Goal: Task Accomplishment & Management: Complete application form

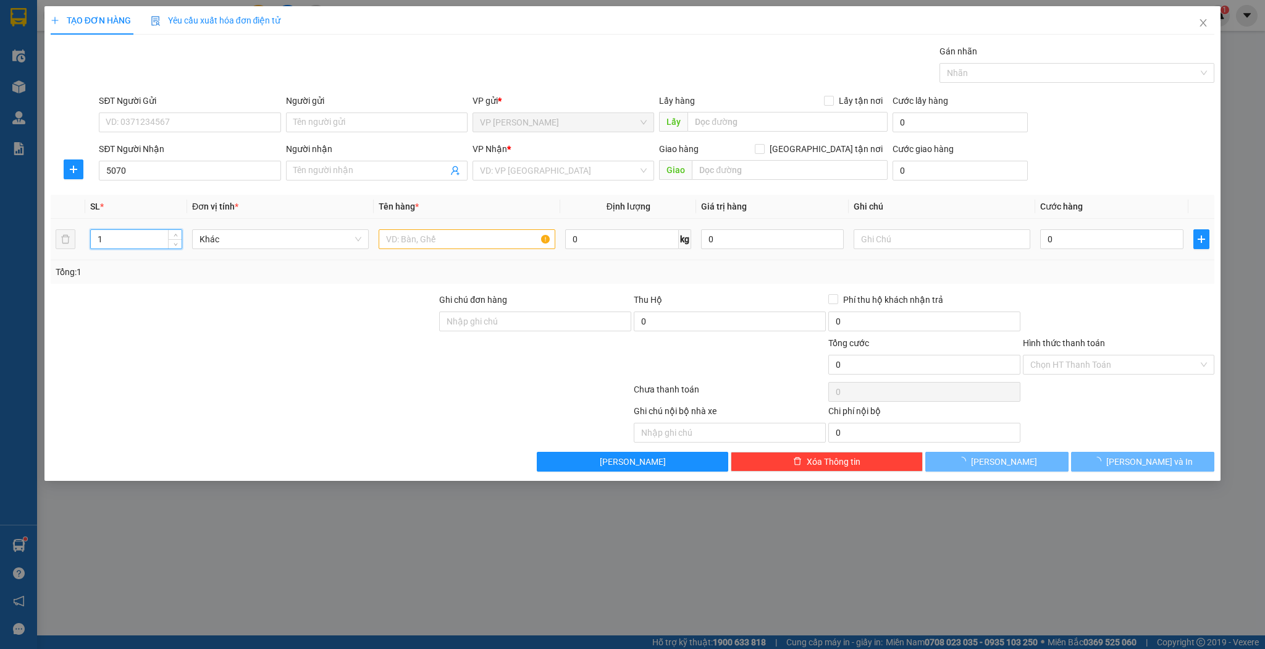
click at [154, 235] on input "1" at bounding box center [136, 239] width 91 height 19
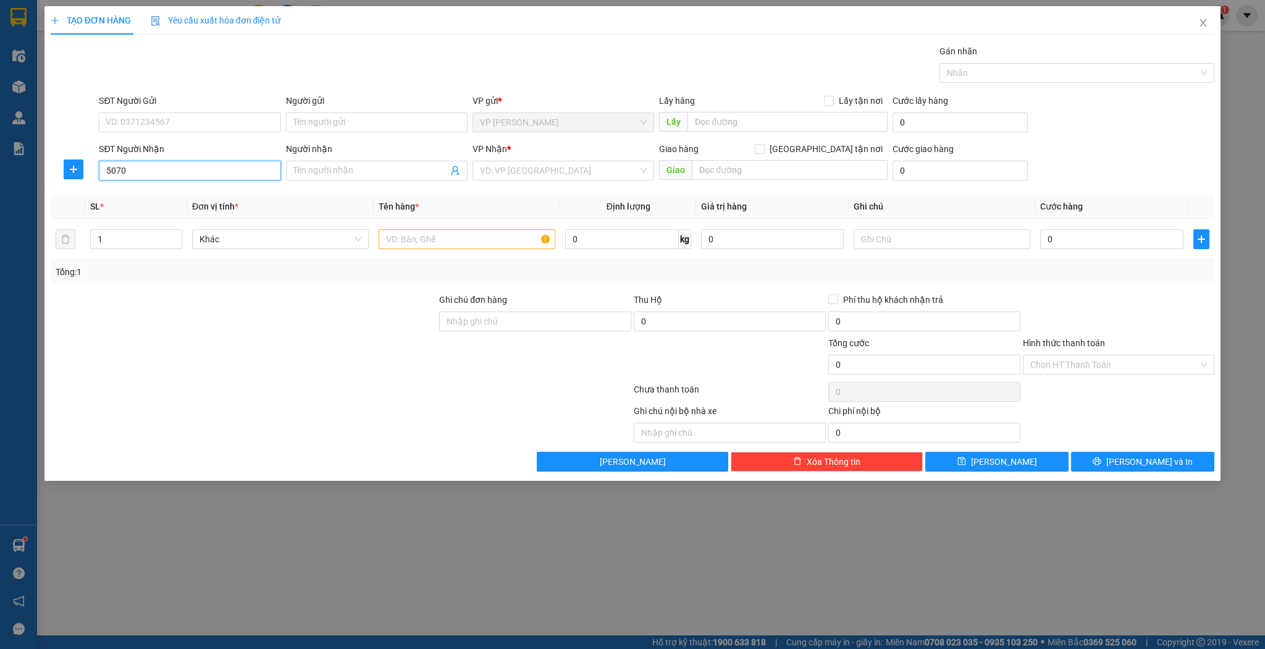
click at [188, 166] on input "5070" at bounding box center [190, 171] width 182 height 20
click at [190, 191] on div "0946775070 - c hảo" at bounding box center [189, 195] width 167 height 14
type input "0946775070"
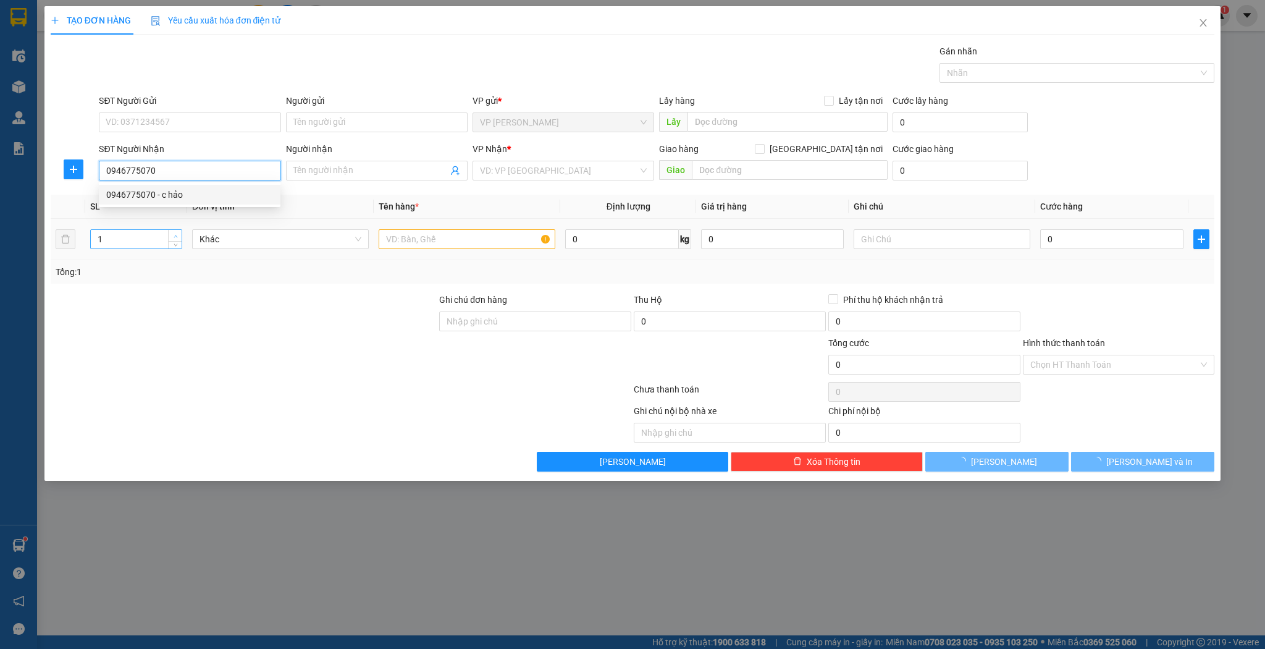
type input "c hảo"
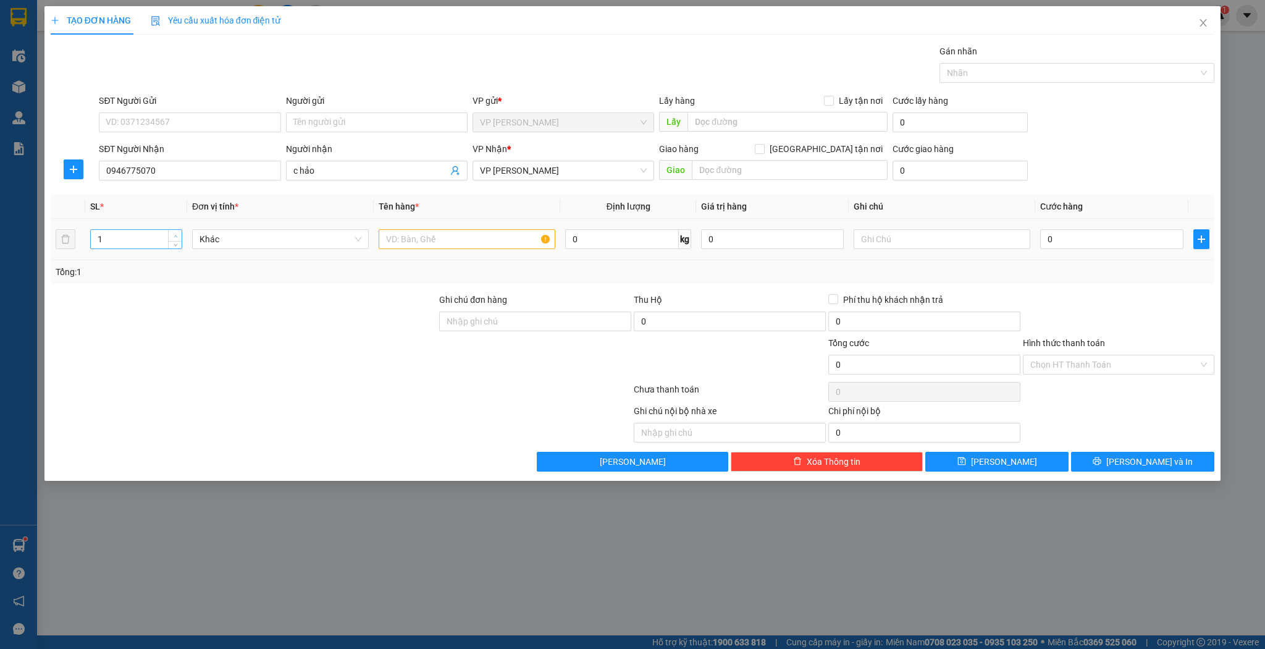
click at [175, 234] on icon "up" at bounding box center [176, 236] width 4 height 4
type input "2"
click at [403, 237] on input "text" at bounding box center [467, 239] width 177 height 20
type input "1 tải 1 kiện"
drag, startPoint x: 1110, startPoint y: 241, endPoint x: 1131, endPoint y: 228, distance: 24.7
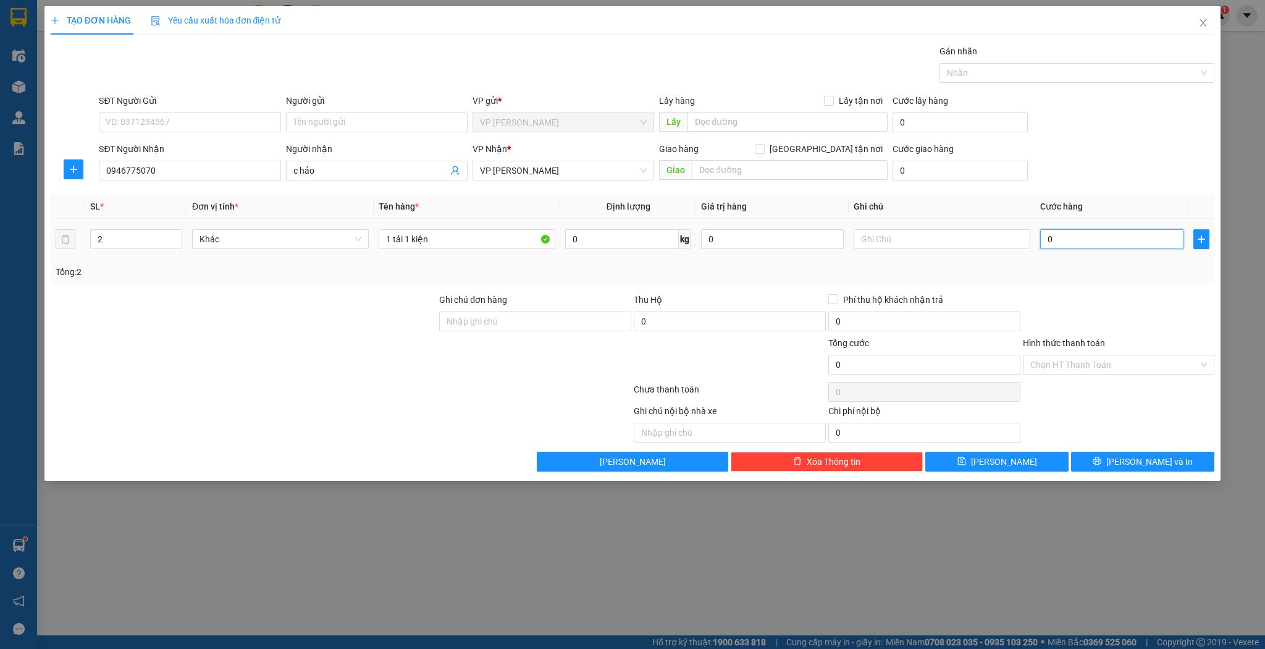
click at [1110, 240] on input "0" at bounding box center [1111, 239] width 143 height 20
type input "8"
type input "80"
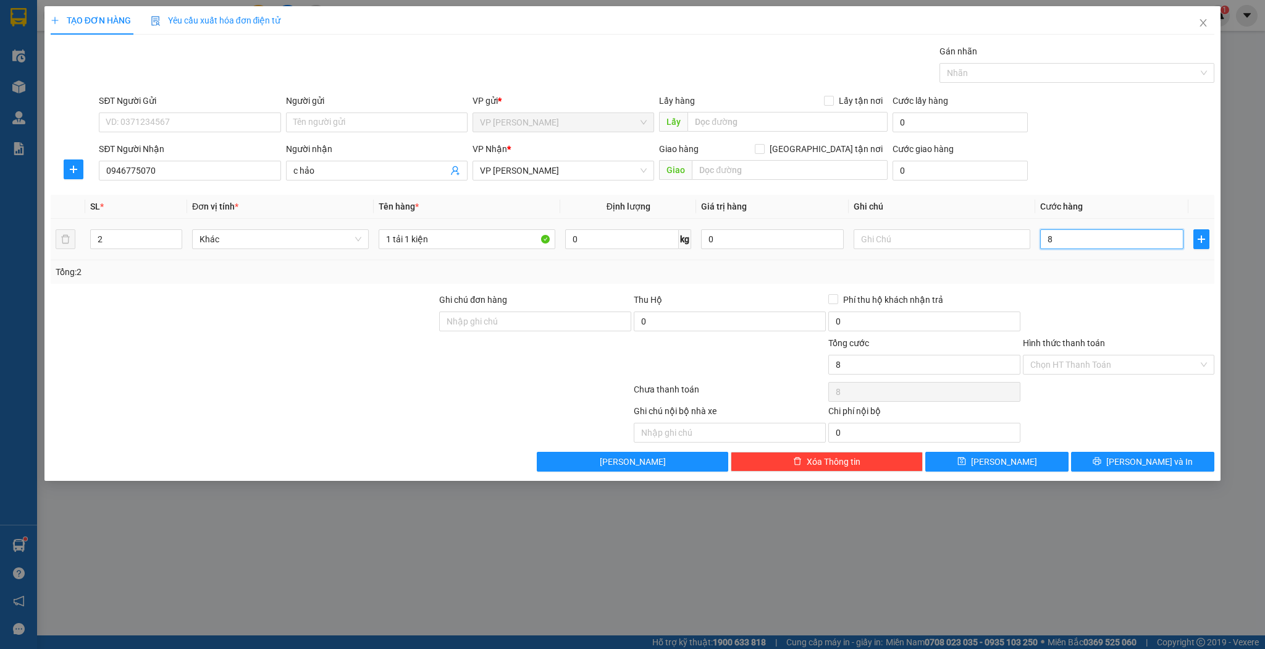
type input "80"
type input "80.000"
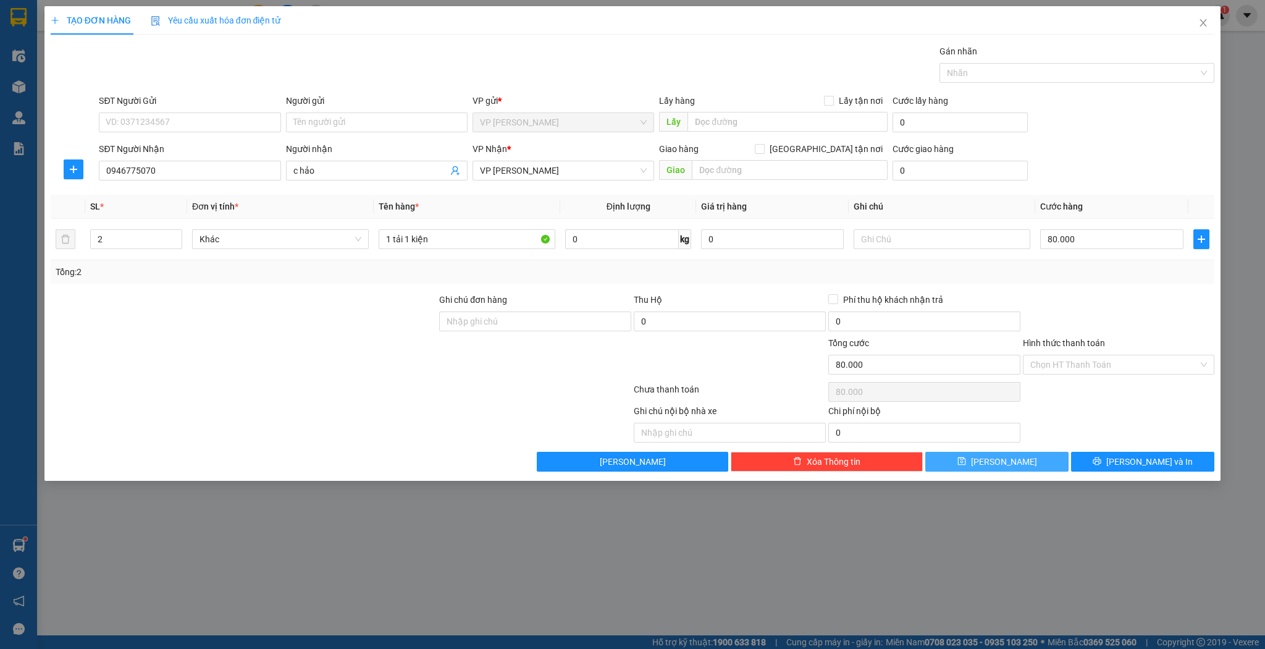
click at [950, 453] on button "[PERSON_NAME]" at bounding box center [997, 462] width 143 height 20
type input "1"
type input "0"
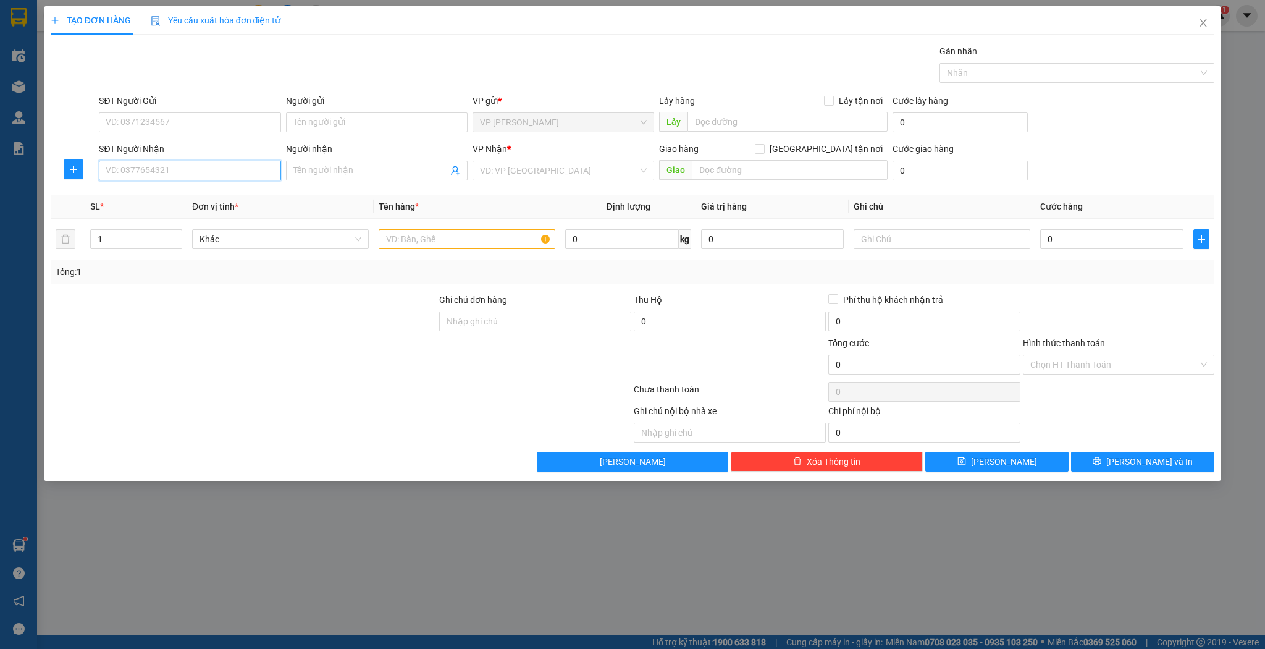
click at [218, 173] on input "SĐT Người Nhận" at bounding box center [190, 171] width 182 height 20
click at [200, 195] on div "0974787474 - anh hùng" at bounding box center [189, 195] width 167 height 14
type input "0974787474"
type input "anh hùng"
type input "0974787474"
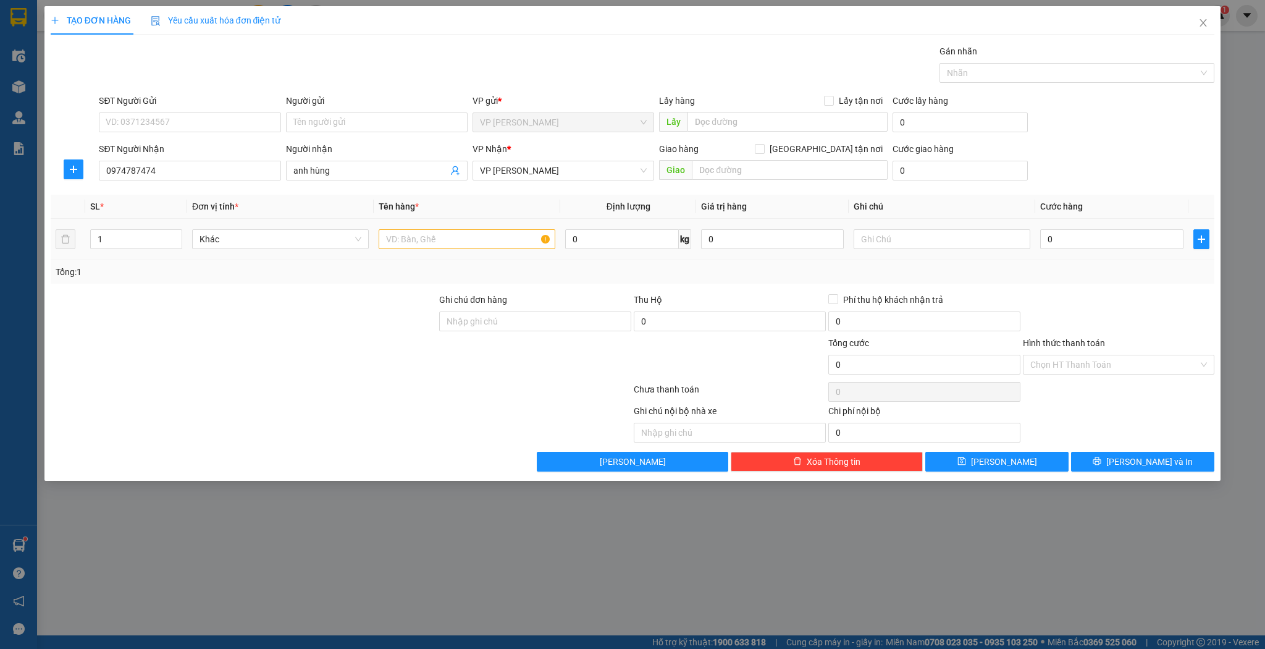
drag, startPoint x: 491, startPoint y: 250, endPoint x: 472, endPoint y: 237, distance: 23.1
click at [491, 250] on div at bounding box center [467, 239] width 177 height 25
click at [466, 232] on input "text" at bounding box center [467, 239] width 177 height 20
type input "tải sắt"
click at [1110, 224] on td "0" at bounding box center [1111, 239] width 153 height 41
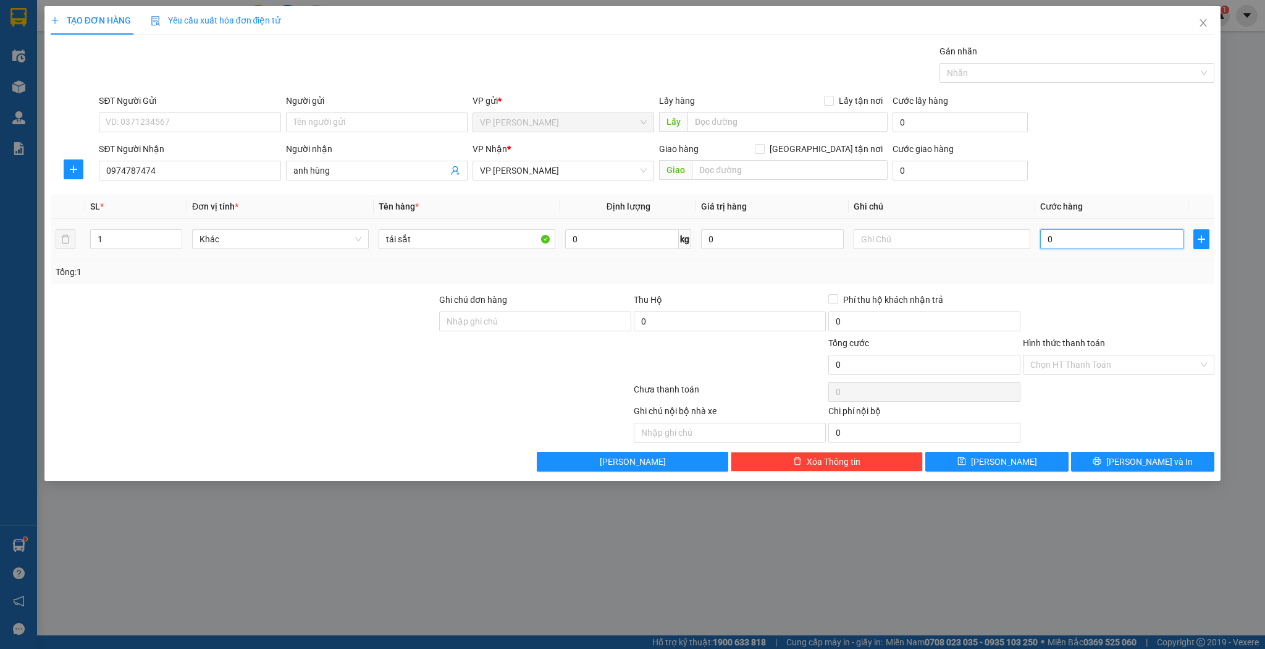
click at [1104, 236] on input "0" at bounding box center [1111, 239] width 143 height 20
type input "5"
type input "50"
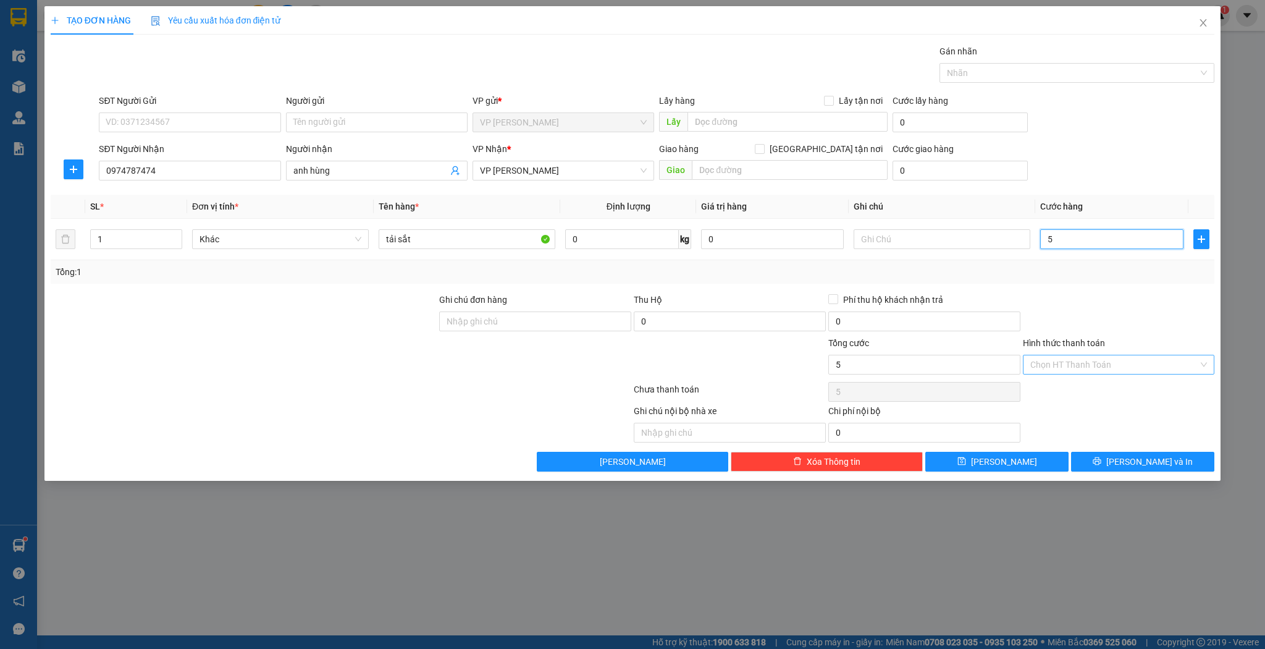
type input "50"
type input "50.000"
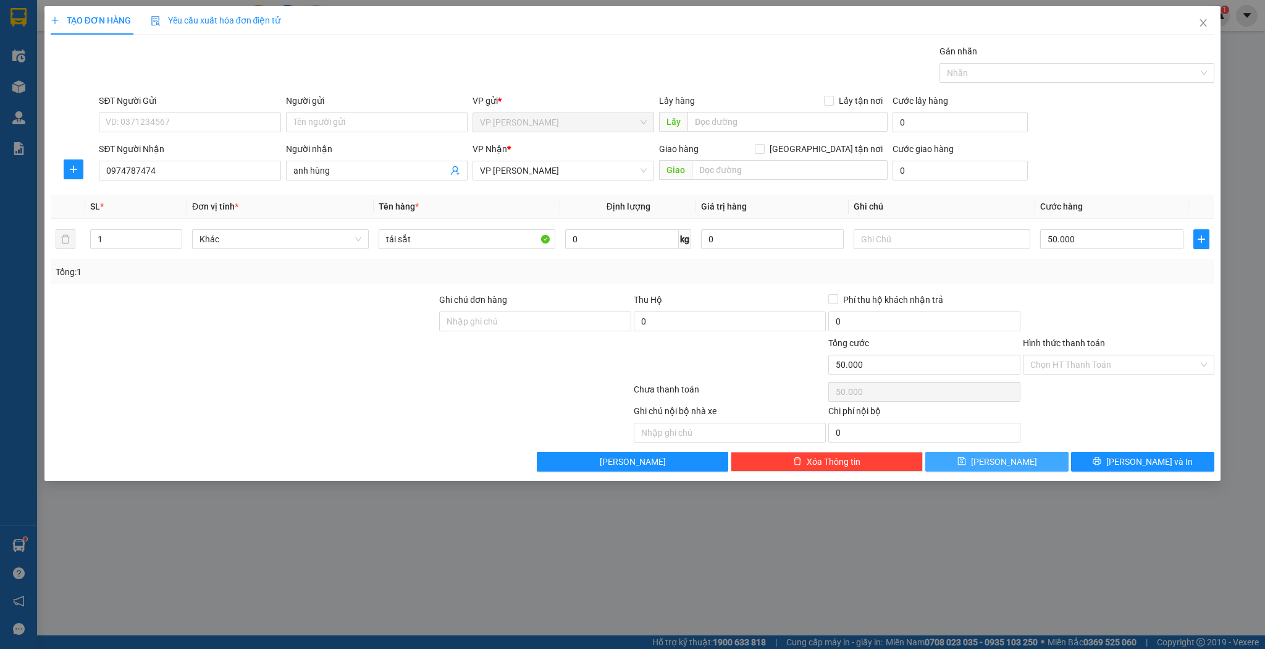
click at [1025, 456] on button "[PERSON_NAME]" at bounding box center [997, 462] width 143 height 20
type input "0"
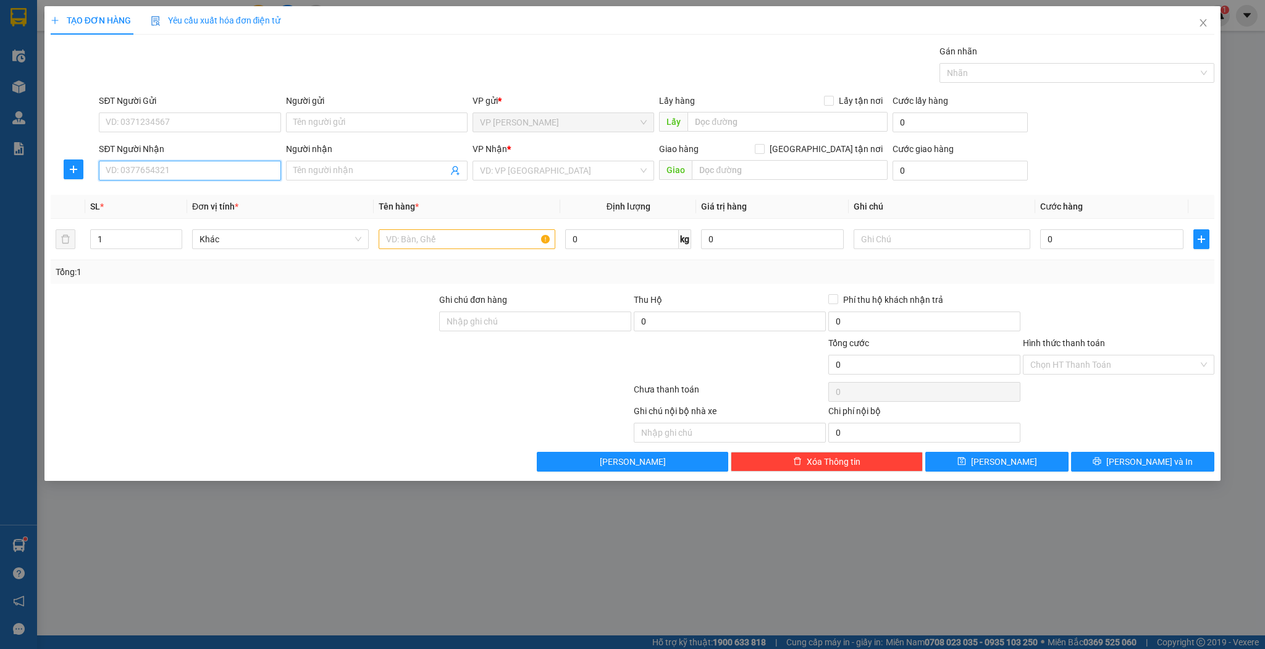
click at [192, 174] on input "SĐT Người Nhận" at bounding box center [190, 171] width 182 height 20
click at [393, 182] on div "Người nhận Tên người nhận" at bounding box center [377, 163] width 182 height 43
click at [389, 171] on input "Người nhận" at bounding box center [370, 171] width 154 height 14
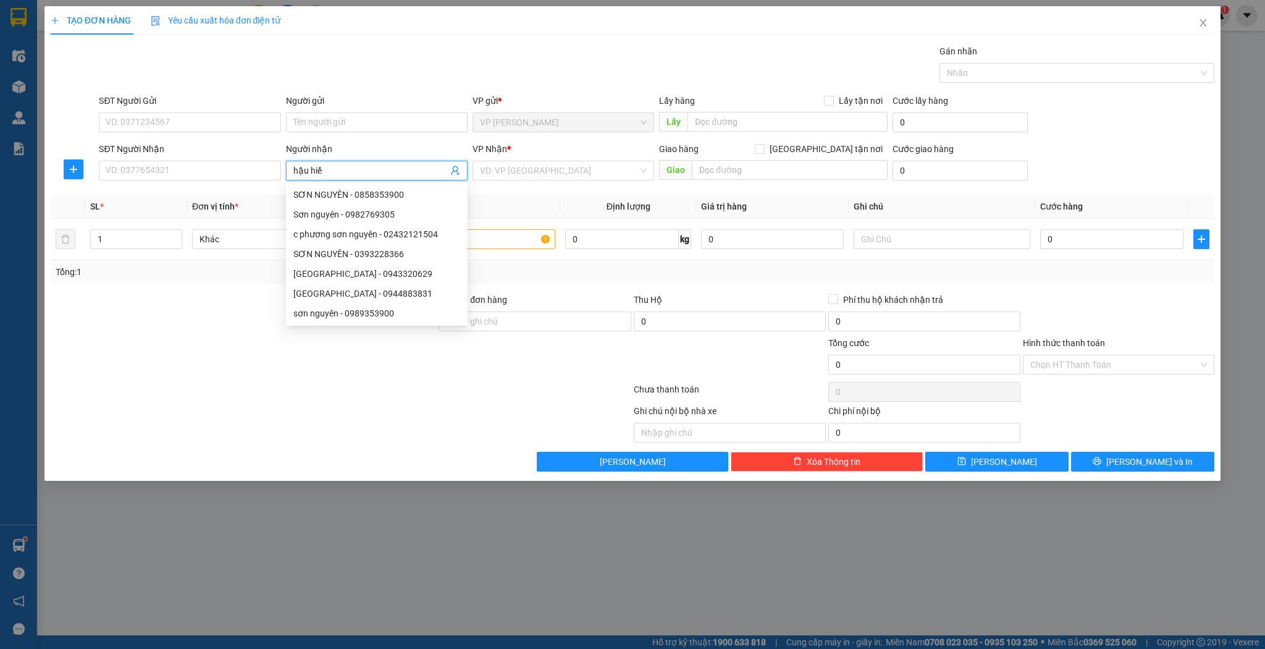
type input "hậu hiếu"
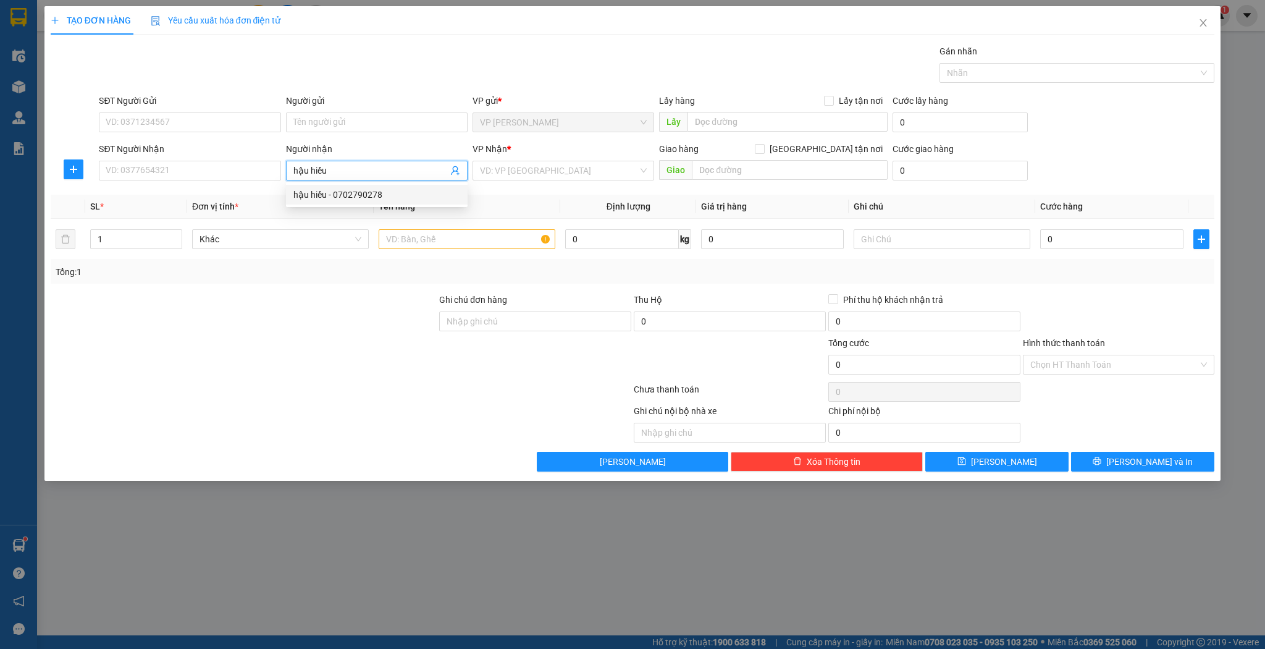
click at [386, 199] on div "hậu hiếu - 0702790278" at bounding box center [376, 195] width 167 height 14
type input "0702790278"
type input "hậu hiếu"
click at [444, 237] on input "text" at bounding box center [467, 239] width 177 height 20
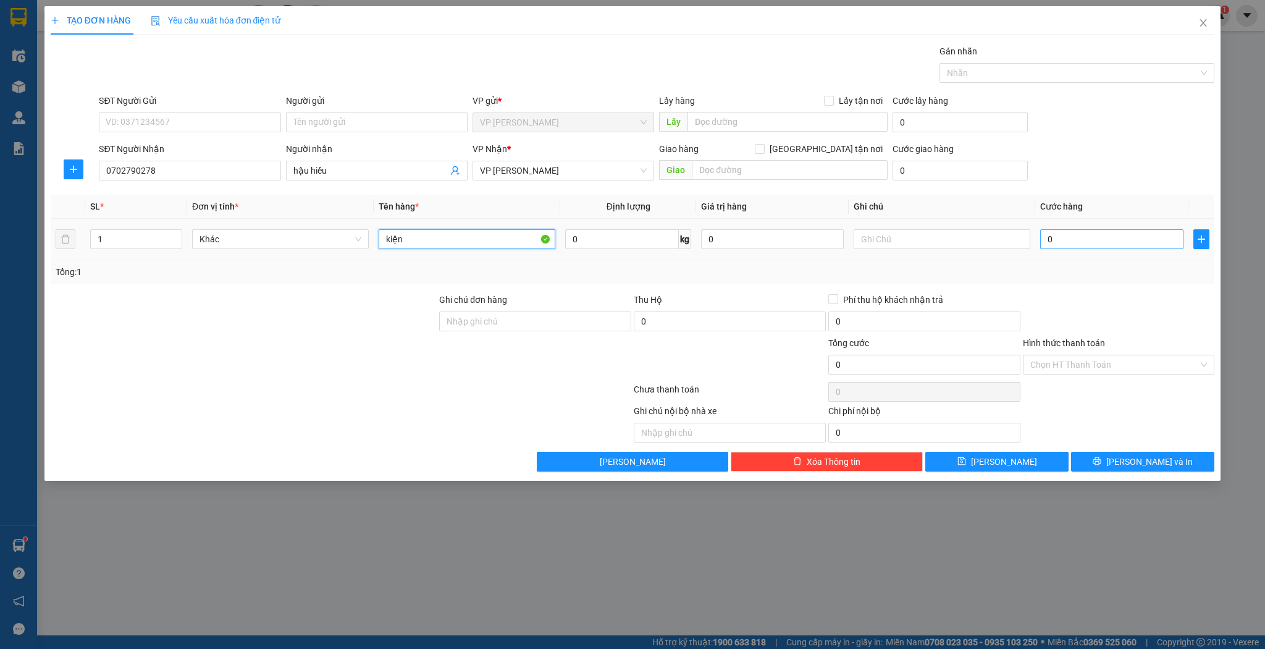
type input "kiện"
click at [1065, 235] on input "0" at bounding box center [1111, 239] width 143 height 20
type input "3"
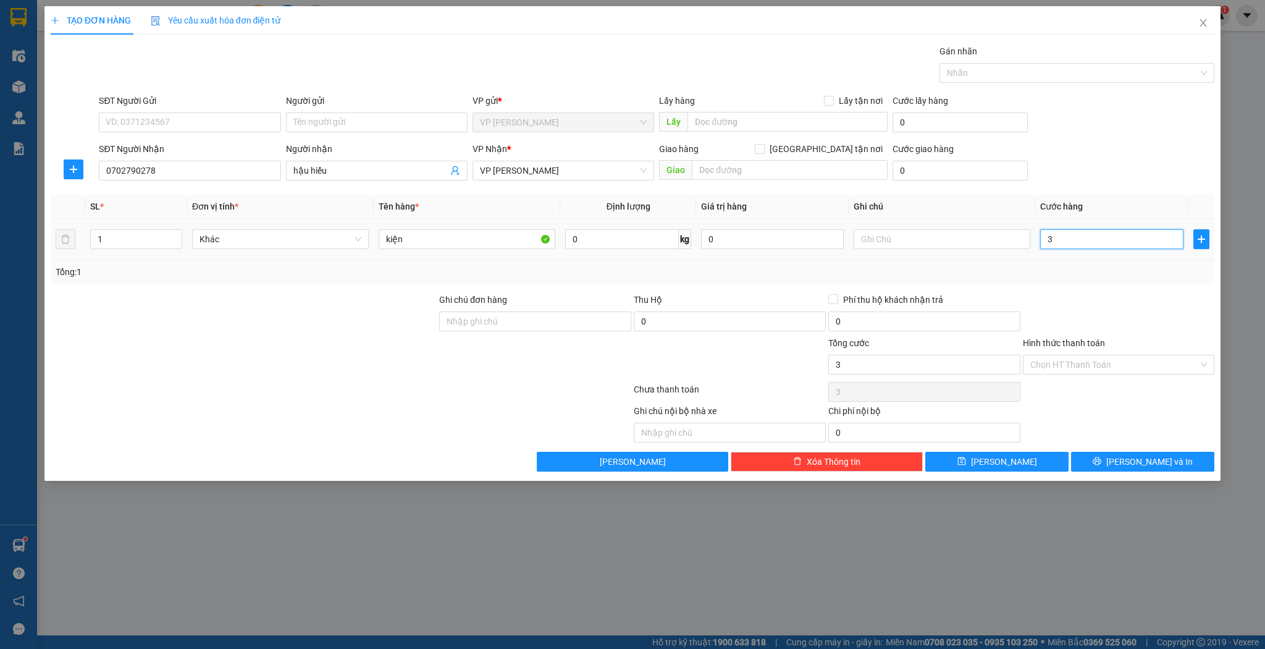
type input "30"
type input "30.000"
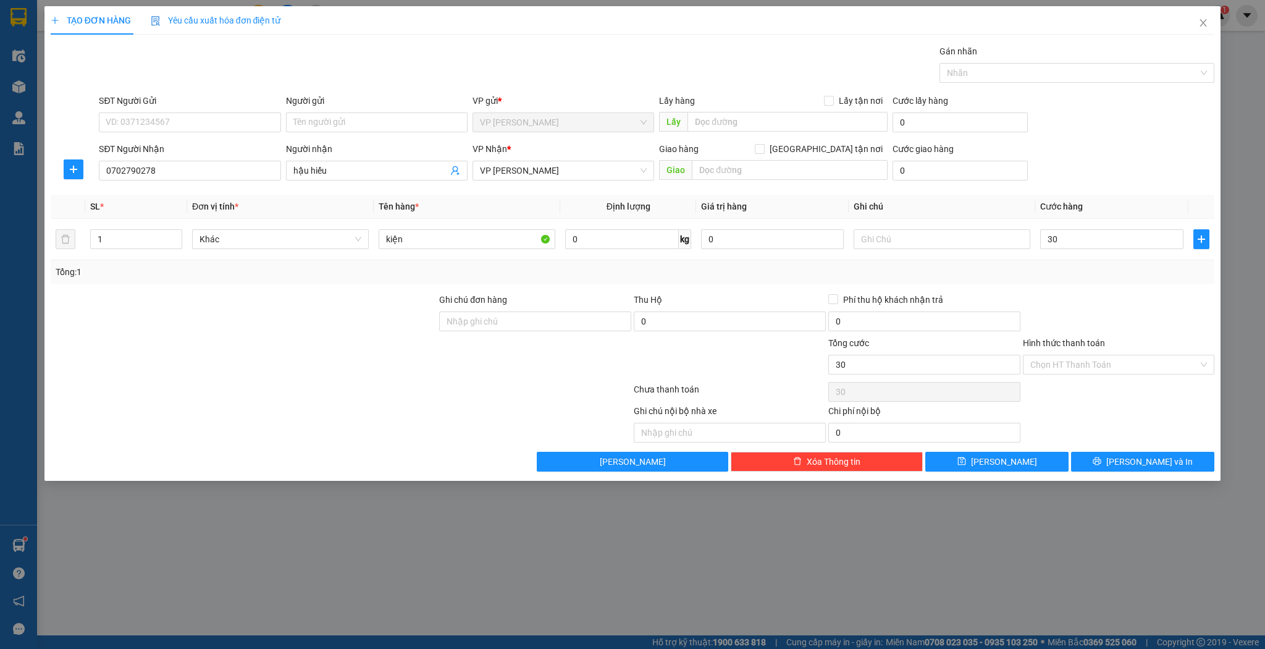
type input "30.000"
click at [993, 442] on div "Transit Pickup Surcharge Ids Transit Deliver Surcharge Ids Transit Deliver Surc…" at bounding box center [633, 257] width 1165 height 427
click at [993, 452] on button "[PERSON_NAME]" at bounding box center [997, 462] width 143 height 20
type input "0"
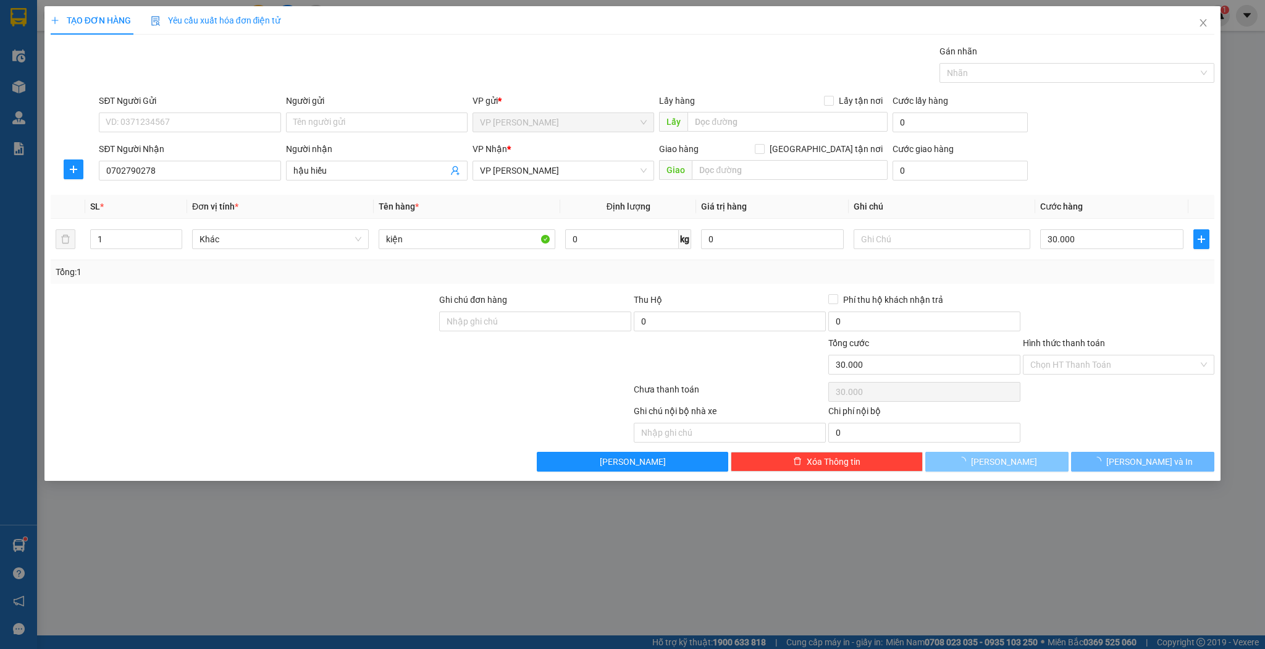
type input "0"
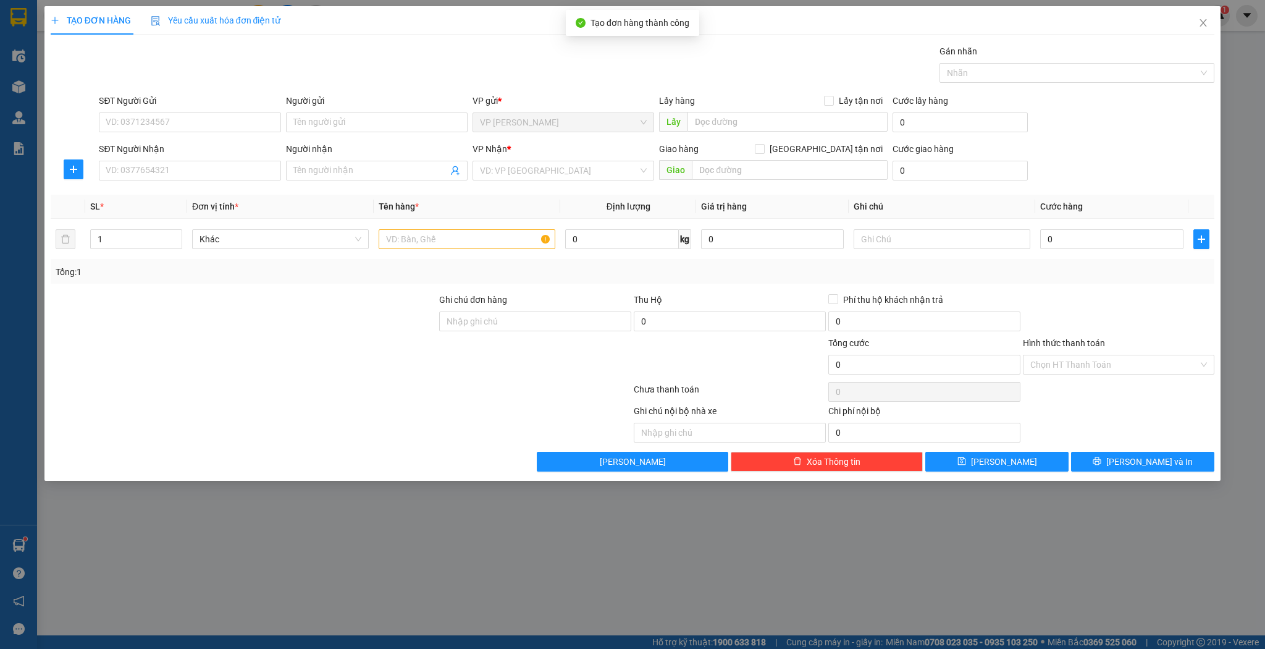
click at [344, 182] on div "Người nhận Tên người nhận" at bounding box center [377, 163] width 182 height 43
click at [368, 169] on input "Người nhận" at bounding box center [370, 171] width 154 height 14
type input "rèm hùng tuyền"
click at [363, 185] on div "rèm hùng tuyền - 0973624253" at bounding box center [377, 195] width 182 height 20
type input "0973624253"
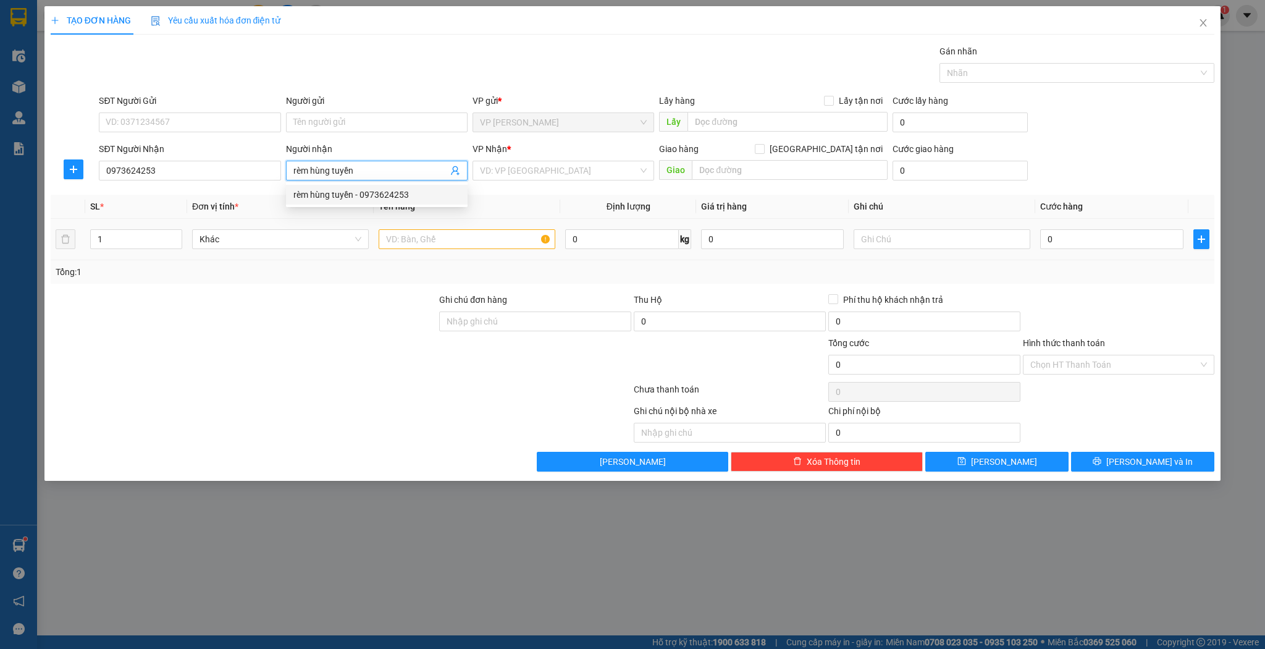
type input "rèm hùng tuyền"
click at [416, 247] on input "text" at bounding box center [467, 239] width 177 height 20
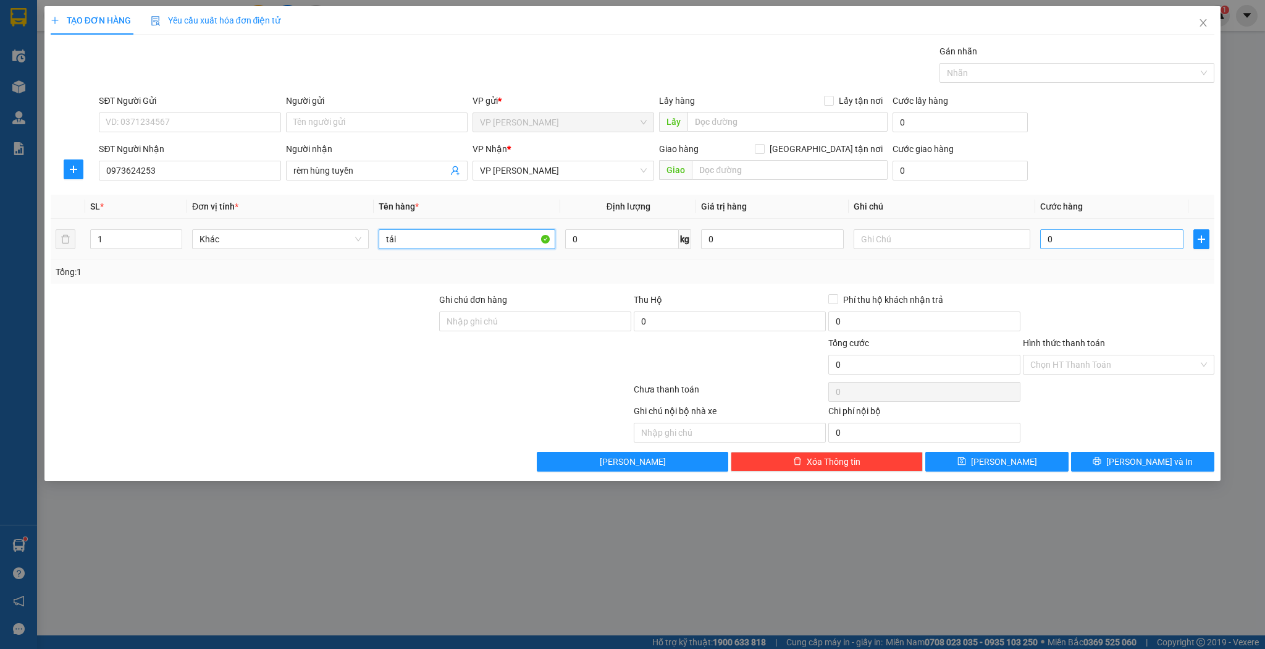
type input "tải"
click at [1093, 245] on input "0" at bounding box center [1111, 239] width 143 height 20
type input "3"
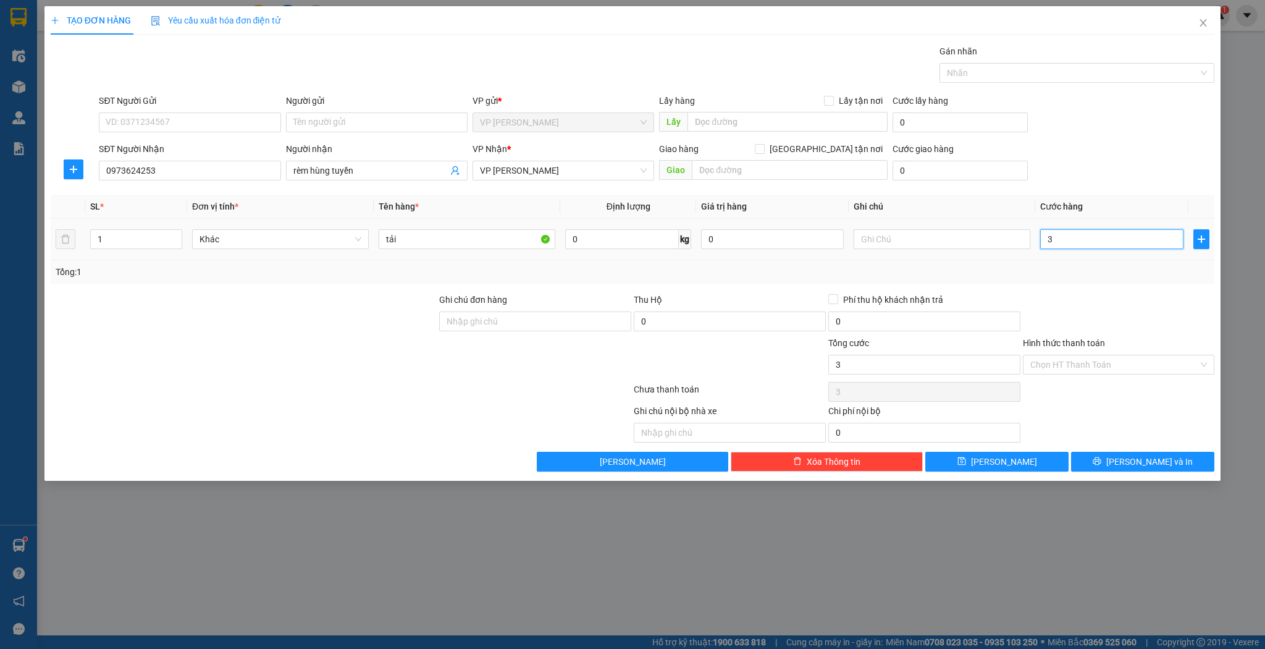
type input "30"
type input "30.000"
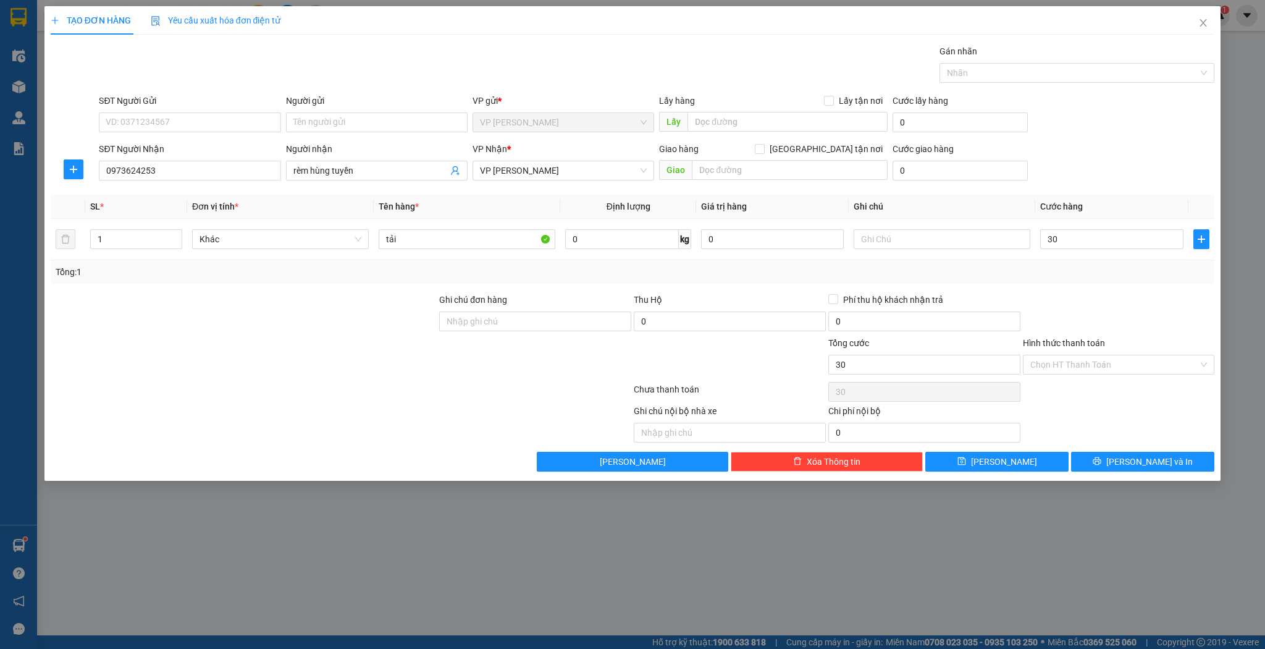
type input "30.000"
click at [984, 449] on div "Transit Pickup Surcharge Ids Transit Deliver Surcharge Ids Transit Deliver Surc…" at bounding box center [633, 257] width 1165 height 427
click at [979, 457] on button "[PERSON_NAME]" at bounding box center [997, 462] width 143 height 20
type input "0"
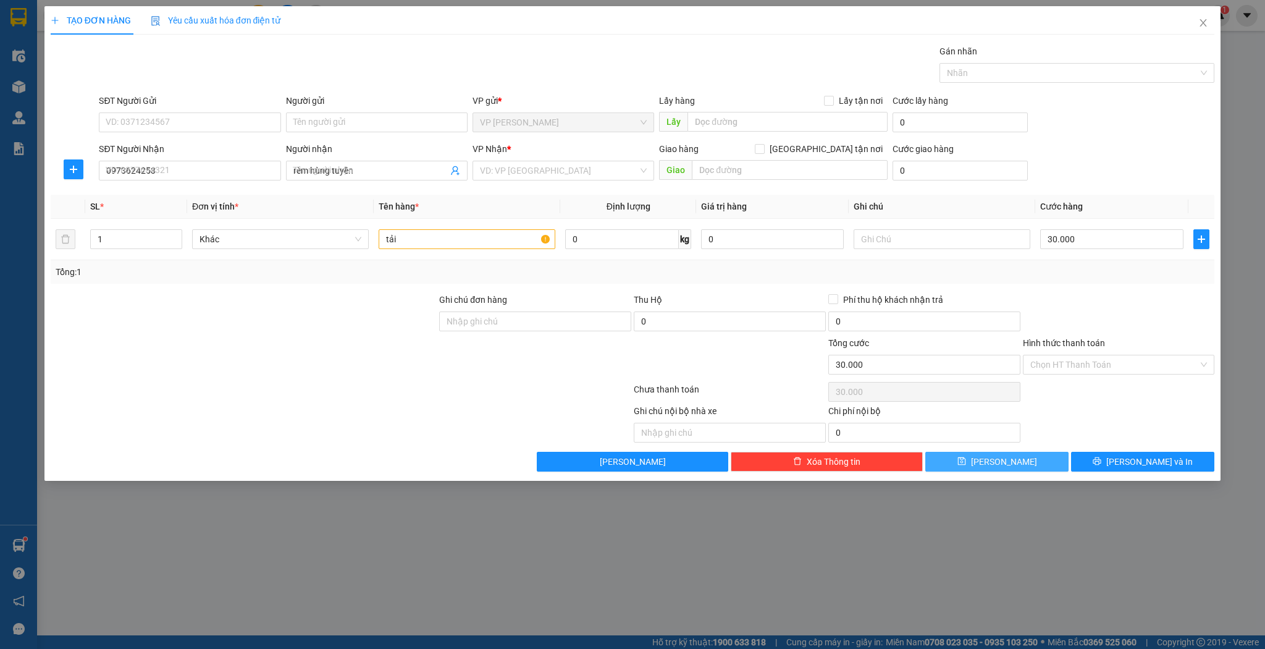
type input "0"
click at [340, 164] on input "Người nhận" at bounding box center [370, 171] width 154 height 14
type input "rèm [PERSON_NAME]"
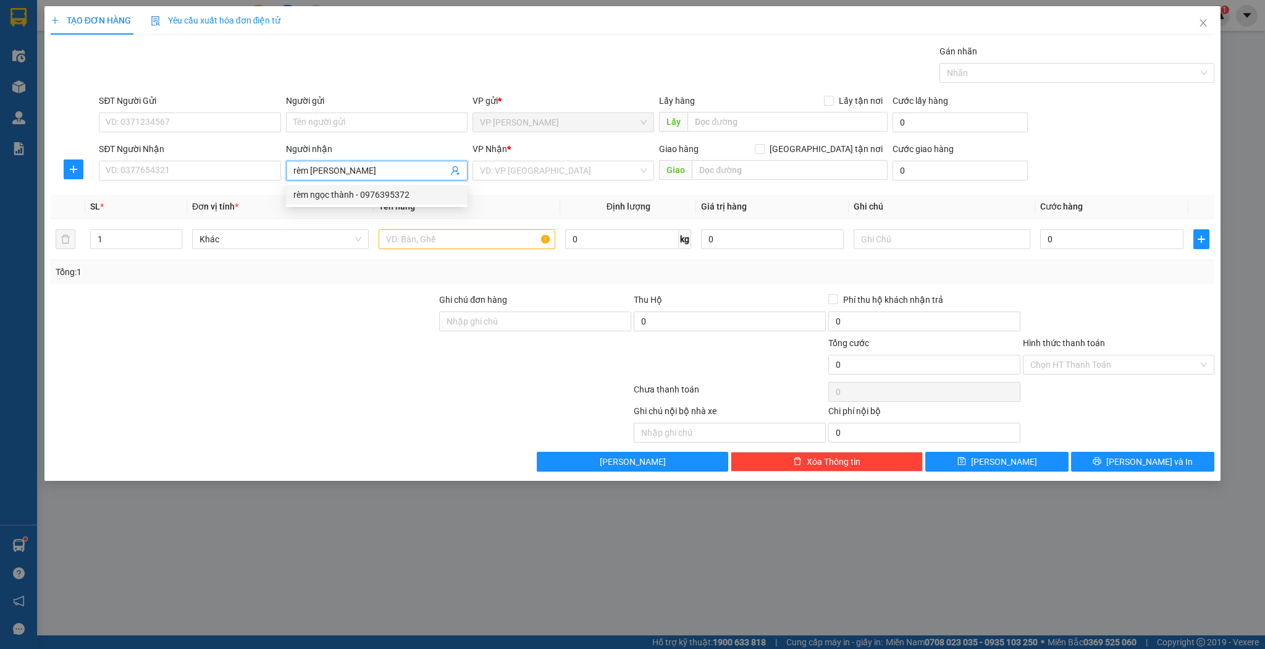
click at [339, 200] on div "rèm ngọc thành - 0976395372" at bounding box center [376, 195] width 167 height 14
type input "0976395372"
type input "rèm [PERSON_NAME]"
click at [449, 240] on input "text" at bounding box center [467, 239] width 177 height 20
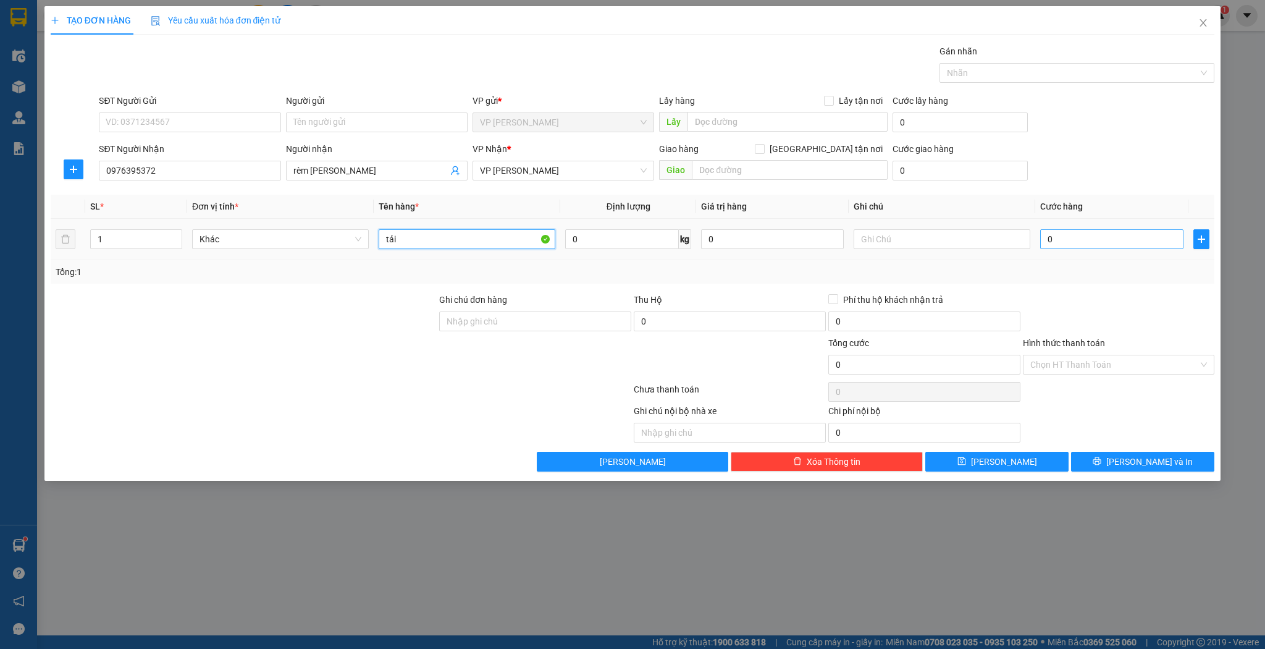
type input "tải"
click at [1091, 235] on input "0" at bounding box center [1111, 239] width 143 height 20
type input "5"
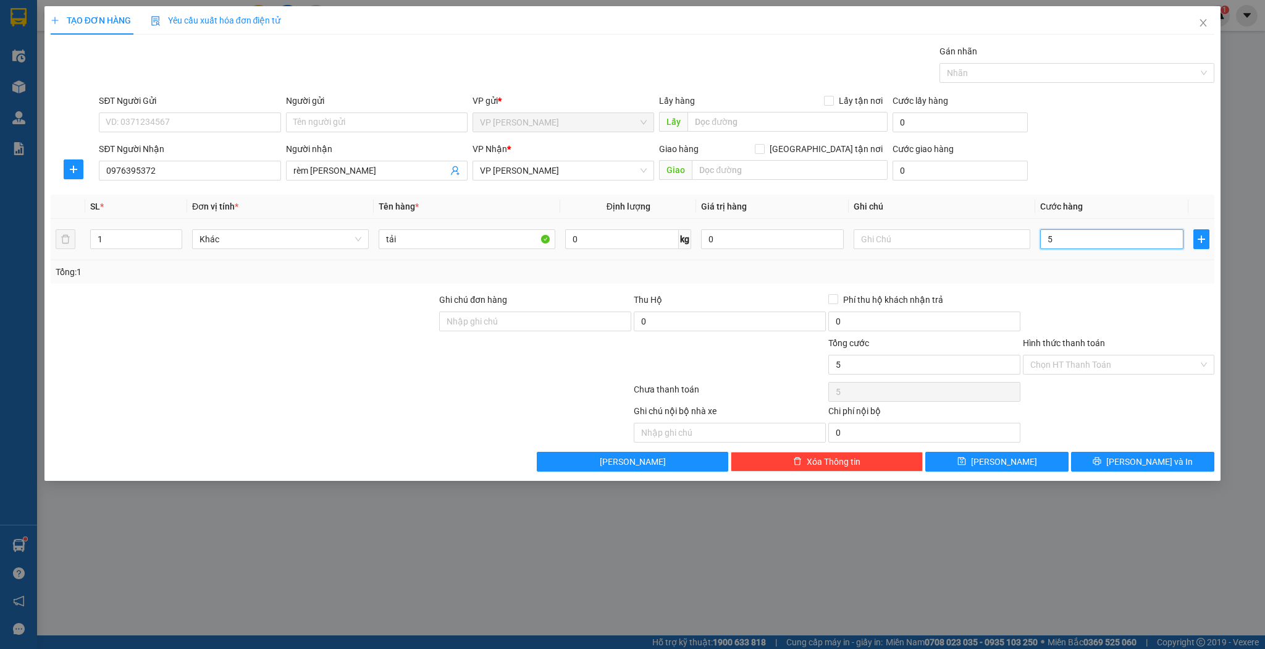
type input "50"
type input "50.000"
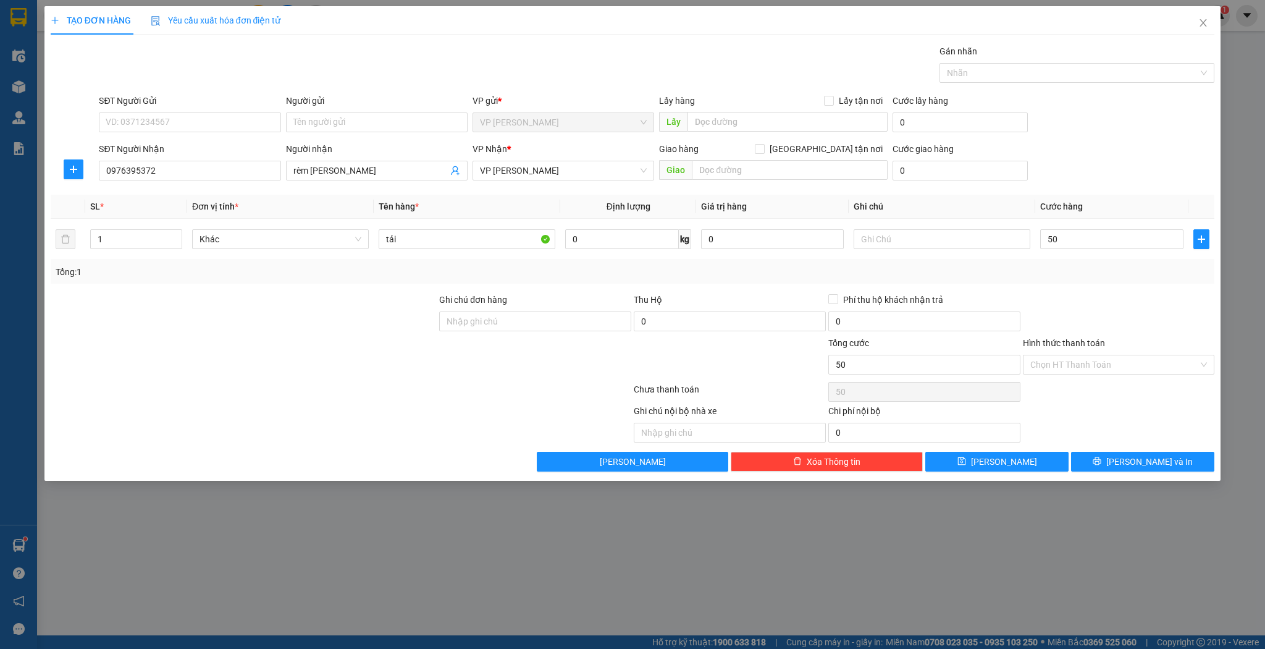
type input "50.000"
click at [984, 445] on div "Transit Pickup Surcharge Ids Transit Deliver Surcharge Ids Transit Deliver Surc…" at bounding box center [633, 257] width 1165 height 427
click at [966, 453] on button "[PERSON_NAME]" at bounding box center [997, 462] width 143 height 20
type input "0"
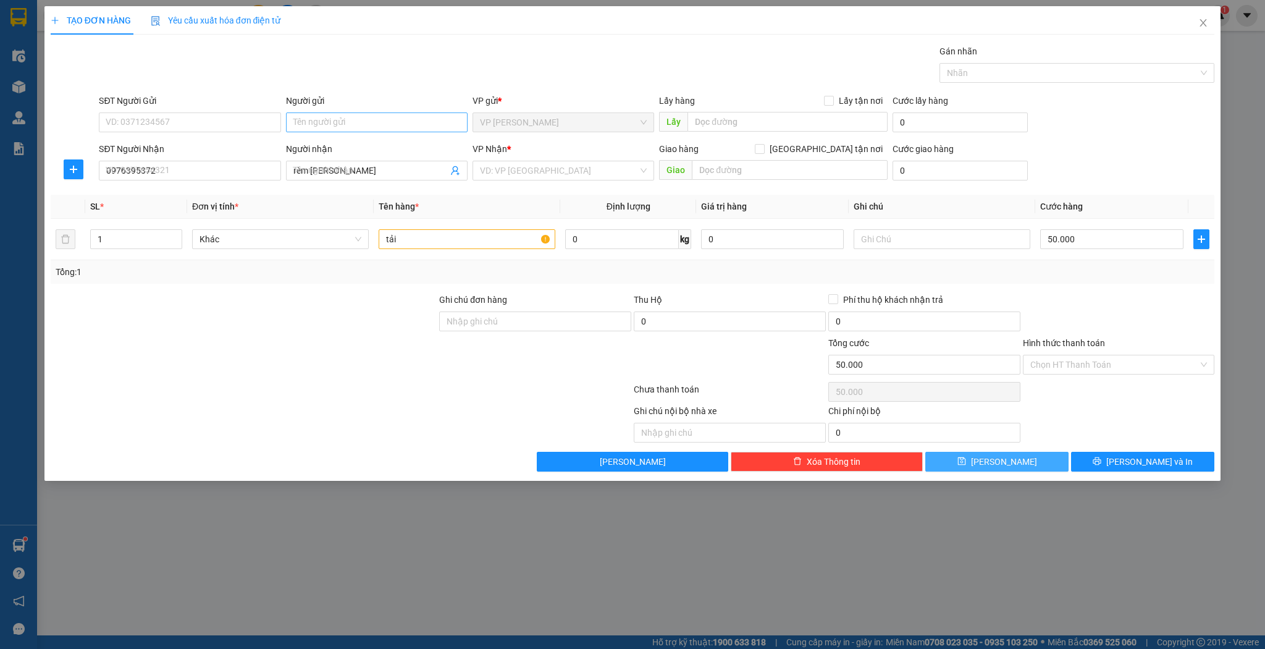
type input "0"
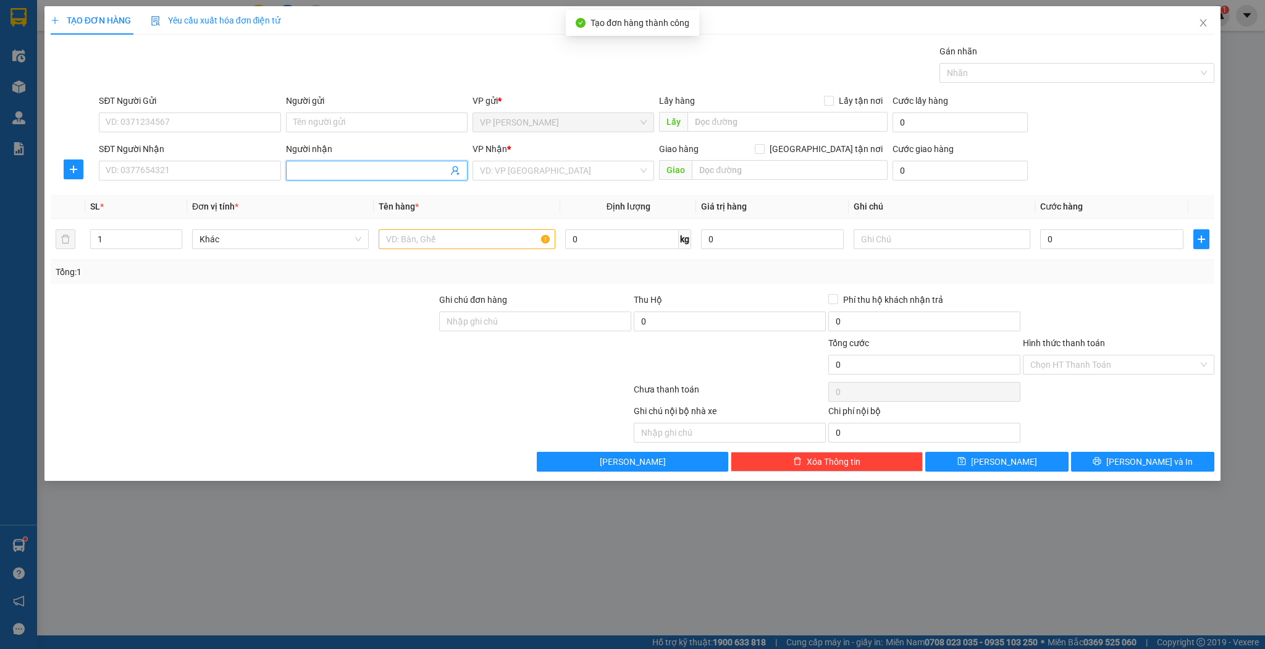
click at [339, 171] on input "Người nhận" at bounding box center [370, 171] width 154 height 14
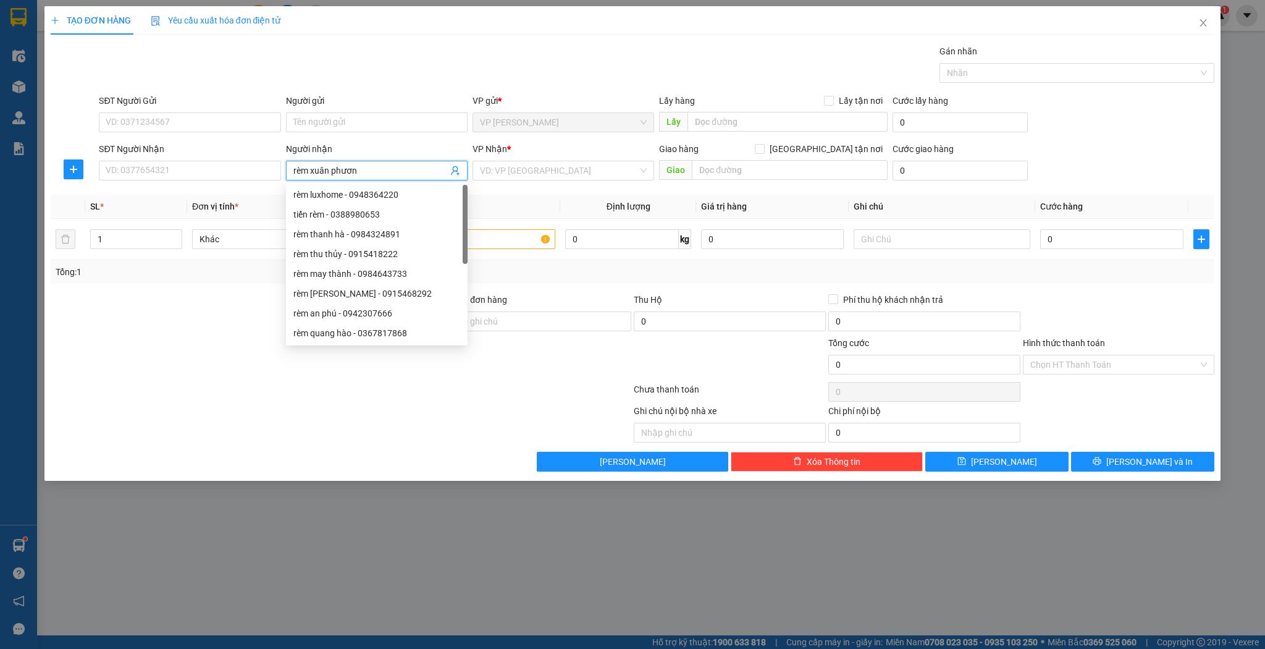
type input "rèm [PERSON_NAME]"
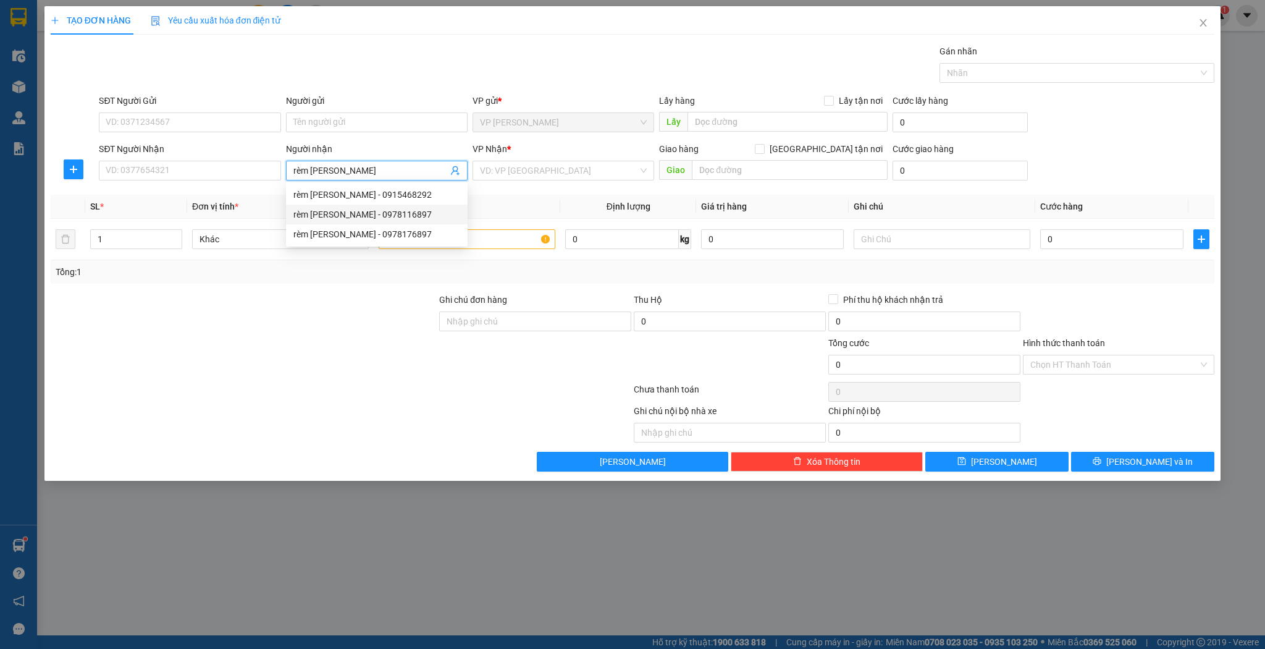
click at [393, 217] on div "rèm [PERSON_NAME] - 0978116897" at bounding box center [376, 215] width 167 height 14
type input "0978116897"
type input "rèm [PERSON_NAME]"
click at [147, 238] on input "1" at bounding box center [136, 239] width 91 height 19
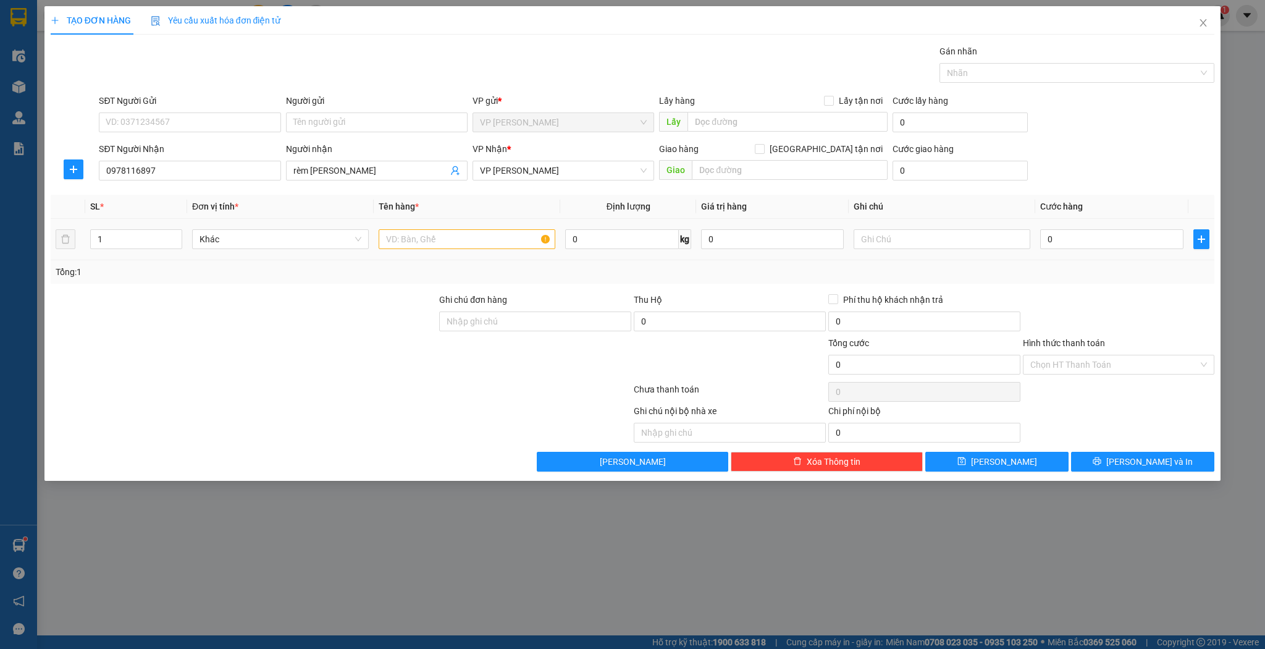
click at [407, 222] on td at bounding box center [467, 239] width 187 height 41
click at [408, 232] on input "text" at bounding box center [467, 239] width 177 height 20
type input "kiện"
click at [1065, 234] on input "0" at bounding box center [1111, 239] width 143 height 20
type input "3"
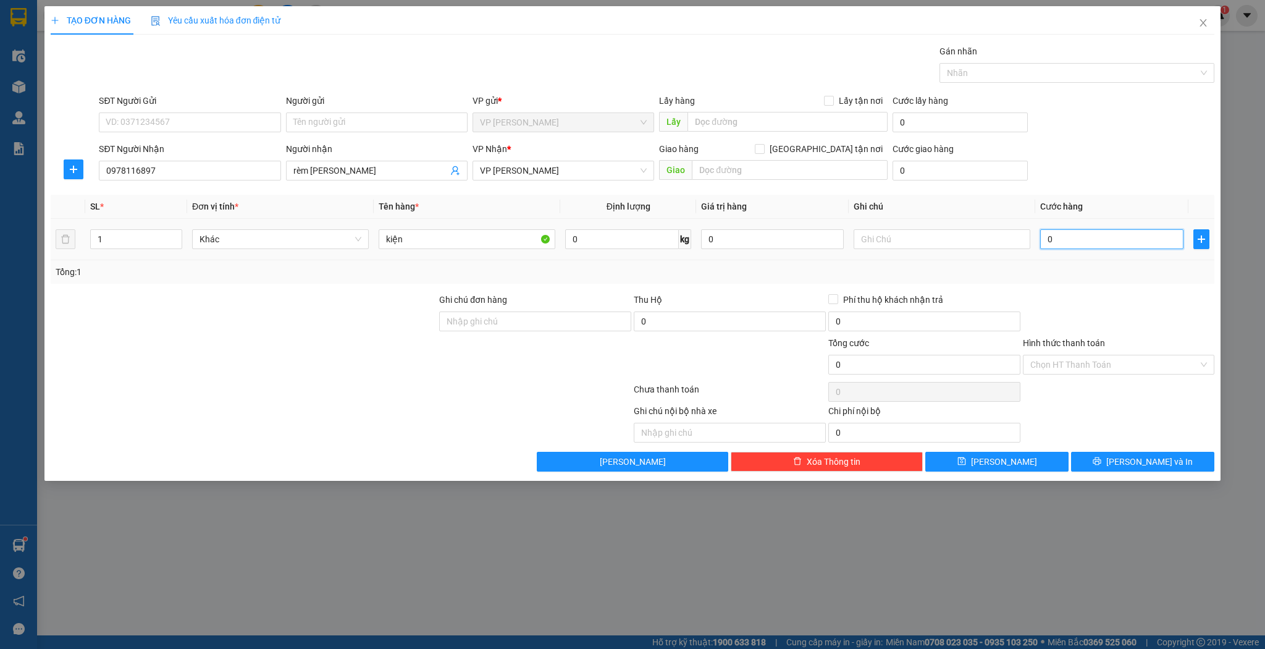
type input "3"
type input "30"
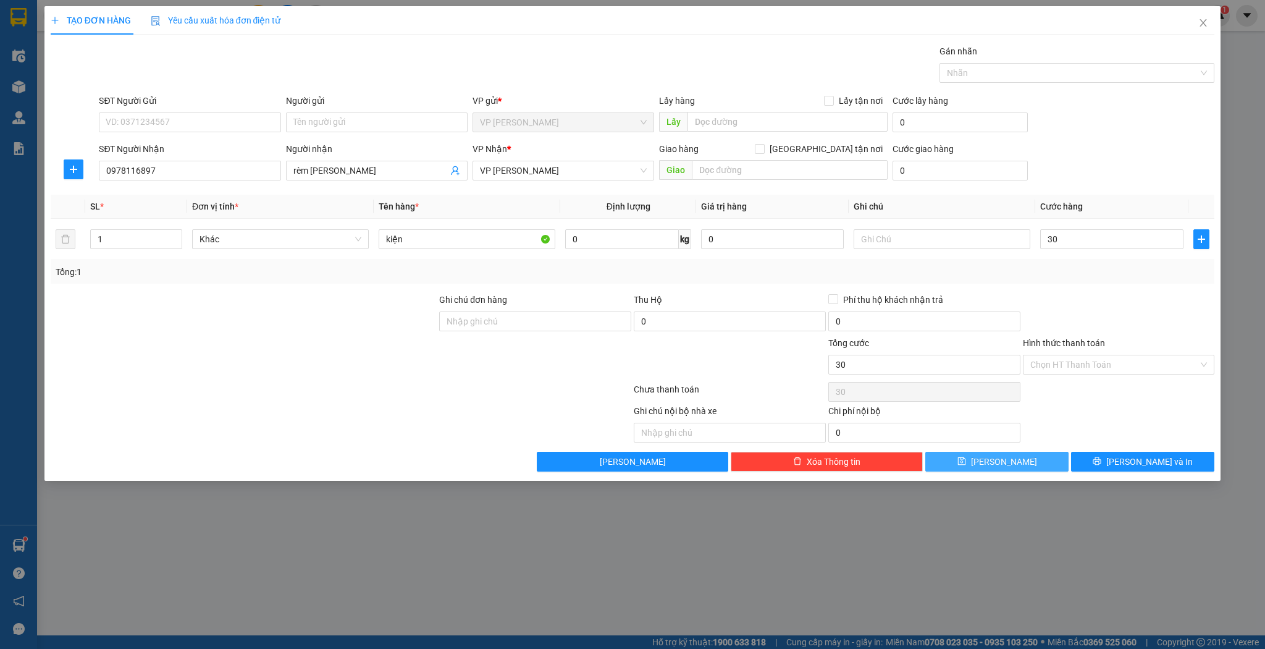
type input "30.000"
click at [1013, 465] on button "[PERSON_NAME]" at bounding box center [997, 462] width 143 height 20
type input "0"
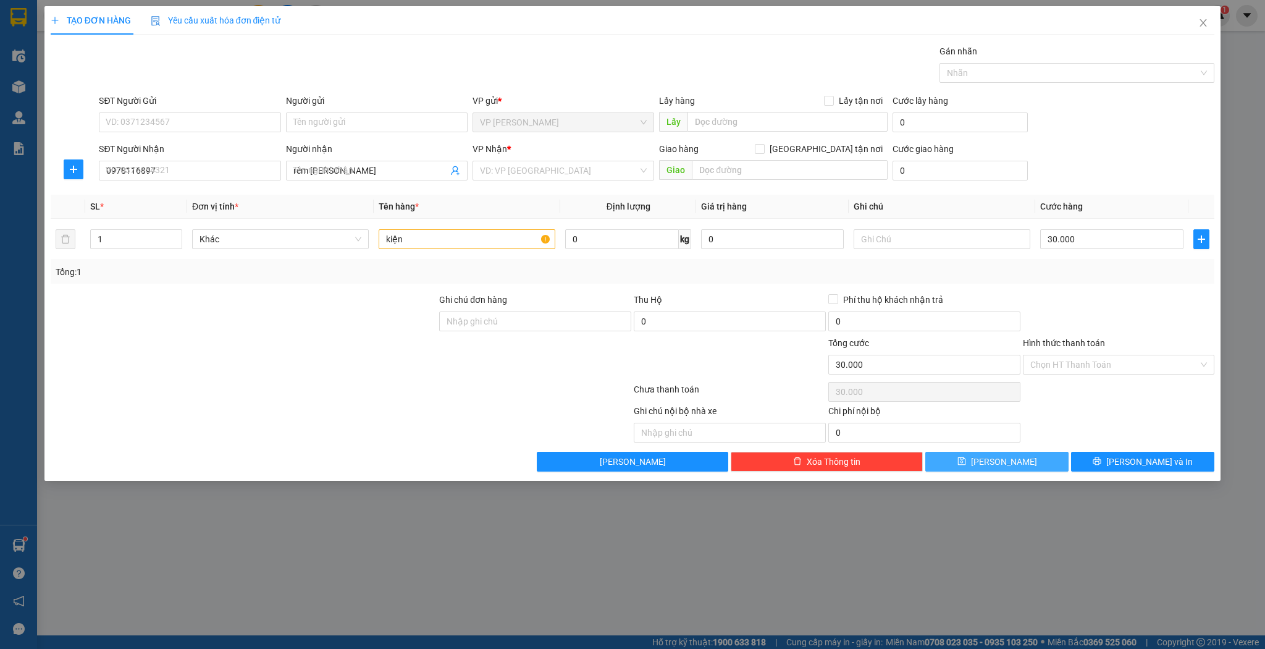
type input "0"
click at [257, 171] on input "SĐT Người Nhận" at bounding box center [190, 171] width 182 height 20
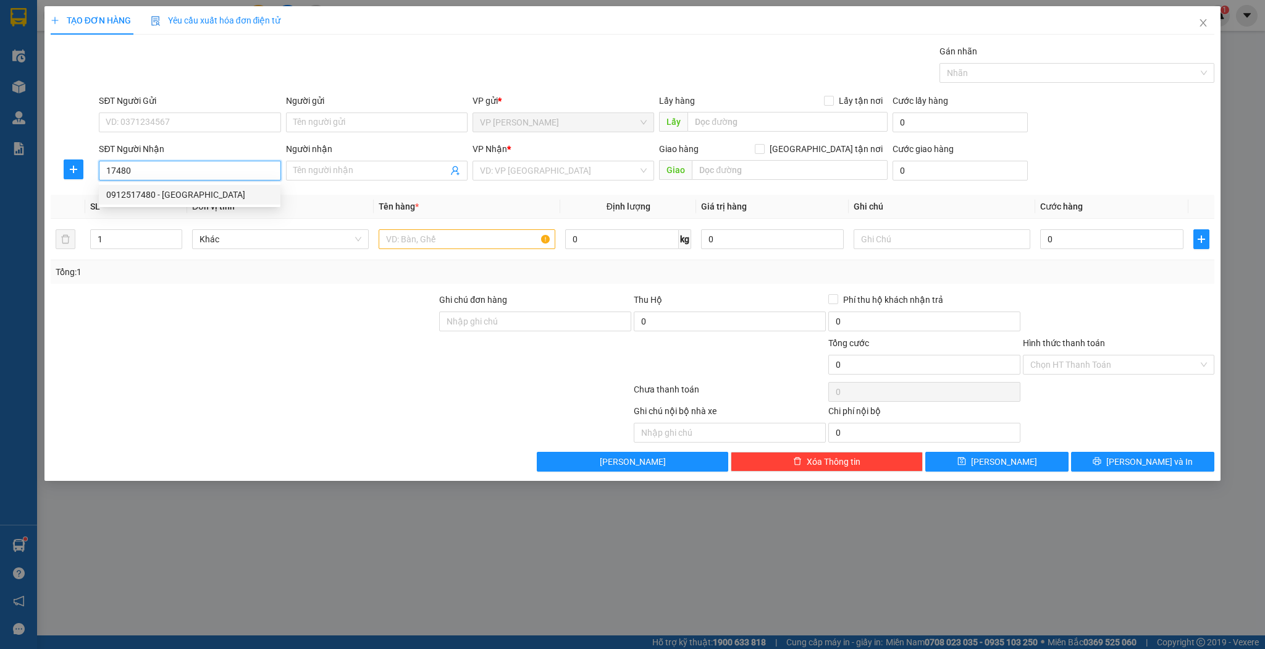
click at [198, 192] on div "0912517480 - [GEOGRAPHIC_DATA]" at bounding box center [189, 195] width 167 height 14
type input "0912517480"
click at [415, 235] on input "text" at bounding box center [467, 239] width 177 height 20
type input "đức anh"
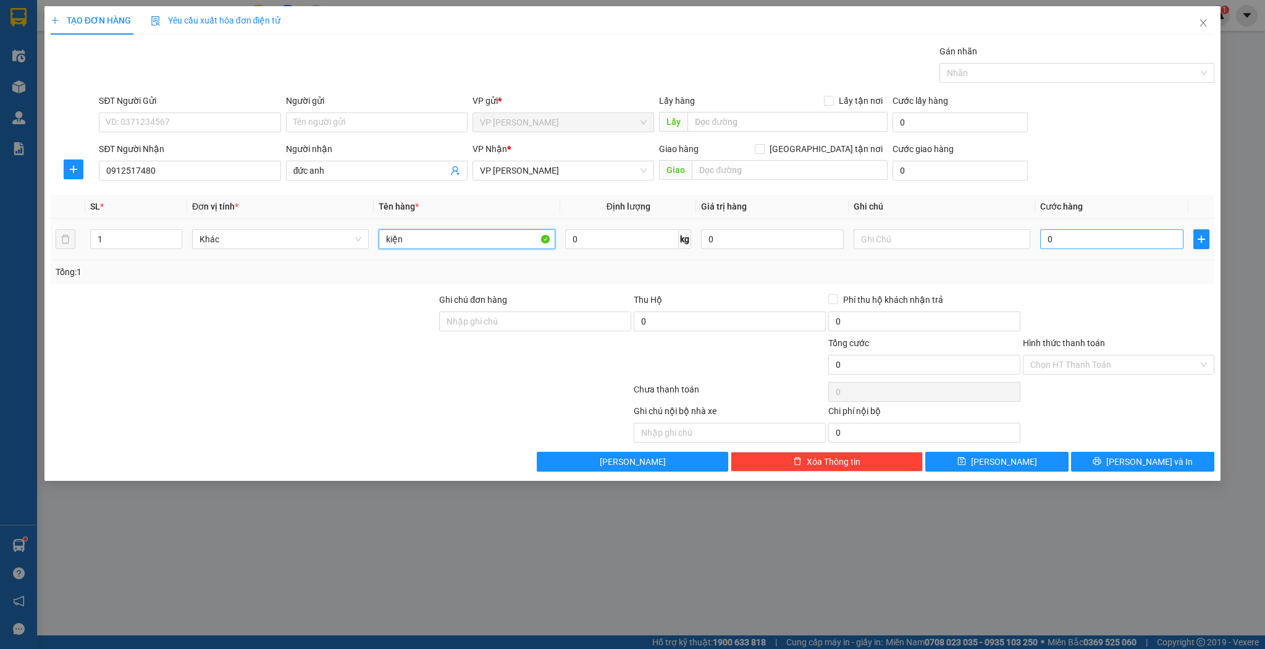
type input "kiện"
click at [1103, 235] on input "0" at bounding box center [1111, 239] width 143 height 20
type input "7"
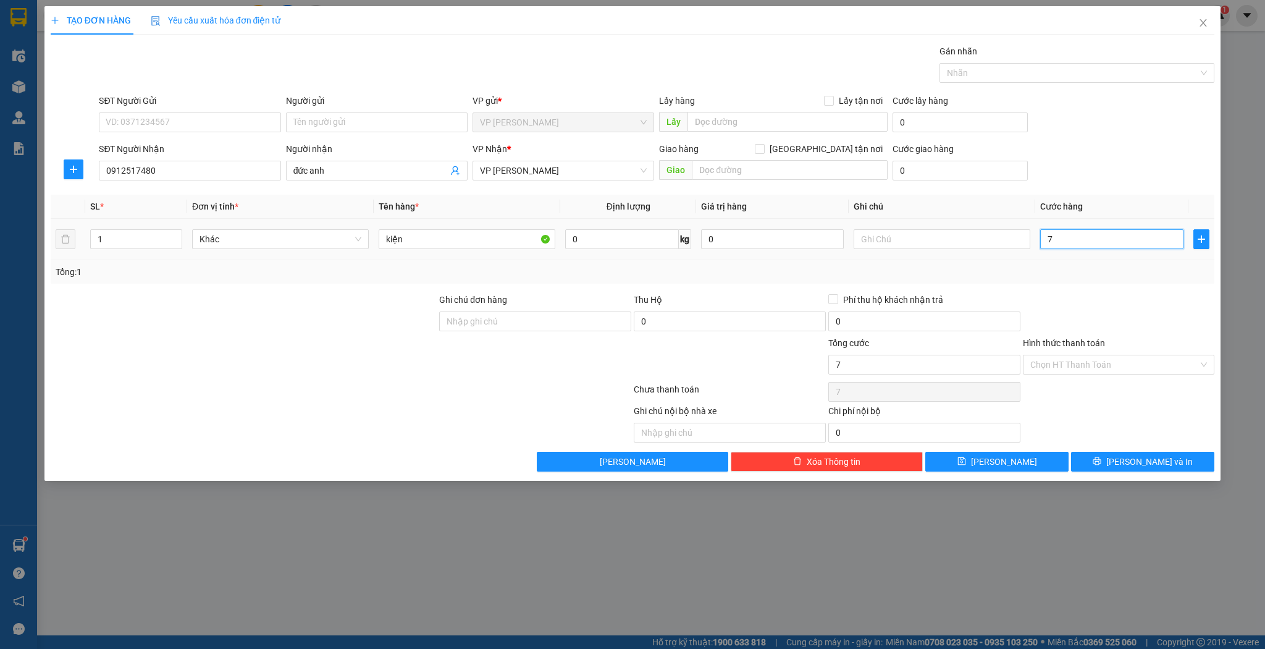
type input "70"
type input "70.000"
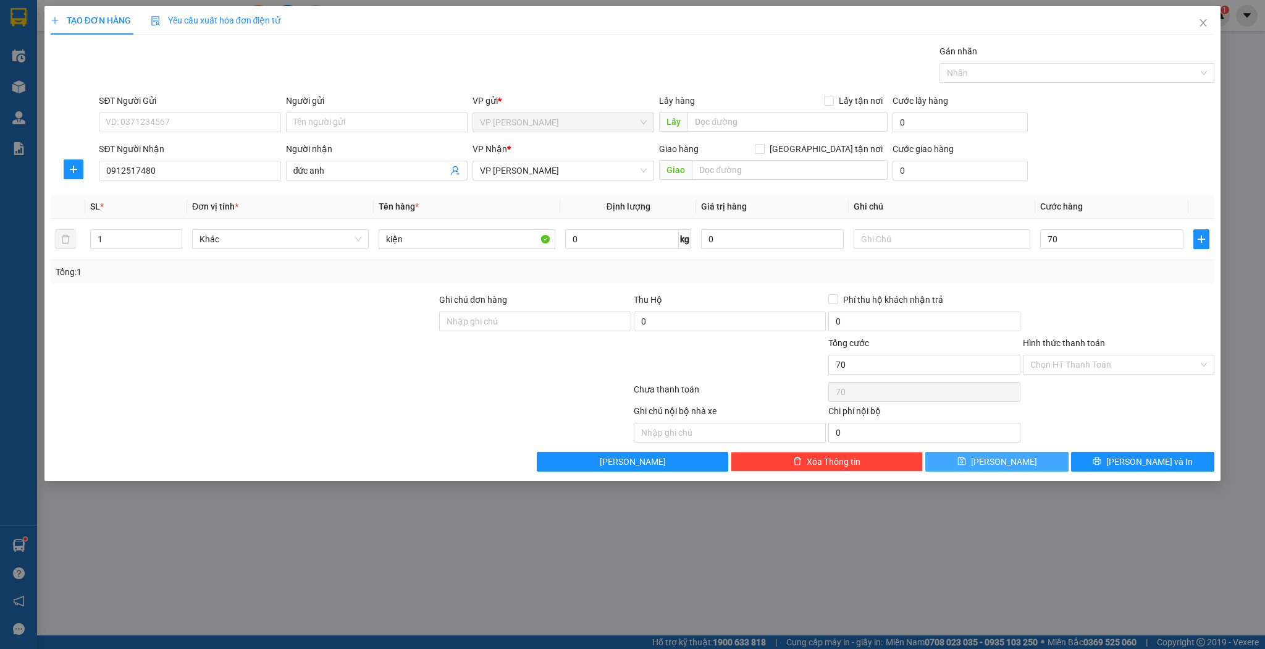
type input "70.000"
click at [1019, 452] on button "[PERSON_NAME]" at bounding box center [997, 462] width 143 height 20
type input "0"
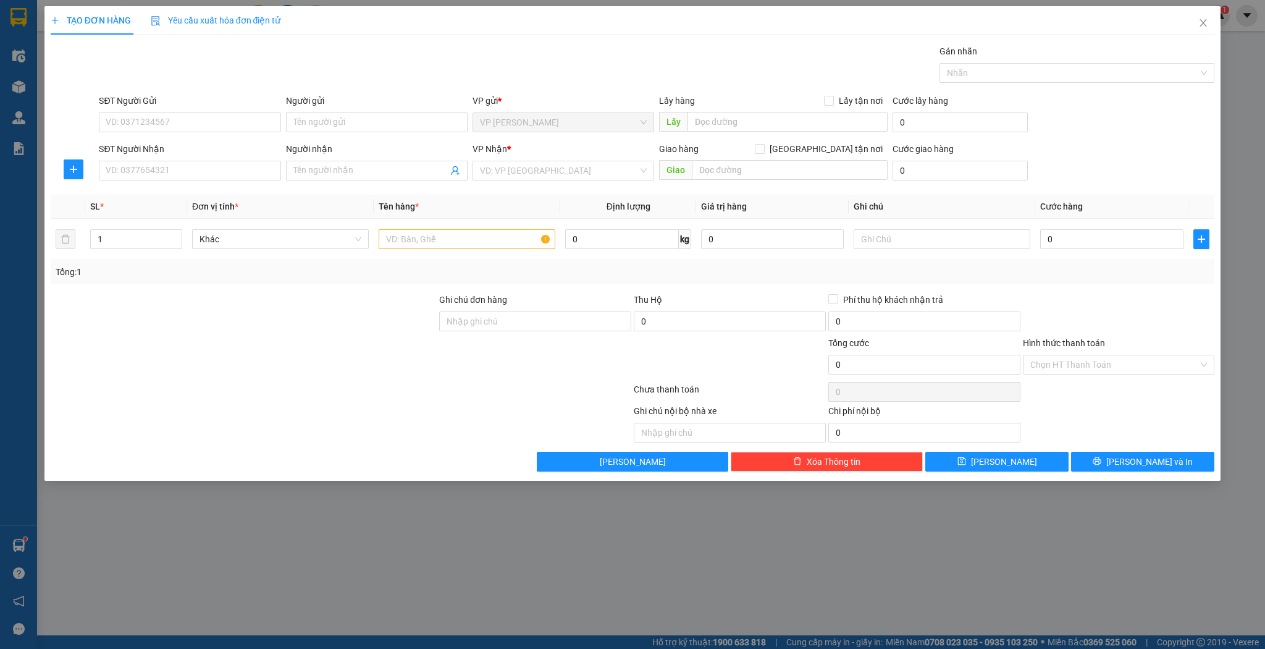
click at [163, 158] on div "SĐT Người Nhận" at bounding box center [190, 151] width 182 height 19
click at [164, 162] on input "SĐT Người Nhận" at bounding box center [190, 171] width 182 height 20
click at [167, 200] on div "0976477848 - c thu bánh" at bounding box center [189, 195] width 167 height 14
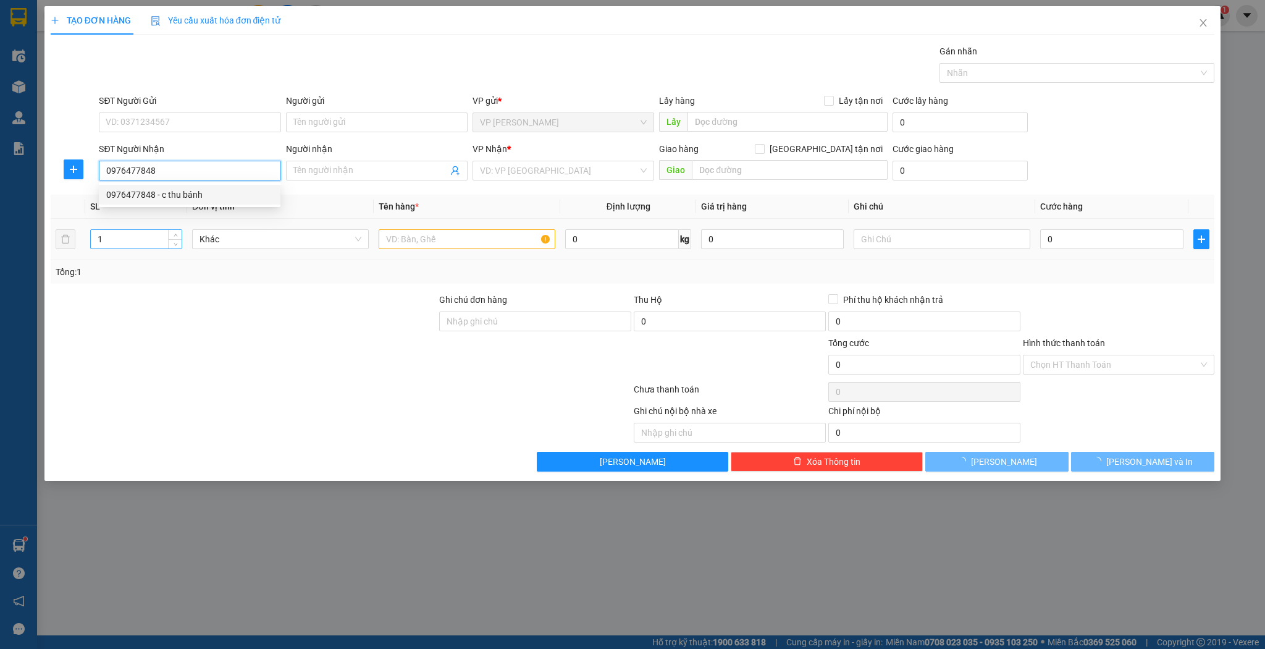
type input "0976477848"
type input "c thu bánh"
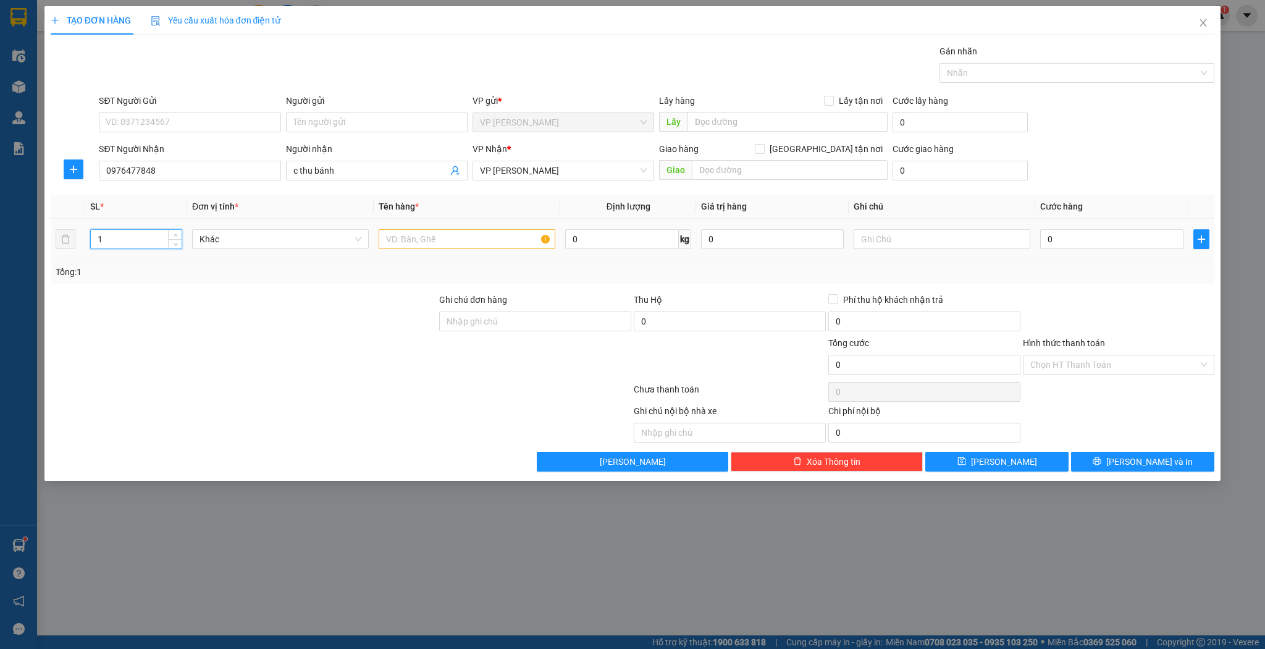
click at [150, 235] on input "1" at bounding box center [136, 239] width 91 height 19
type input "2"
click at [421, 242] on input "text" at bounding box center [467, 239] width 177 height 20
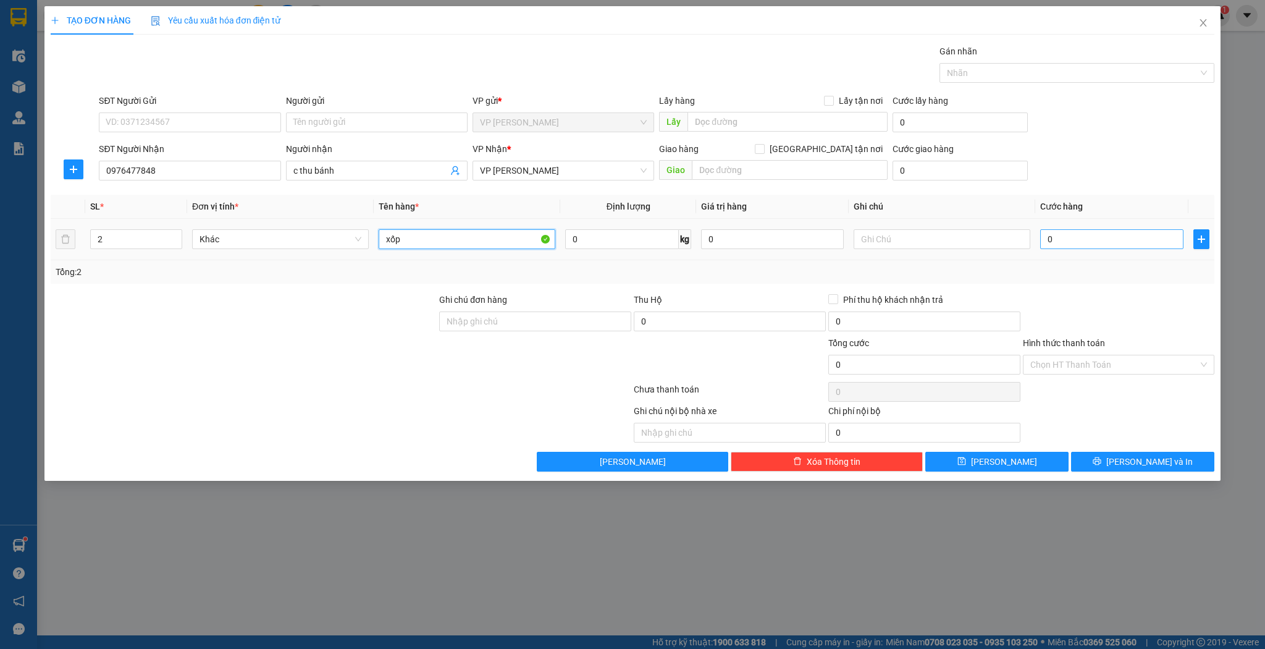
type input "xốp"
click at [1081, 230] on input "0" at bounding box center [1111, 239] width 143 height 20
type input "1"
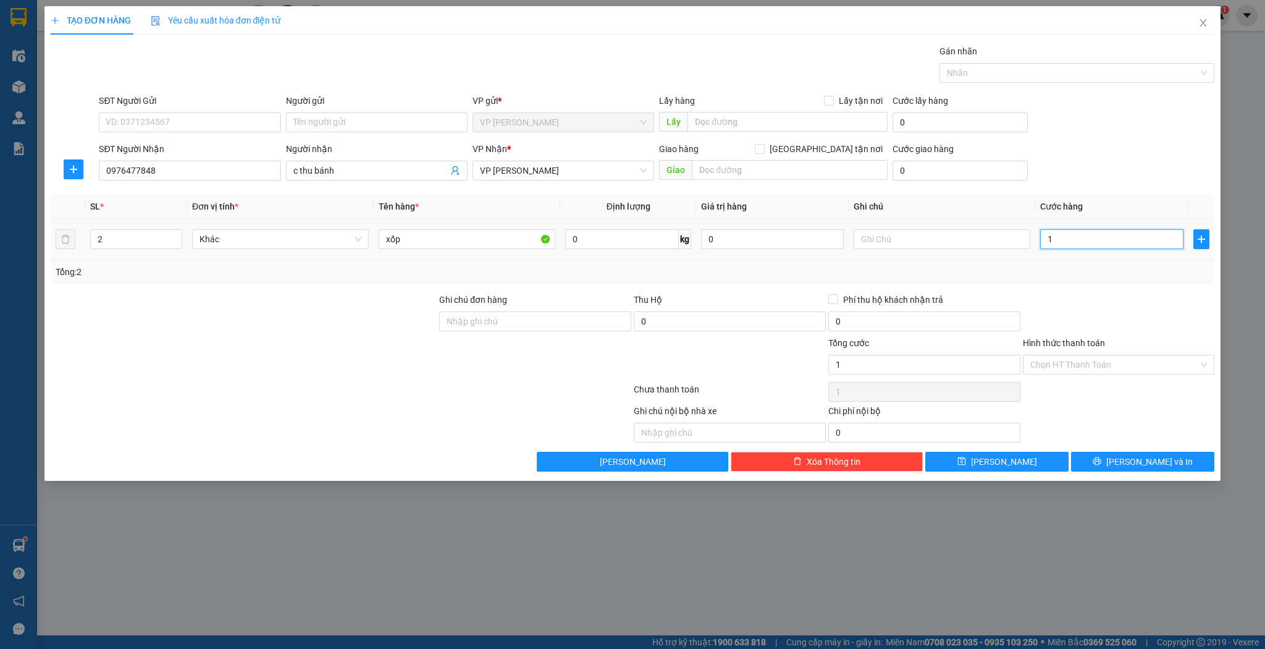
type input "14"
type input "140"
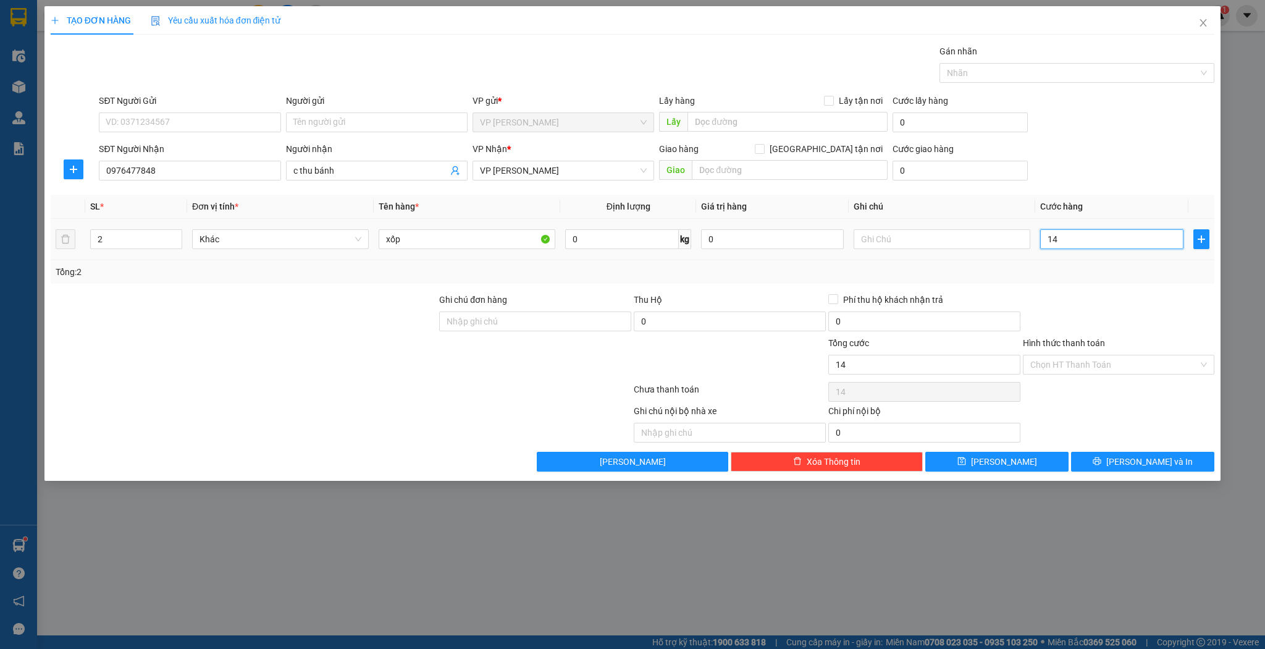
type input "140"
type input "140.000"
click at [974, 454] on button "[PERSON_NAME]" at bounding box center [997, 462] width 143 height 20
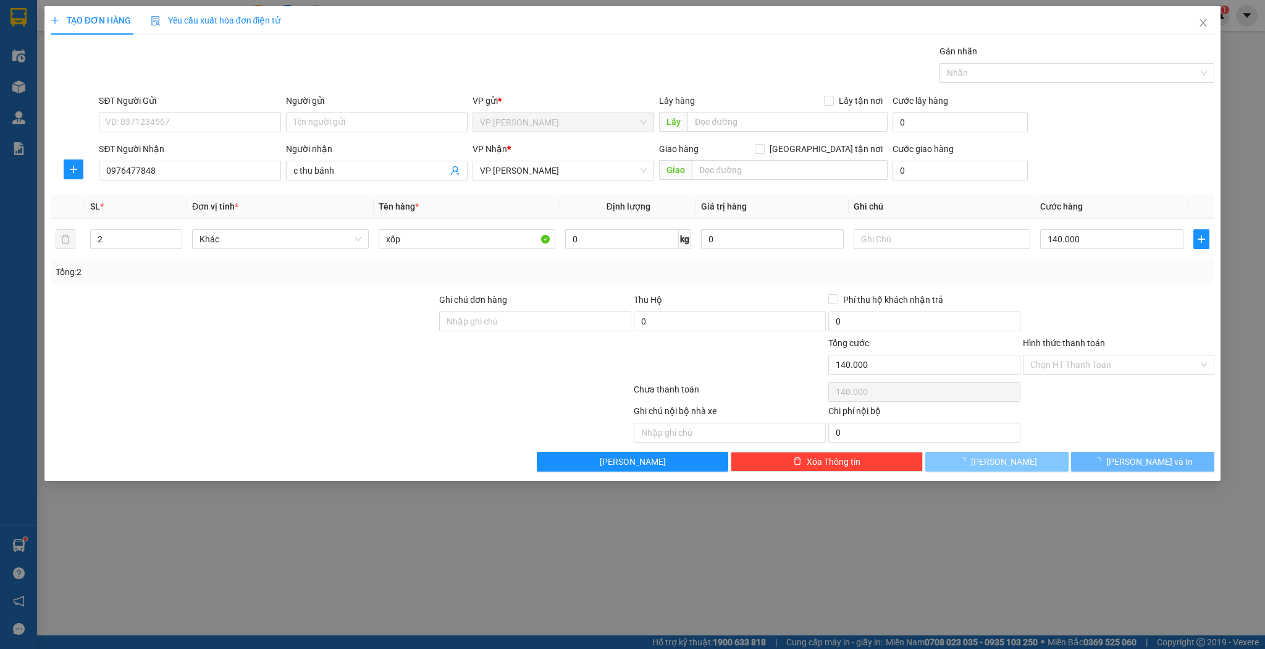
type input "1"
type input "0"
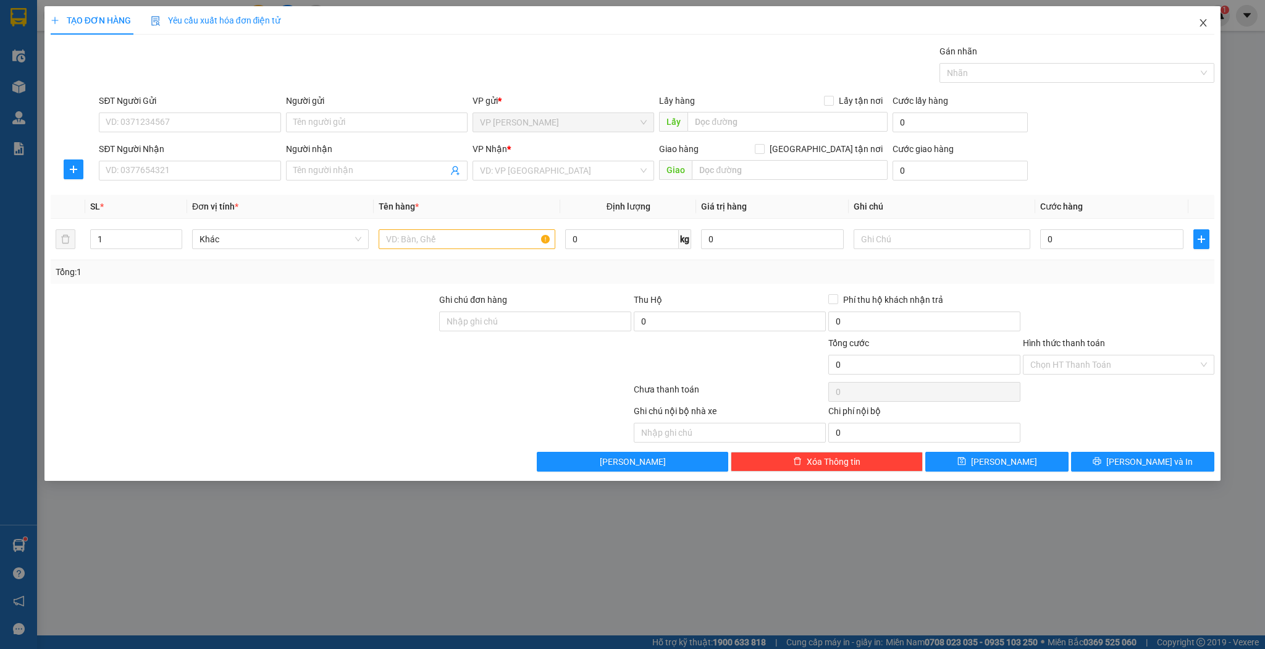
click at [1207, 27] on icon "close" at bounding box center [1203, 22] width 7 height 7
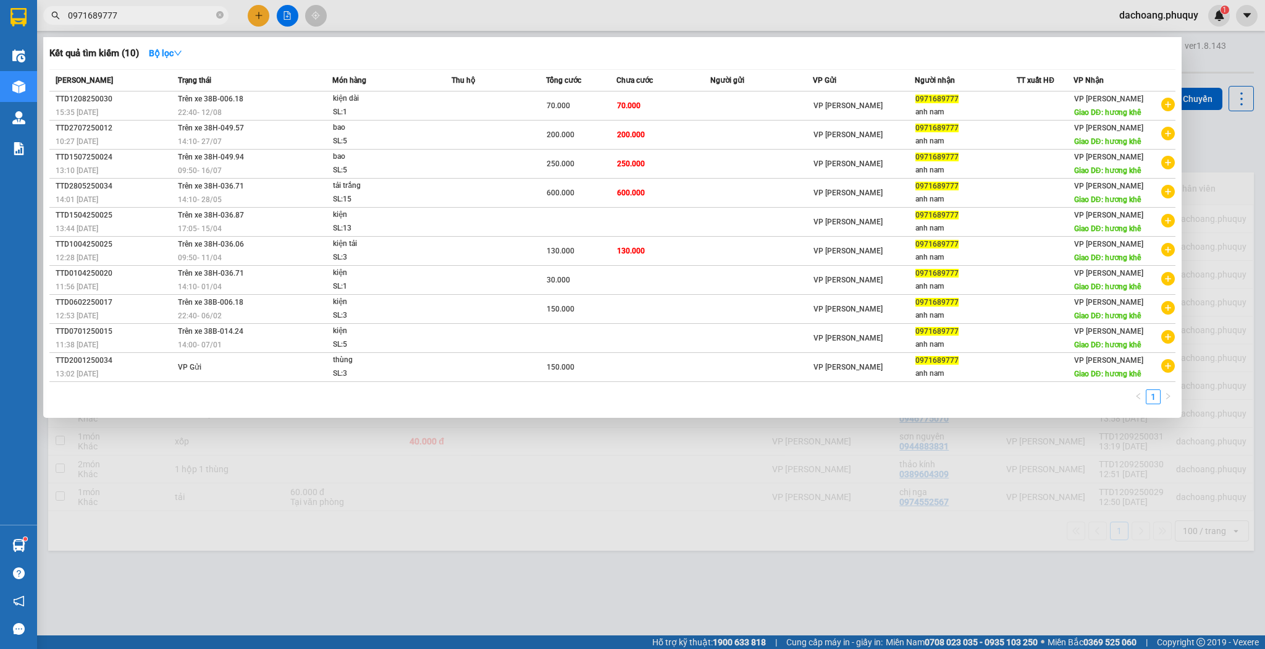
click at [172, 15] on input "0971689777" at bounding box center [141, 16] width 146 height 14
click at [173, 14] on input "0971689777" at bounding box center [141, 16] width 146 height 14
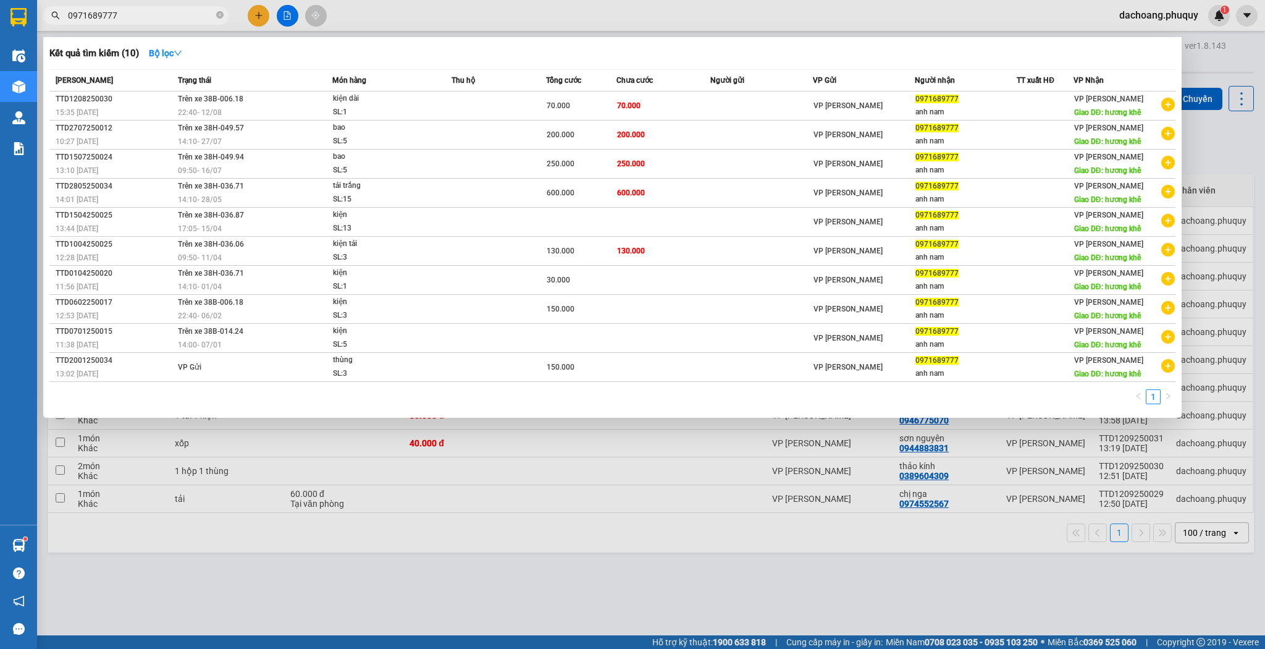
click at [173, 14] on input "0971689777" at bounding box center [141, 16] width 146 height 14
click at [156, 3] on div at bounding box center [632, 324] width 1265 height 649
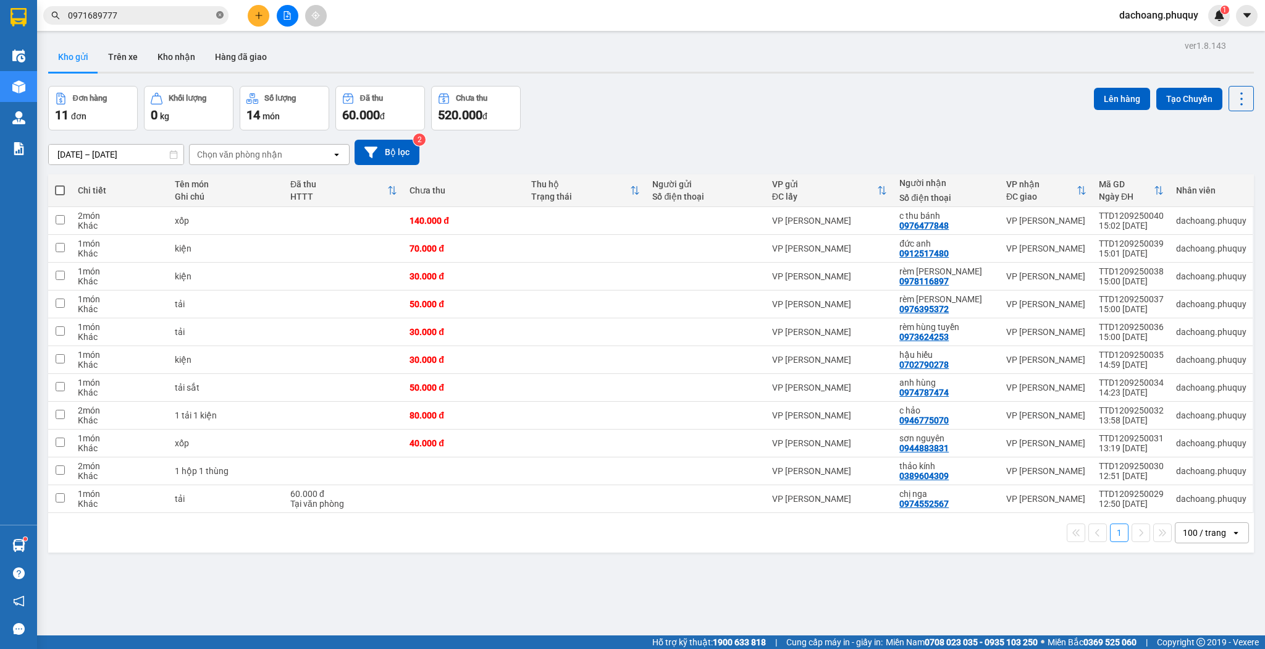
click at [219, 18] on icon "close-circle" at bounding box center [219, 14] width 7 height 7
click at [180, 17] on input "text" at bounding box center [141, 16] width 146 height 14
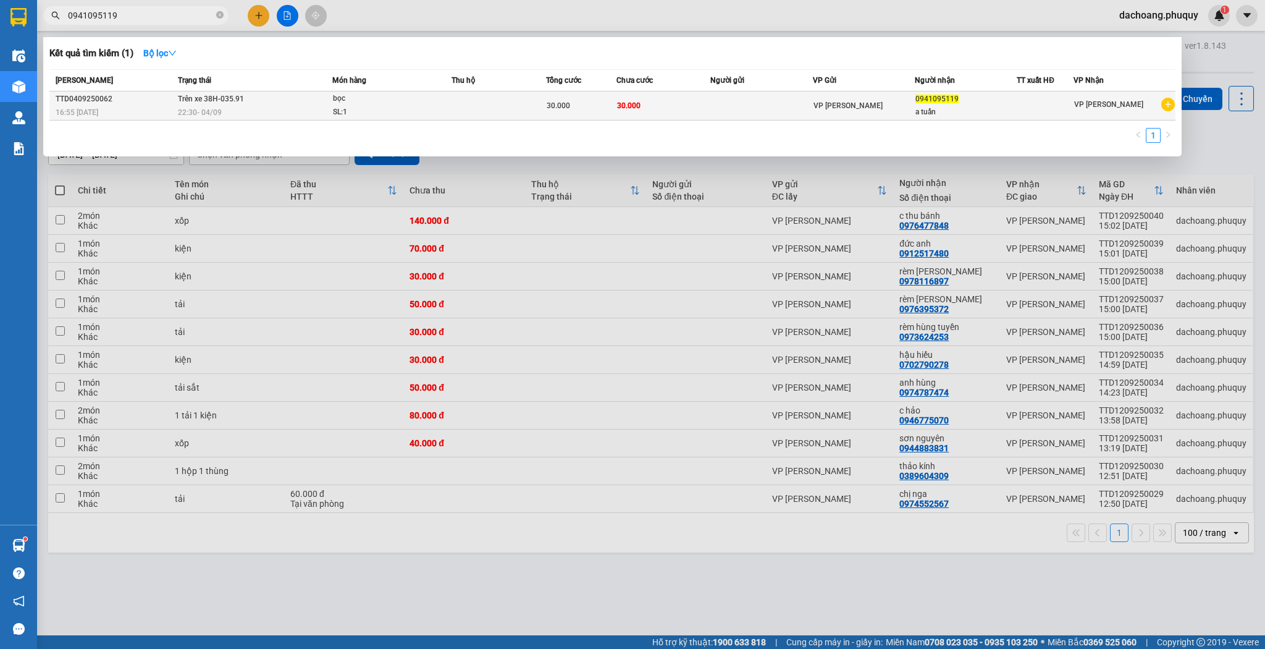
type input "0941095119"
click at [547, 106] on span "30.000" at bounding box center [558, 105] width 23 height 9
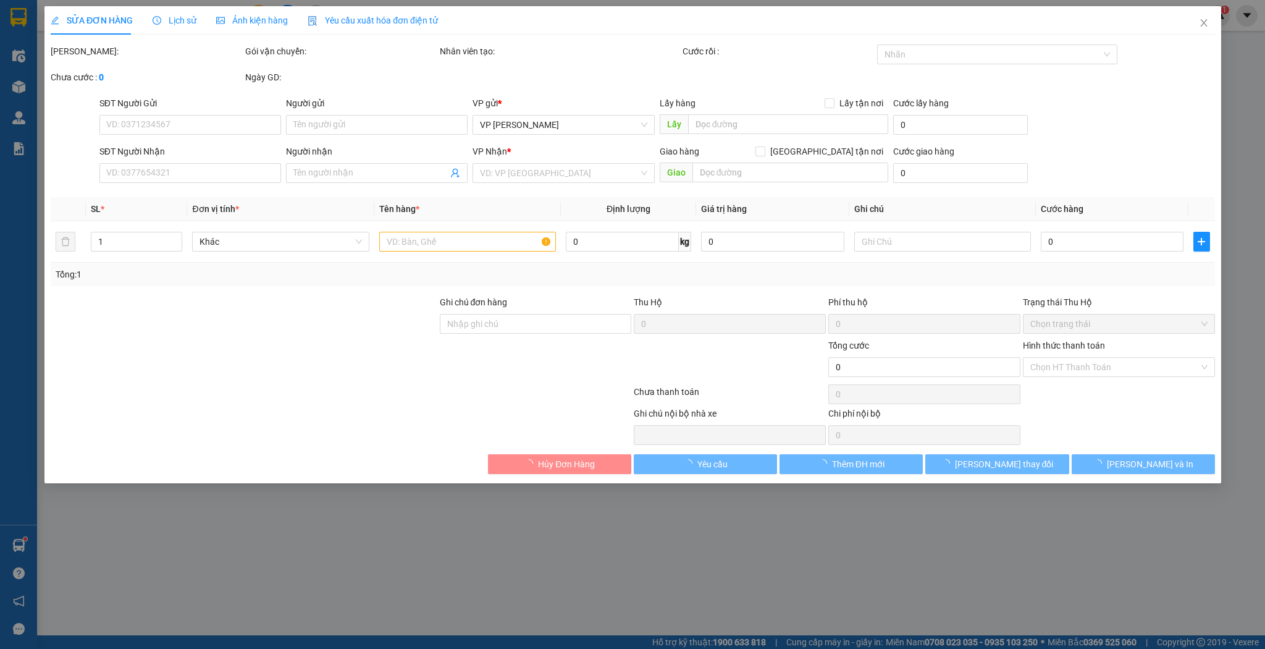
type input "0941095119"
type input "a tuấn"
type input "30.000"
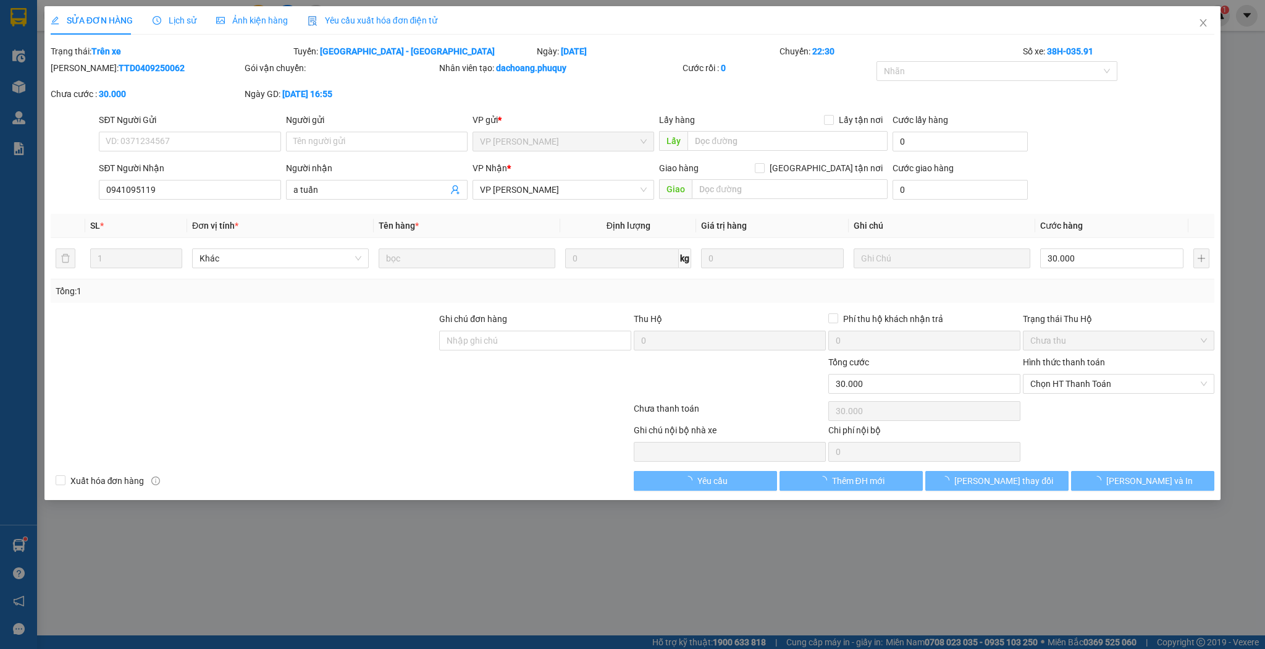
drag, startPoint x: 312, startPoint y: 93, endPoint x: 381, endPoint y: 92, distance: 69.2
click at [381, 92] on div "Ngày GD: [DATE] 16:55" at bounding box center [341, 94] width 192 height 14
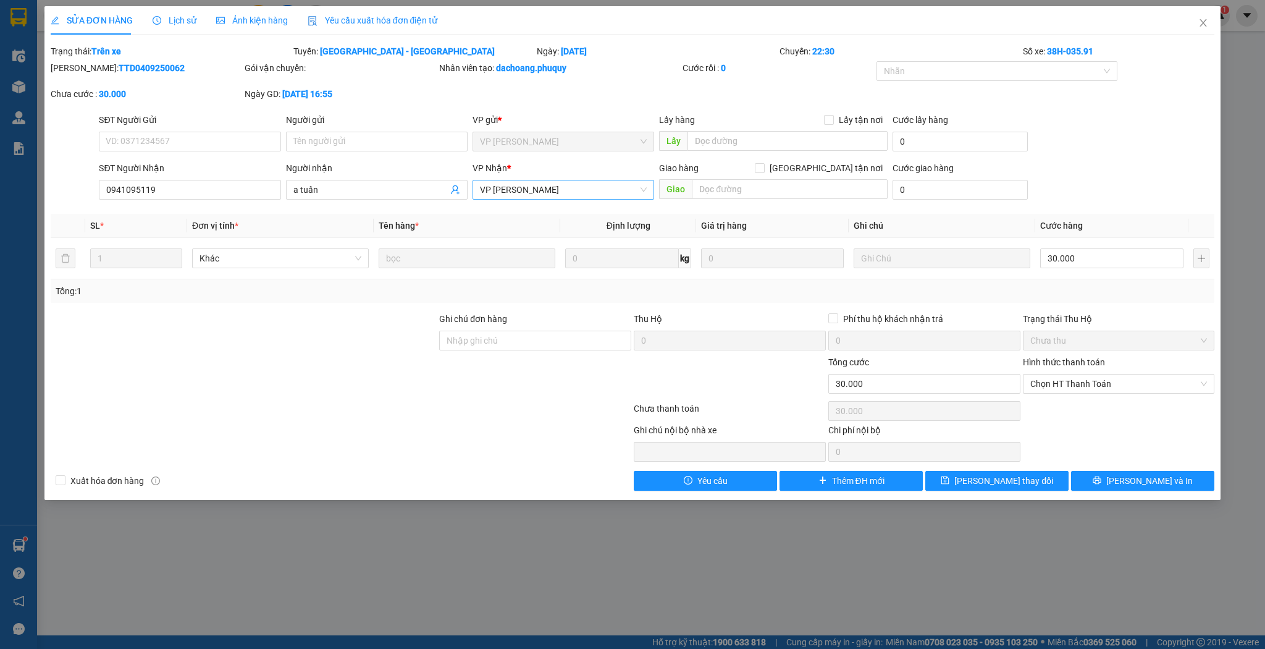
click at [539, 188] on span "VP [PERSON_NAME]" at bounding box center [563, 189] width 167 height 19
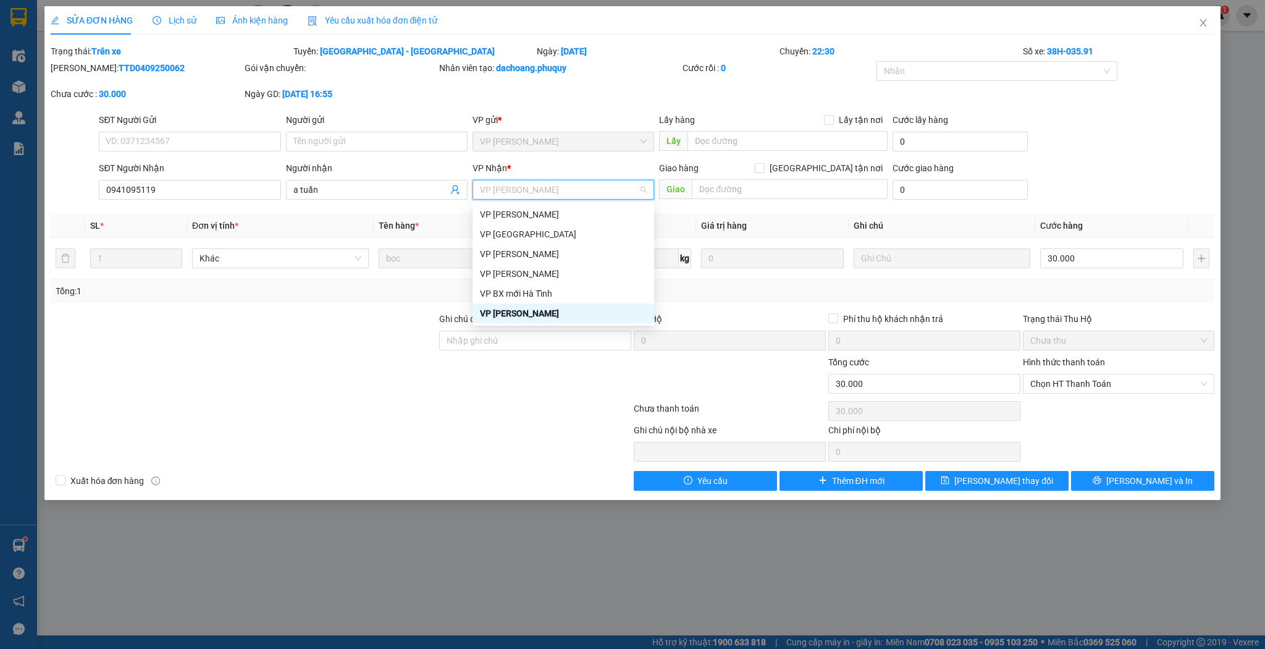
click at [539, 188] on span "VP [PERSON_NAME]" at bounding box center [563, 189] width 167 height 19
click at [745, 150] on input "text" at bounding box center [788, 141] width 200 height 20
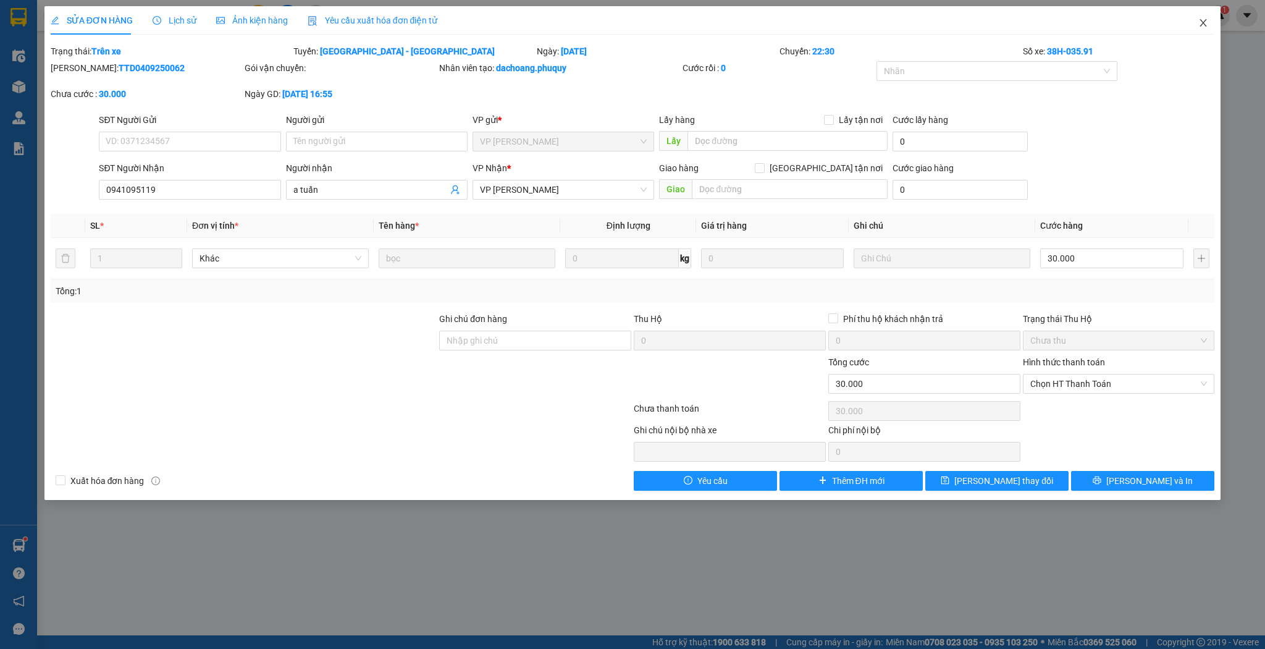
click at [1196, 31] on span "Close" at bounding box center [1203, 23] width 35 height 35
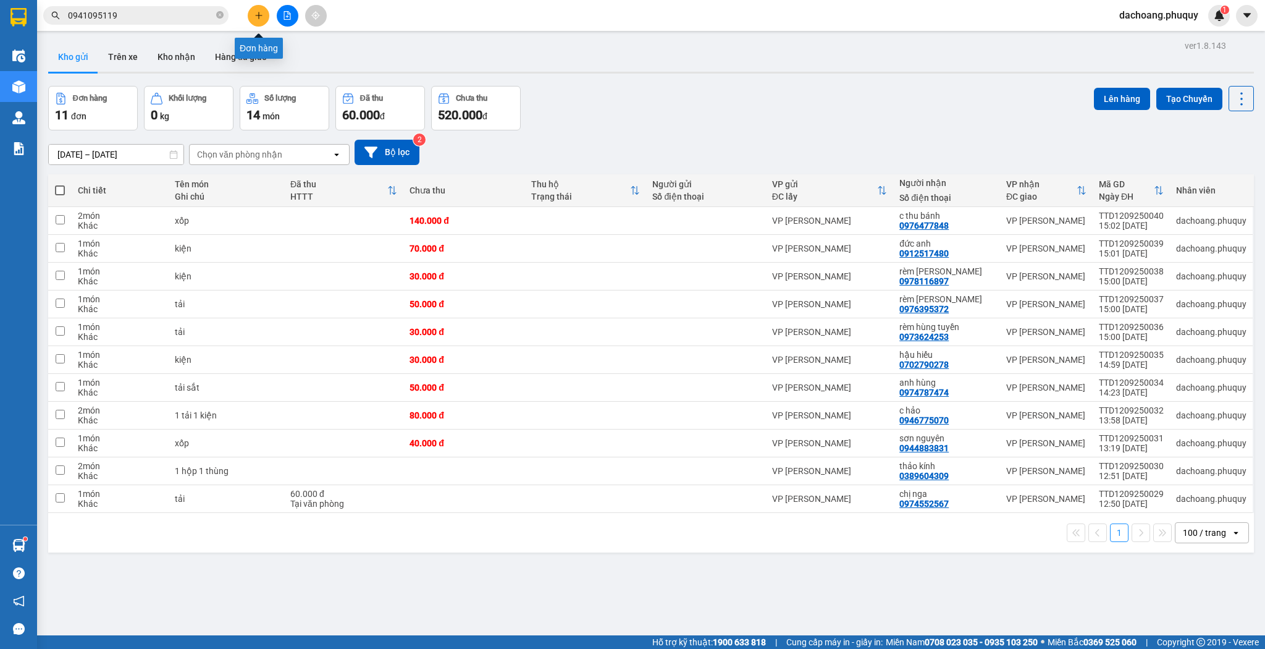
click at [264, 18] on button at bounding box center [259, 16] width 22 height 22
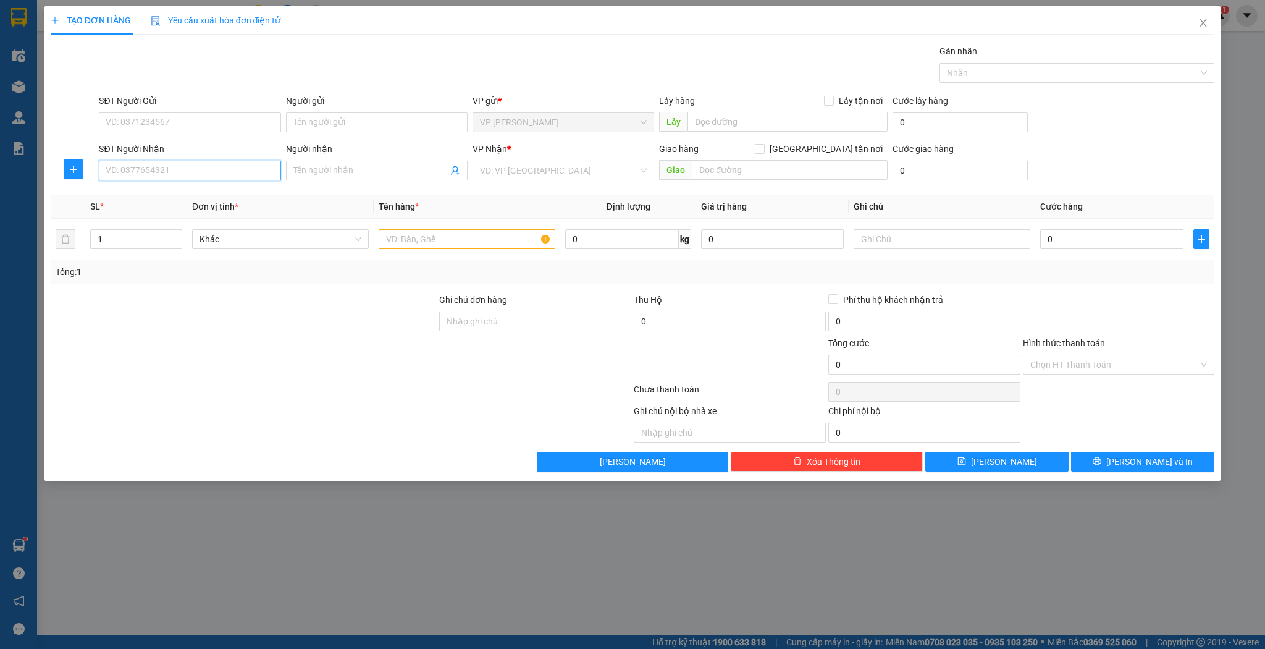
click at [211, 170] on input "SĐT Người Nhận" at bounding box center [190, 171] width 182 height 20
click at [213, 171] on input "SĐT Người Nhận" at bounding box center [190, 171] width 182 height 20
click at [1210, 37] on span "Close" at bounding box center [1203, 23] width 35 height 35
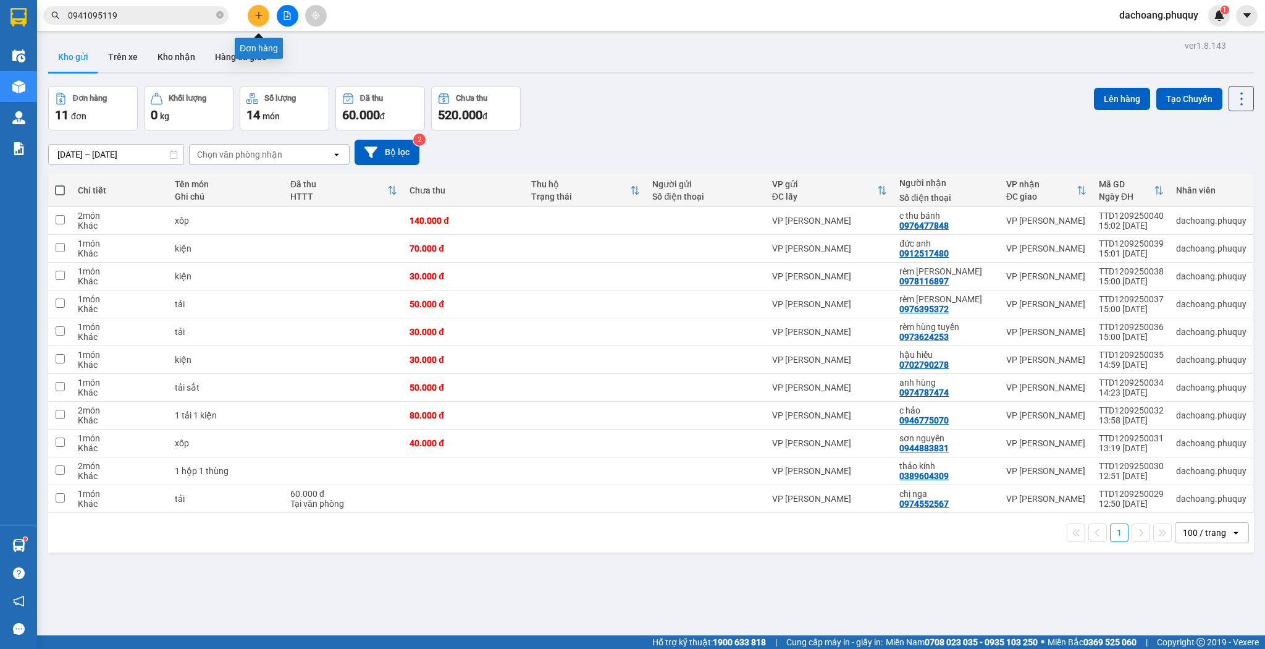
click at [255, 15] on icon "plus" at bounding box center [259, 15] width 9 height 9
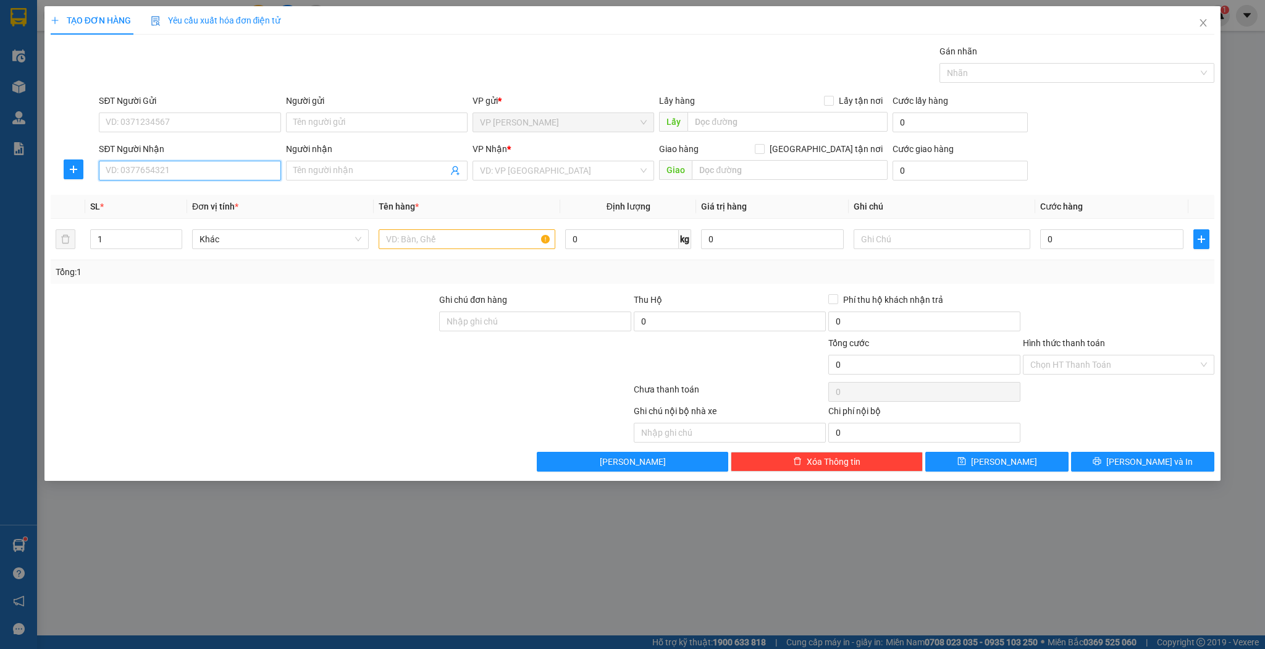
click at [166, 169] on input "SĐT Người Nhận" at bounding box center [190, 171] width 182 height 20
click at [1191, 19] on span "Close" at bounding box center [1203, 23] width 35 height 35
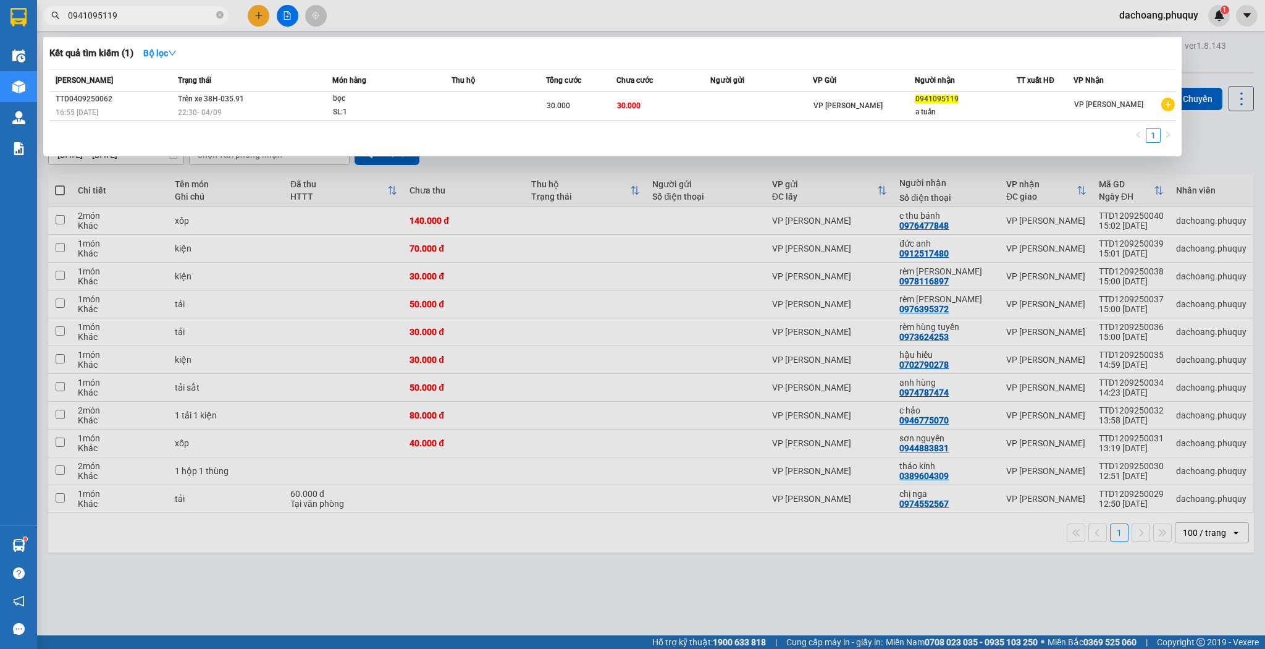
click at [172, 24] on span "0941095119" at bounding box center [135, 15] width 185 height 19
click at [261, 12] on div at bounding box center [632, 324] width 1265 height 649
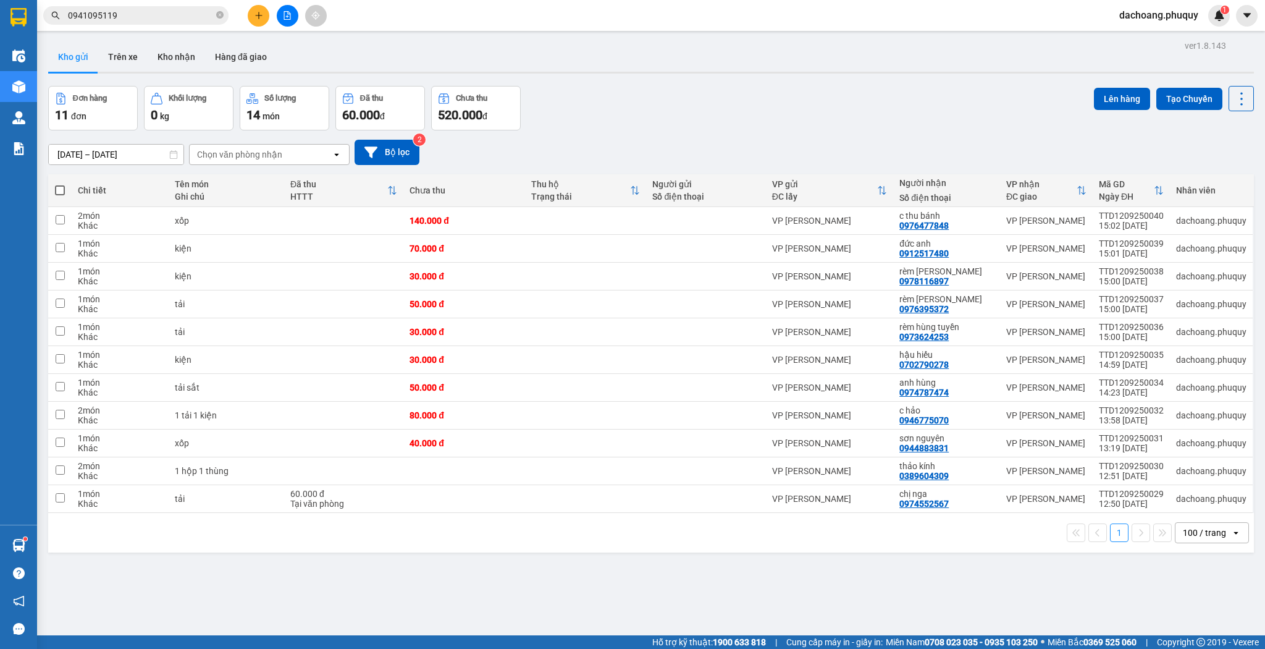
click at [262, 18] on icon "plus" at bounding box center [259, 15] width 9 height 9
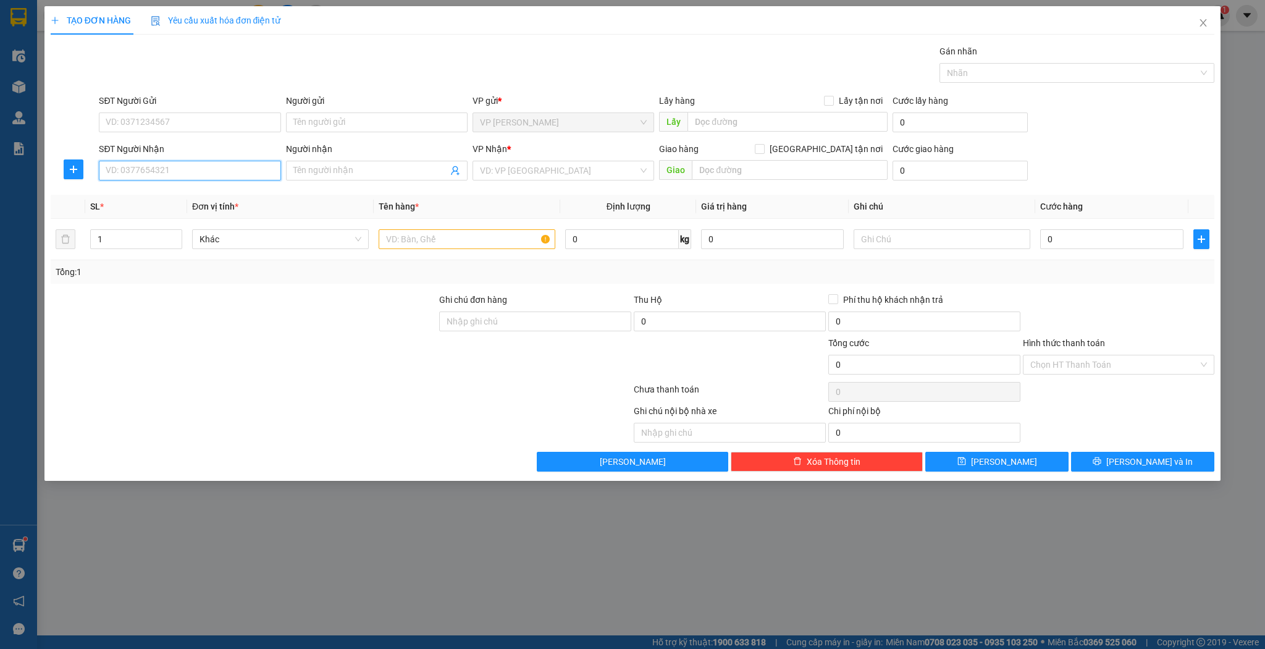
click at [240, 175] on input "SĐT Người Nhận" at bounding box center [190, 171] width 182 height 20
click at [195, 196] on div "0968585444 - c Tâm" at bounding box center [189, 195] width 167 height 14
type input "0968585444"
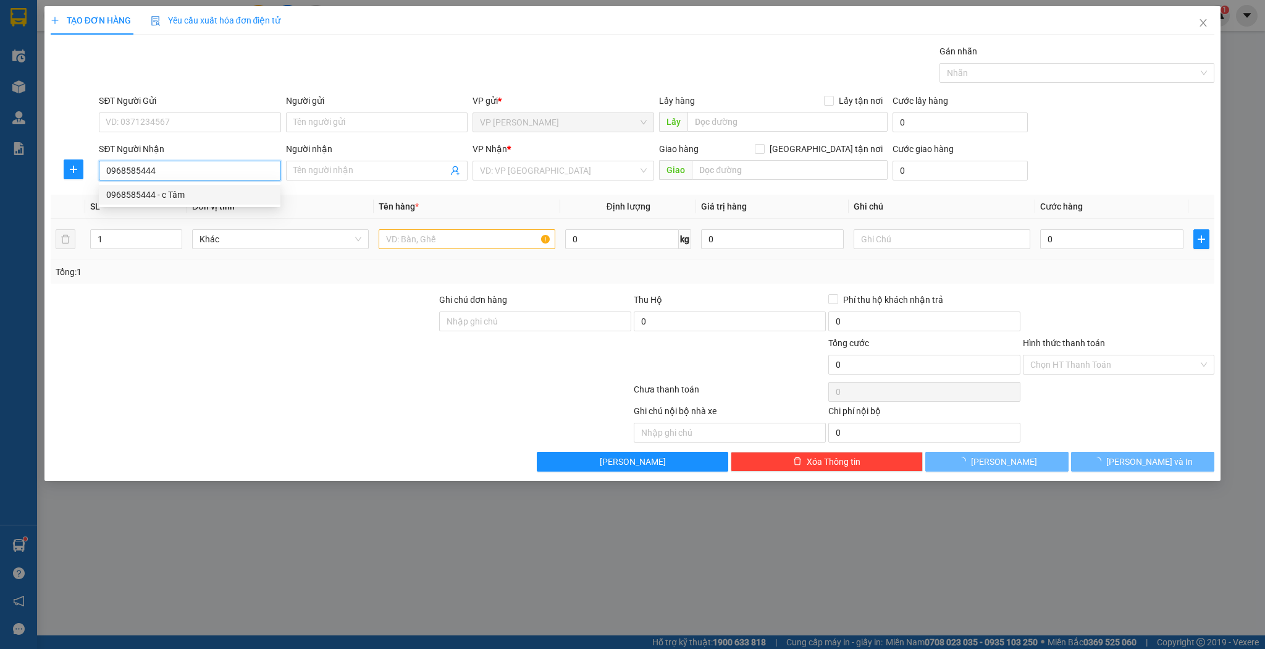
type input "c Tâm"
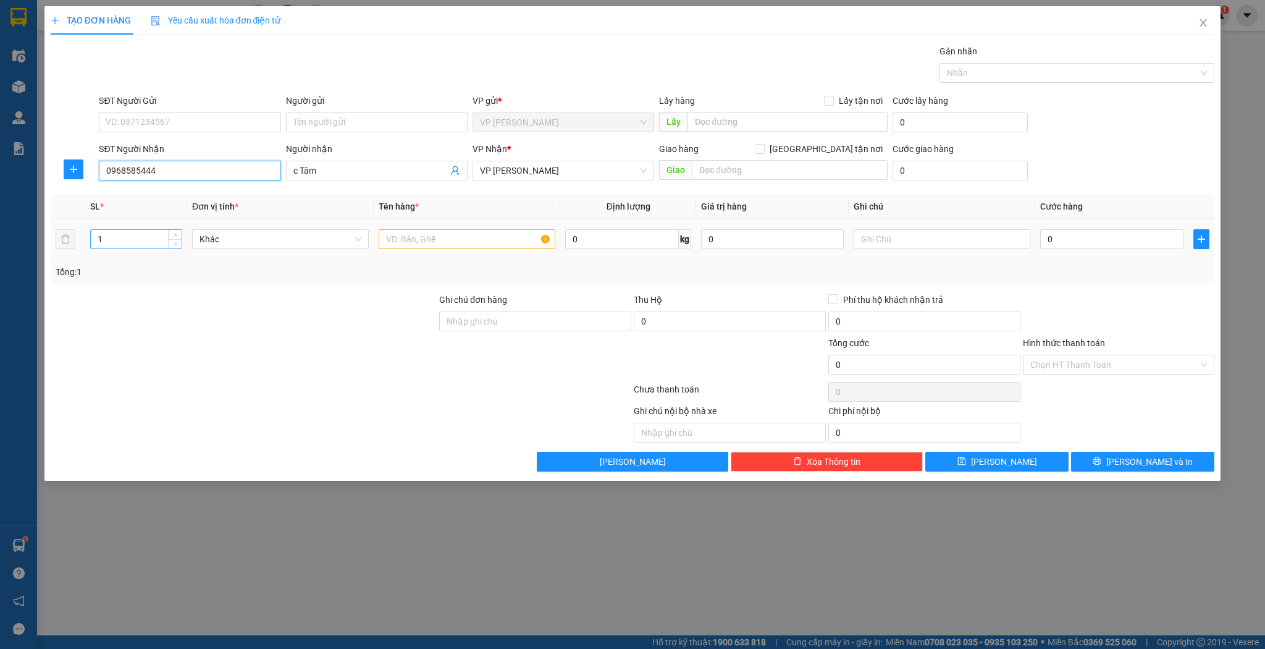
type input "0968585444"
click at [99, 240] on input "1" at bounding box center [136, 239] width 91 height 19
click at [101, 240] on input "1" at bounding box center [136, 239] width 91 height 19
click at [403, 243] on input "text" at bounding box center [467, 239] width 177 height 20
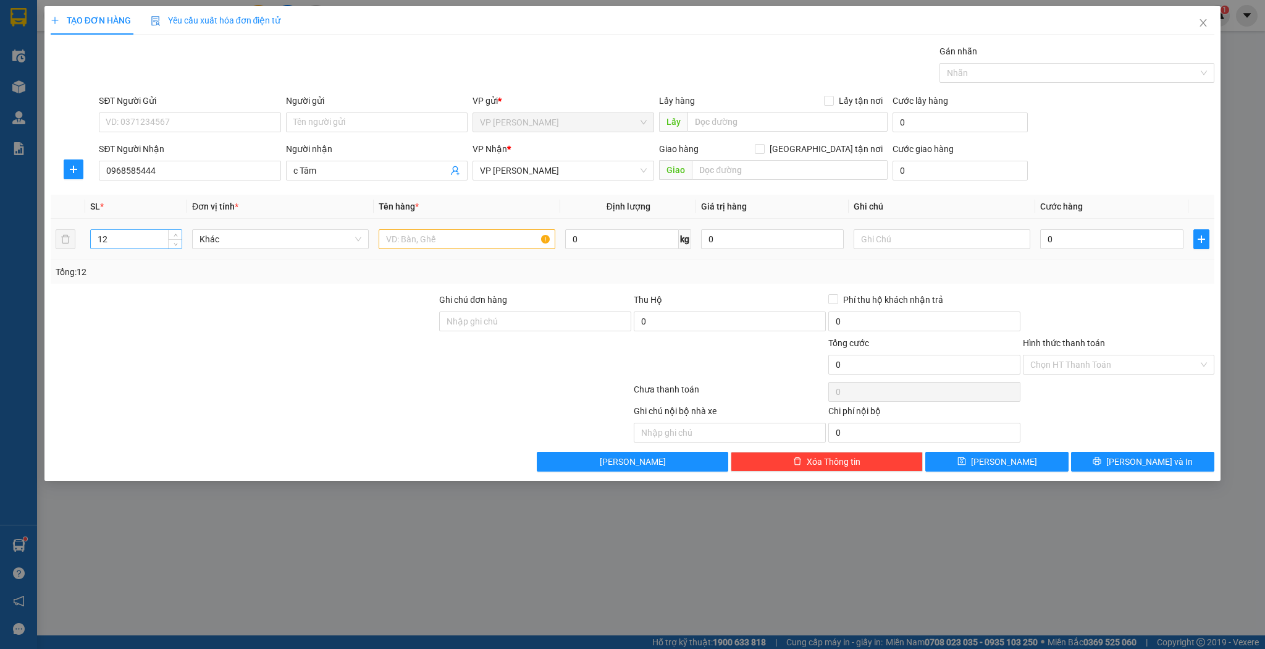
click at [129, 237] on input "12" at bounding box center [136, 239] width 91 height 19
type input "2"
click at [386, 240] on input "text" at bounding box center [467, 239] width 177 height 20
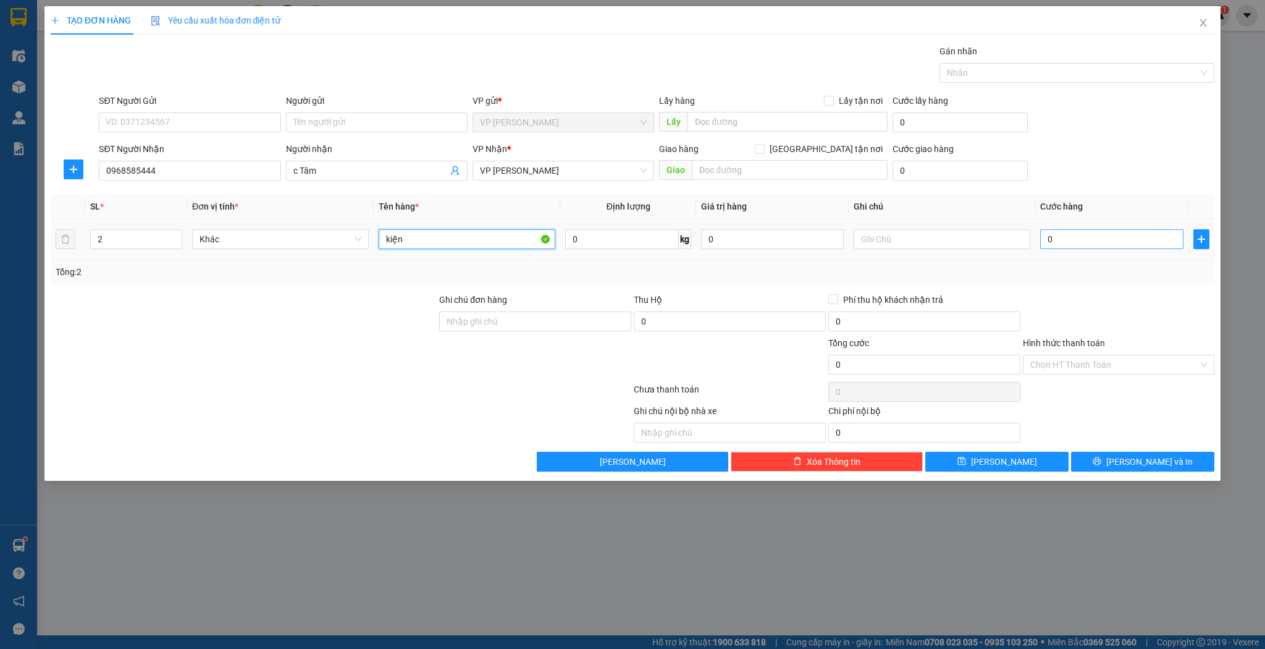
type input "kiện"
click at [1082, 248] on input "0" at bounding box center [1111, 239] width 143 height 20
type input "1"
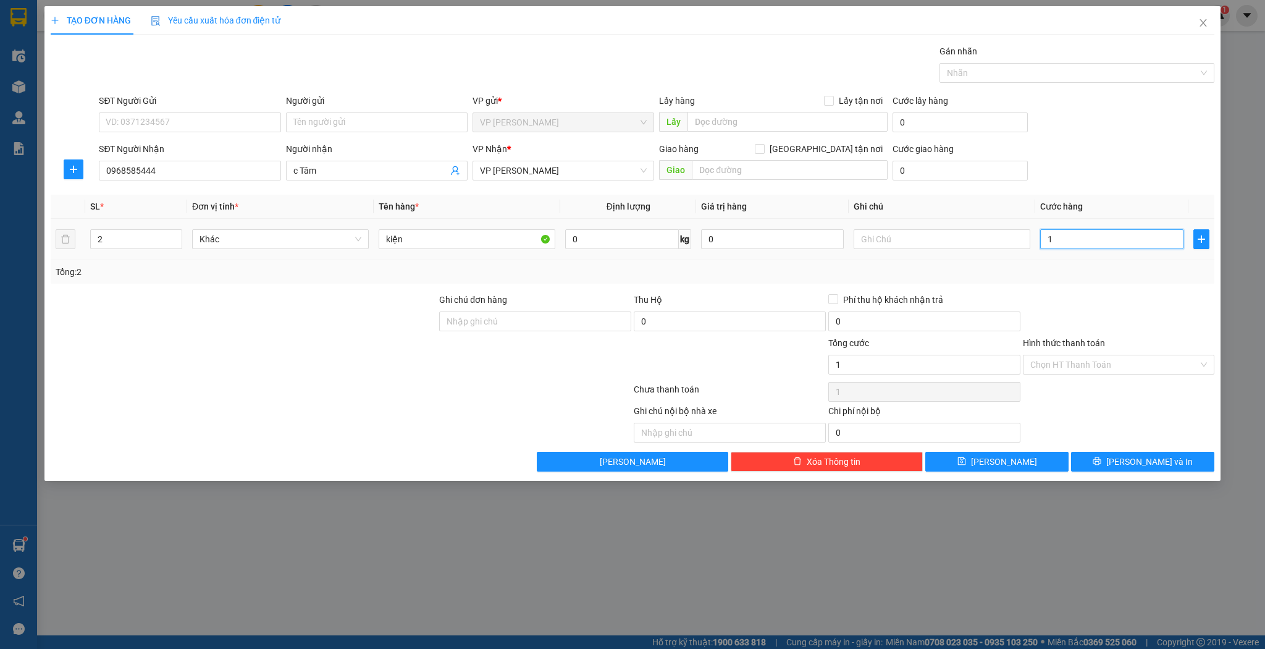
type input "10"
type input "100"
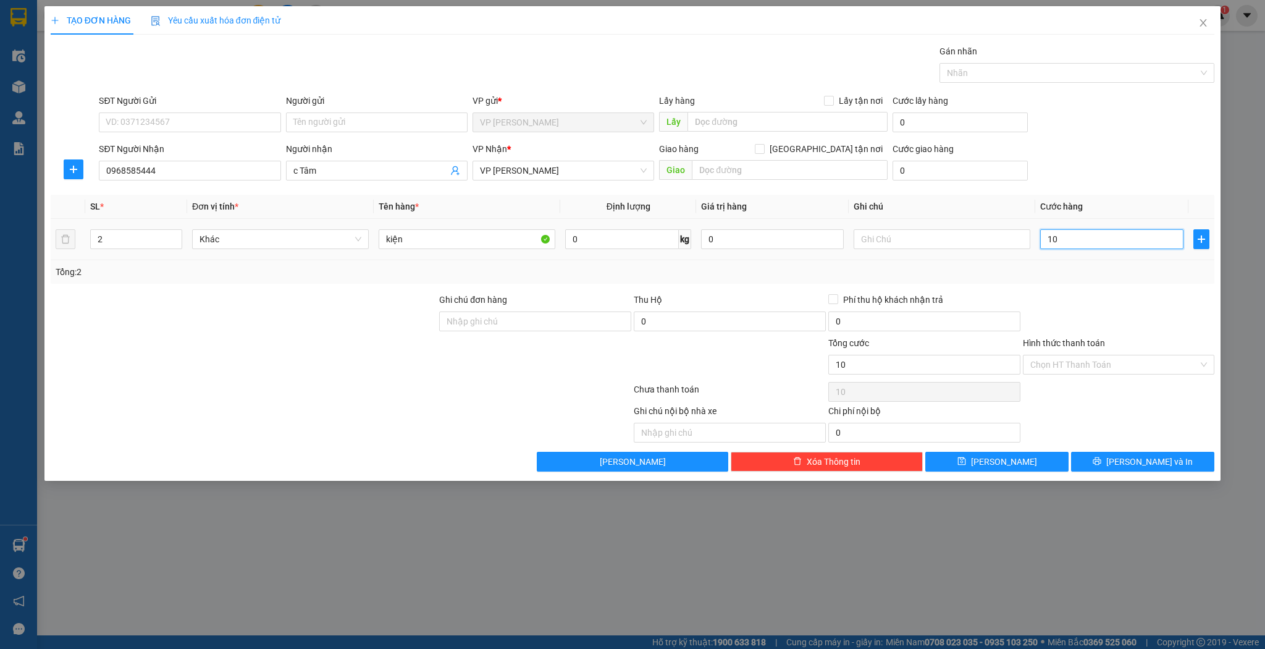
type input "100"
type input "100.000"
click at [975, 460] on button "[PERSON_NAME]" at bounding box center [997, 462] width 143 height 20
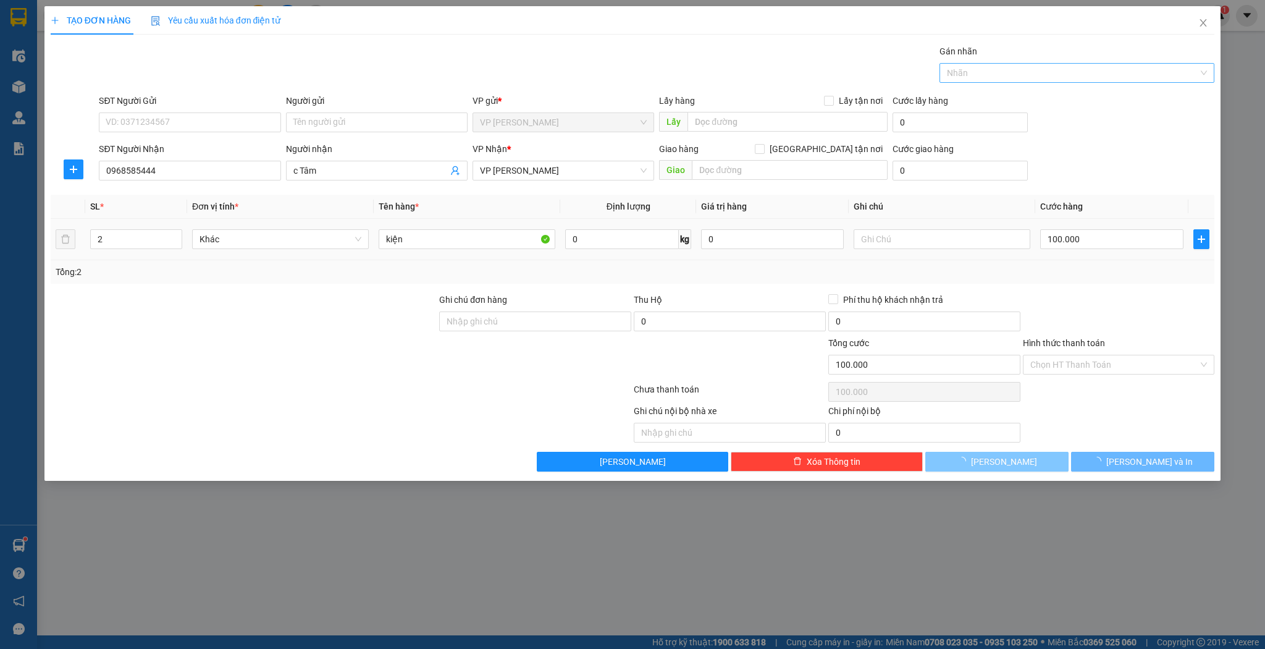
type input "1"
type input "0"
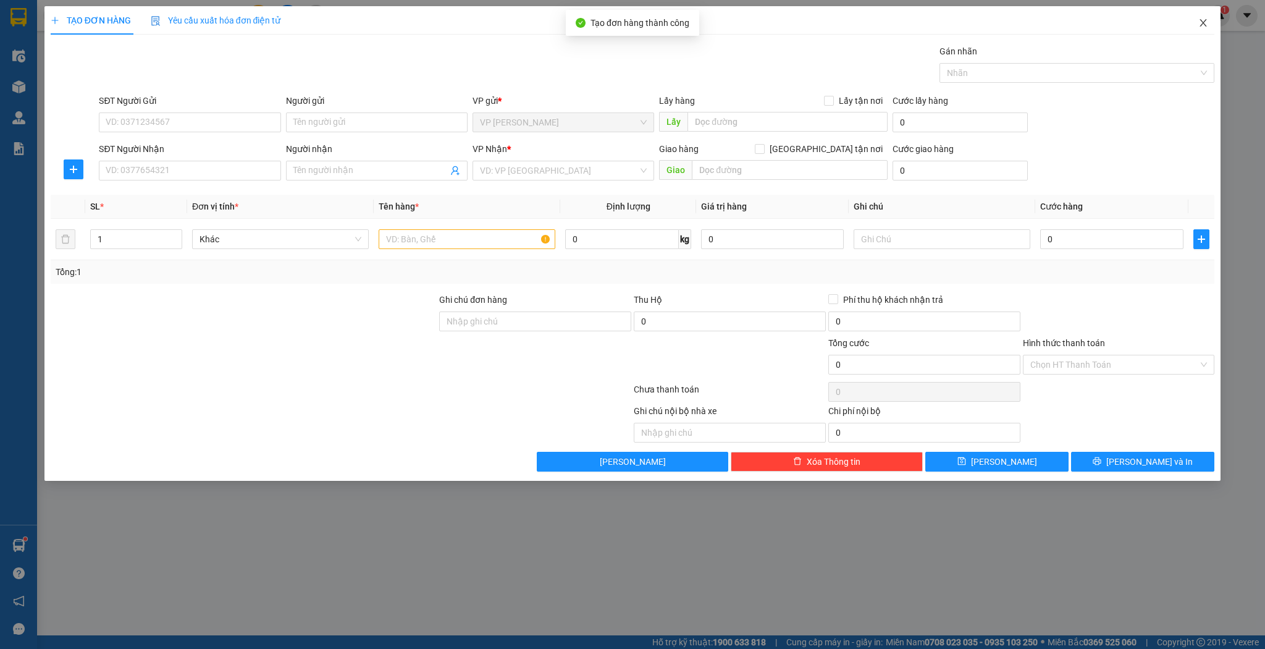
click at [1202, 21] on icon "close" at bounding box center [1204, 23] width 10 height 10
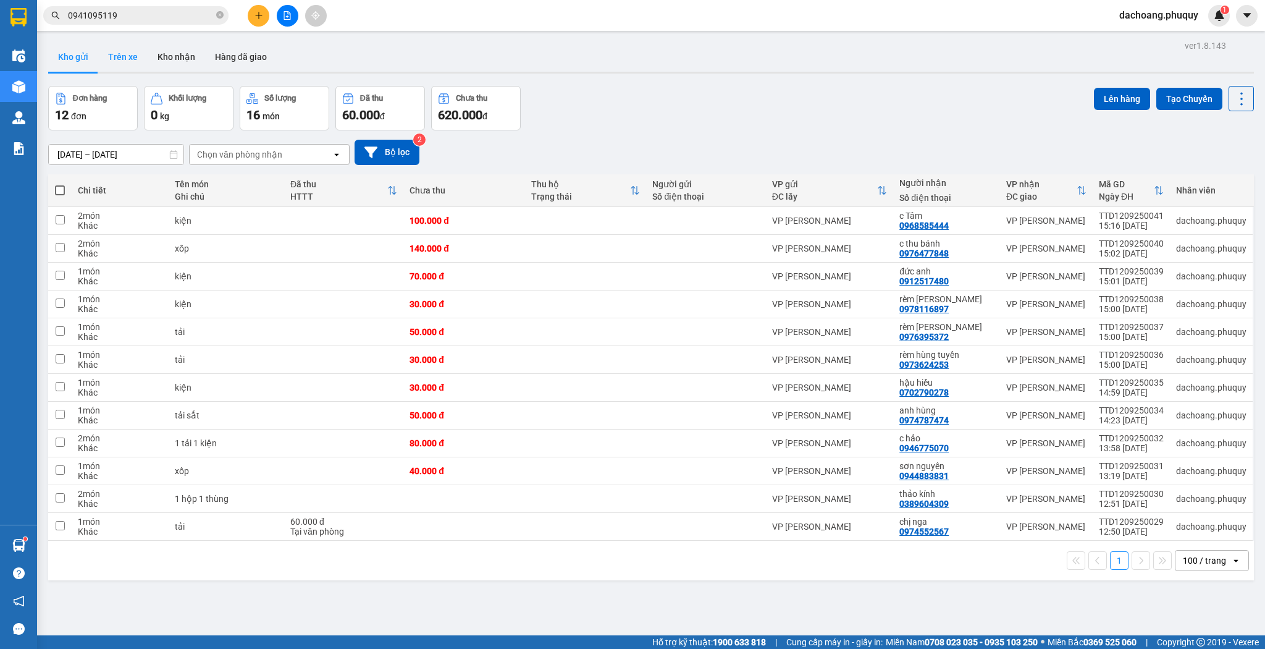
click at [125, 67] on button "Trên xe" at bounding box center [122, 57] width 49 height 30
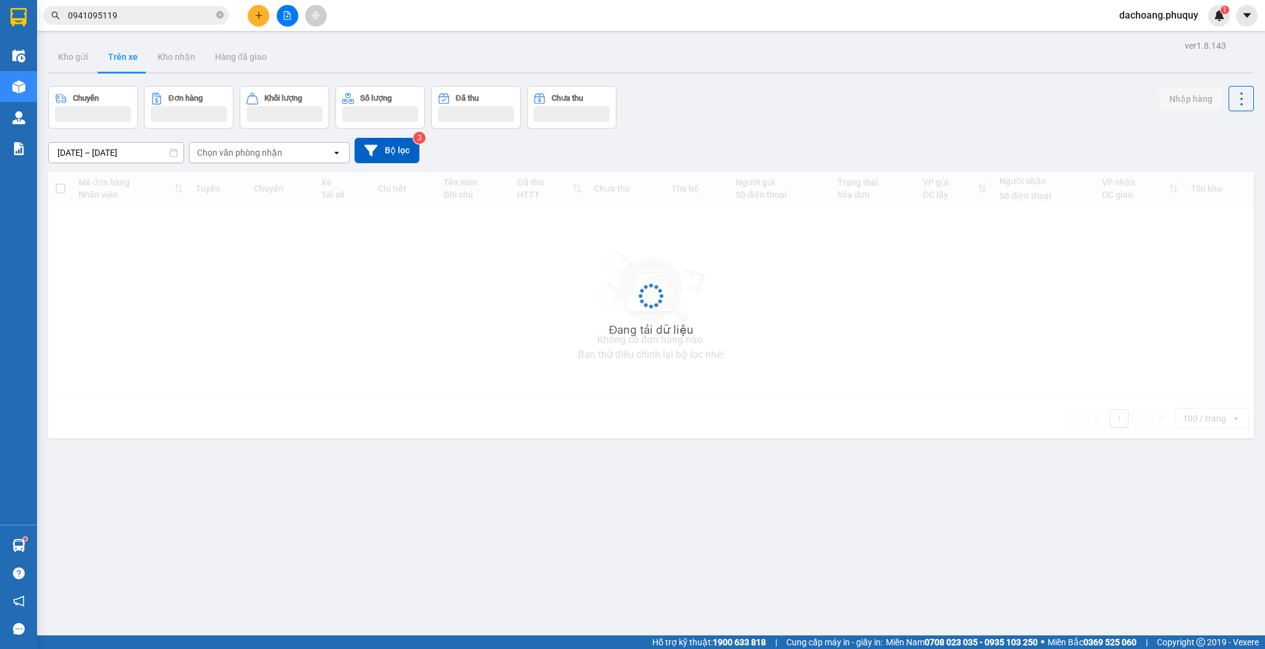
click at [142, 158] on div "ver 1.8.143 Kho gửi Trên xe Kho nhận Hàng đã giao Chuyến Đơn hàng Khối lượng Số…" at bounding box center [651, 361] width 1216 height 649
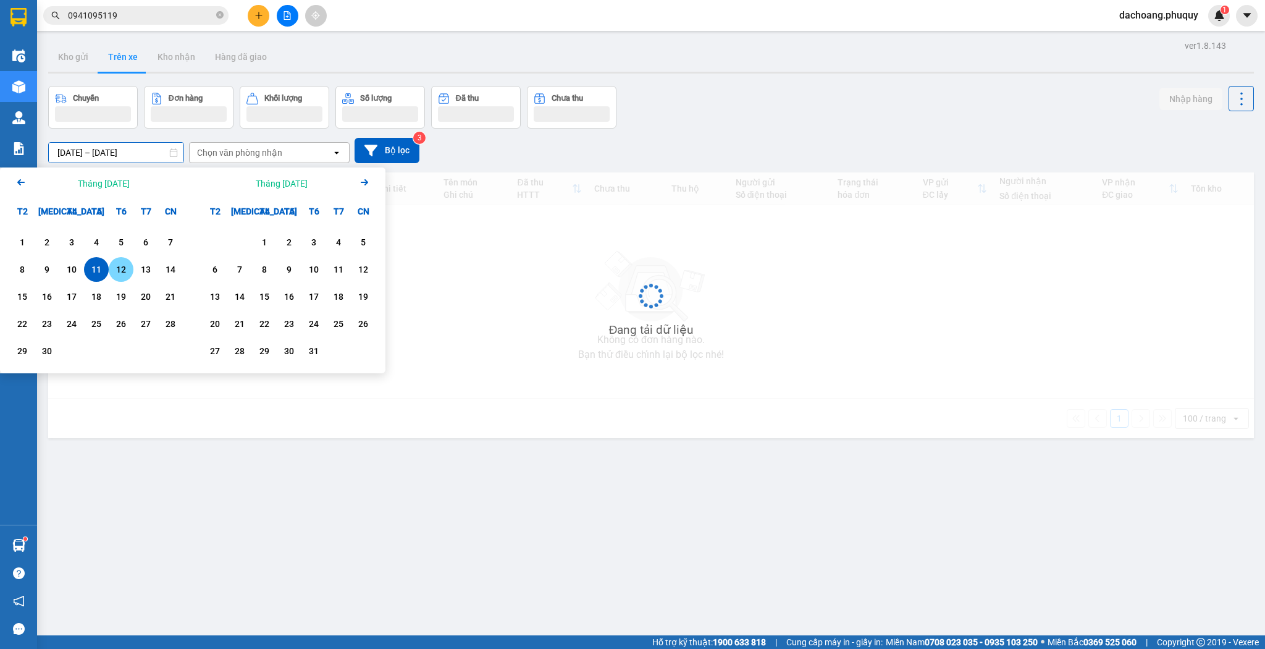
click at [129, 269] on div "12" at bounding box center [120, 269] width 17 height 15
type input "[DATE] – [DATE]"
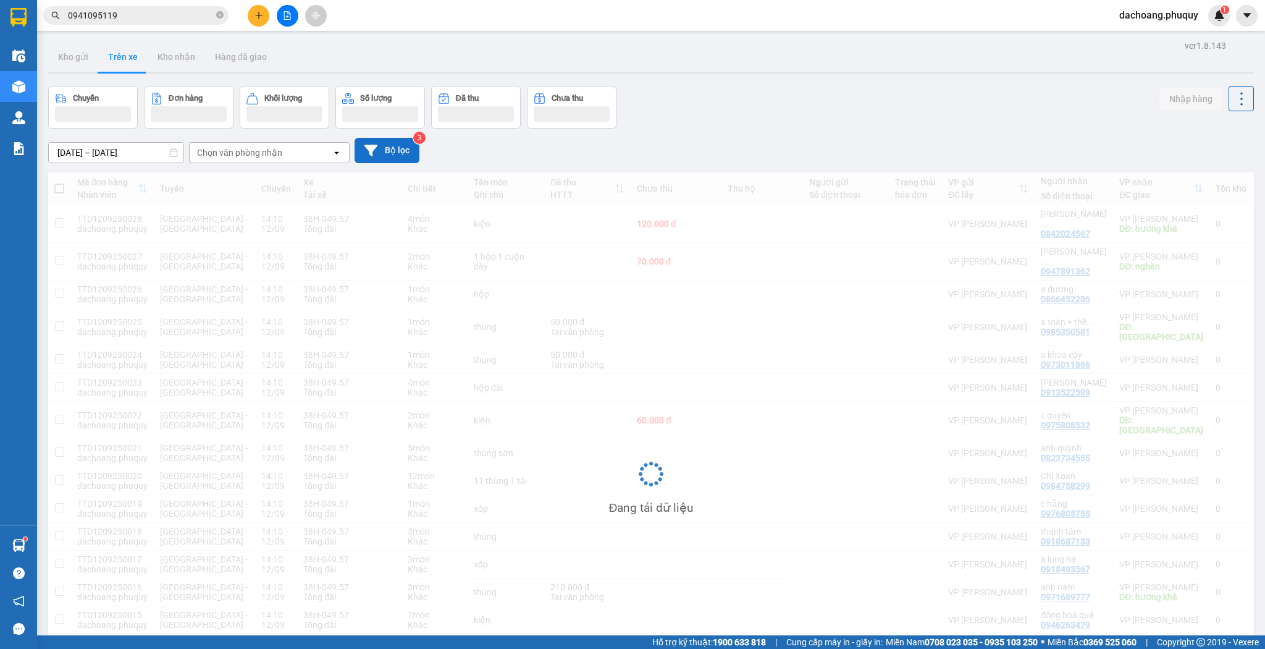
click at [411, 162] on button "Bộ lọc" at bounding box center [387, 150] width 65 height 25
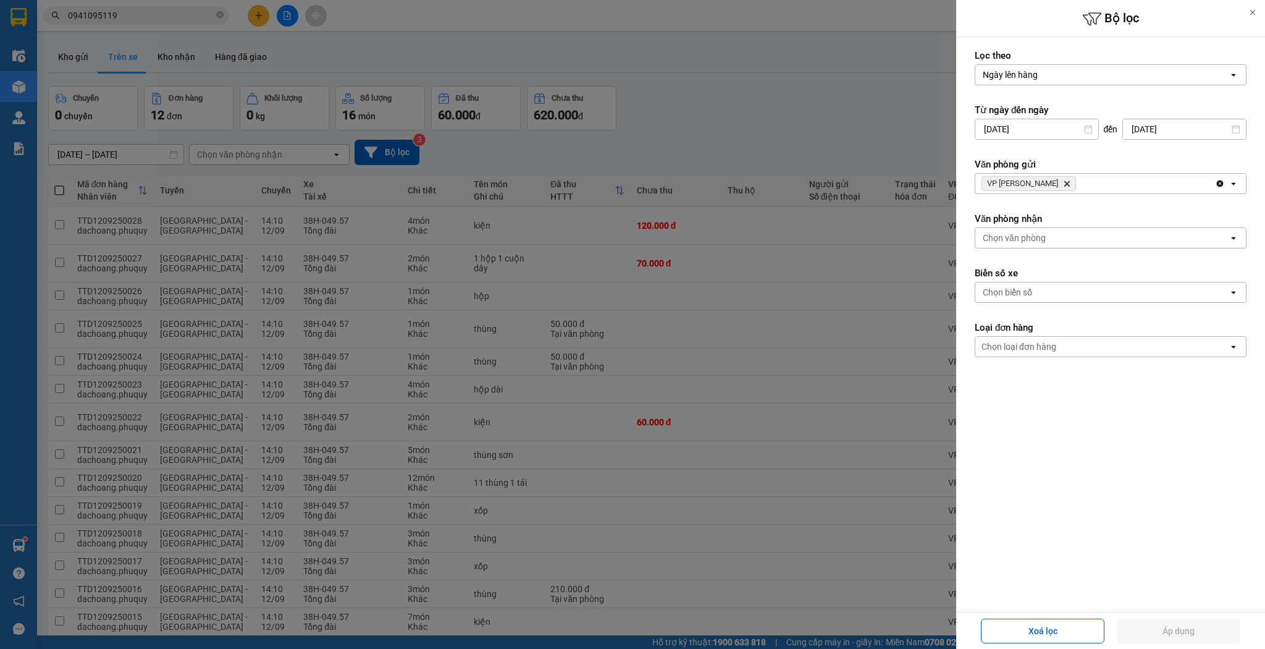
click at [604, 171] on div at bounding box center [632, 324] width 1265 height 649
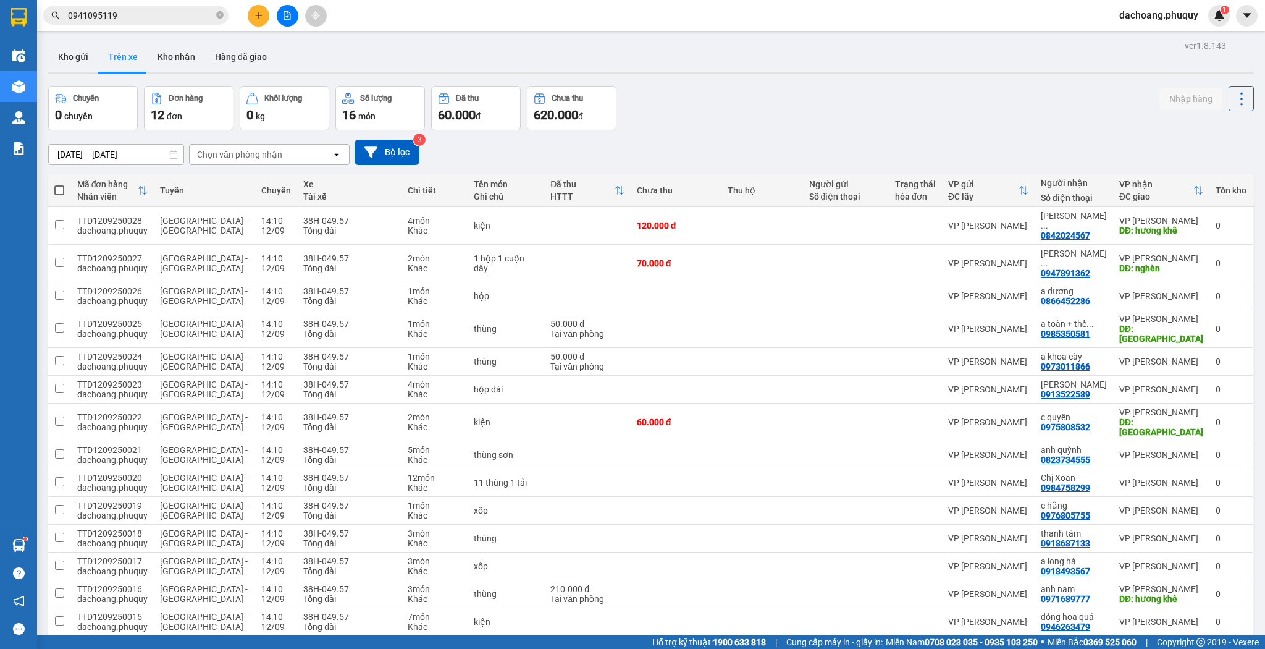
click at [430, 149] on div "[DATE] – [DATE] Press the down arrow key to interact with the calendar and sele…" at bounding box center [651, 152] width 1206 height 25
click at [394, 149] on button "Bộ lọc" at bounding box center [387, 152] width 65 height 25
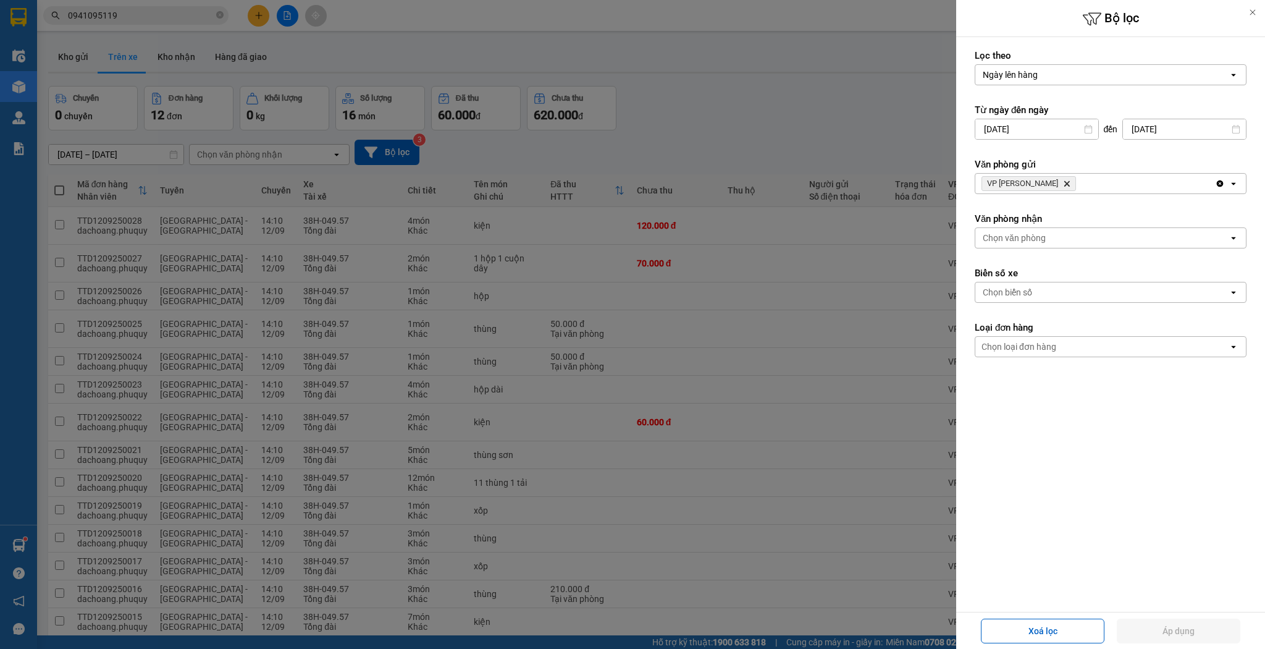
click at [1045, 184] on span "VP Ngọc Hồi Delete" at bounding box center [1029, 183] width 95 height 15
click at [1063, 182] on icon "Delete" at bounding box center [1066, 183] width 7 height 7
click at [1044, 182] on div "Chọn văn phòng" at bounding box center [1014, 183] width 63 height 12
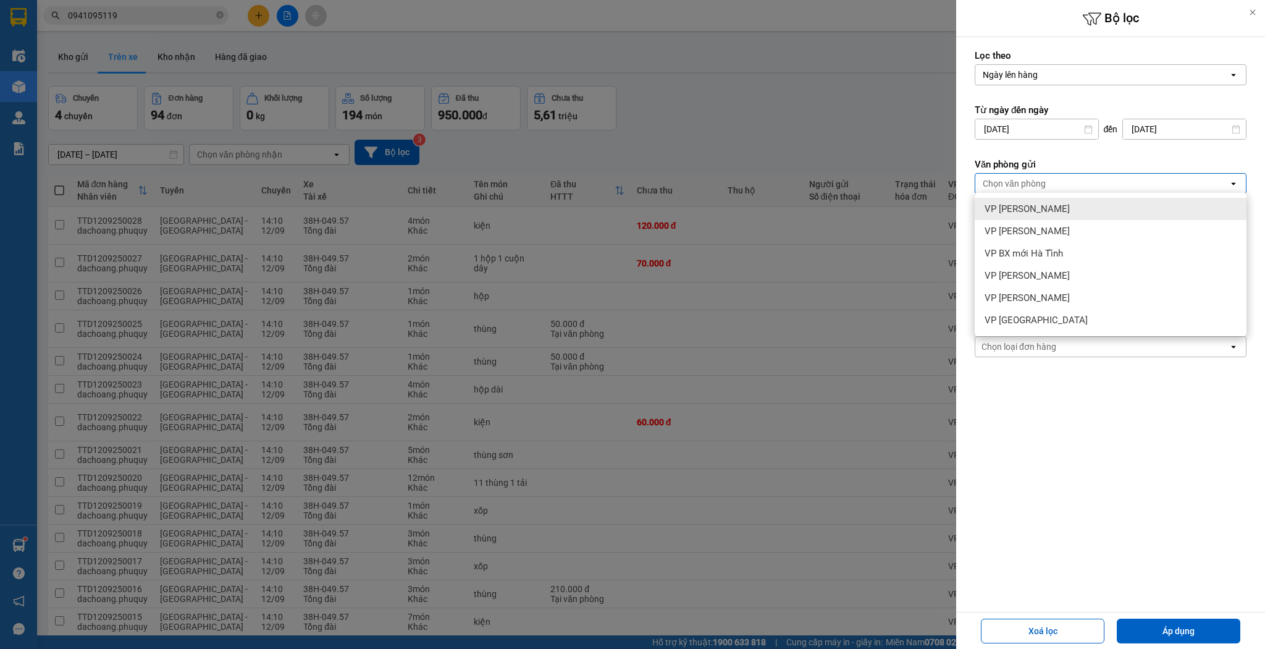
click at [770, 217] on div at bounding box center [632, 324] width 1265 height 649
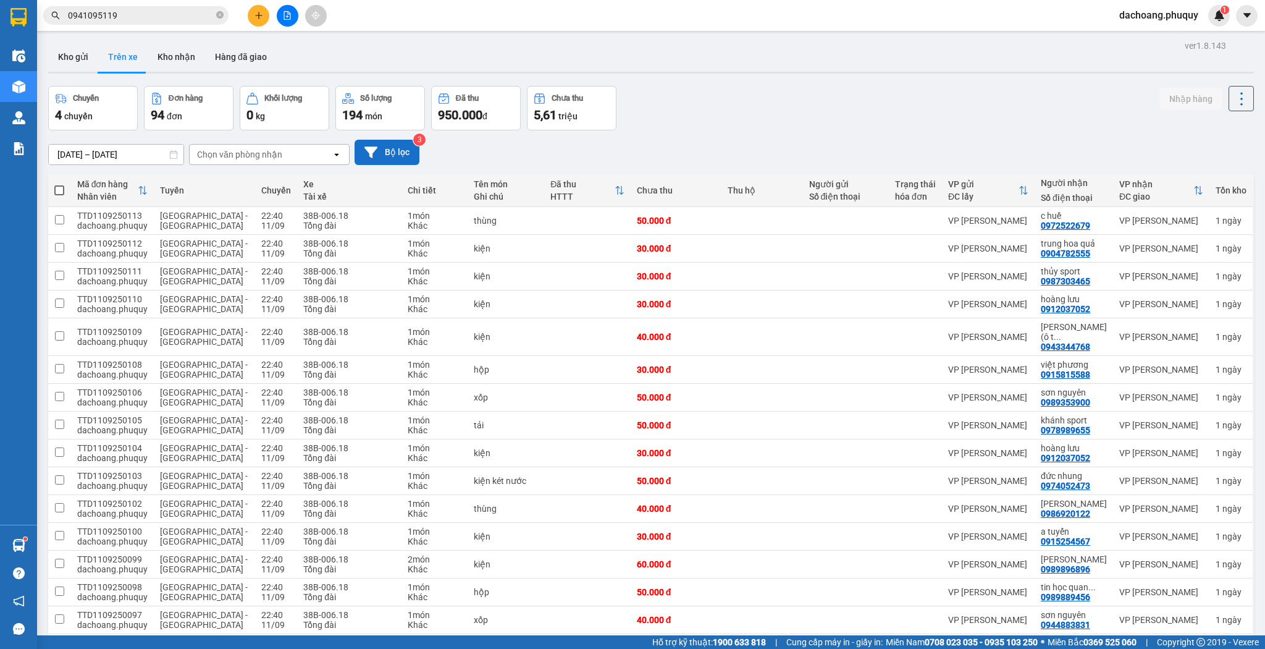
click at [392, 149] on button "Bộ lọc" at bounding box center [387, 152] width 65 height 25
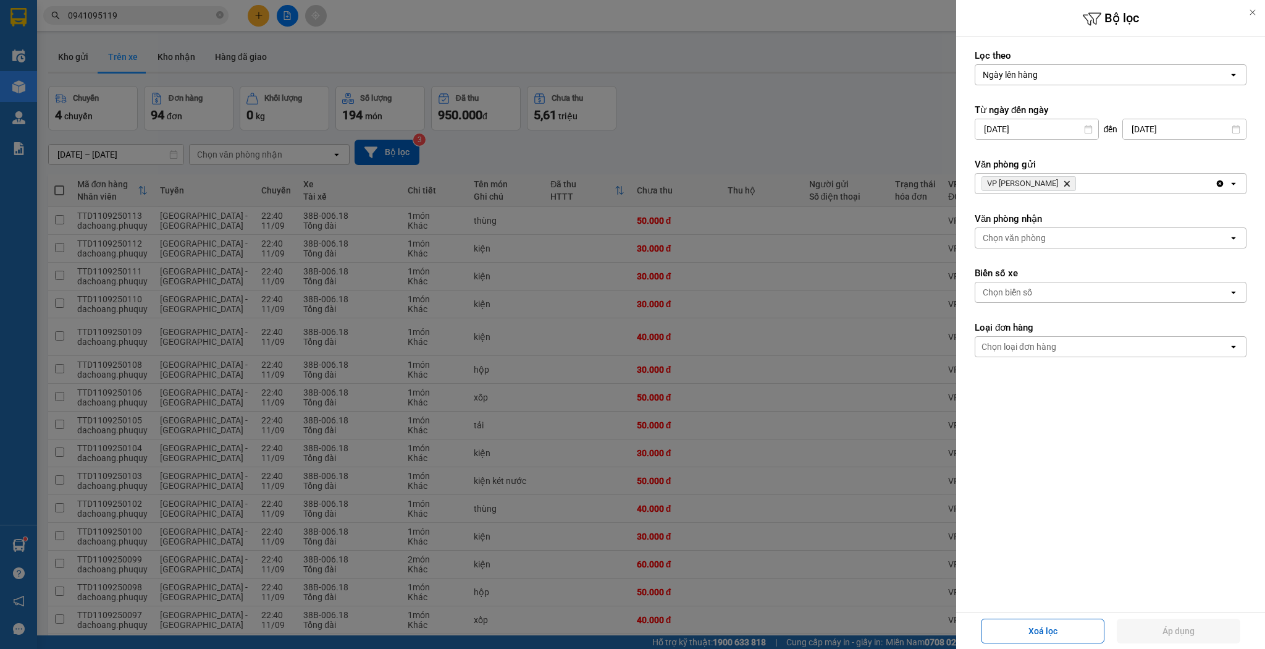
drag, startPoint x: 745, startPoint y: 118, endPoint x: 735, endPoint y: 118, distance: 10.5
click at [744, 118] on div at bounding box center [632, 324] width 1265 height 649
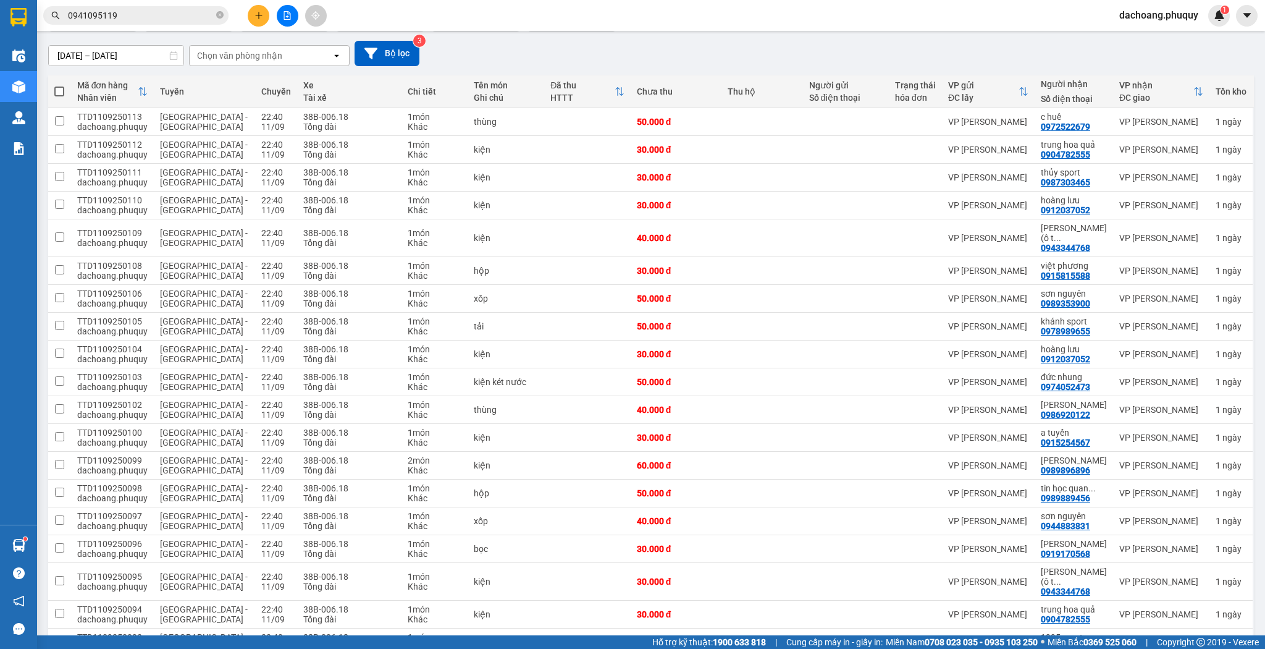
scroll to position [49, 0]
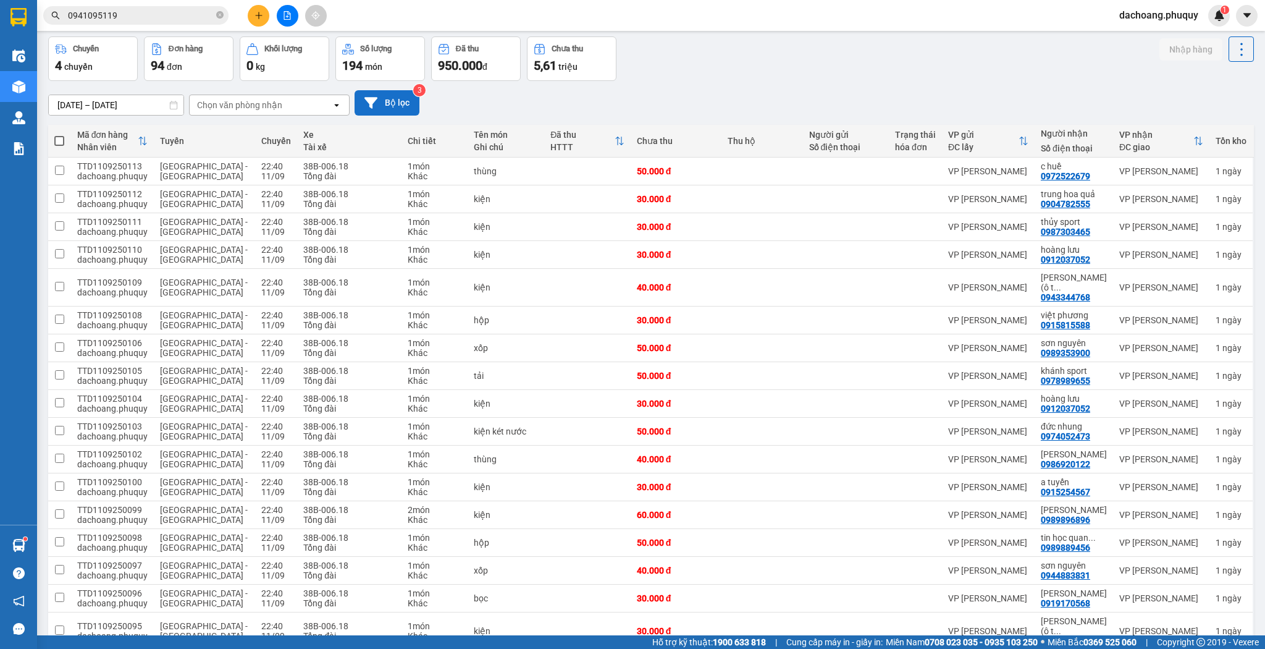
click at [417, 105] on button "Bộ lọc" at bounding box center [387, 102] width 65 height 25
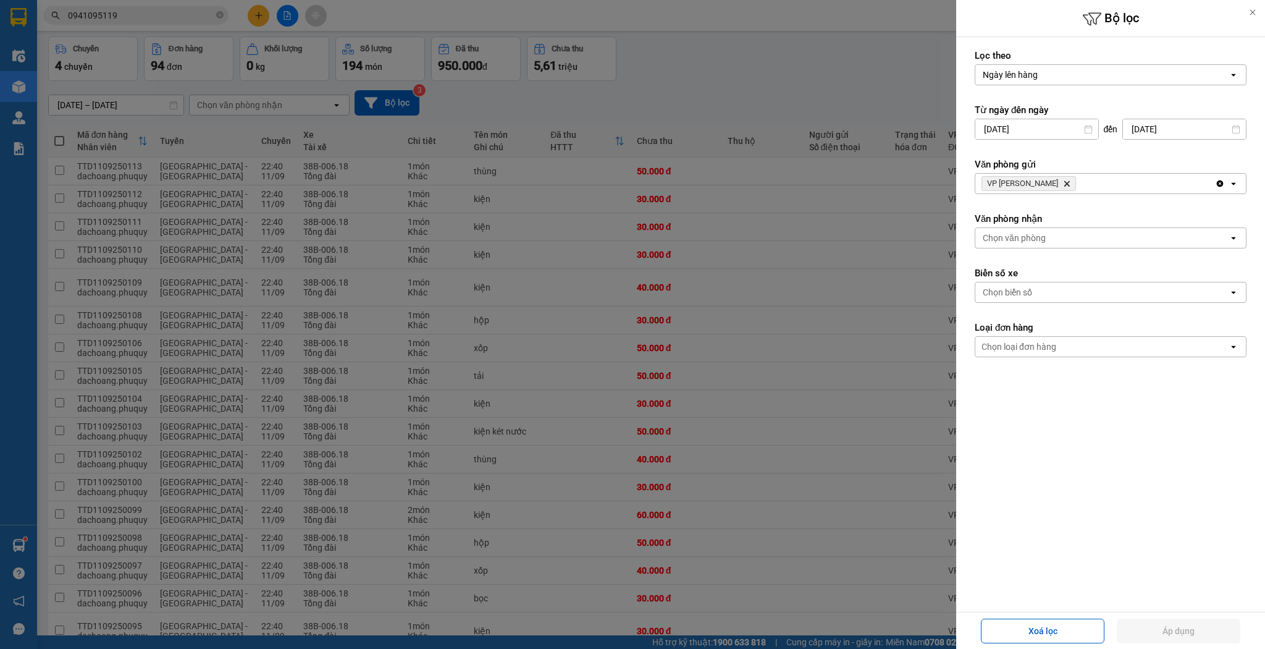
click at [1063, 180] on icon "Delete" at bounding box center [1066, 183] width 7 height 7
click at [1037, 180] on div "Chọn văn phòng" at bounding box center [1014, 183] width 63 height 12
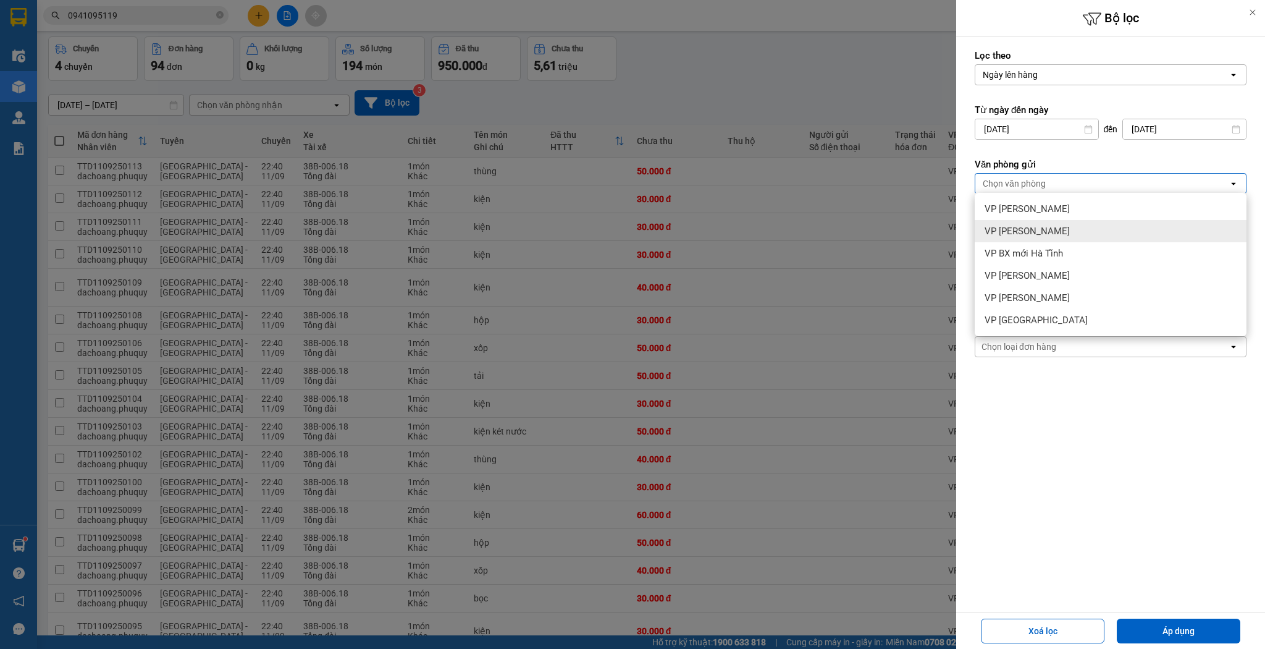
click at [1043, 220] on div "VP [PERSON_NAME]" at bounding box center [1111, 231] width 272 height 22
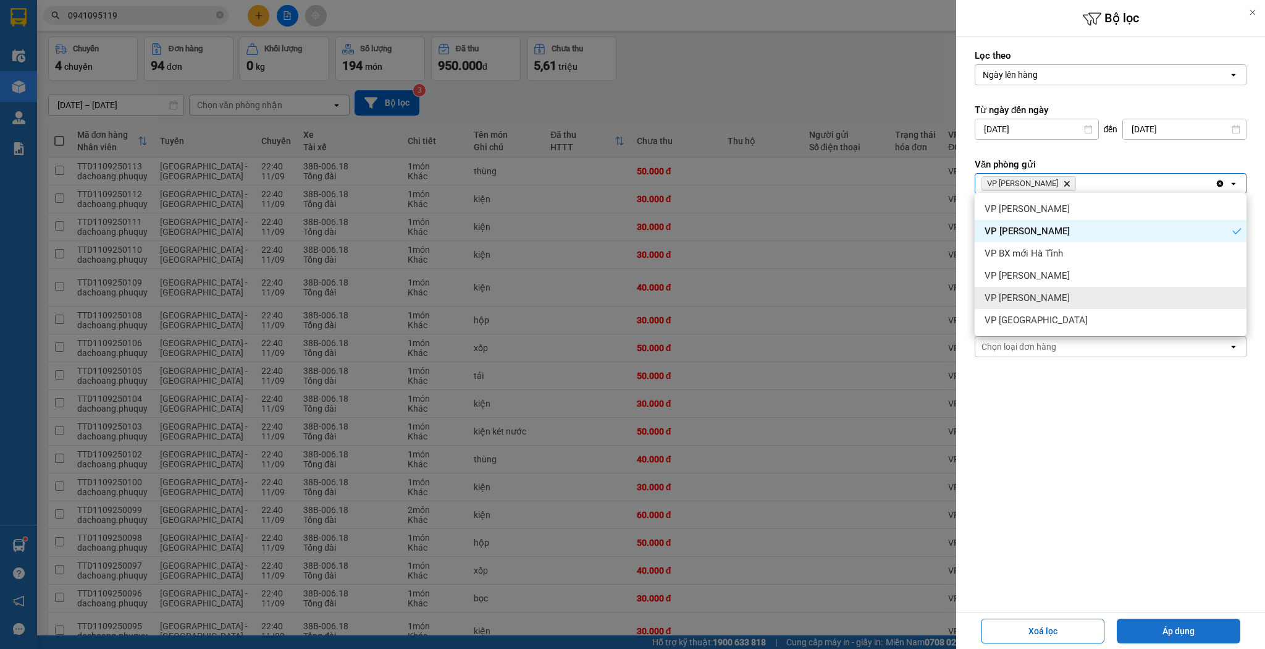
click at [1212, 620] on button "Áp dụng" at bounding box center [1179, 630] width 124 height 25
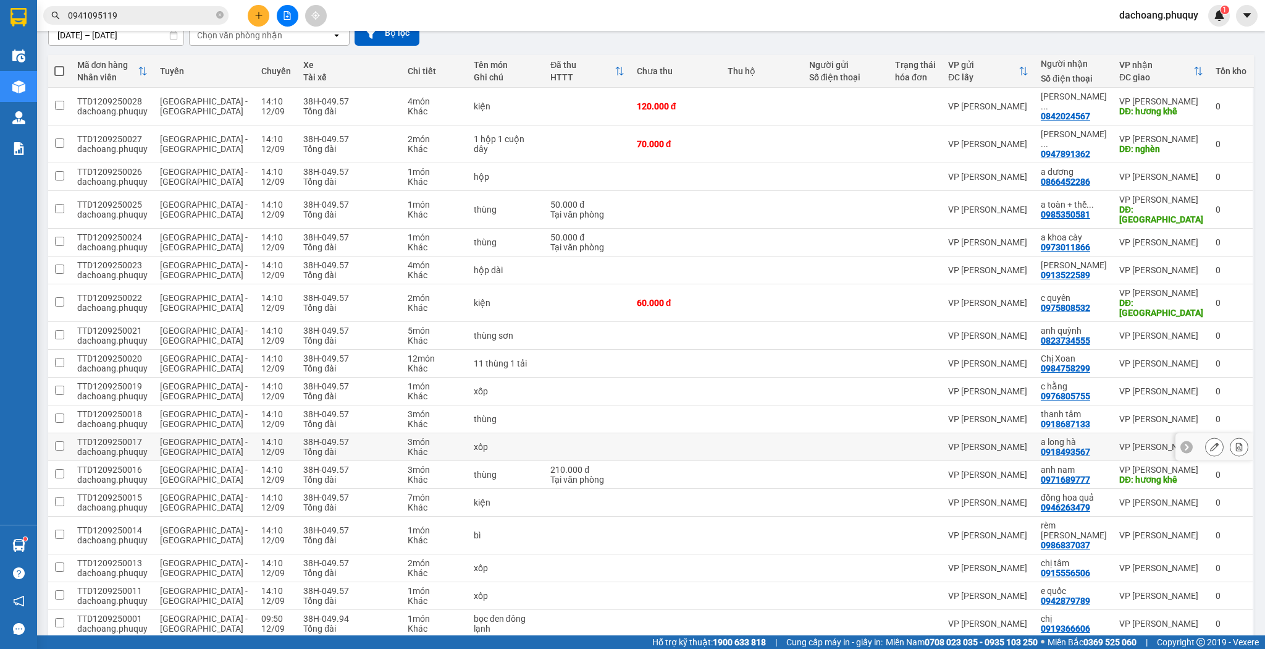
scroll to position [0, 0]
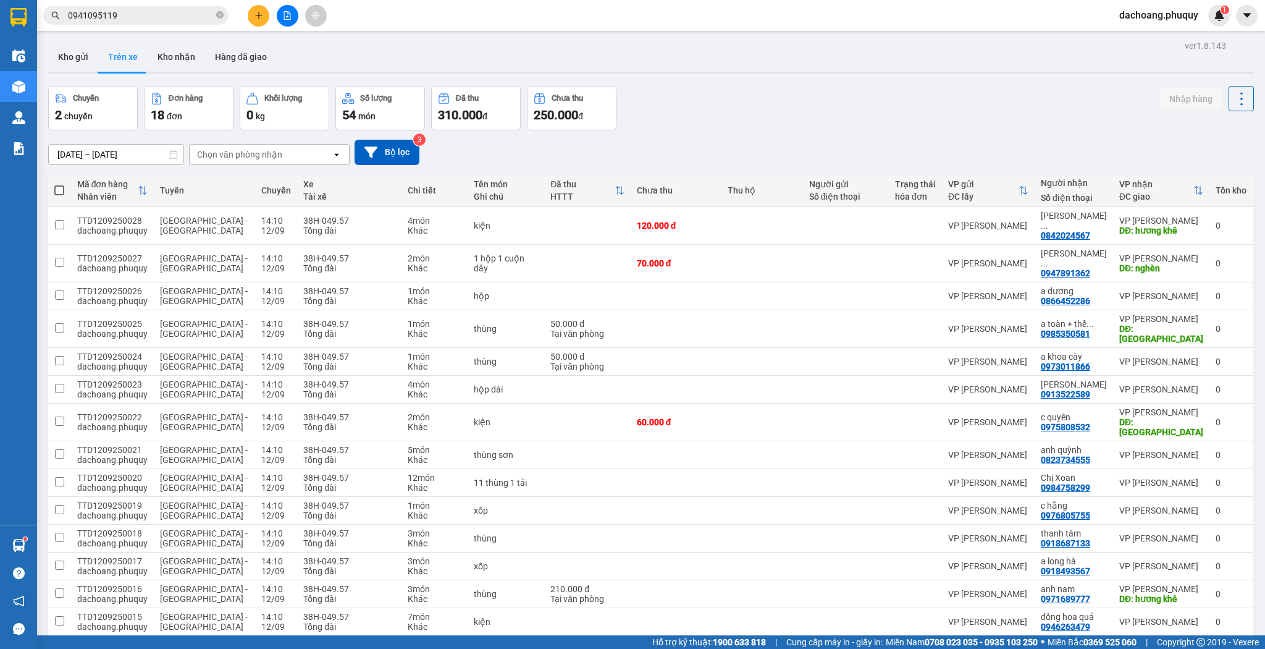
click at [267, 19] on button at bounding box center [259, 16] width 22 height 22
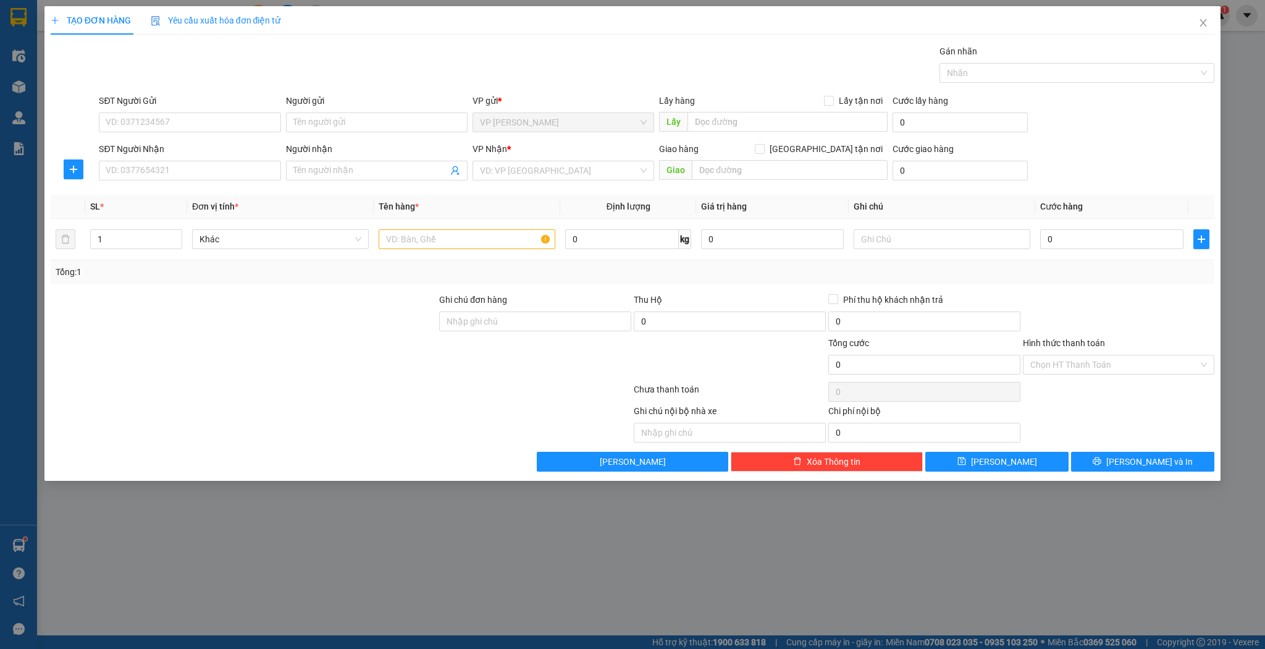
click at [325, 180] on div "Người nhận Tên người nhận" at bounding box center [377, 163] width 182 height 43
click at [326, 179] on span at bounding box center [377, 171] width 182 height 20
type input "thám vân"
click at [436, 188] on div "c thám vân - 0383278701" at bounding box center [376, 195] width 167 height 14
type input "0383278701"
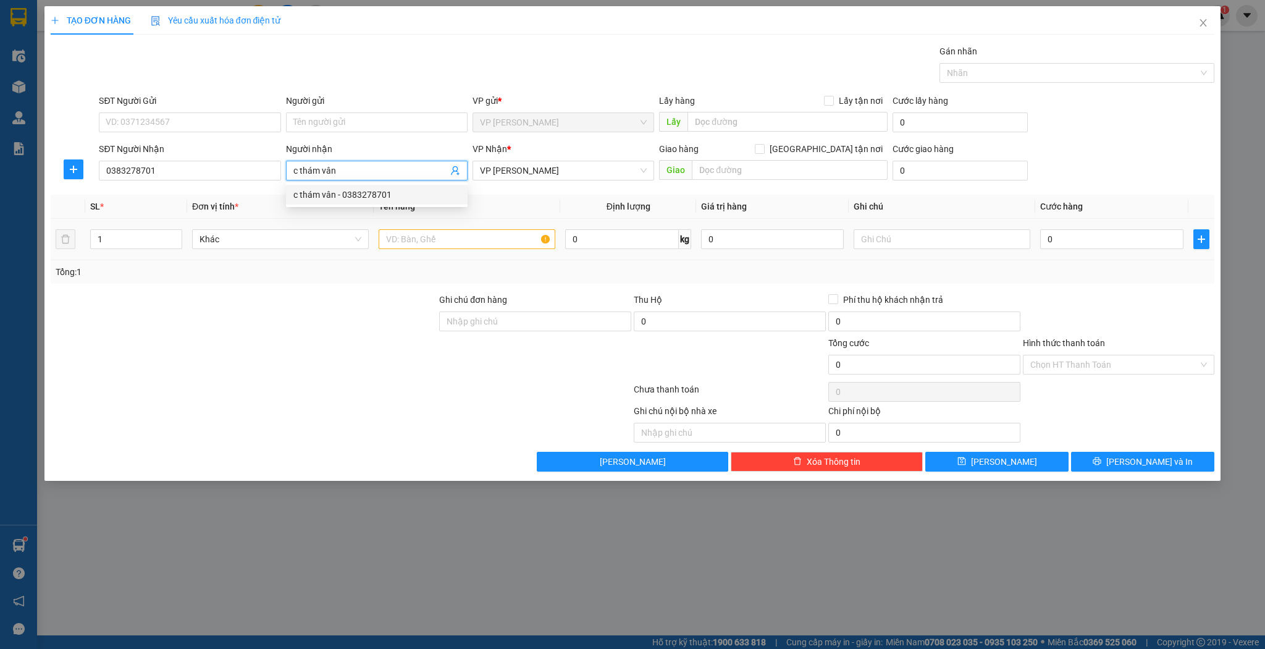
type input "c thám vân"
click at [439, 248] on div at bounding box center [467, 239] width 177 height 25
click at [436, 242] on input "text" at bounding box center [467, 239] width 177 height 20
type input "tải"
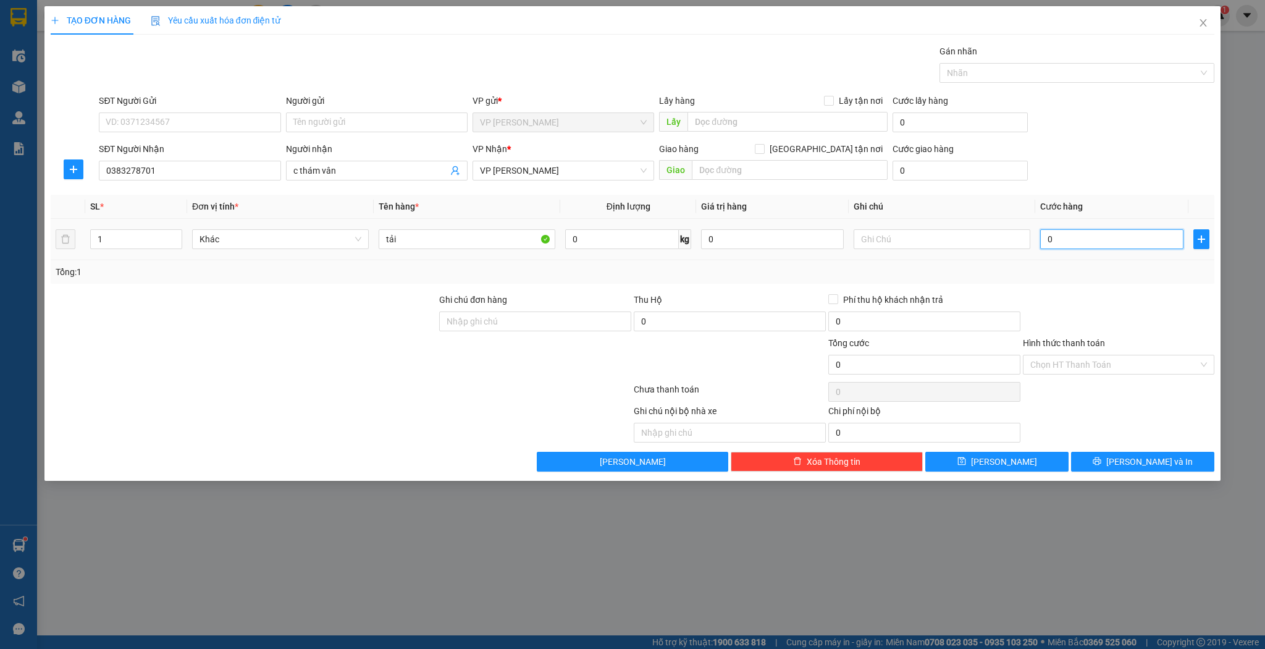
click at [1053, 238] on input "0" at bounding box center [1111, 239] width 143 height 20
type input "8"
type input "80"
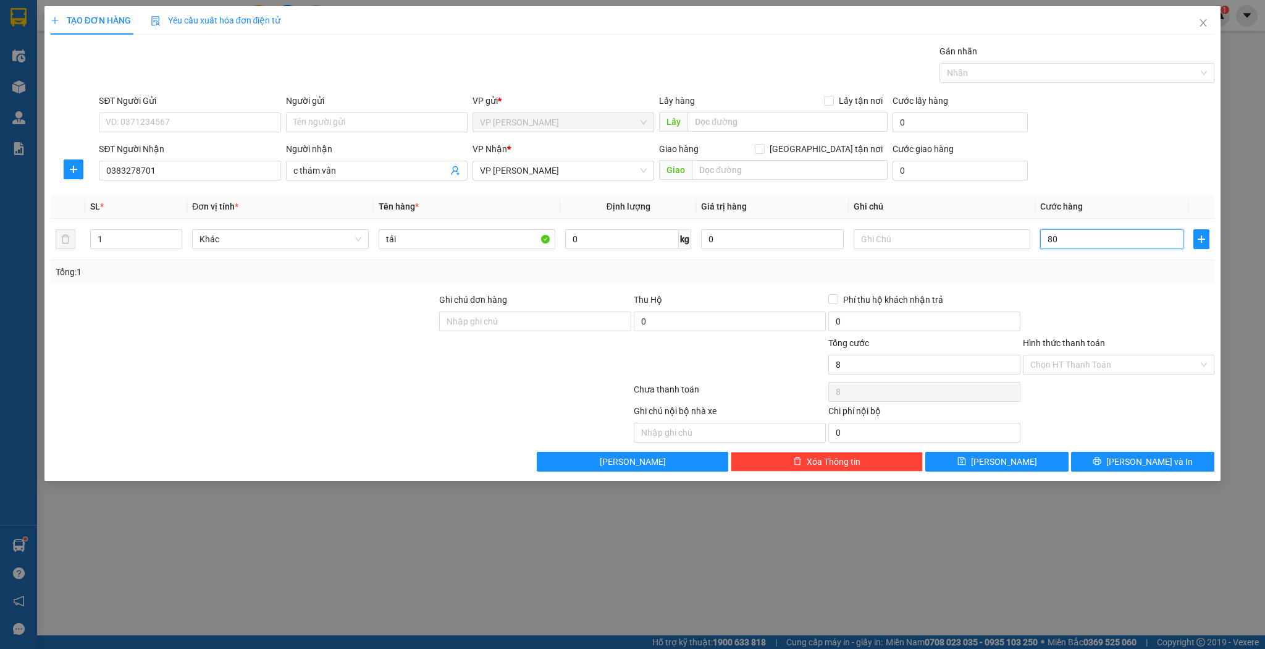
type input "80"
type input "80.000"
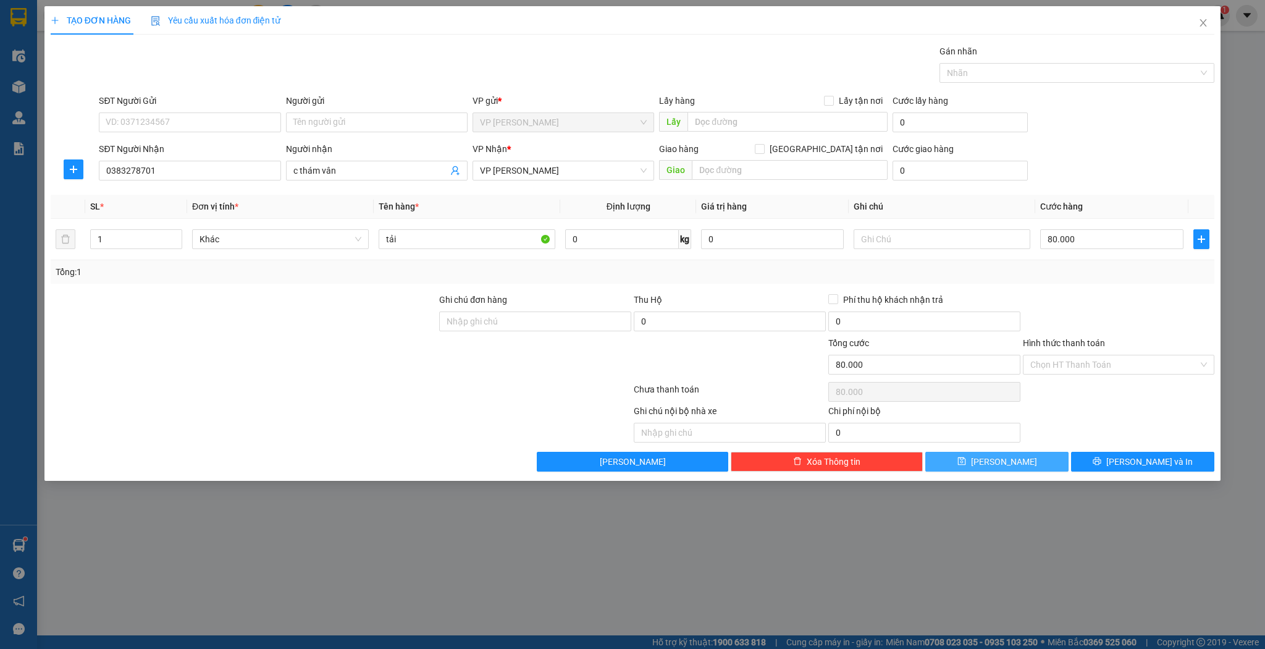
click at [1034, 470] on button "[PERSON_NAME]" at bounding box center [997, 462] width 143 height 20
click at [1036, 464] on button "[PERSON_NAME]" at bounding box center [997, 462] width 143 height 20
click at [1197, 20] on span "Close" at bounding box center [1203, 23] width 35 height 35
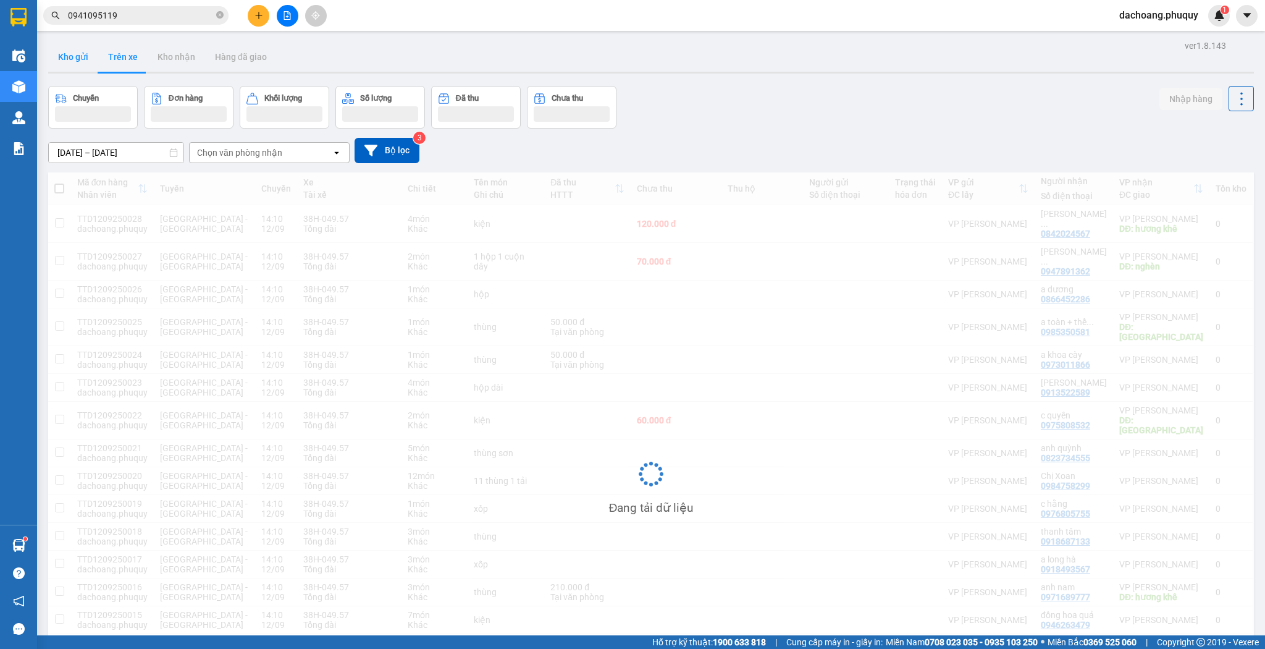
click at [82, 61] on button "Kho gửi" at bounding box center [73, 57] width 50 height 30
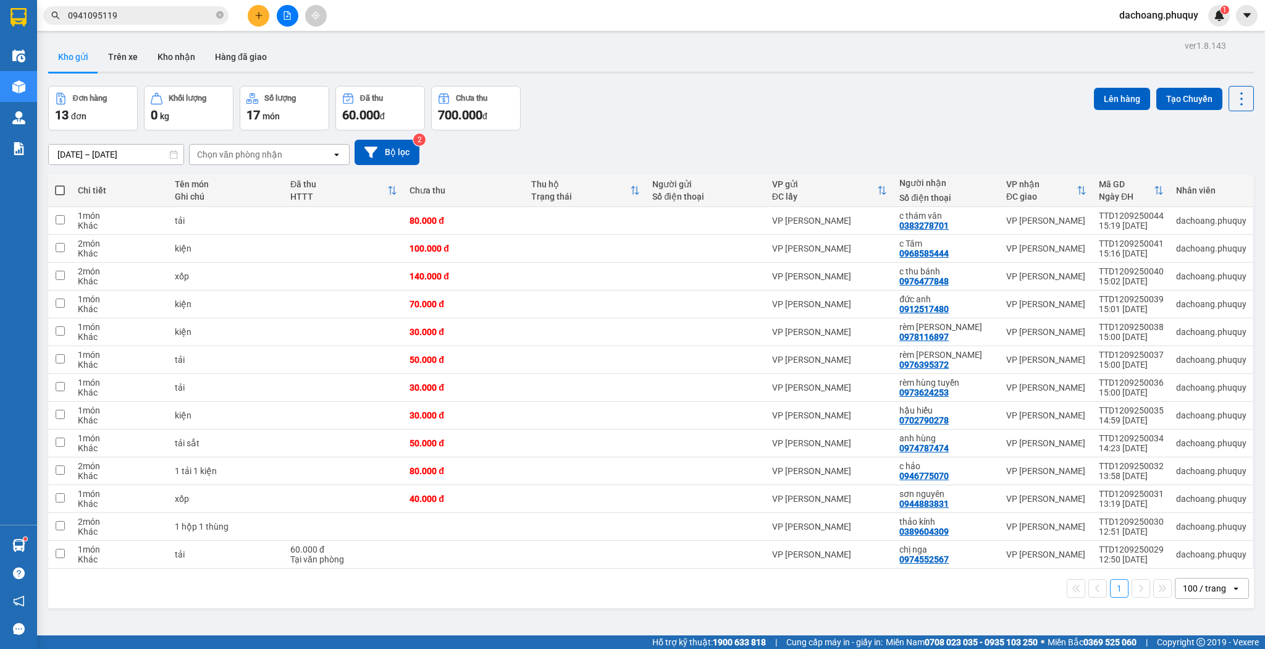
click at [62, 190] on span at bounding box center [60, 190] width 10 height 10
click at [60, 184] on input "checkbox" at bounding box center [60, 184] width 0 height 0
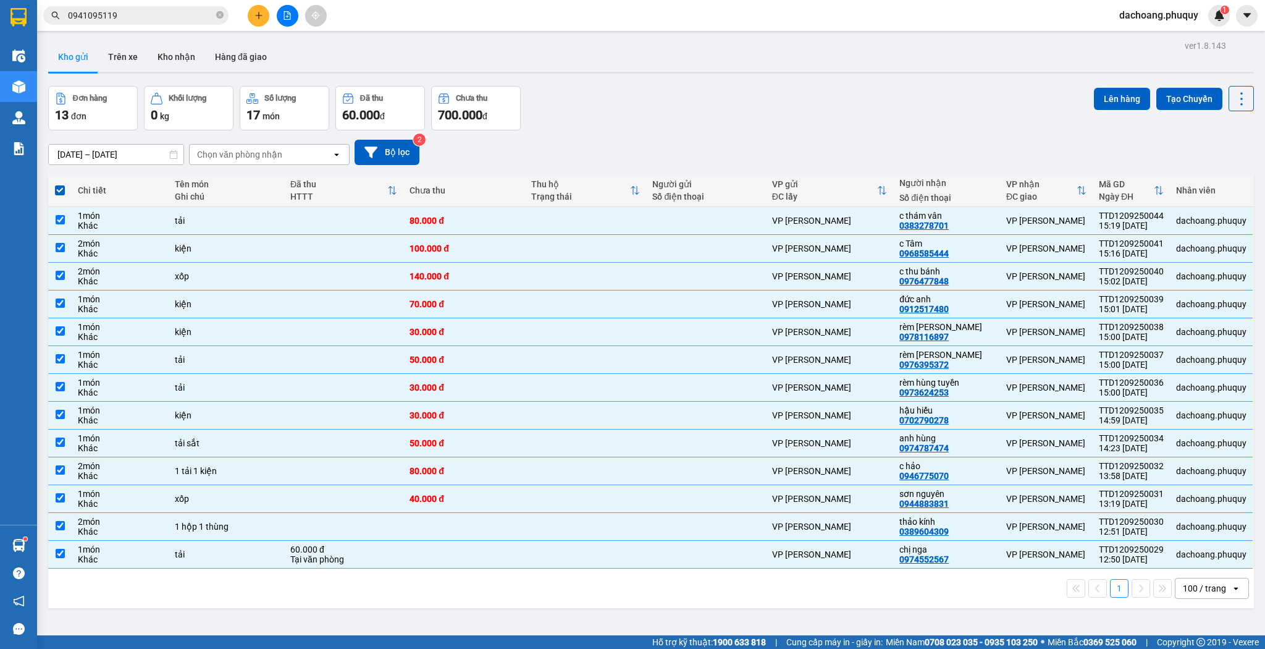
click at [1114, 86] on div "Lên hàng Tạo Chuyến" at bounding box center [1174, 98] width 160 height 25
click at [1087, 101] on div "Đơn hàng 13 đơn Khối lượng 0 kg Số lượng 17 món Đã thu 60.000 đ Chưa thu 700.00…" at bounding box center [651, 108] width 1206 height 44
click at [1097, 100] on button "Lên hàng" at bounding box center [1122, 99] width 56 height 22
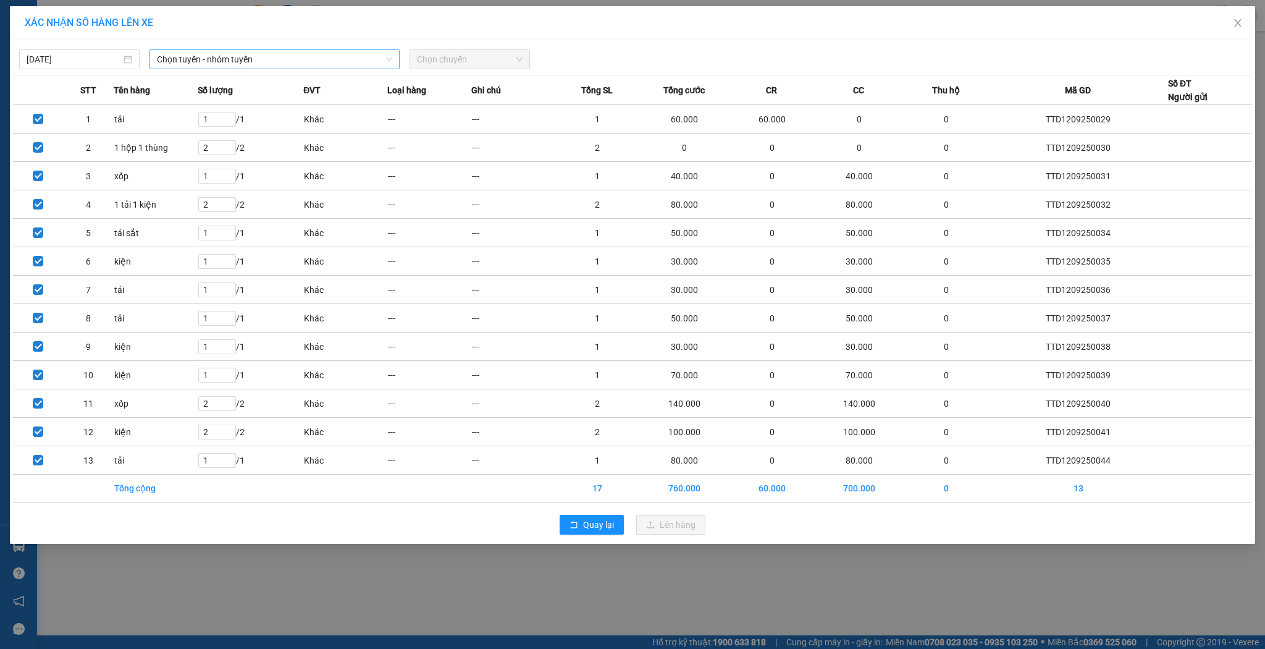
click at [247, 61] on span "Chọn tuyến - nhóm tuyến" at bounding box center [274, 59] width 235 height 19
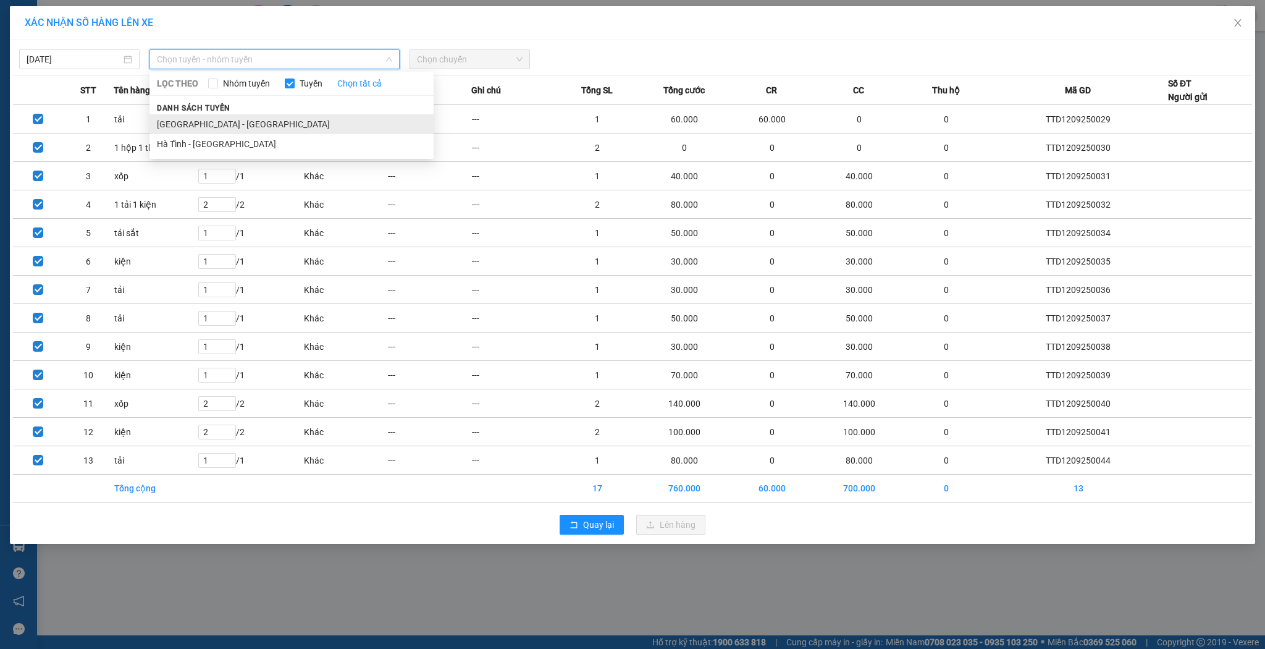
click at [210, 119] on li "[GEOGRAPHIC_DATA] - [GEOGRAPHIC_DATA]" at bounding box center [292, 124] width 284 height 20
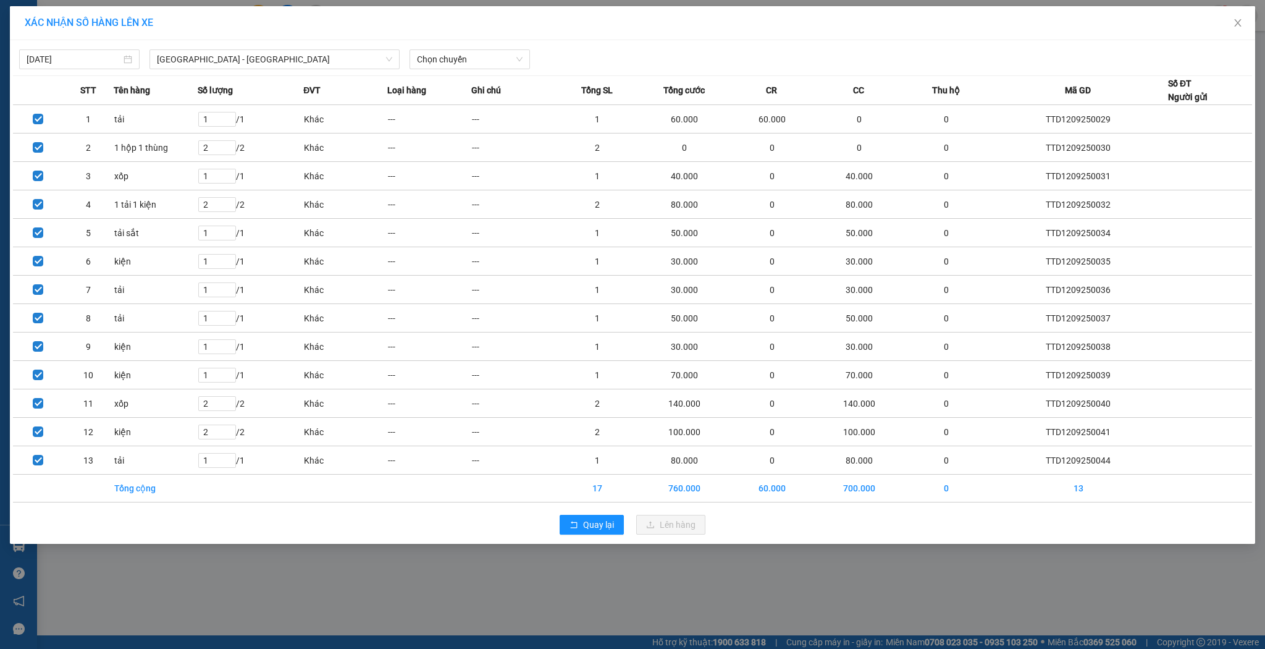
click at [477, 48] on div "[DATE] [GEOGRAPHIC_DATA] - [GEOGRAPHIC_DATA] [GEOGRAPHIC_DATA] LỌC THEO Nhóm tu…" at bounding box center [632, 56] width 1239 height 26
click at [477, 54] on span "Chọn chuyến" at bounding box center [470, 59] width 106 height 19
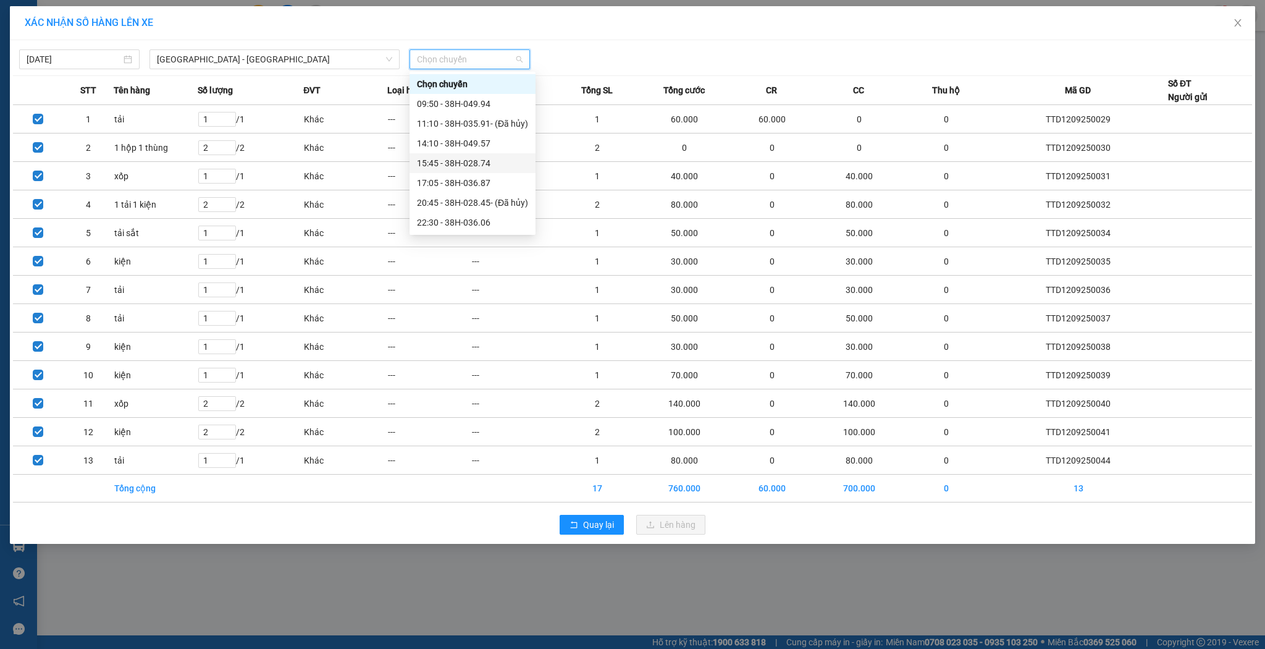
click at [459, 163] on div "15:45 - 38H-028.74" at bounding box center [472, 163] width 111 height 14
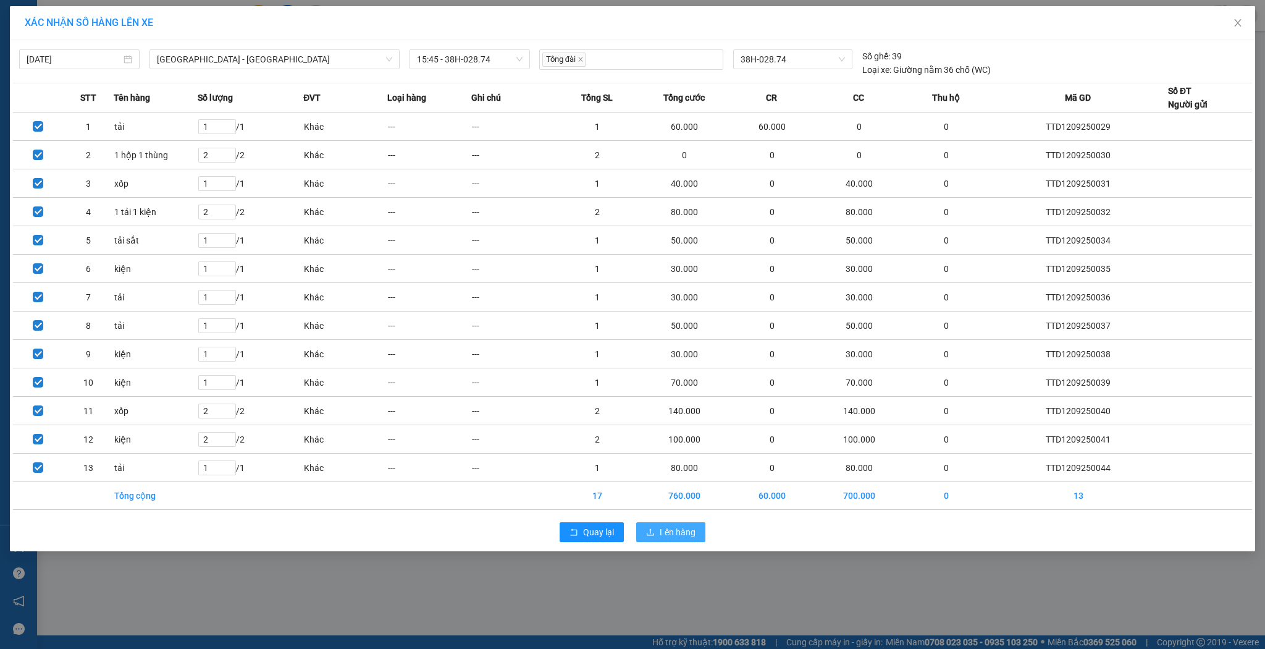
click at [661, 526] on span "Lên hàng" at bounding box center [678, 532] width 36 height 14
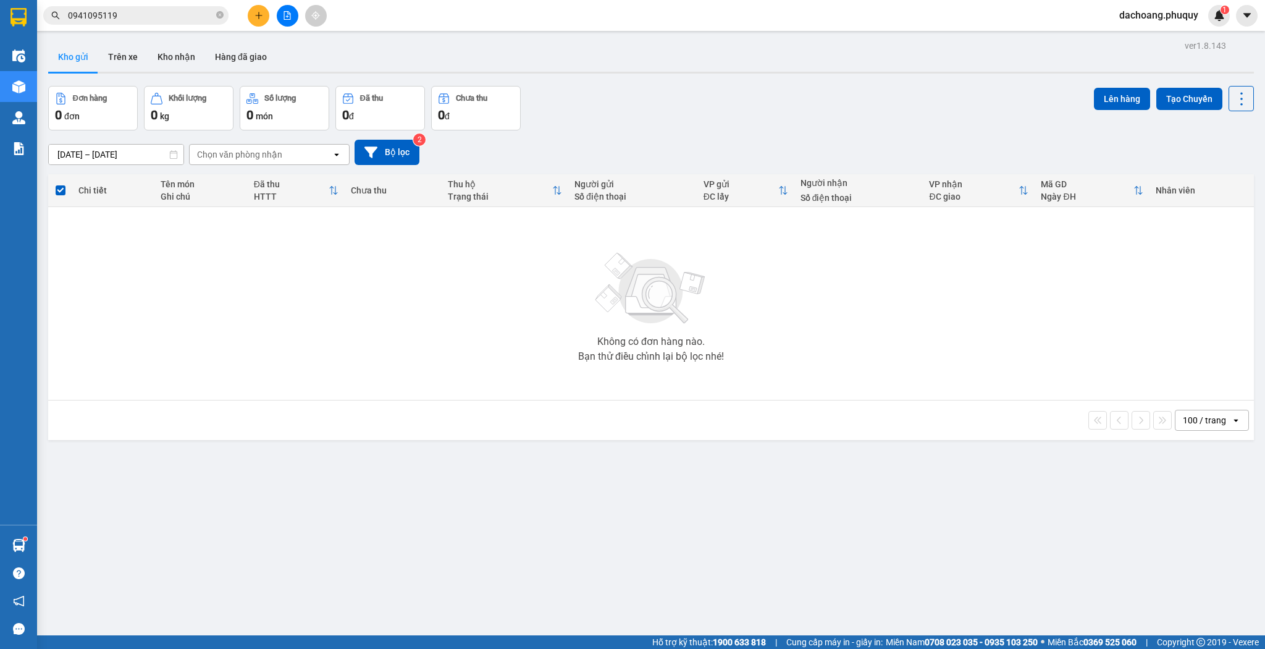
click at [259, 15] on icon "plus" at bounding box center [258, 15] width 7 height 1
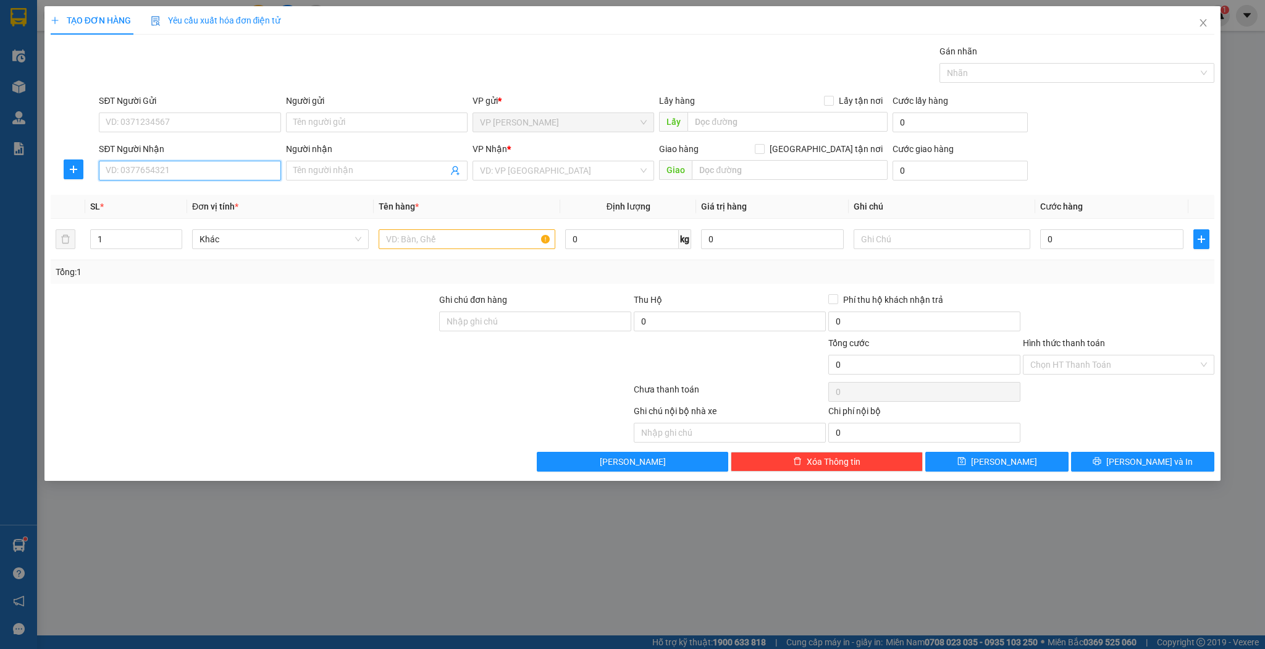
click at [153, 173] on input "SĐT Người Nhận" at bounding box center [190, 171] width 182 height 20
click at [175, 193] on div "0989771751 - anh" at bounding box center [189, 195] width 167 height 14
click at [429, 240] on input "text" at bounding box center [467, 239] width 177 height 20
click at [1116, 240] on input "0" at bounding box center [1111, 239] width 143 height 20
click at [1097, 363] on input "Hình thức thanh toán" at bounding box center [1115, 364] width 169 height 19
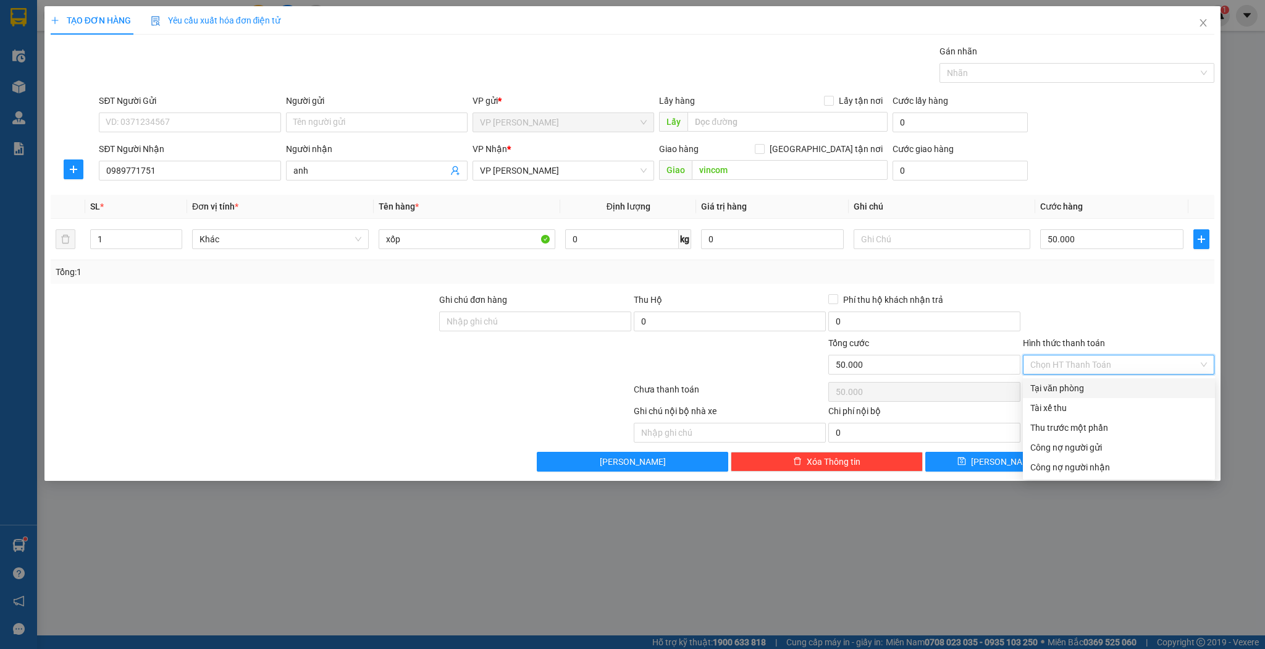
click at [1072, 390] on div "Tại văn phòng" at bounding box center [1119, 388] width 177 height 14
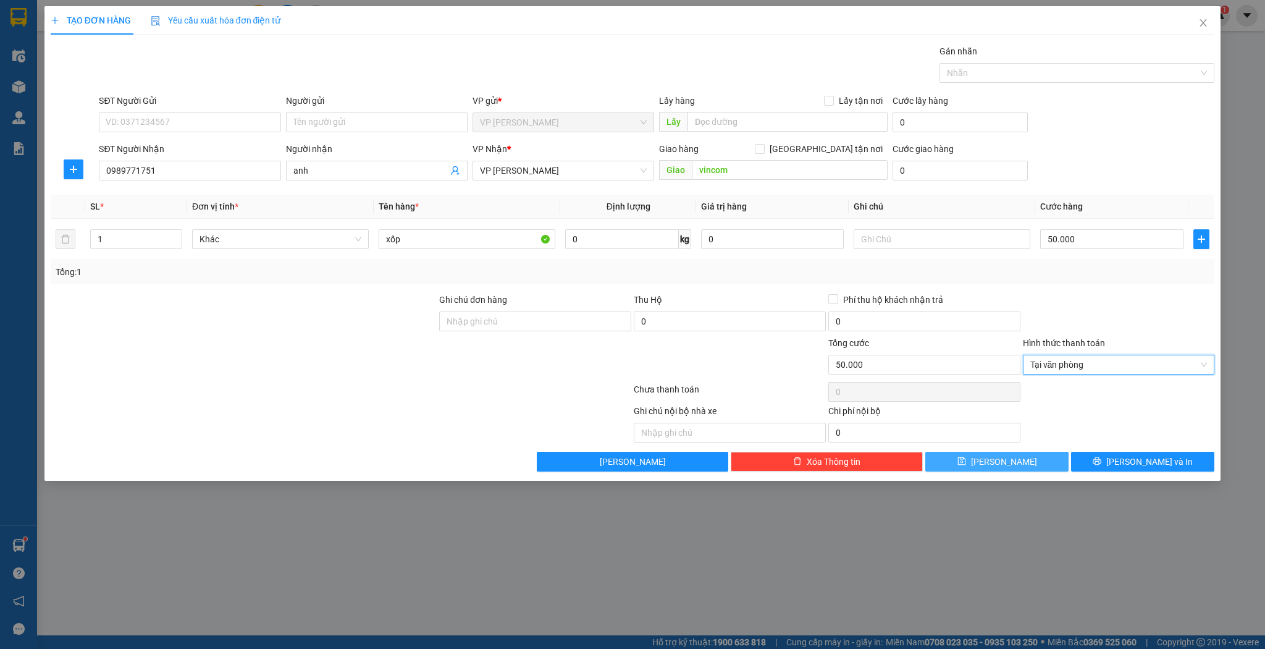
click at [966, 459] on icon "save" at bounding box center [962, 461] width 9 height 9
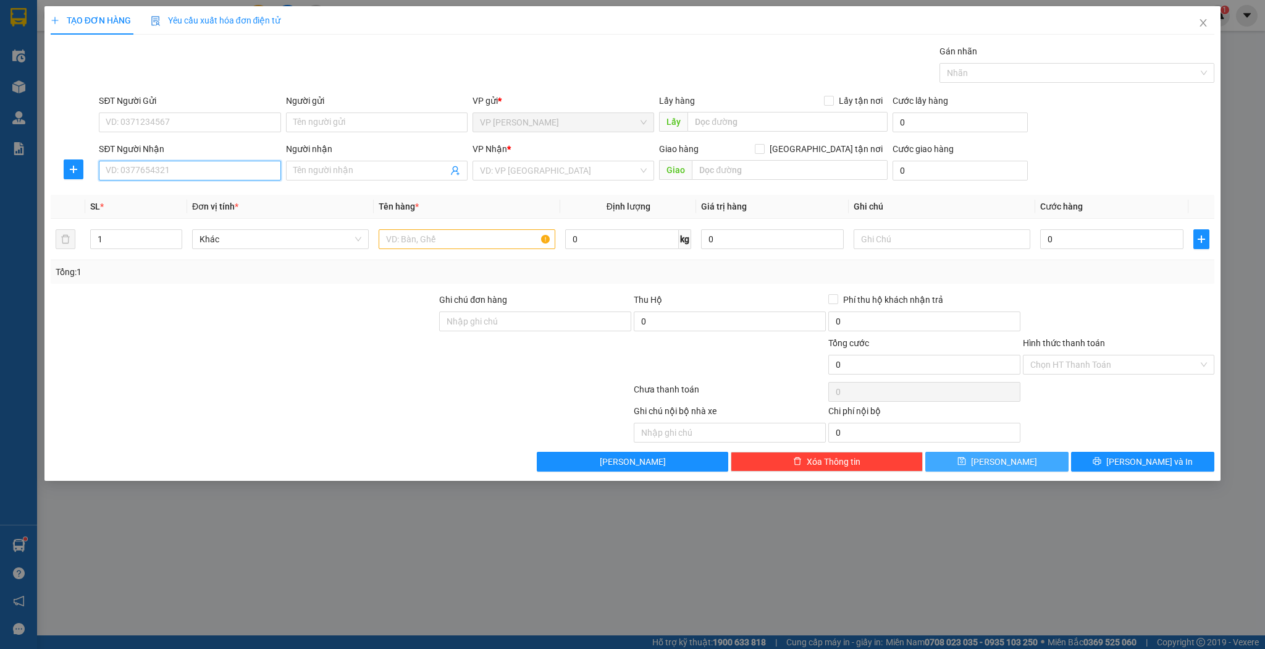
click at [206, 173] on input "SĐT Người Nhận" at bounding box center [190, 171] width 182 height 20
click at [217, 190] on div "0943898965 - [PERSON_NAME]" at bounding box center [189, 195] width 167 height 14
click at [456, 234] on input "text" at bounding box center [467, 239] width 177 height 20
click at [1080, 230] on input "0" at bounding box center [1111, 239] width 143 height 20
click at [1026, 468] on button "[PERSON_NAME]" at bounding box center [997, 462] width 143 height 20
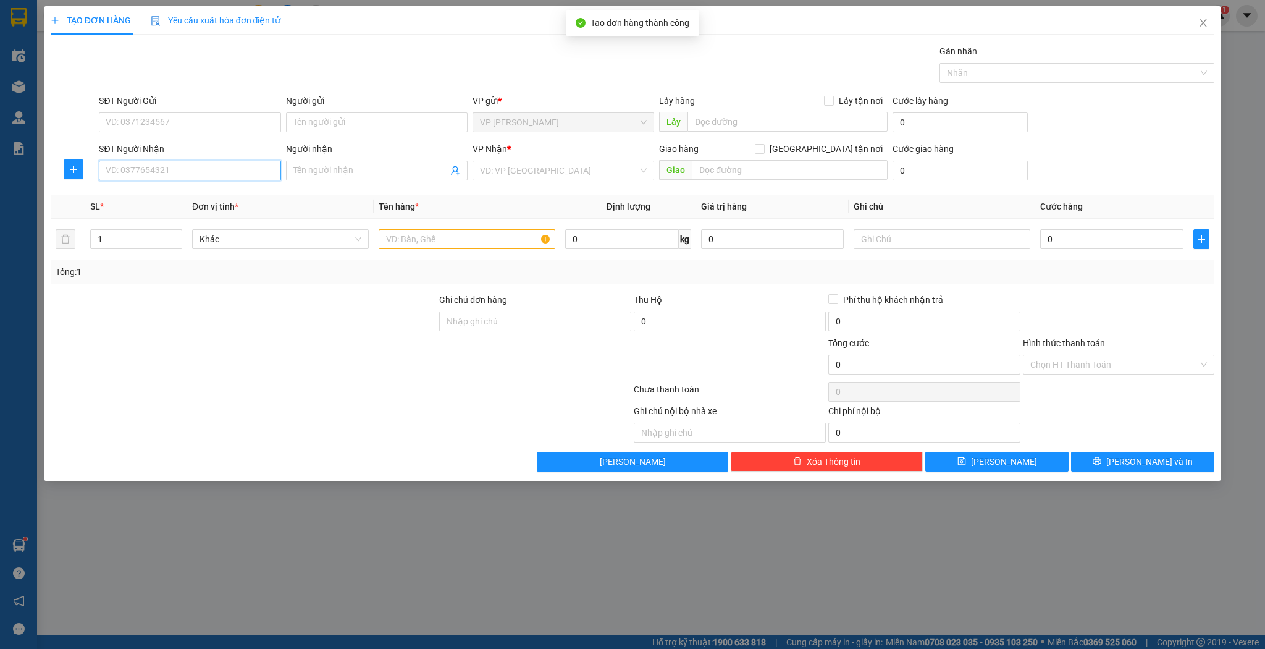
click at [216, 163] on input "SĐT Người Nhận" at bounding box center [190, 171] width 182 height 20
drag, startPoint x: 353, startPoint y: 165, endPoint x: 225, endPoint y: 190, distance: 131.0
click at [353, 166] on input "Người nhận" at bounding box center [370, 171] width 154 height 14
click at [213, 172] on input "SĐT Người Nhận" at bounding box center [190, 171] width 182 height 20
click at [213, 198] on div "0972255446 - rèm hường hà" at bounding box center [189, 195] width 167 height 14
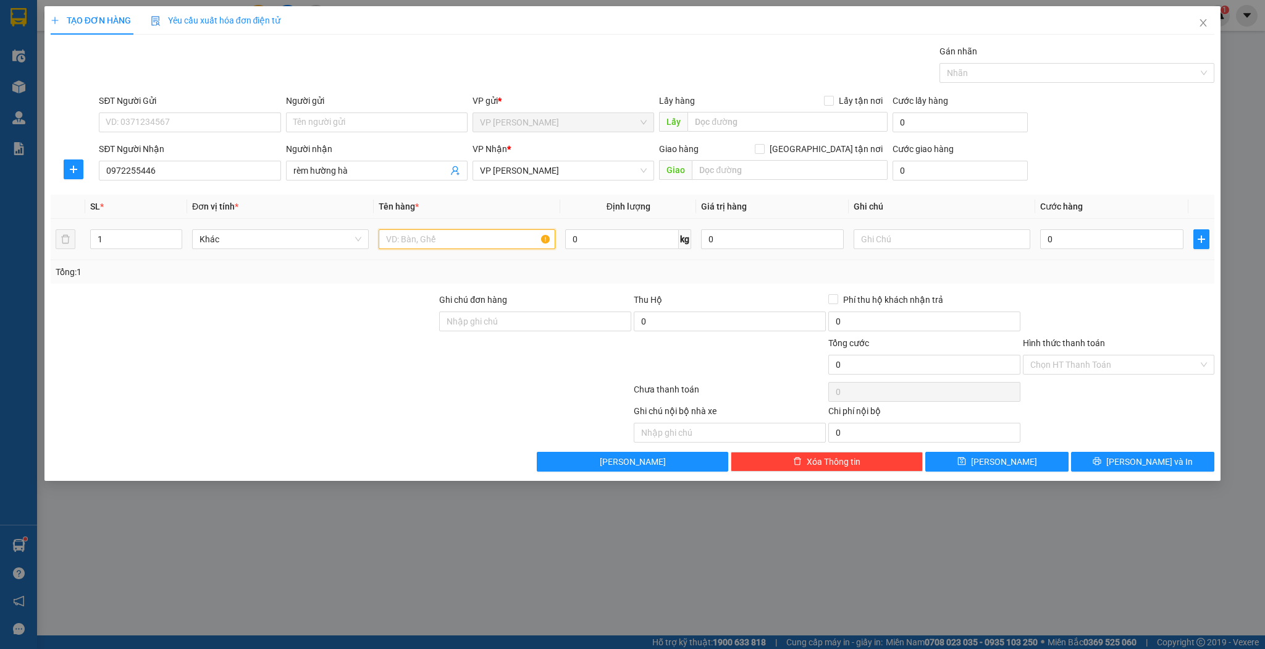
click at [455, 242] on input "text" at bounding box center [467, 239] width 177 height 20
click at [1072, 227] on div "0" at bounding box center [1111, 239] width 143 height 25
click at [1075, 230] on input "0" at bounding box center [1111, 239] width 143 height 20
click at [1041, 468] on button "[PERSON_NAME]" at bounding box center [997, 462] width 143 height 20
click at [339, 164] on input "Người nhận" at bounding box center [370, 171] width 154 height 14
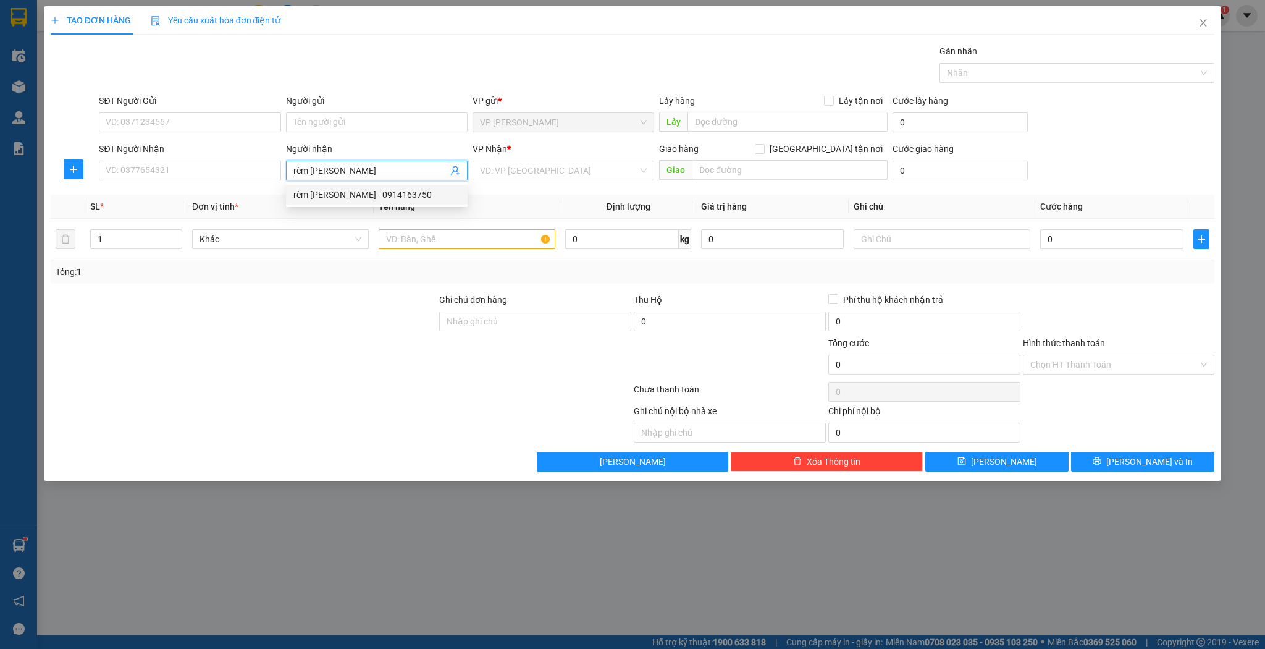
click at [348, 200] on div "rèm [PERSON_NAME] - 0914163750" at bounding box center [376, 195] width 167 height 14
click at [402, 238] on input "text" at bounding box center [467, 239] width 177 height 20
click at [120, 232] on input "1" at bounding box center [136, 239] width 91 height 19
drag, startPoint x: 120, startPoint y: 232, endPoint x: 138, endPoint y: 235, distance: 18.8
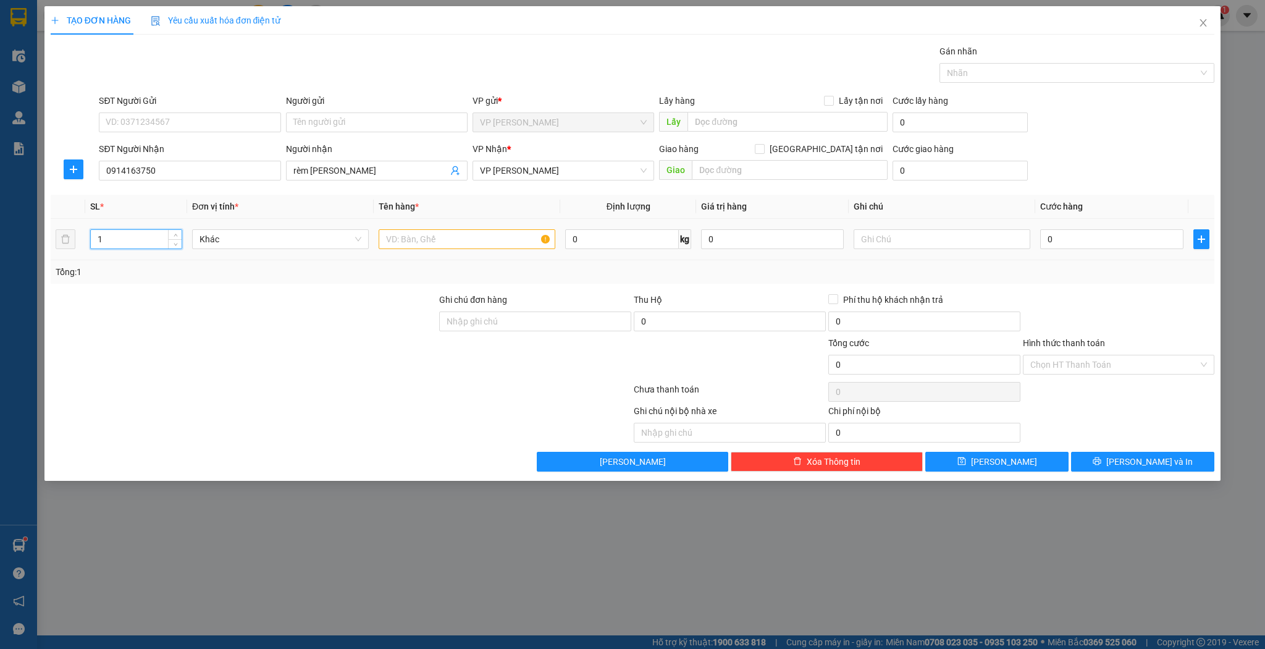
click at [120, 232] on input "1" at bounding box center [136, 239] width 91 height 19
drag, startPoint x: 399, startPoint y: 255, endPoint x: 407, endPoint y: 250, distance: 8.6
click at [407, 250] on td at bounding box center [467, 239] width 187 height 41
click at [407, 250] on div at bounding box center [467, 239] width 177 height 25
click at [407, 247] on input "text" at bounding box center [467, 239] width 177 height 20
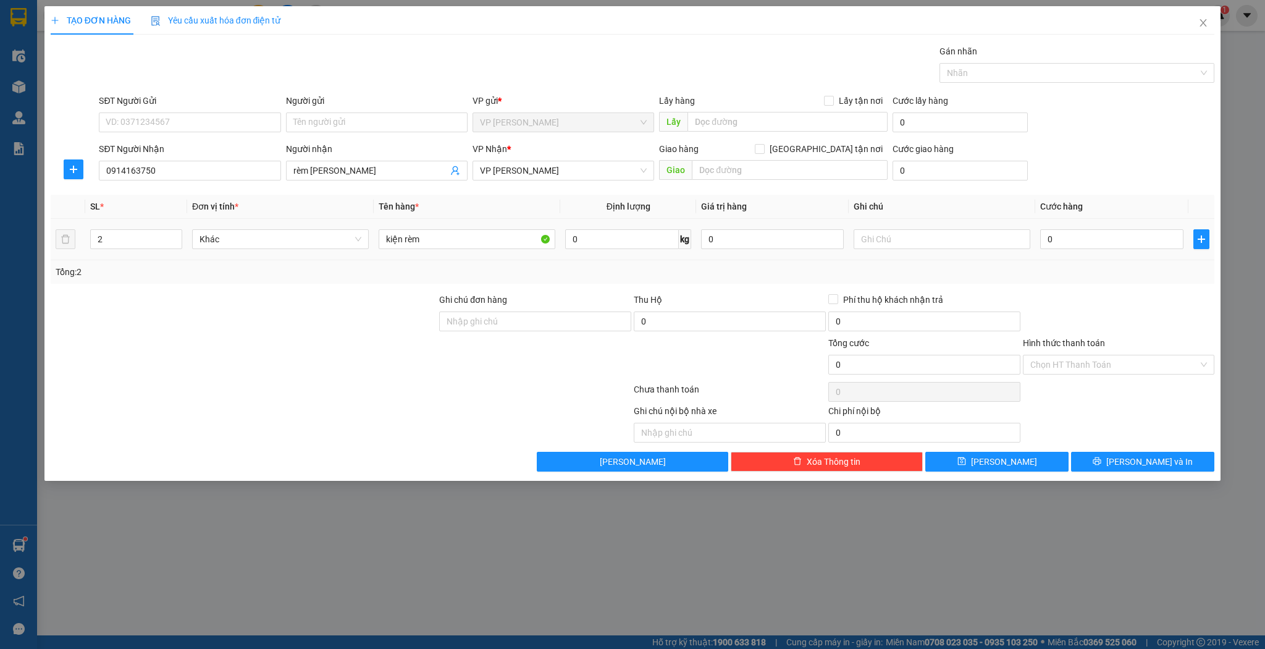
click at [1055, 249] on div "0" at bounding box center [1111, 239] width 143 height 25
click at [1057, 239] on input "0" at bounding box center [1111, 239] width 143 height 20
click at [1018, 469] on button "[PERSON_NAME]" at bounding box center [997, 462] width 143 height 20
click at [1186, 25] on span "Close" at bounding box center [1203, 23] width 35 height 35
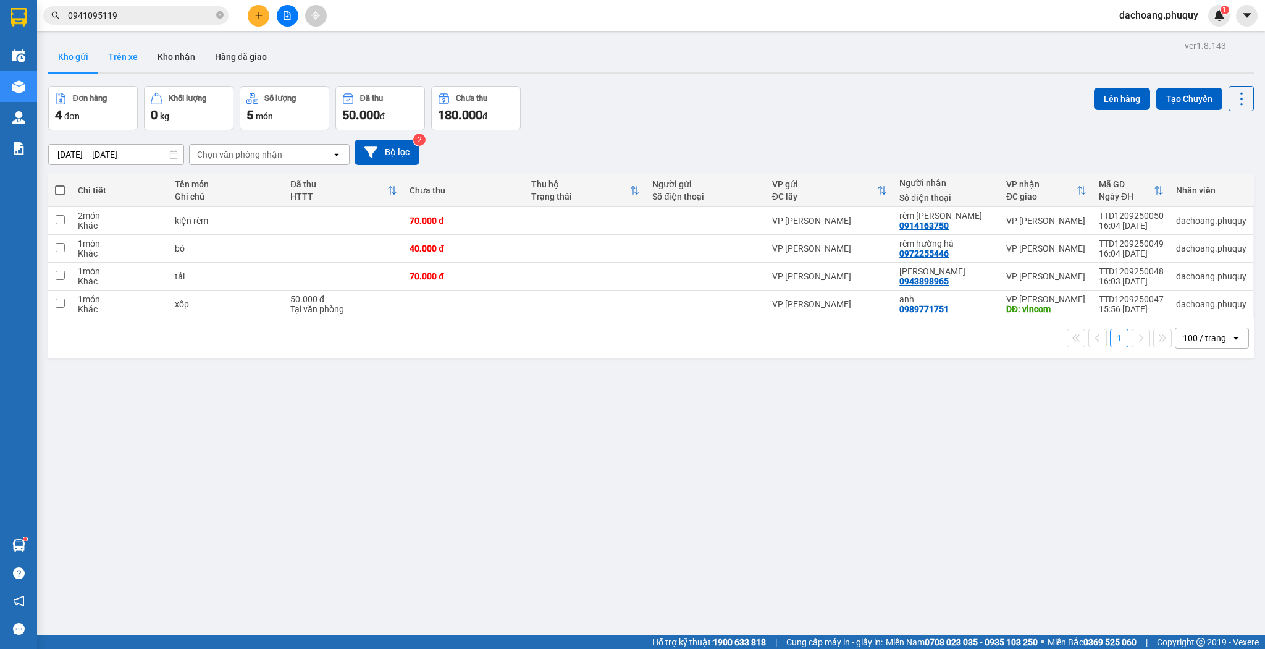
click at [131, 43] on button "Trên xe" at bounding box center [122, 57] width 49 height 30
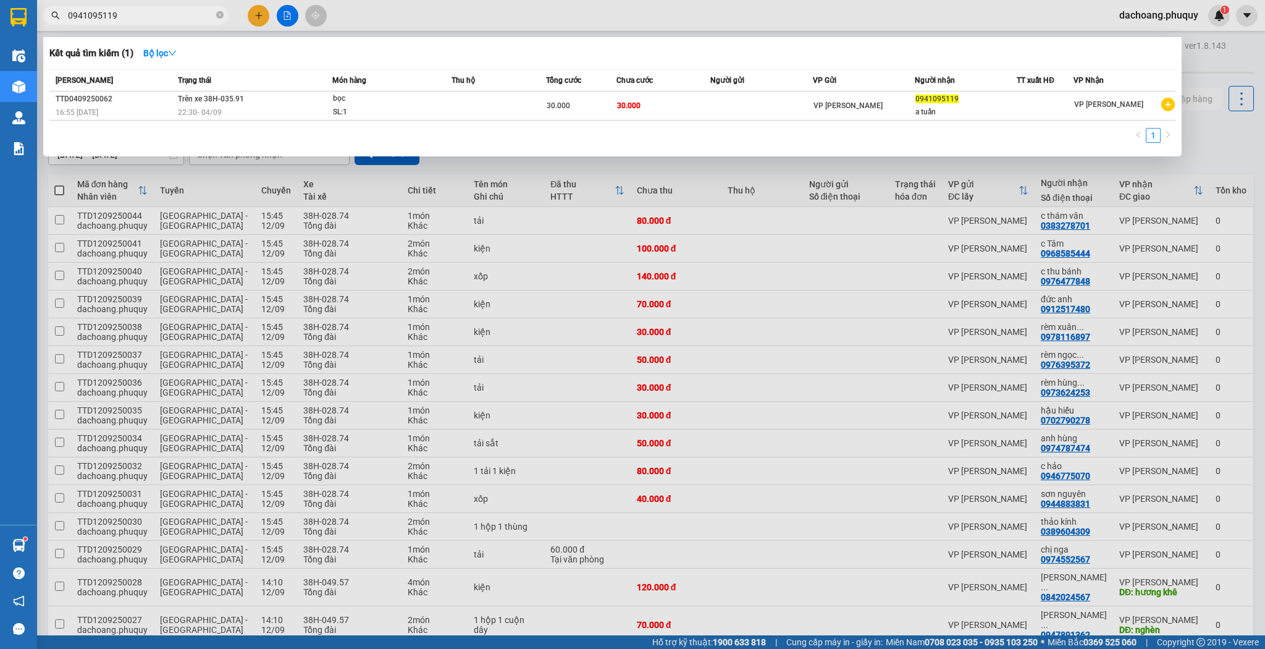
click at [148, 12] on input "0941095119" at bounding box center [141, 16] width 146 height 14
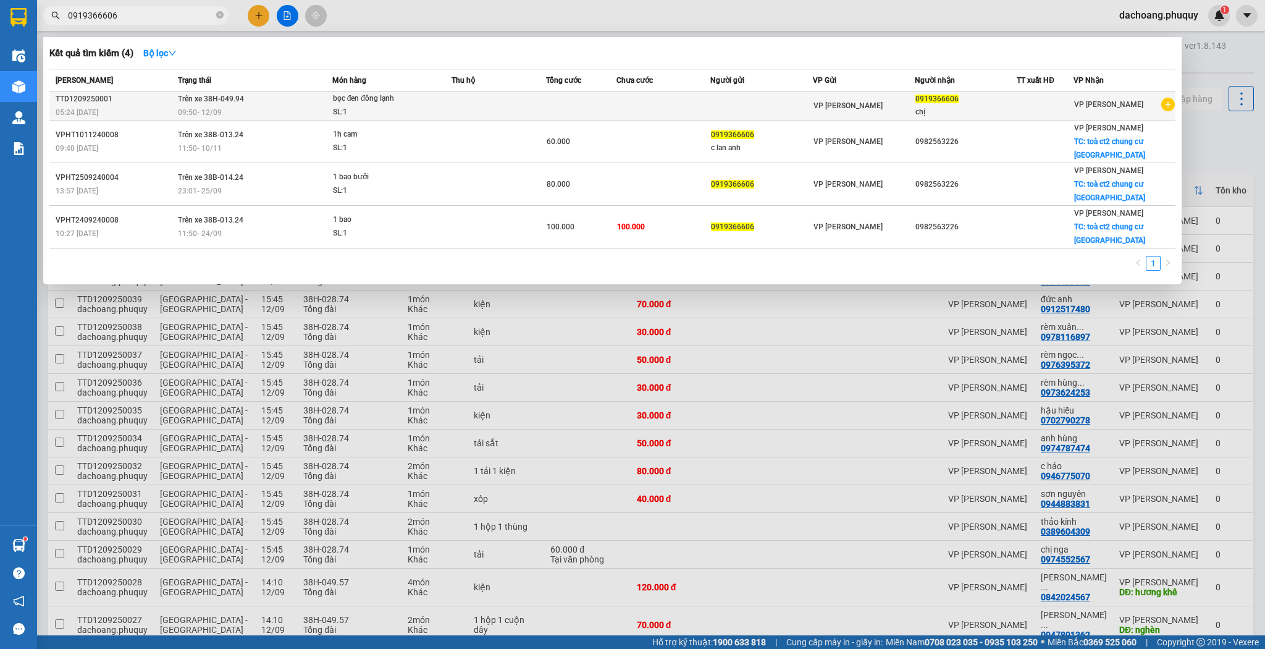
click at [274, 96] on td "Trên xe 38H-049.94 09:50 [DATE]" at bounding box center [253, 105] width 157 height 29
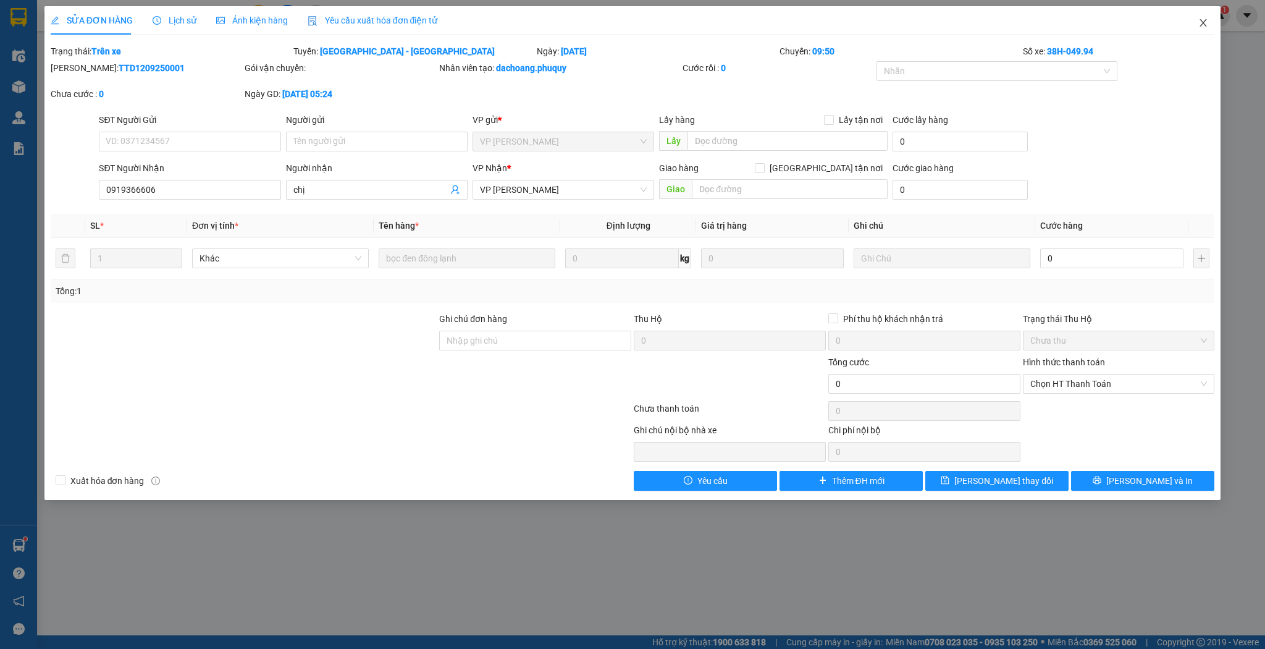
click at [1197, 31] on span "Close" at bounding box center [1203, 23] width 35 height 35
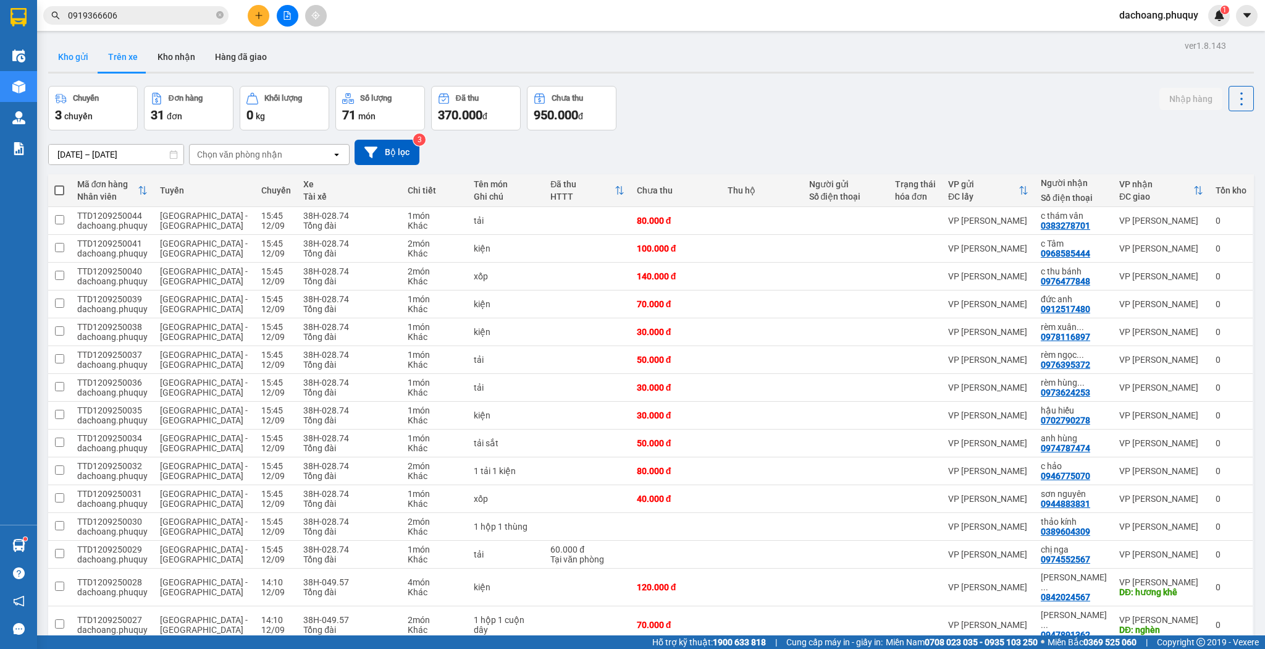
click at [65, 58] on button "Kho gửi" at bounding box center [73, 57] width 50 height 30
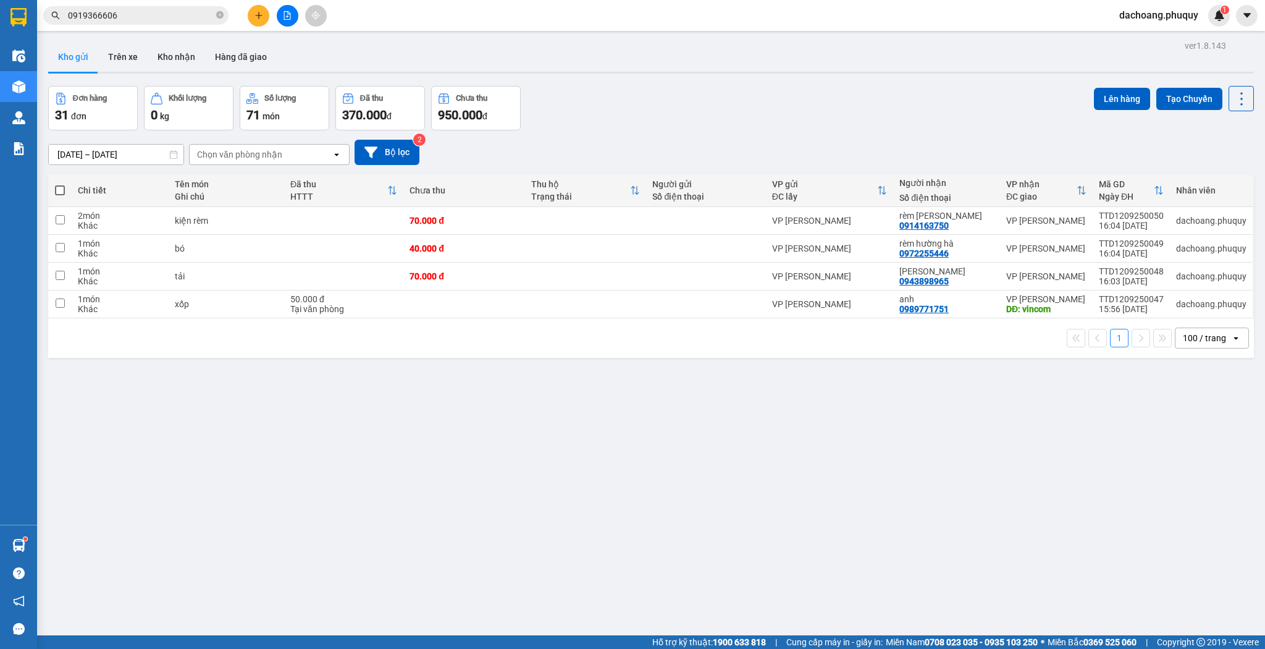
click at [248, 8] on div at bounding box center [287, 16] width 93 height 22
click at [261, 16] on icon "plus" at bounding box center [259, 15] width 9 height 9
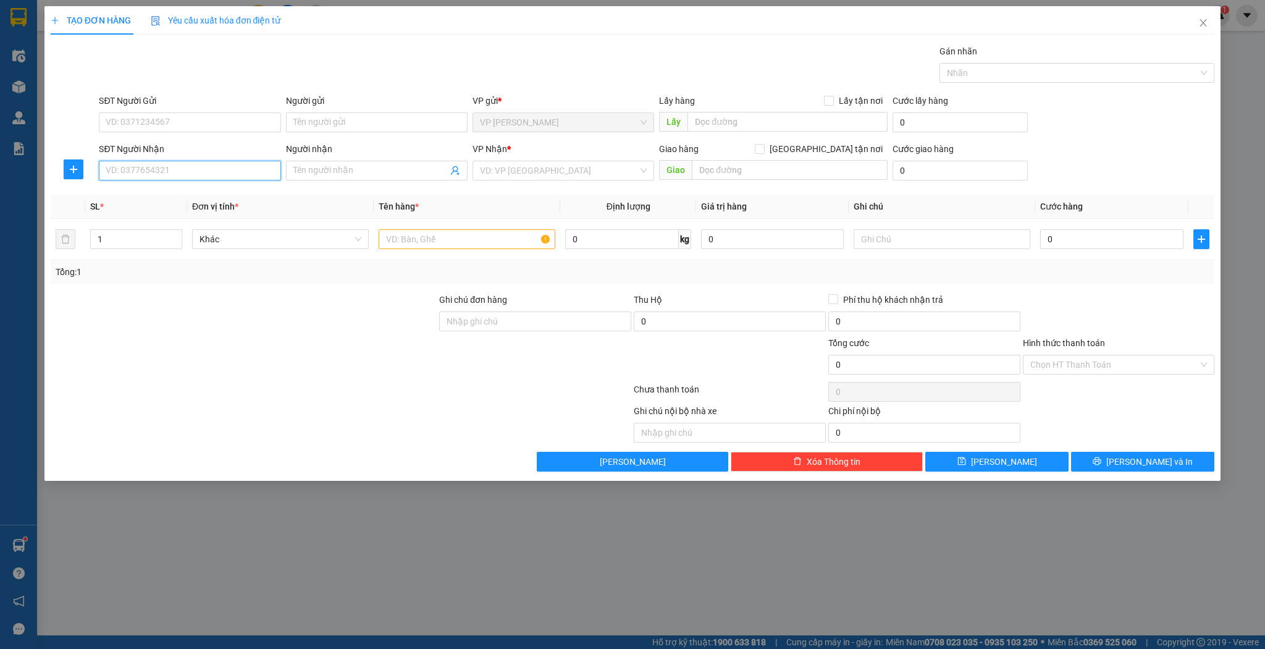
click at [187, 169] on input "SĐT Người Nhận" at bounding box center [190, 171] width 182 height 20
click at [221, 198] on div "0911311112 - [PERSON_NAME]" at bounding box center [189, 195] width 167 height 14
click at [434, 243] on input "text" at bounding box center [467, 239] width 177 height 20
click at [119, 221] on td "1" at bounding box center [136, 239] width 102 height 41
click at [130, 245] on input "1" at bounding box center [136, 239] width 91 height 19
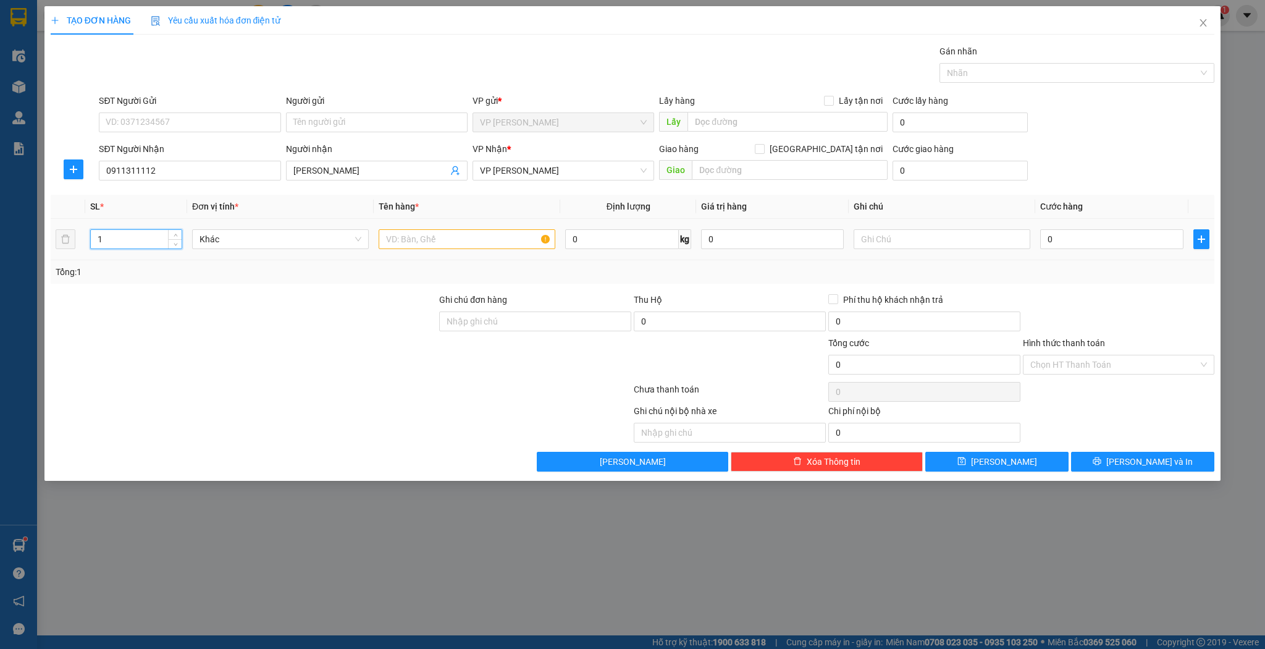
click at [130, 245] on input "1" at bounding box center [136, 239] width 91 height 19
click at [427, 247] on input "text" at bounding box center [467, 239] width 177 height 20
click at [1075, 242] on input "0" at bounding box center [1111, 239] width 143 height 20
click at [1008, 467] on button "[PERSON_NAME]" at bounding box center [997, 462] width 143 height 20
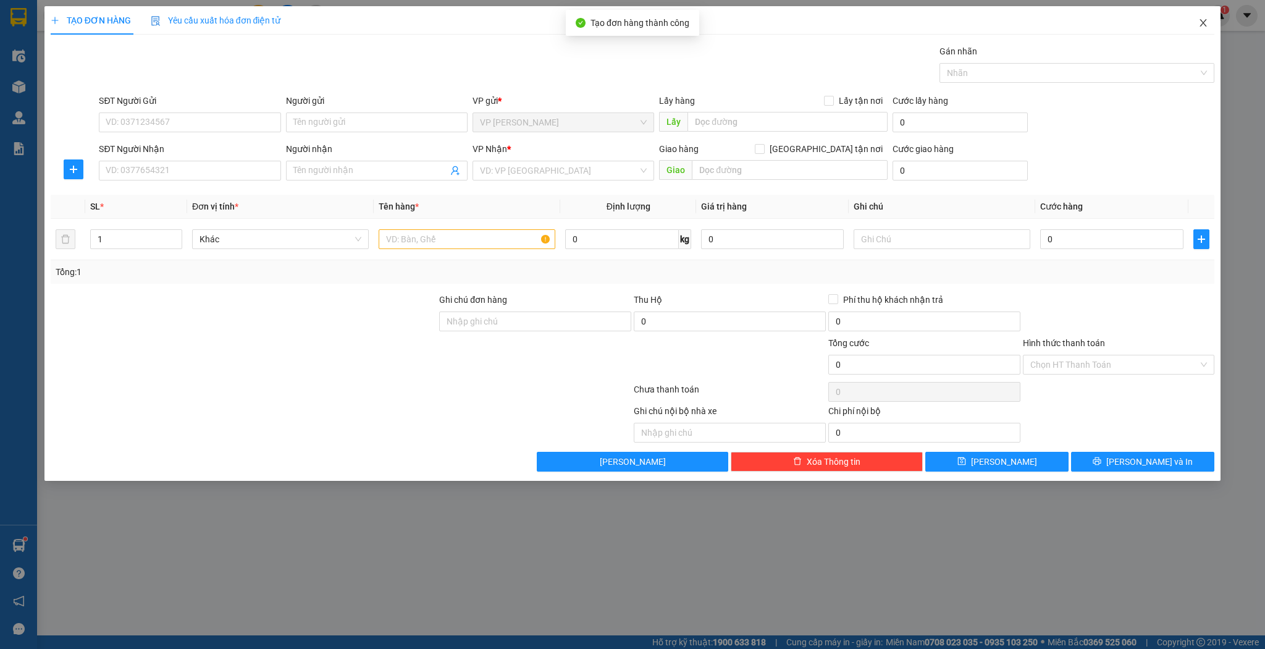
click at [1208, 16] on span "Close" at bounding box center [1203, 23] width 35 height 35
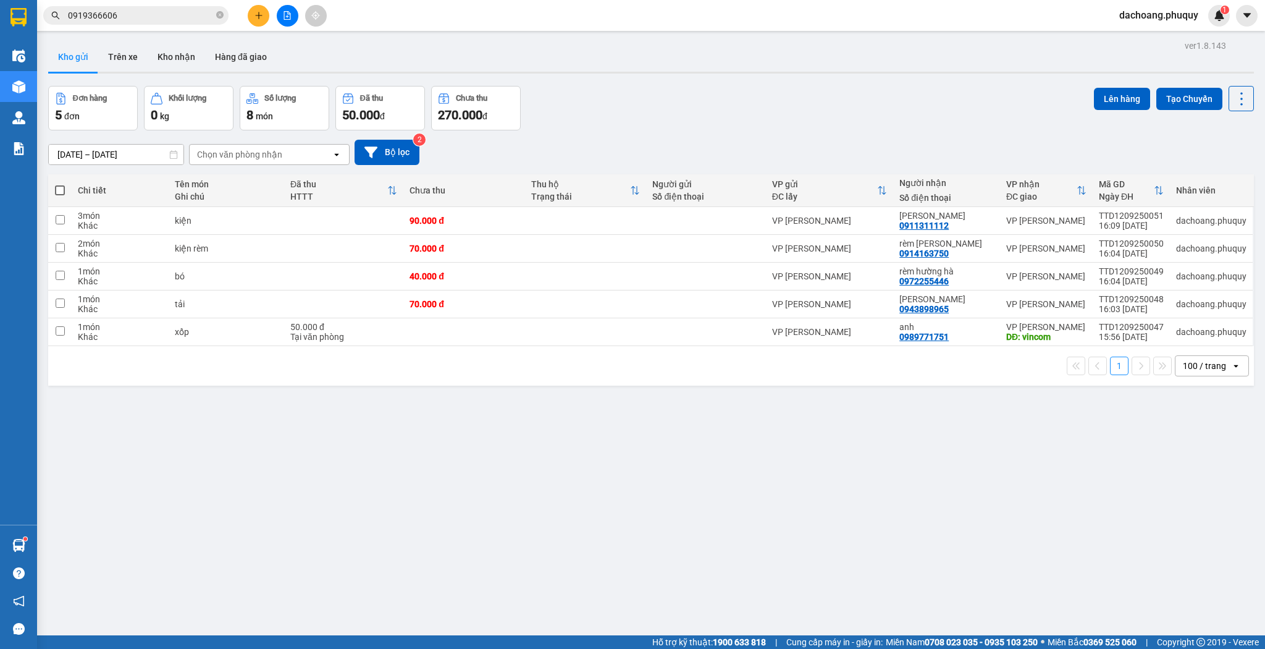
click at [252, 2] on div "Kết quả tìm kiếm ( 4 ) Bộ lọc Mã ĐH Trạng thái Món hàng Thu hộ Tổng cước Chưa c…" at bounding box center [632, 15] width 1265 height 31
click at [261, 14] on icon "plus" at bounding box center [259, 15] width 9 height 9
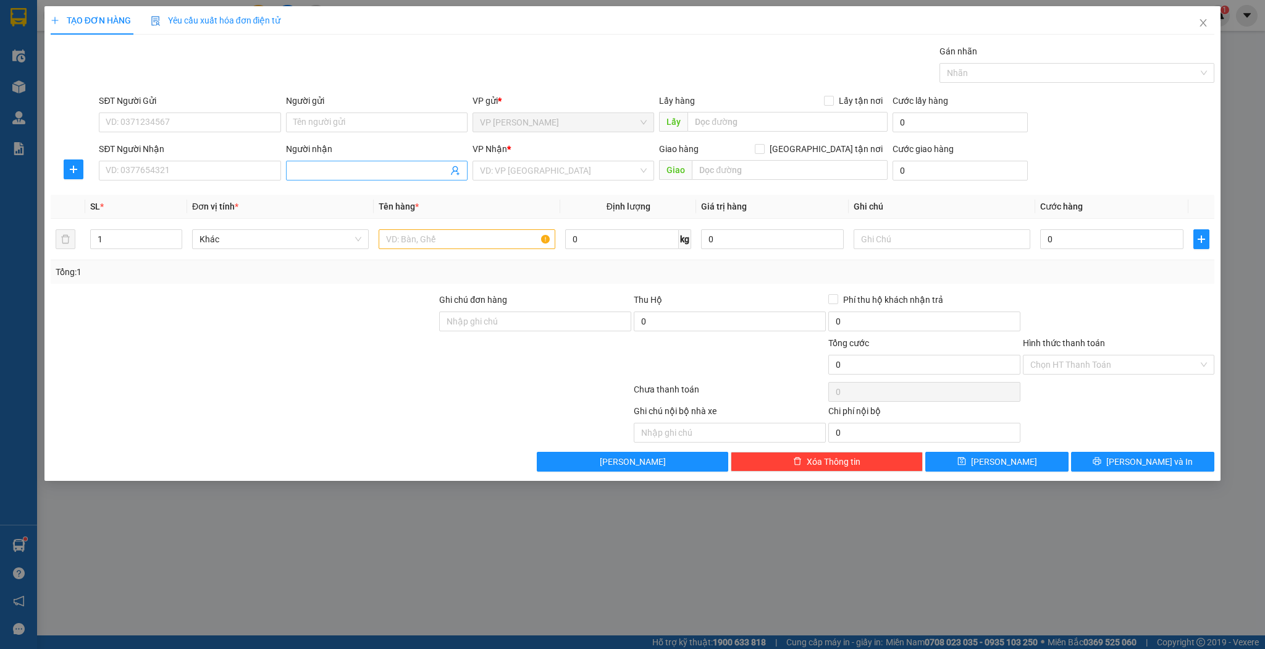
click at [348, 175] on input "Người nhận" at bounding box center [370, 171] width 154 height 14
click at [246, 169] on input "SĐT Người Nhận" at bounding box center [190, 171] width 182 height 20
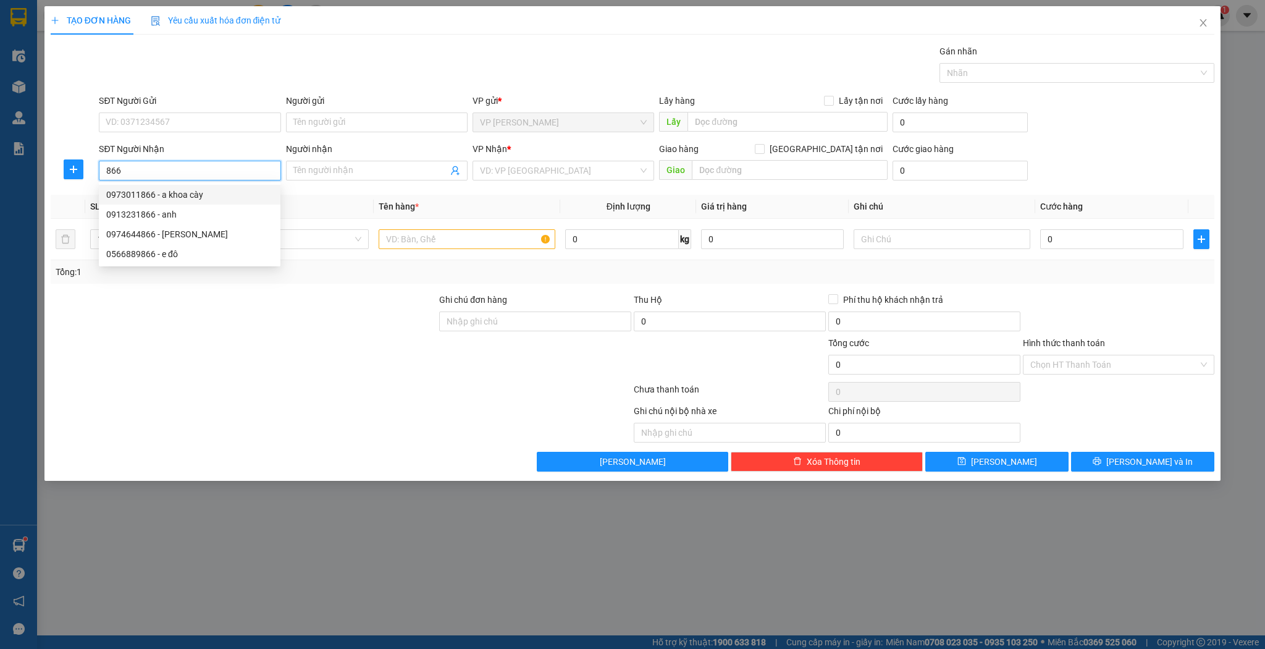
click at [227, 199] on div "0973011866 - a khoa cày" at bounding box center [189, 195] width 167 height 14
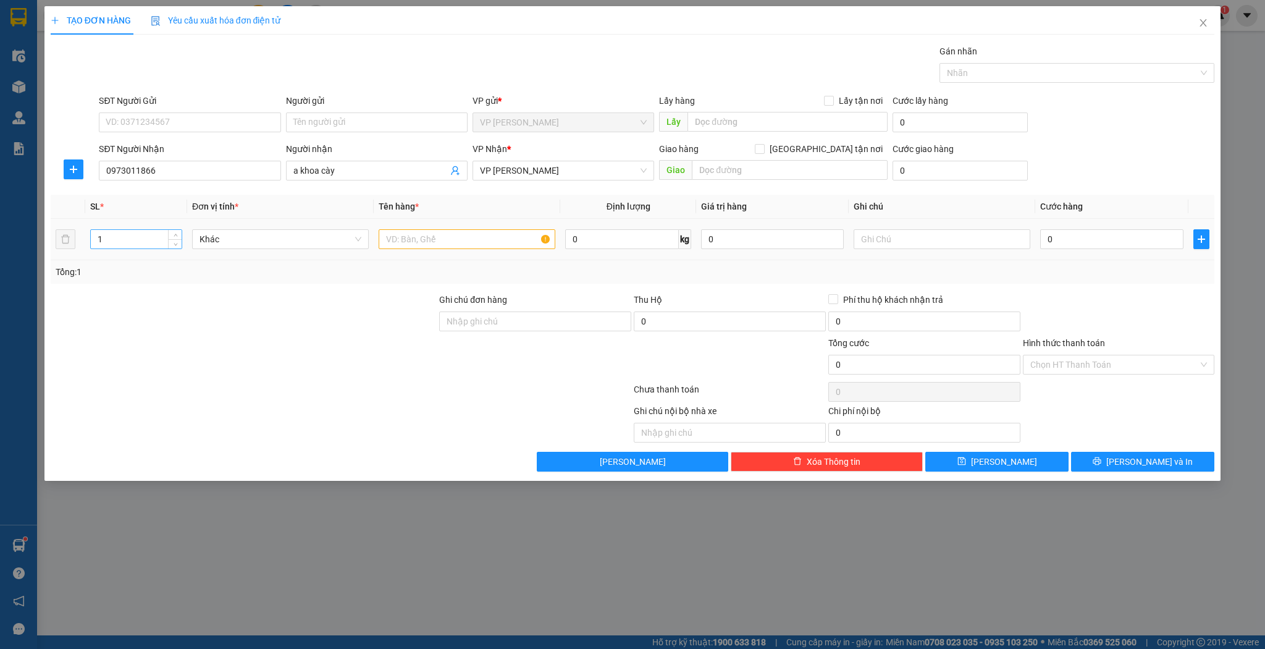
click at [114, 236] on input "1" at bounding box center [136, 239] width 91 height 19
click at [376, 249] on td at bounding box center [467, 239] width 187 height 41
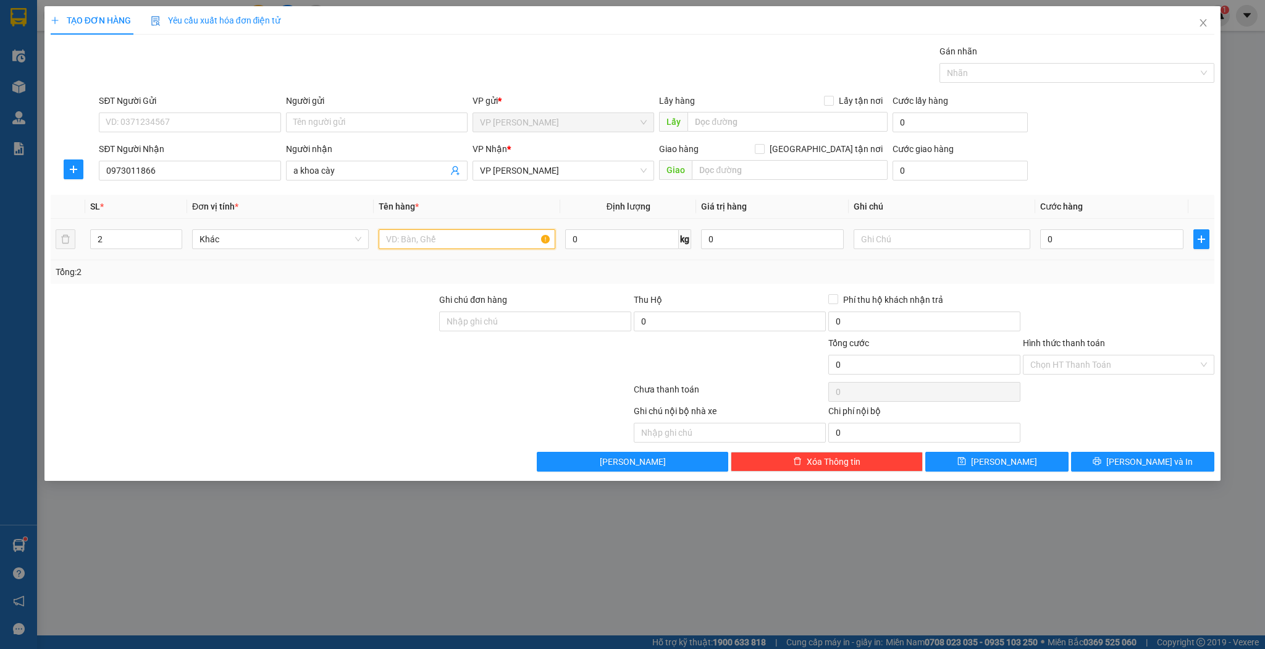
click at [401, 238] on input "text" at bounding box center [467, 239] width 177 height 20
click at [1086, 240] on input "0" at bounding box center [1111, 239] width 143 height 20
click at [1076, 381] on div "Chọn HT Thanh Toán" at bounding box center [1119, 391] width 195 height 25
click at [1085, 366] on input "Hình thức thanh toán" at bounding box center [1115, 364] width 169 height 19
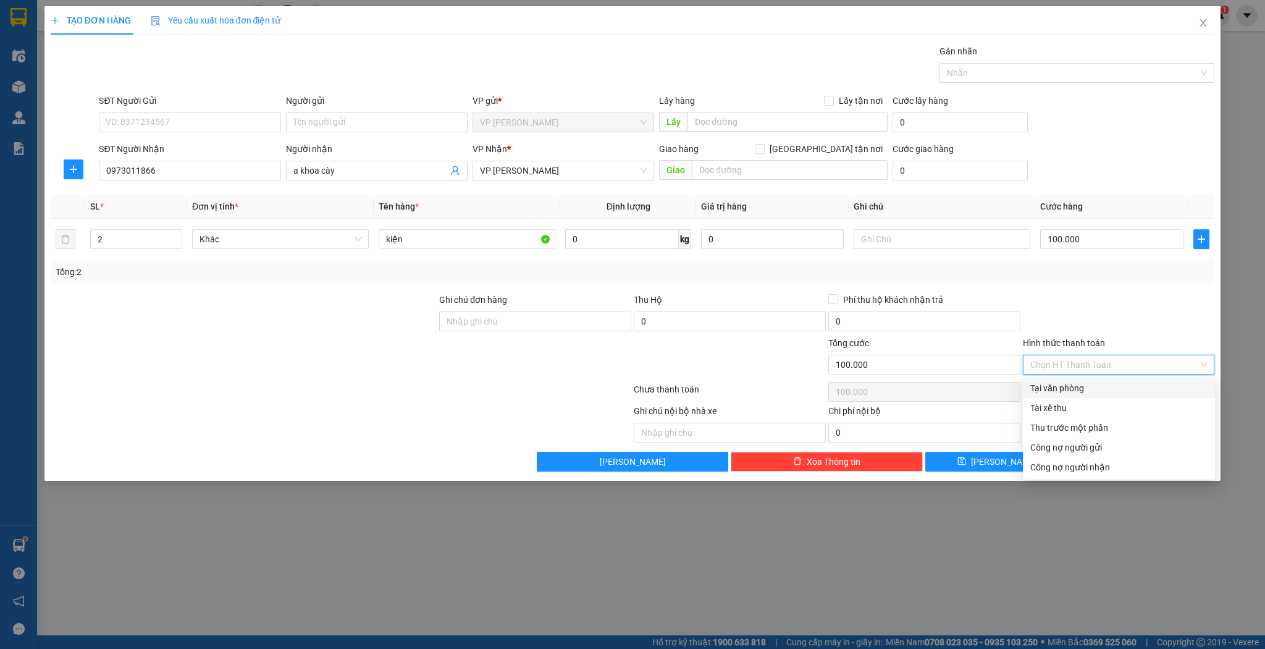
drag, startPoint x: 1068, startPoint y: 388, endPoint x: 1061, endPoint y: 393, distance: 8.4
click at [1068, 388] on div "Tại văn phòng" at bounding box center [1119, 388] width 177 height 14
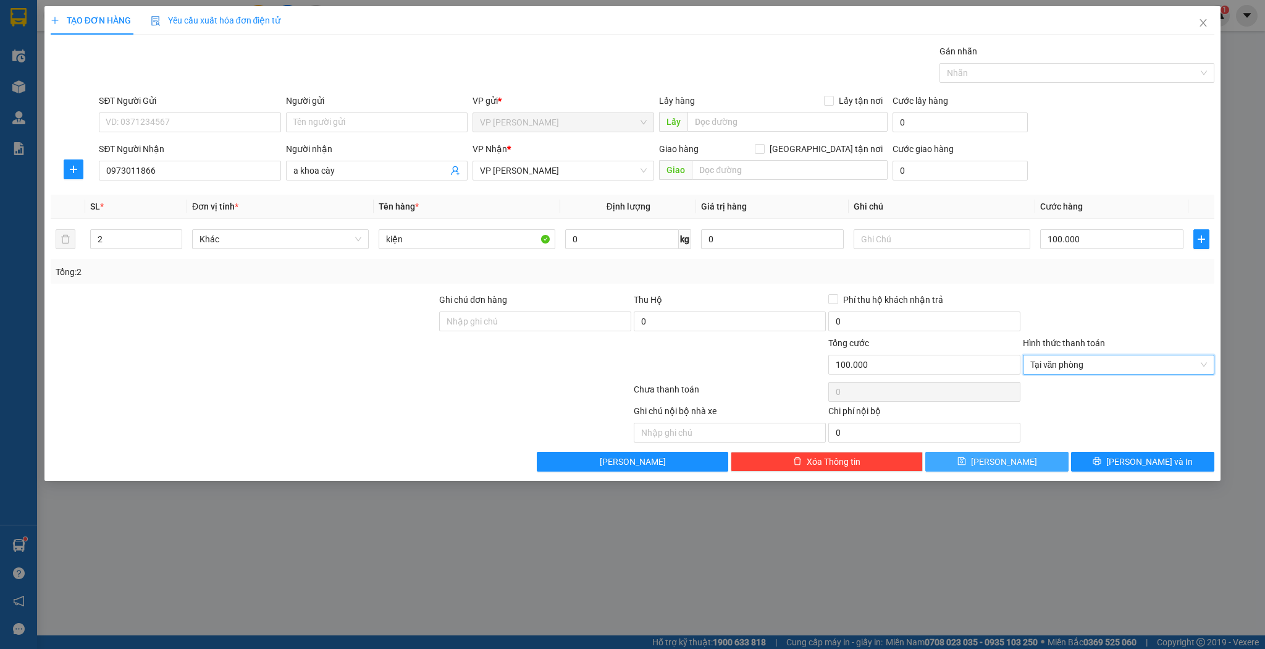
click at [995, 455] on button "[PERSON_NAME]" at bounding box center [997, 462] width 143 height 20
click at [363, 169] on input "a khoa cày" at bounding box center [370, 171] width 154 height 14
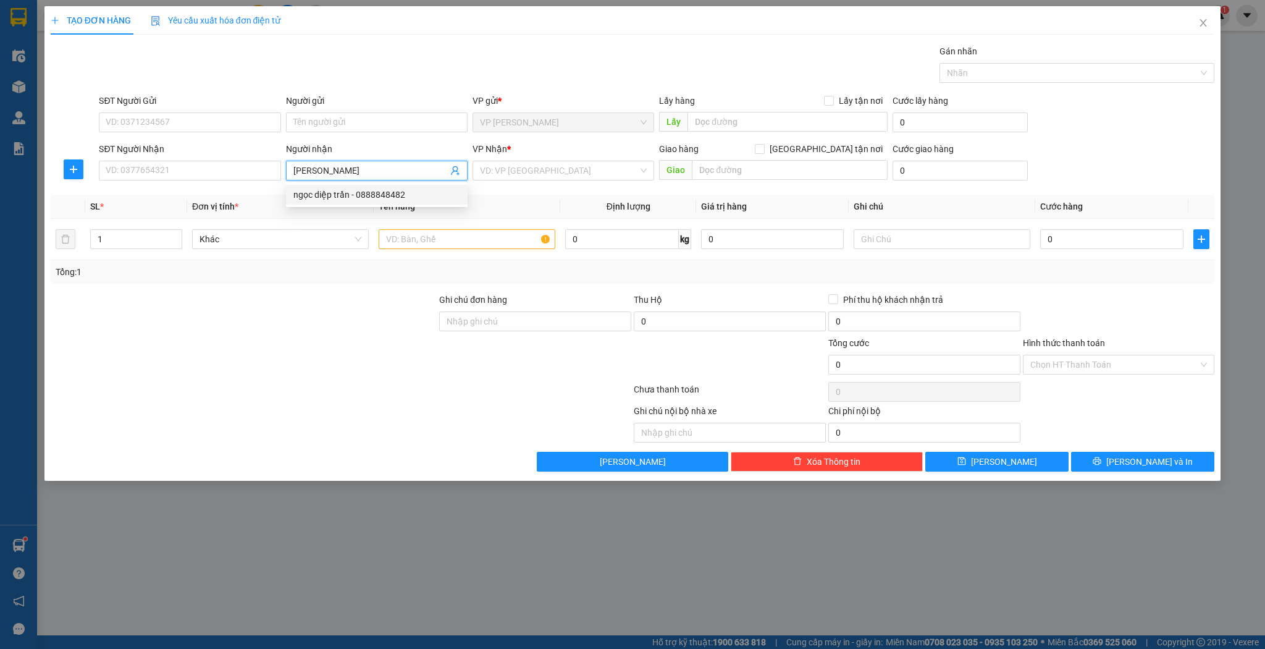
click at [363, 193] on div "ngọc diệp trần - 0888848482" at bounding box center [376, 195] width 167 height 14
click at [127, 238] on input "1" at bounding box center [136, 239] width 91 height 19
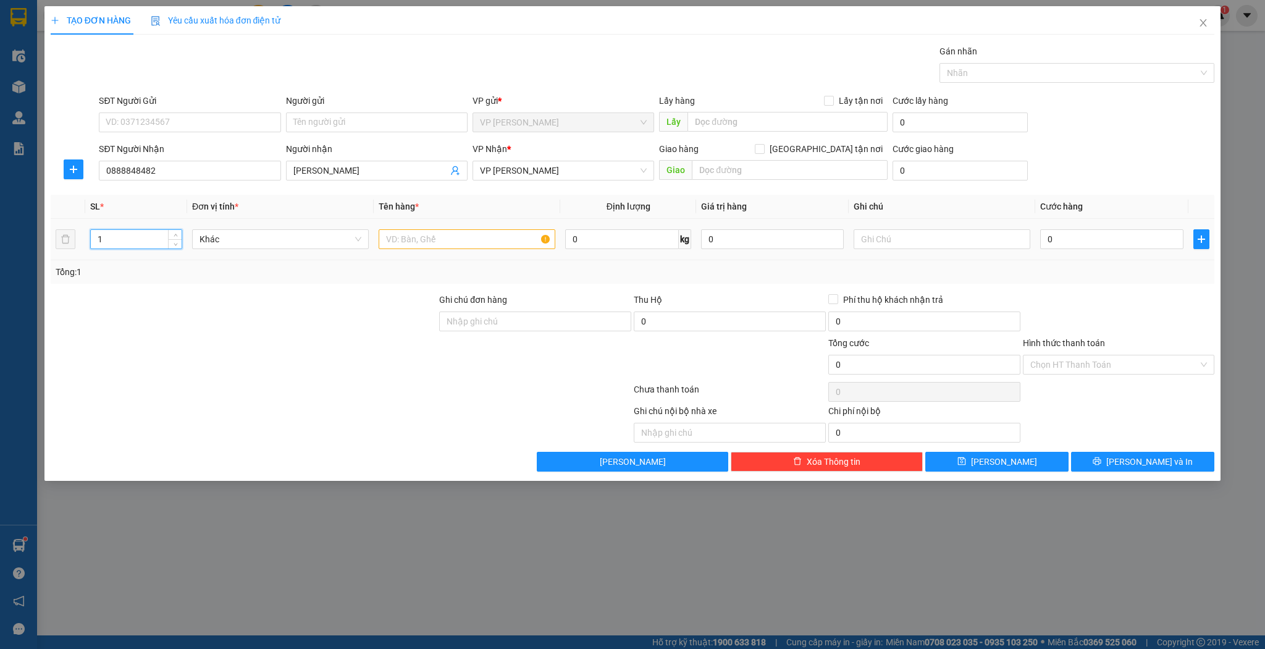
click at [127, 238] on input "1" at bounding box center [136, 239] width 91 height 19
click at [450, 240] on input "text" at bounding box center [467, 239] width 177 height 20
drag, startPoint x: 1117, startPoint y: 245, endPoint x: 1194, endPoint y: 165, distance: 110.6
click at [1118, 244] on input "0" at bounding box center [1111, 239] width 143 height 20
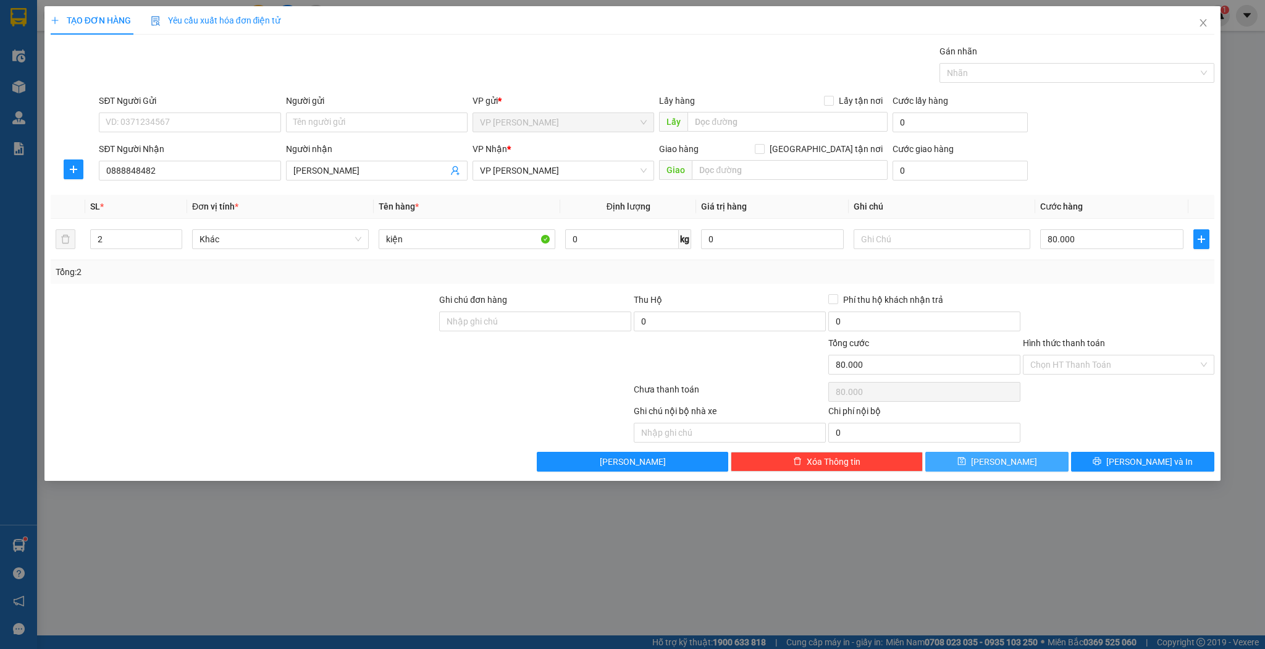
click at [1011, 457] on span "[PERSON_NAME]" at bounding box center [1004, 462] width 66 height 14
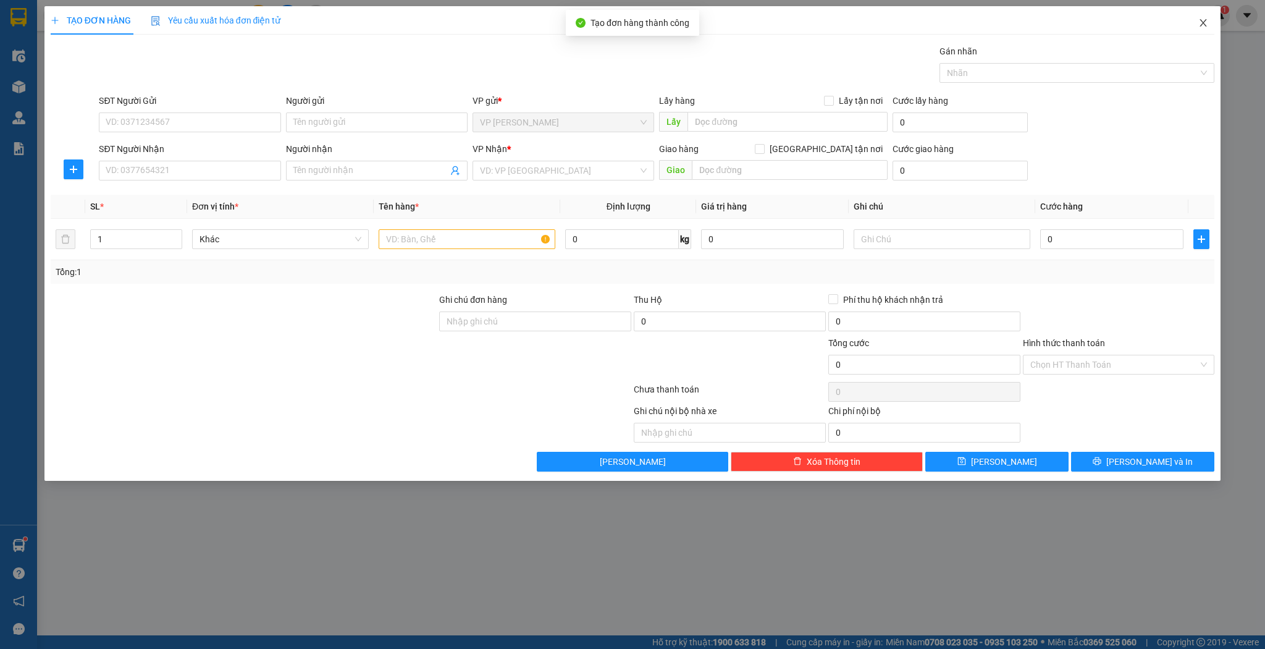
click at [1207, 27] on icon "close" at bounding box center [1203, 22] width 7 height 7
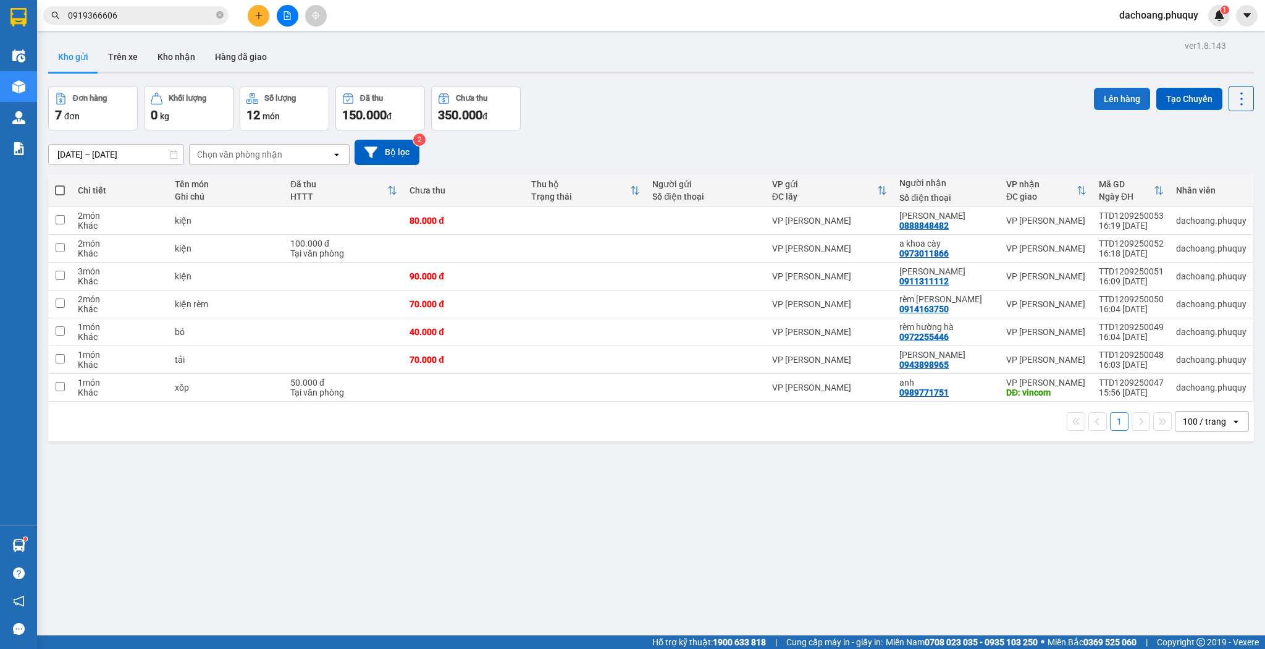
click at [1134, 96] on button "Lên hàng" at bounding box center [1122, 99] width 56 height 22
click at [727, 225] on div at bounding box center [705, 221] width 107 height 10
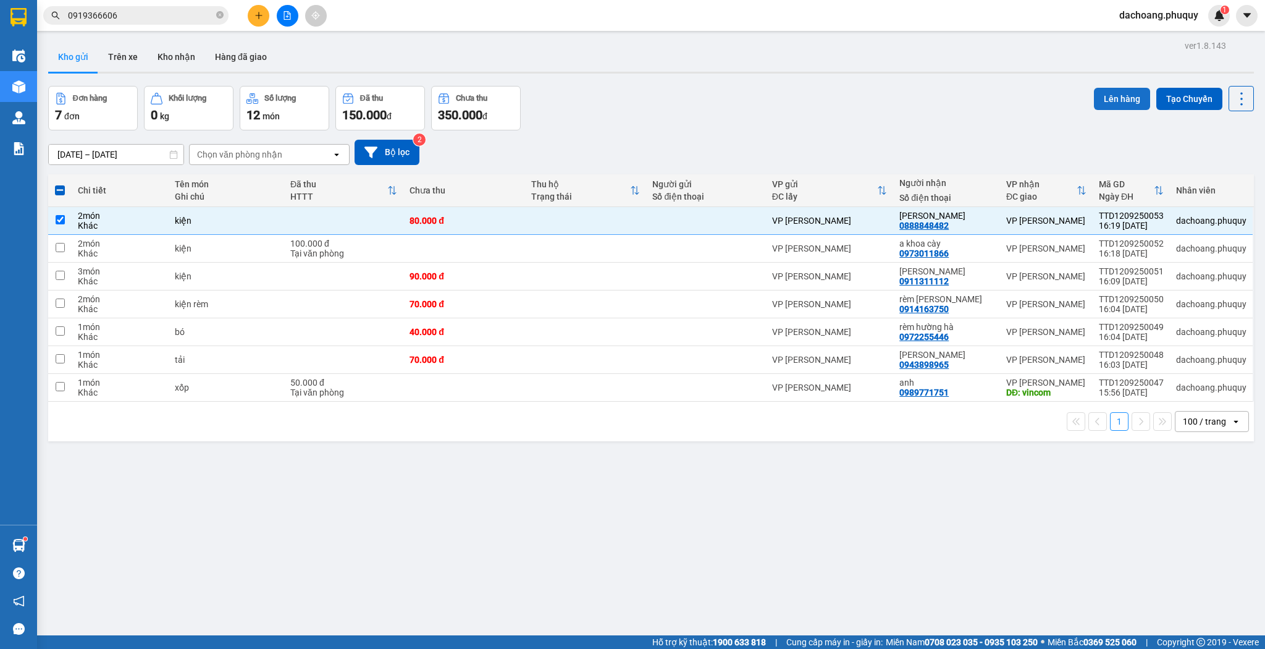
click at [1112, 101] on button "Lên hàng" at bounding box center [1122, 99] width 56 height 22
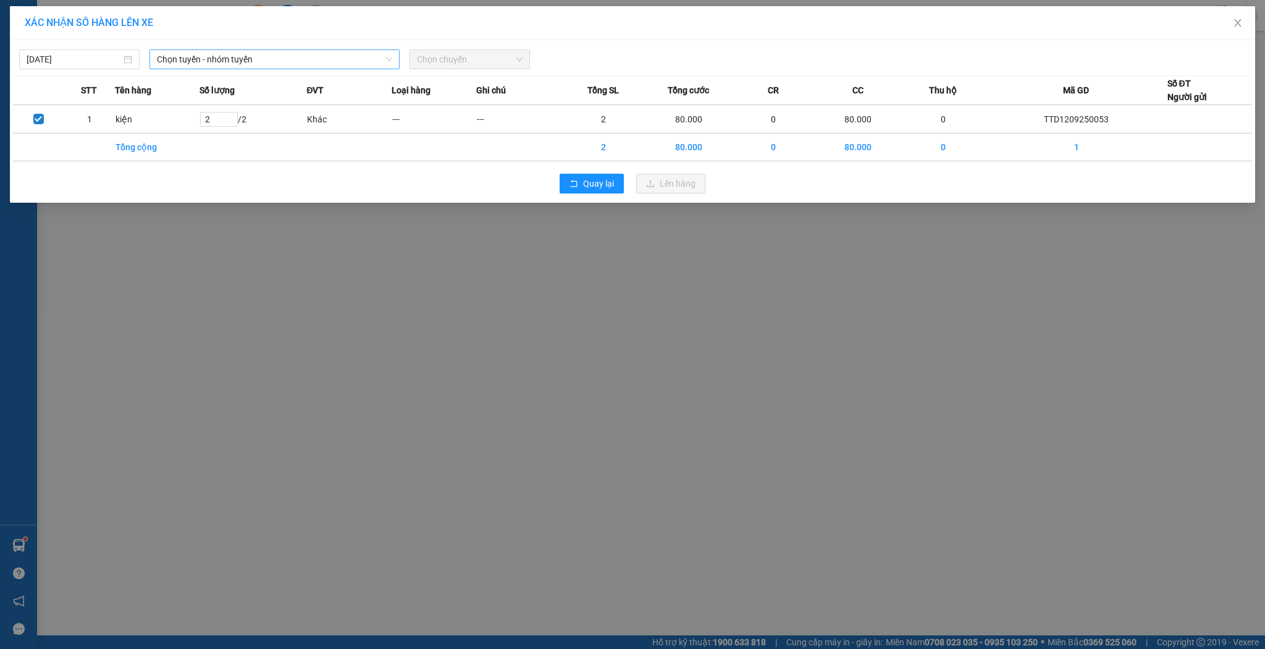
click at [229, 58] on span "Chọn tuyến - nhóm tuyến" at bounding box center [274, 59] width 235 height 19
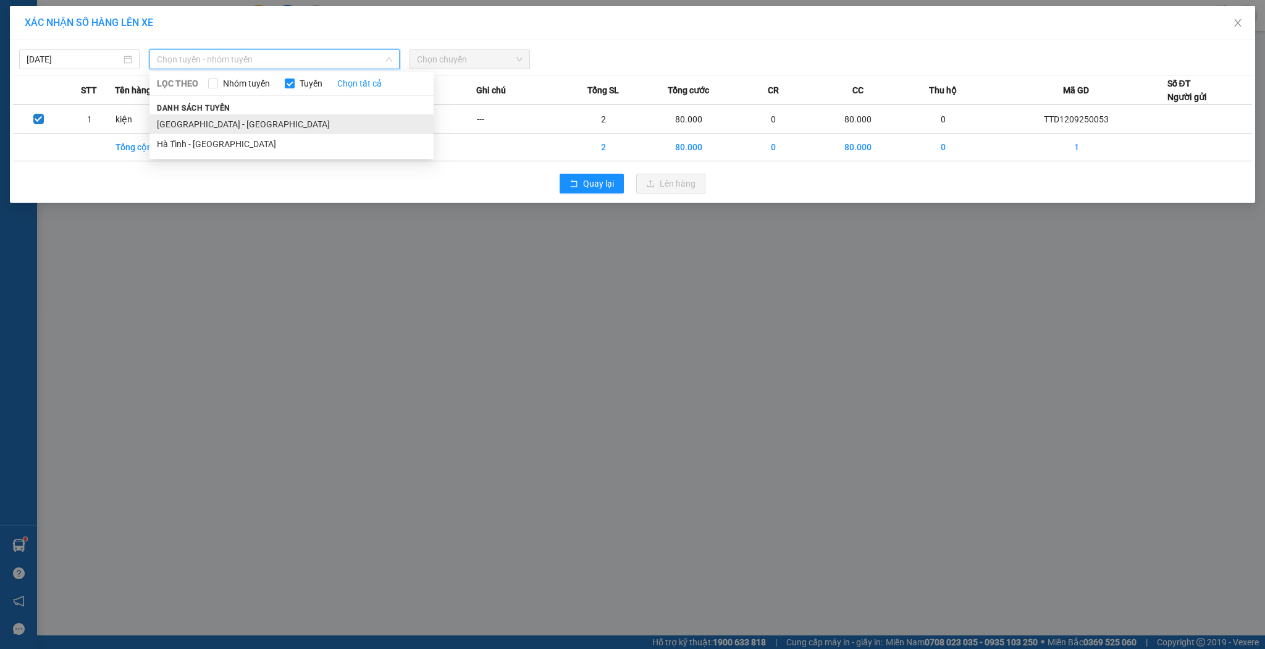
click at [196, 122] on li "[GEOGRAPHIC_DATA] - [GEOGRAPHIC_DATA]" at bounding box center [292, 124] width 284 height 20
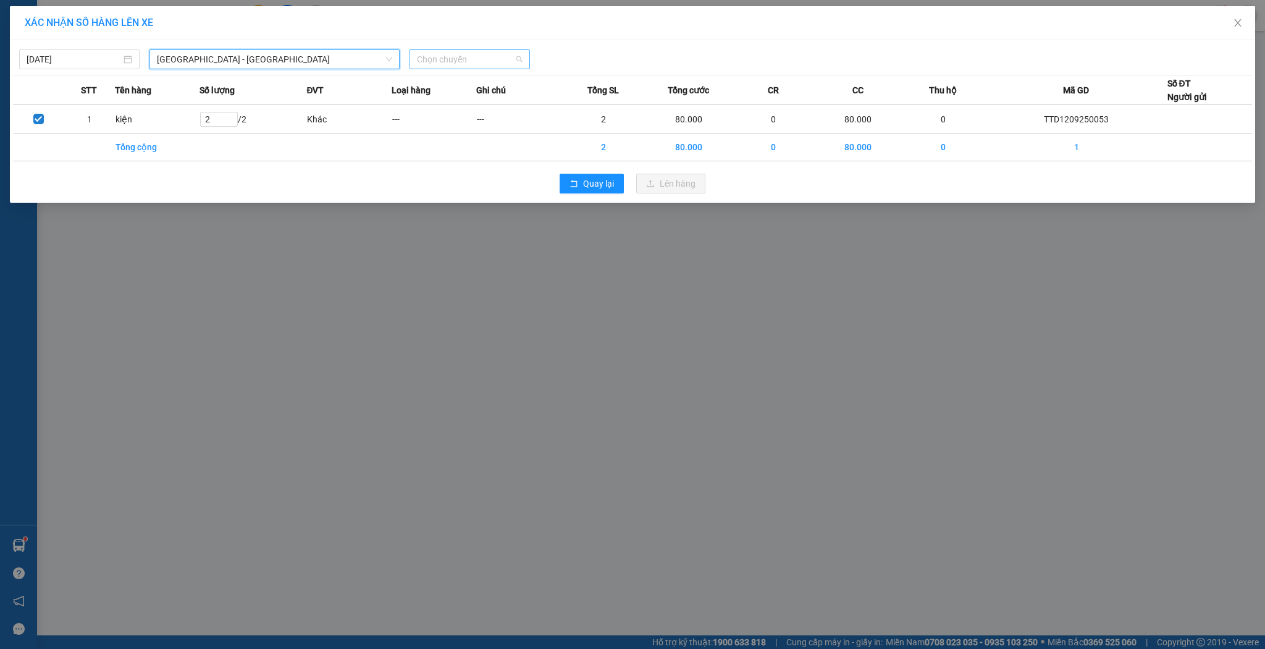
click at [471, 62] on span "Chọn chuyến" at bounding box center [470, 59] width 106 height 19
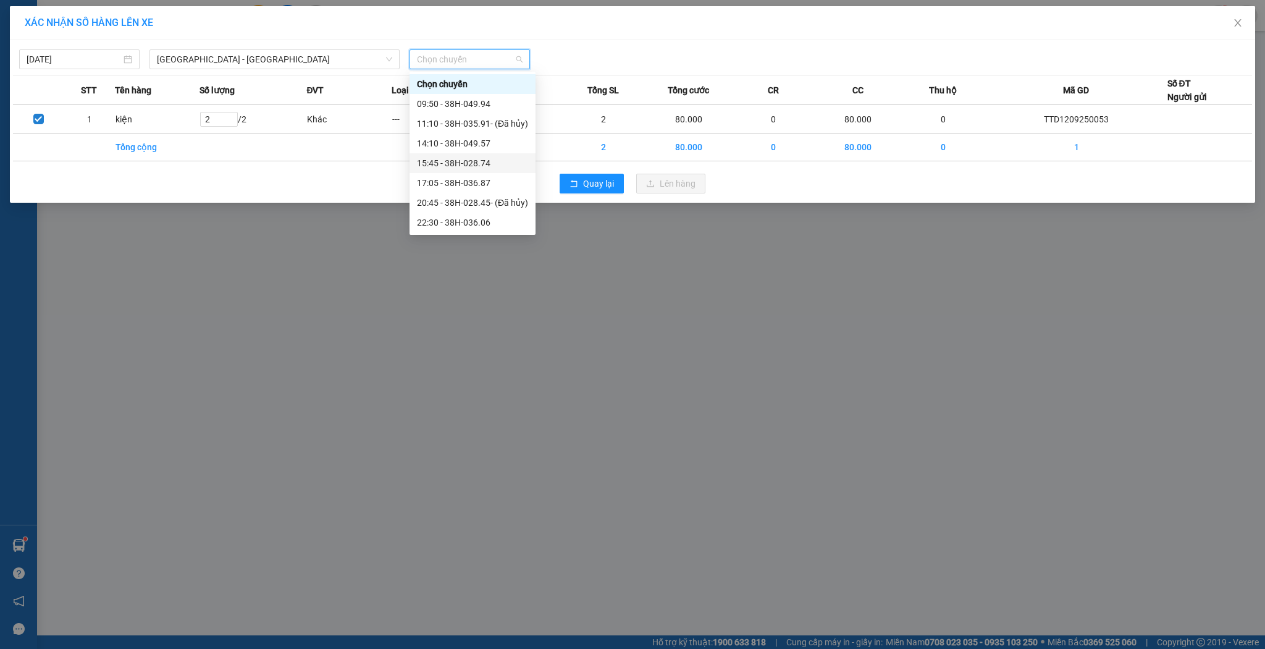
click at [462, 166] on div "15:45 - 38H-028.74" at bounding box center [472, 163] width 111 height 14
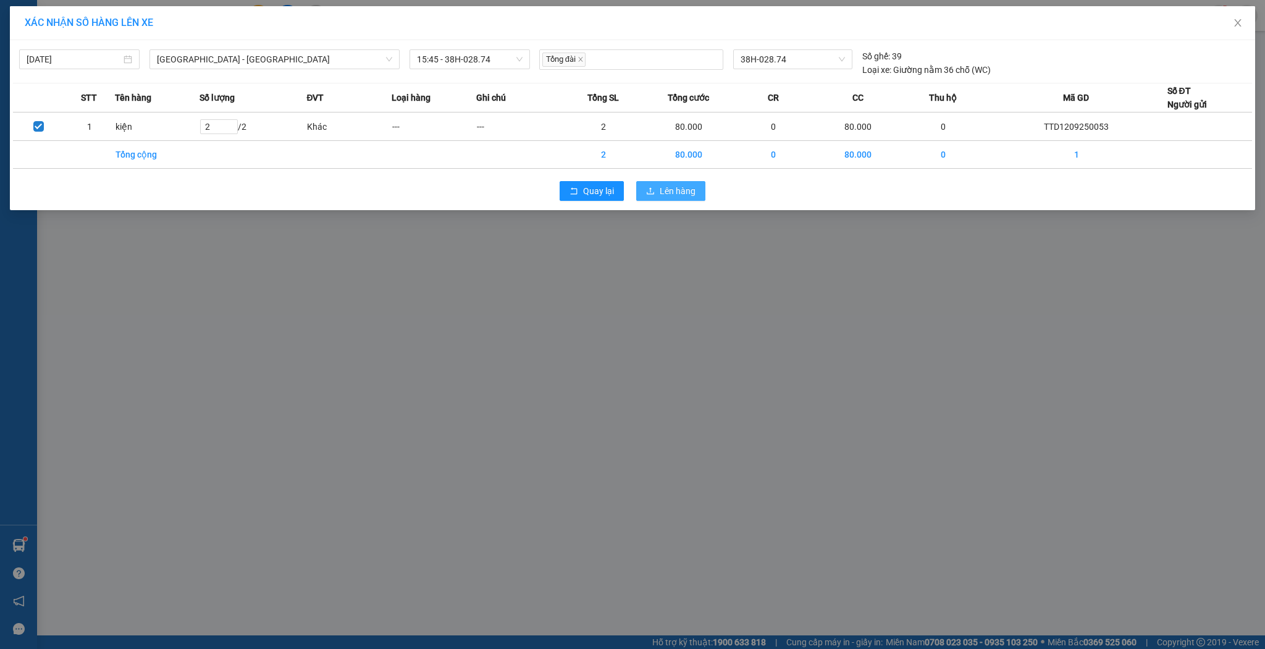
click at [669, 193] on span "Lên hàng" at bounding box center [678, 191] width 36 height 14
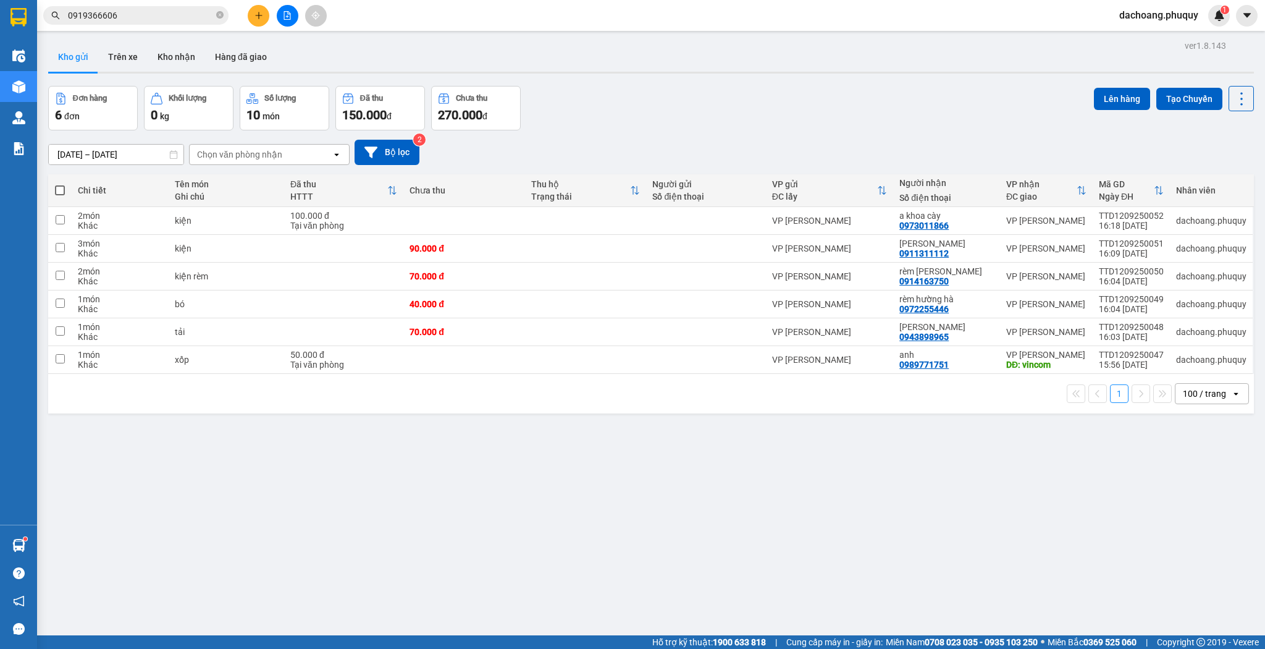
click at [253, 19] on button at bounding box center [259, 16] width 22 height 22
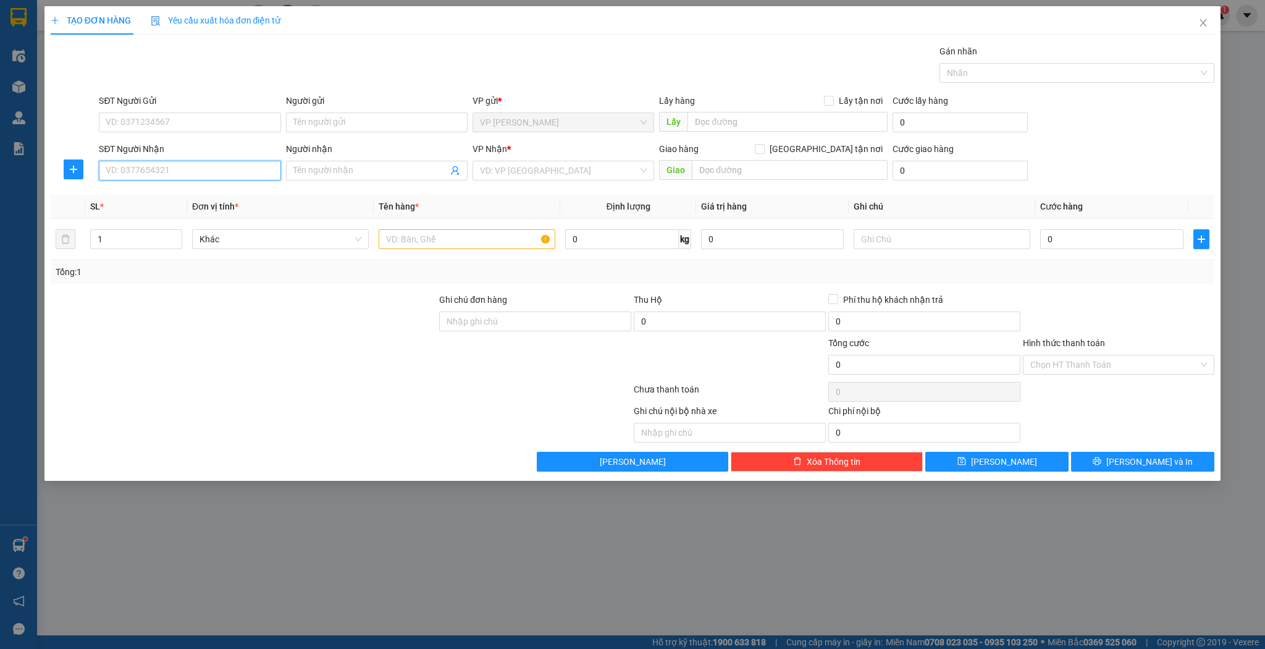
click at [186, 171] on input "SĐT Người Nhận" at bounding box center [190, 171] width 182 height 20
click at [504, 226] on td at bounding box center [467, 239] width 187 height 41
click at [505, 230] on input "text" at bounding box center [467, 239] width 177 height 20
click at [1058, 242] on input "0" at bounding box center [1111, 239] width 143 height 20
click at [1070, 365] on input "Hình thức thanh toán" at bounding box center [1115, 364] width 169 height 19
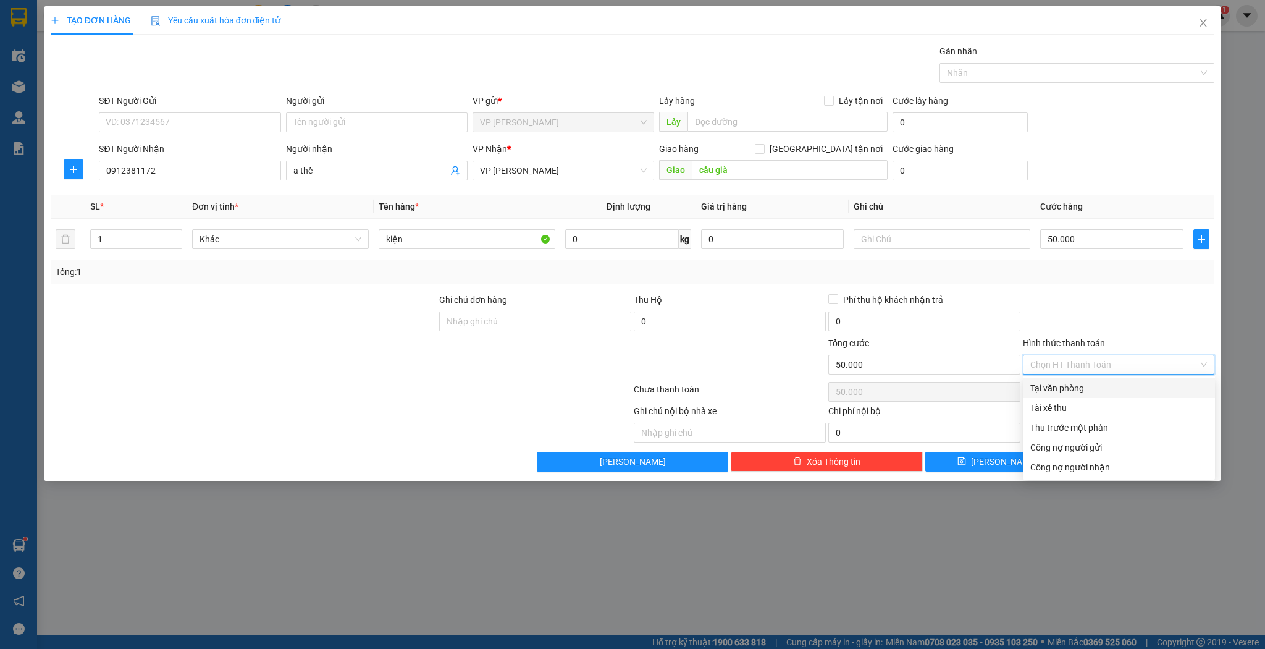
click at [1055, 385] on div "Tại văn phòng" at bounding box center [1119, 388] width 177 height 14
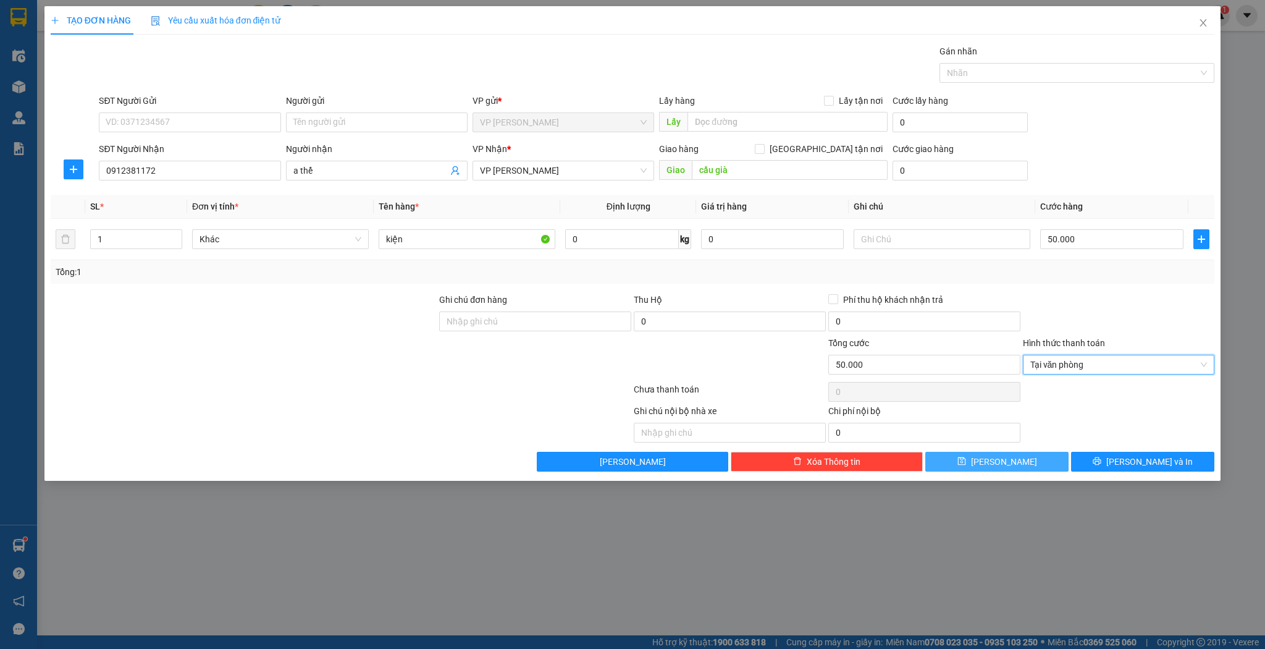
click at [992, 452] on button "[PERSON_NAME]" at bounding box center [997, 462] width 143 height 20
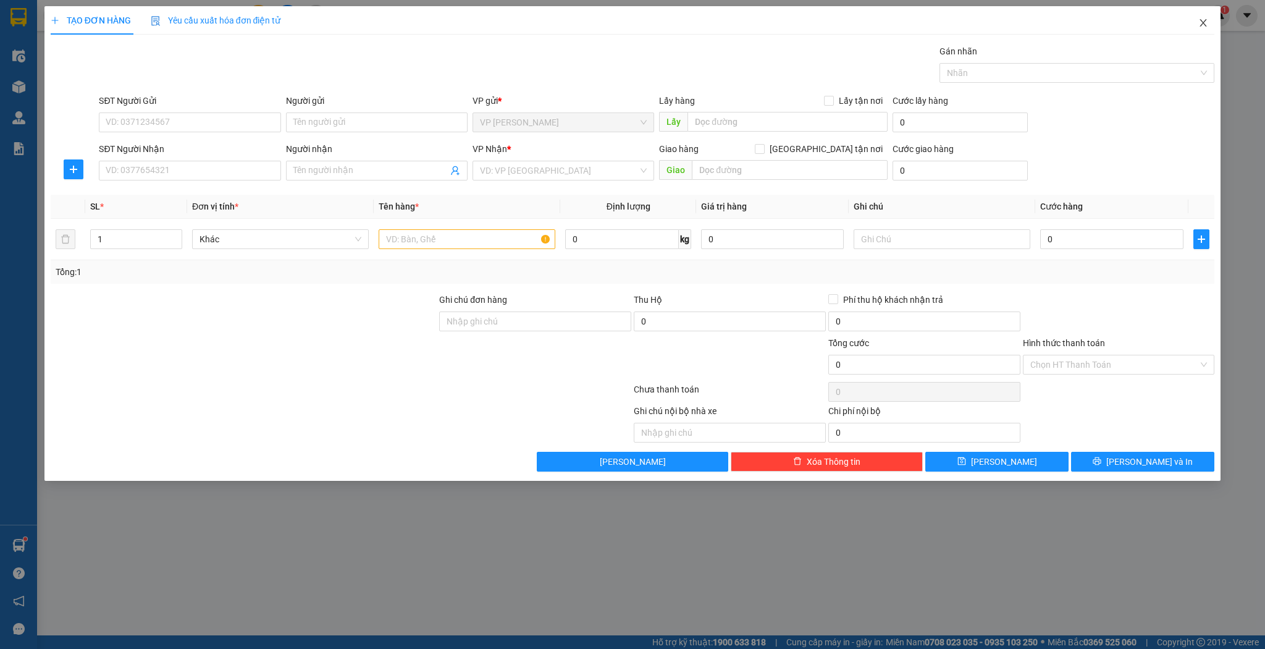
click at [1206, 24] on icon "close" at bounding box center [1204, 23] width 10 height 10
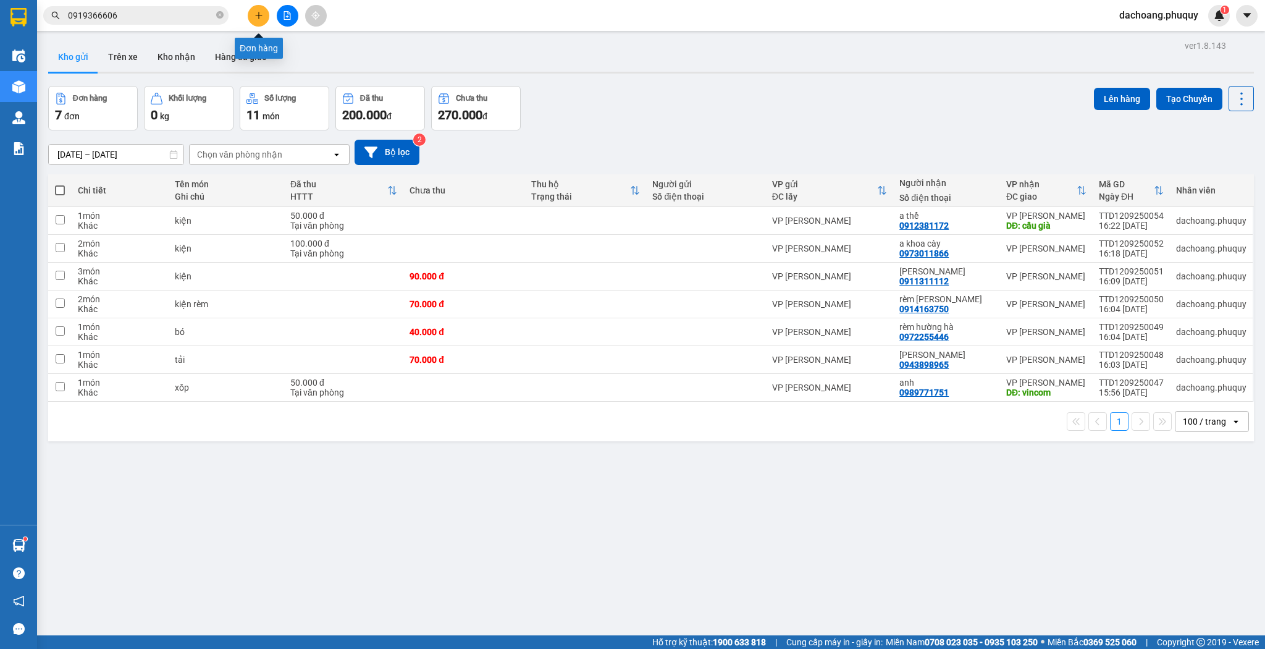
click at [259, 2] on div "Kết quả tìm kiếm ( 4 ) Bộ lọc Mã ĐH Trạng thái Món hàng Thu hộ Tổng cước Chưa c…" at bounding box center [632, 15] width 1265 height 31
click at [259, 12] on icon "plus" at bounding box center [259, 15] width 9 height 9
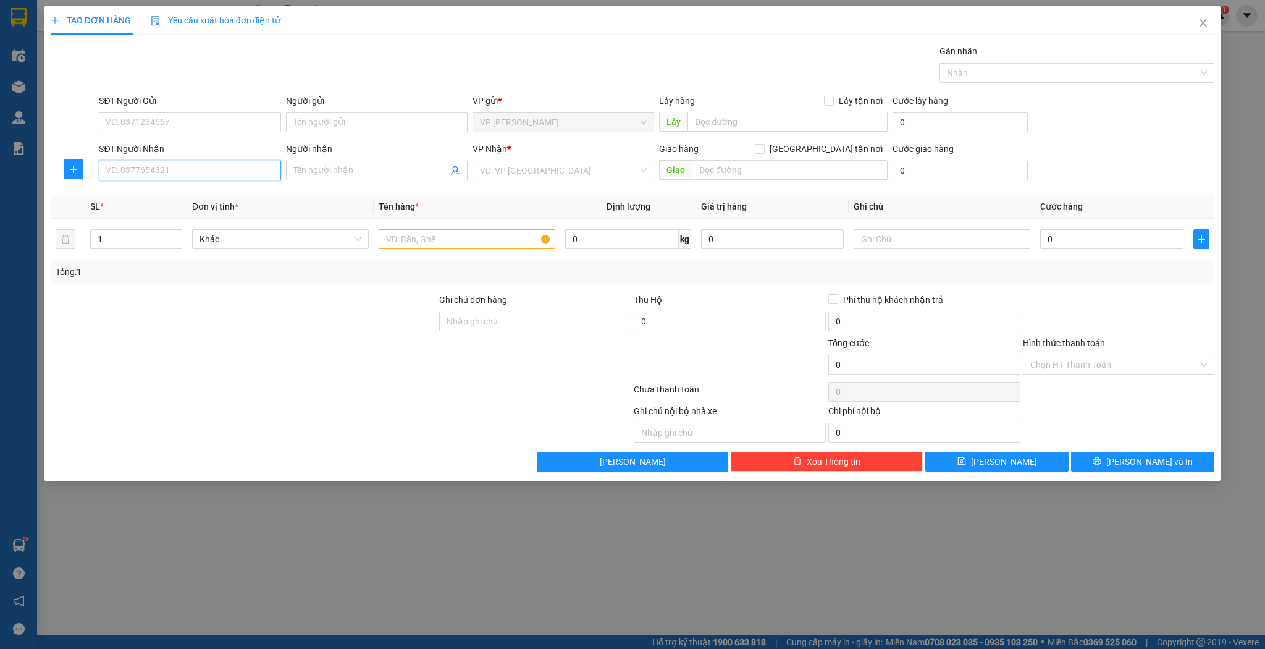
click at [197, 163] on input "SĐT Người Nhận" at bounding box center [190, 171] width 182 height 20
click at [216, 215] on div "0917238882 - a hoàng" at bounding box center [189, 215] width 167 height 14
drag, startPoint x: 452, startPoint y: 256, endPoint x: 460, endPoint y: 240, distance: 17.1
click at [454, 252] on td at bounding box center [467, 239] width 187 height 41
click at [460, 240] on input "text" at bounding box center [467, 239] width 177 height 20
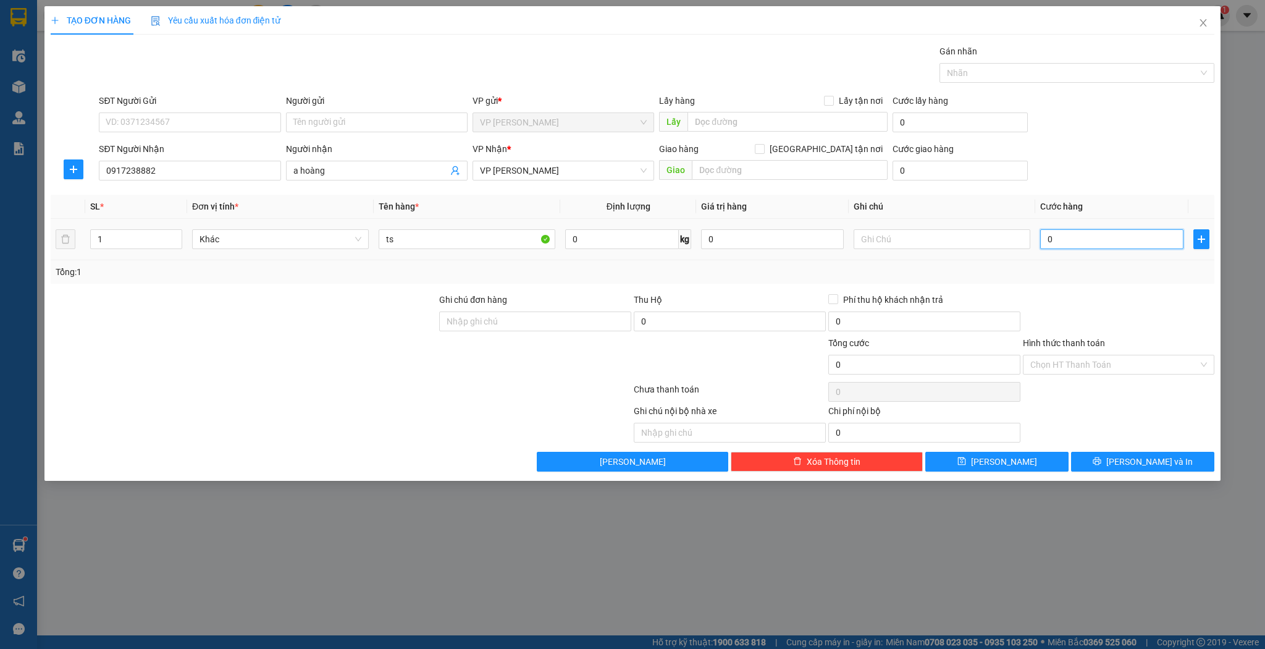
click at [1073, 243] on input "0" at bounding box center [1111, 239] width 143 height 20
click at [948, 465] on button "[PERSON_NAME]" at bounding box center [997, 462] width 143 height 20
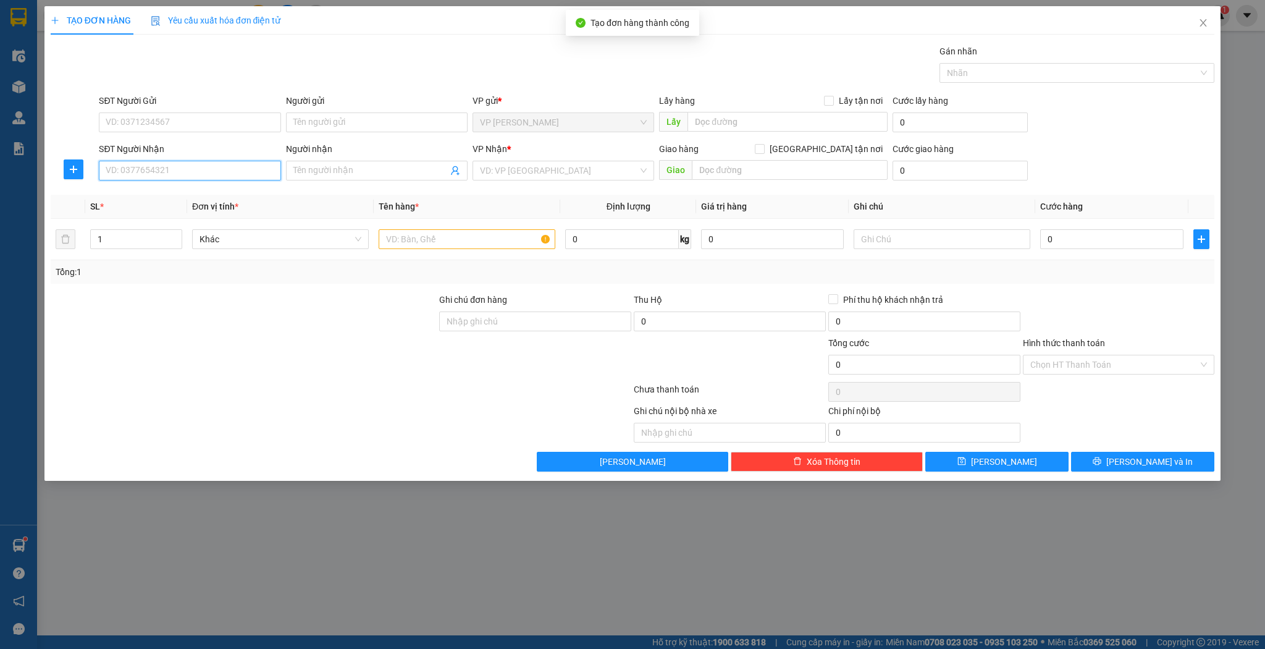
click at [198, 161] on input "SĐT Người Nhận" at bounding box center [190, 171] width 182 height 20
click at [209, 170] on input "SĐT Người Nhận" at bounding box center [190, 171] width 182 height 20
click at [331, 170] on input "Người nhận" at bounding box center [370, 171] width 154 height 14
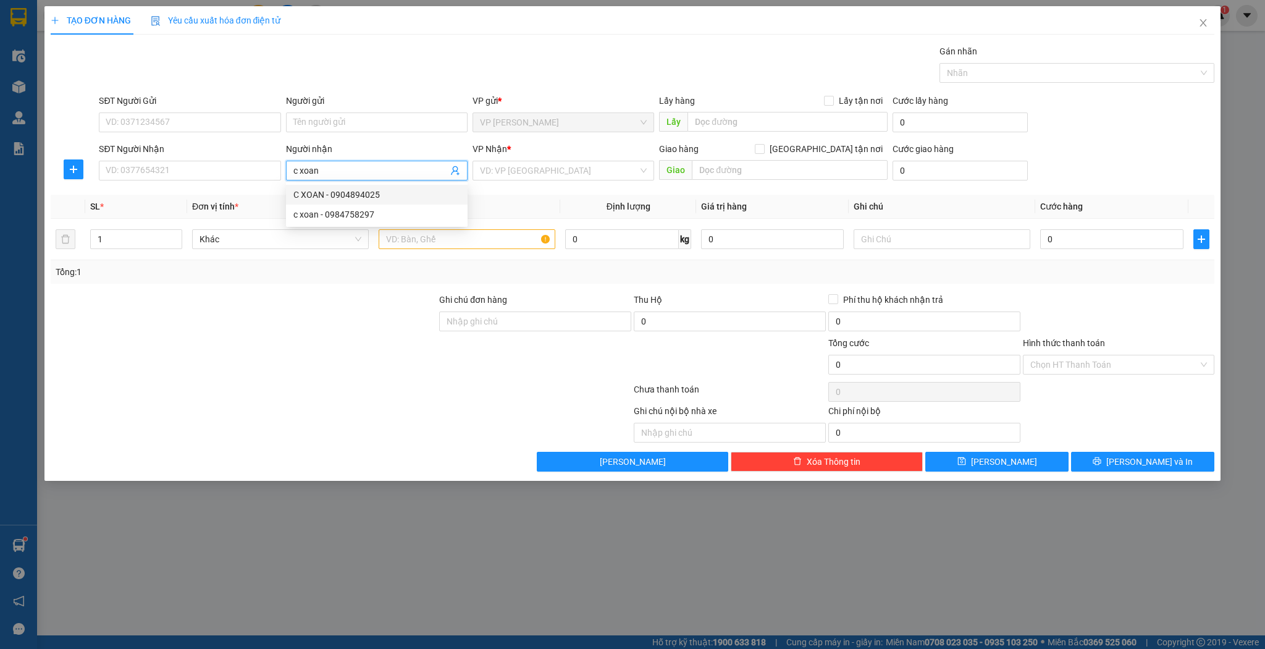
click at [371, 193] on div "C XOAN - 0904894025" at bounding box center [376, 195] width 167 height 14
click at [153, 236] on input "1" at bounding box center [136, 239] width 91 height 19
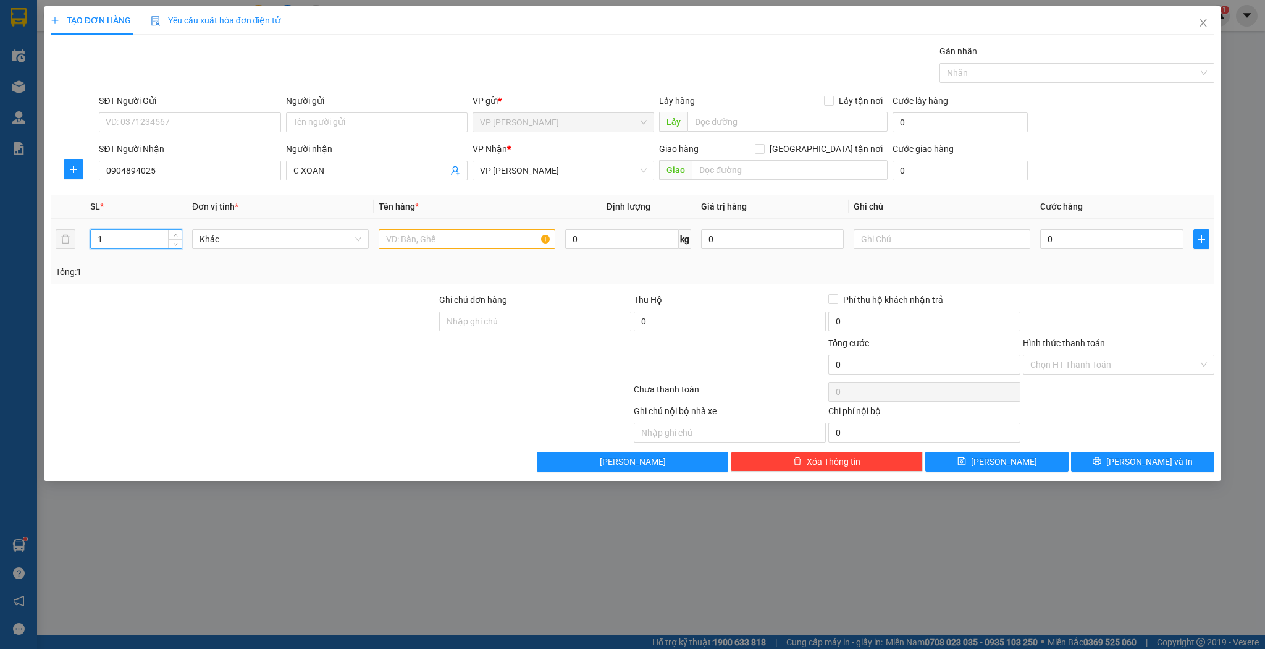
click at [153, 236] on input "1" at bounding box center [136, 239] width 91 height 19
click at [467, 238] on input "text" at bounding box center [467, 239] width 177 height 20
drag, startPoint x: 1117, startPoint y: 216, endPoint x: 1115, endPoint y: 242, distance: 25.5
click at [1117, 217] on th "Cước hàng" at bounding box center [1111, 207] width 153 height 24
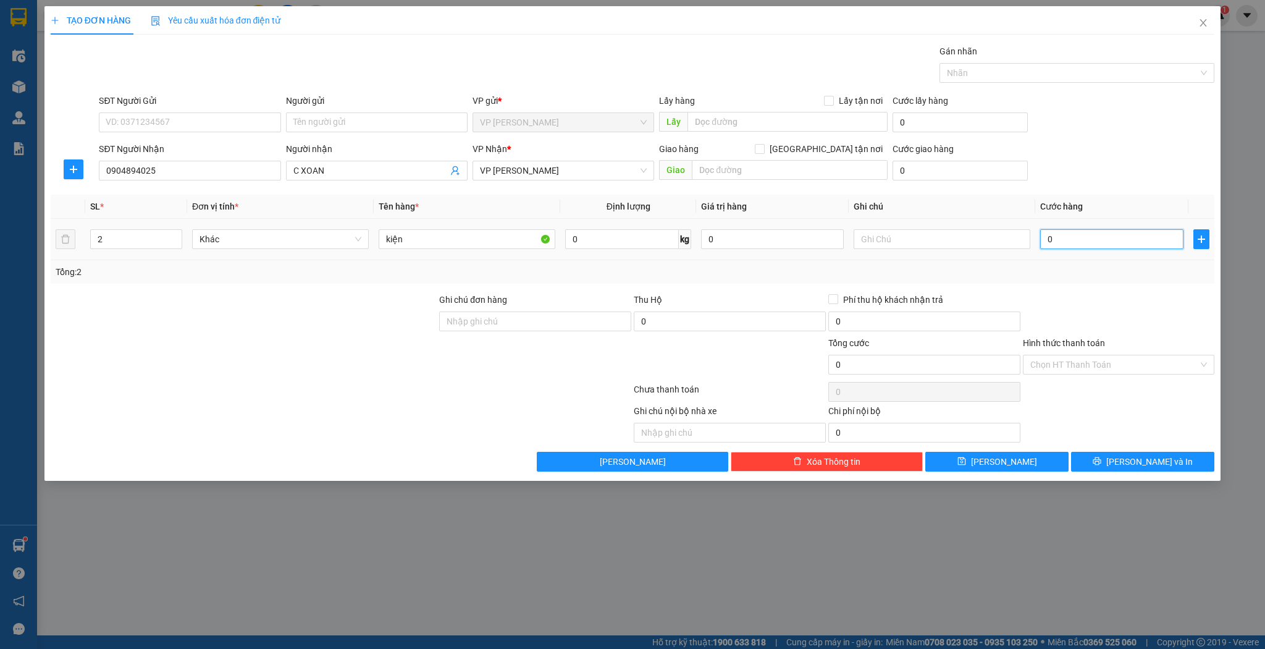
click at [1115, 242] on input "0" at bounding box center [1111, 239] width 143 height 20
click at [1033, 460] on button "[PERSON_NAME]" at bounding box center [997, 462] width 143 height 20
click at [1208, 24] on span "Close" at bounding box center [1203, 23] width 35 height 35
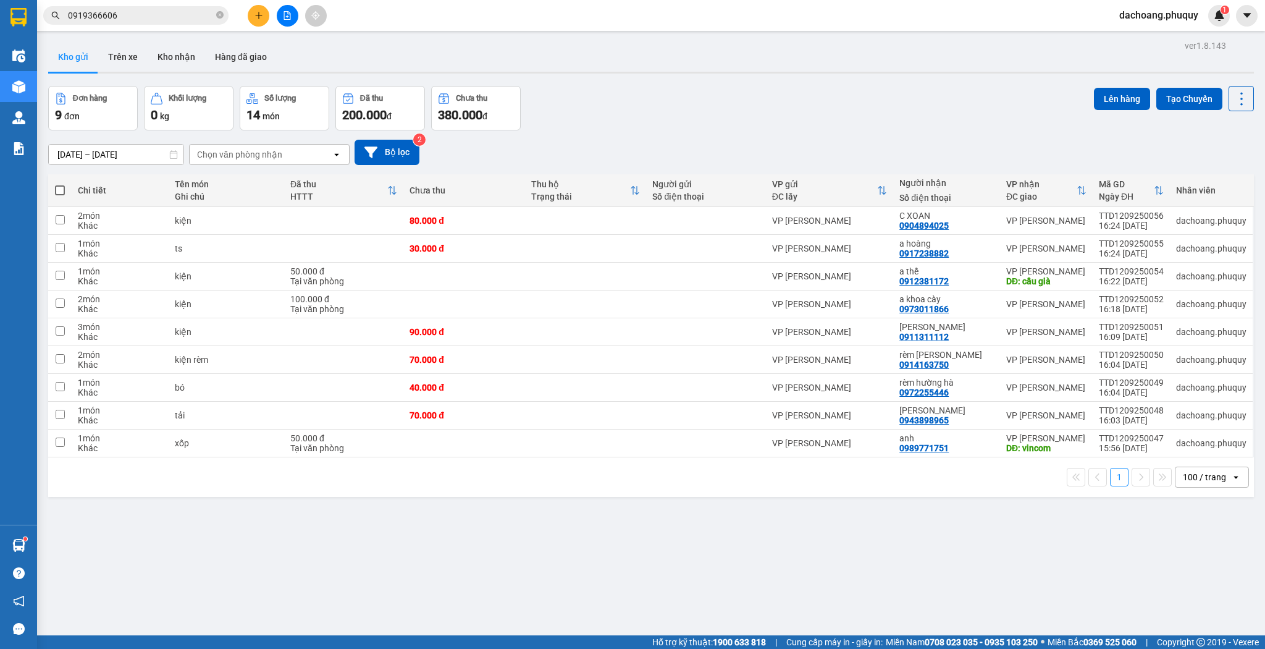
click at [244, 15] on div at bounding box center [287, 16] width 93 height 22
click at [254, 27] on div "Kết quả tìm kiếm ( 4 ) Bộ lọc Mã ĐH Trạng thái Món hàng Thu hộ Tổng cước Chưa c…" at bounding box center [632, 15] width 1265 height 31
click at [255, 24] on button at bounding box center [259, 16] width 22 height 22
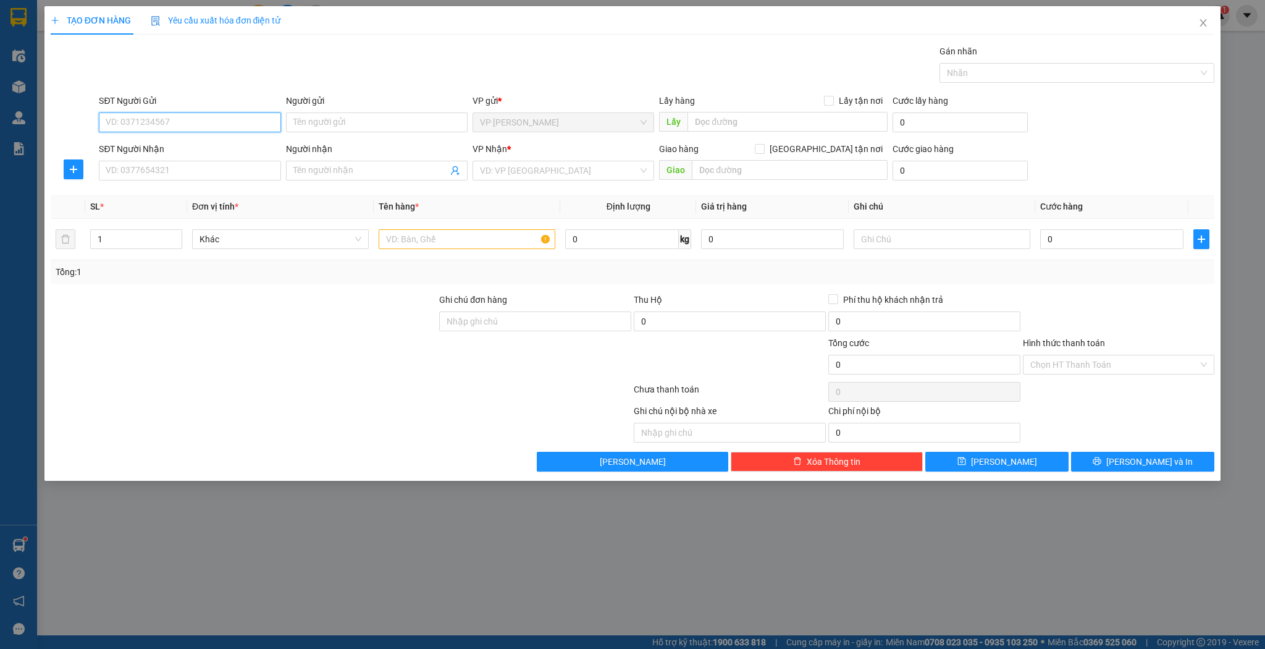
click at [348, 159] on div "Người nhận" at bounding box center [377, 151] width 182 height 19
click at [352, 166] on input "Người nhận" at bounding box center [370, 171] width 154 height 14
click at [398, 195] on div "máy tính trung hiếu - 0982118020" at bounding box center [376, 195] width 167 height 14
click at [435, 249] on div at bounding box center [467, 239] width 177 height 25
click at [437, 238] on input "text" at bounding box center [467, 239] width 177 height 20
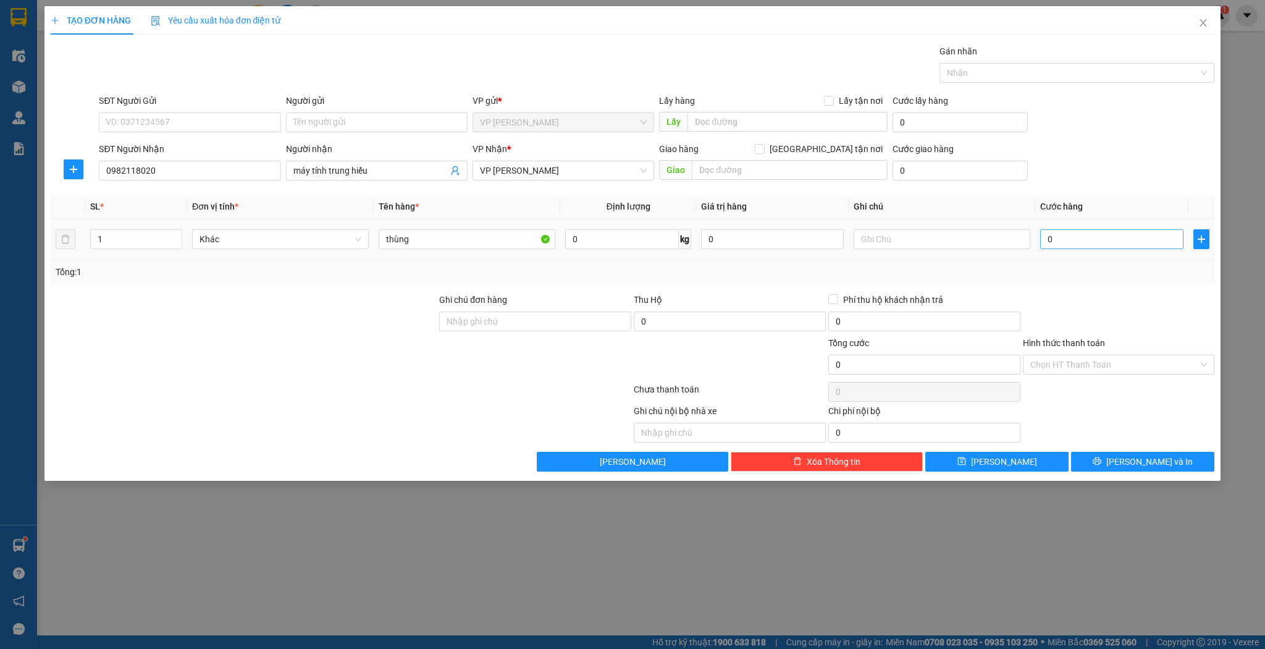
drag, startPoint x: 1122, startPoint y: 253, endPoint x: 1118, endPoint y: 247, distance: 6.7
click at [1122, 252] on td "0" at bounding box center [1111, 239] width 153 height 41
click at [1115, 244] on input "0" at bounding box center [1111, 239] width 143 height 20
click at [1035, 479] on div "TẠO ĐƠN HÀNG Yêu cầu xuất hóa đơn điện tử Transit Pickup Surcharge Ids Transit …" at bounding box center [632, 324] width 1265 height 649
click at [1013, 466] on button "[PERSON_NAME]" at bounding box center [997, 462] width 143 height 20
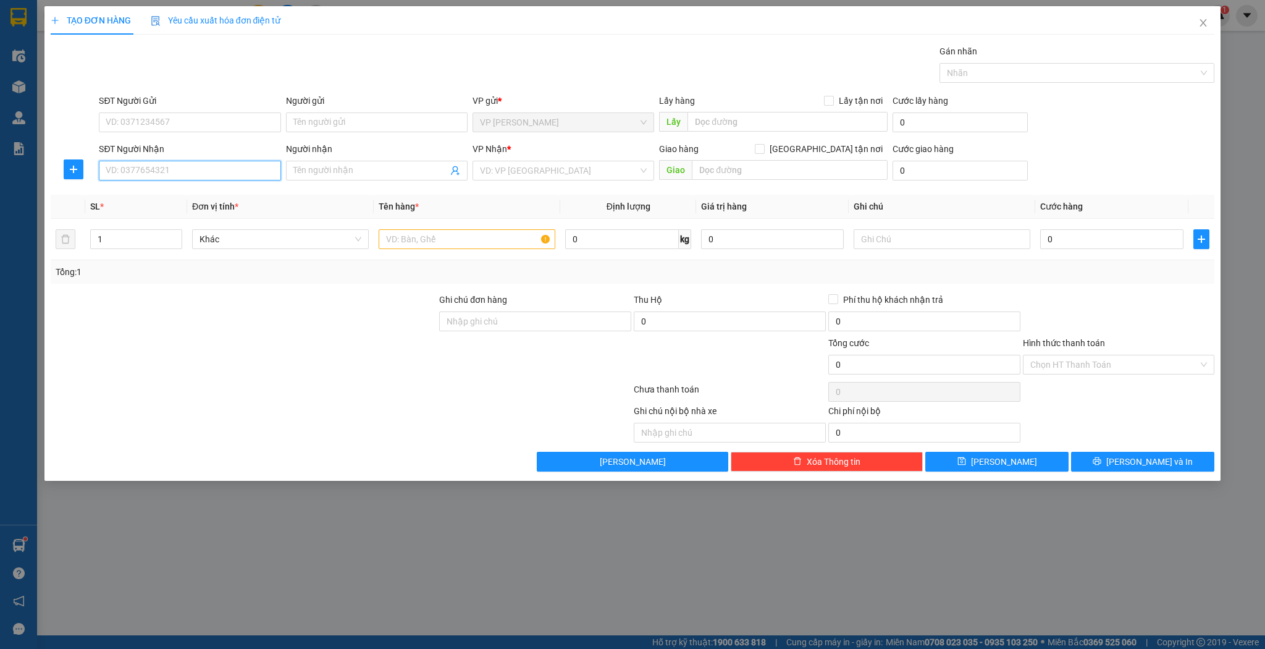
click at [236, 166] on input "SĐT Người Nhận" at bounding box center [190, 171] width 182 height 20
click at [334, 174] on input "Người nhận" at bounding box center [370, 171] width 154 height 14
click at [388, 198] on div "khánh thông - 0976477007" at bounding box center [376, 195] width 167 height 14
click at [127, 245] on input "1" at bounding box center [136, 239] width 91 height 19
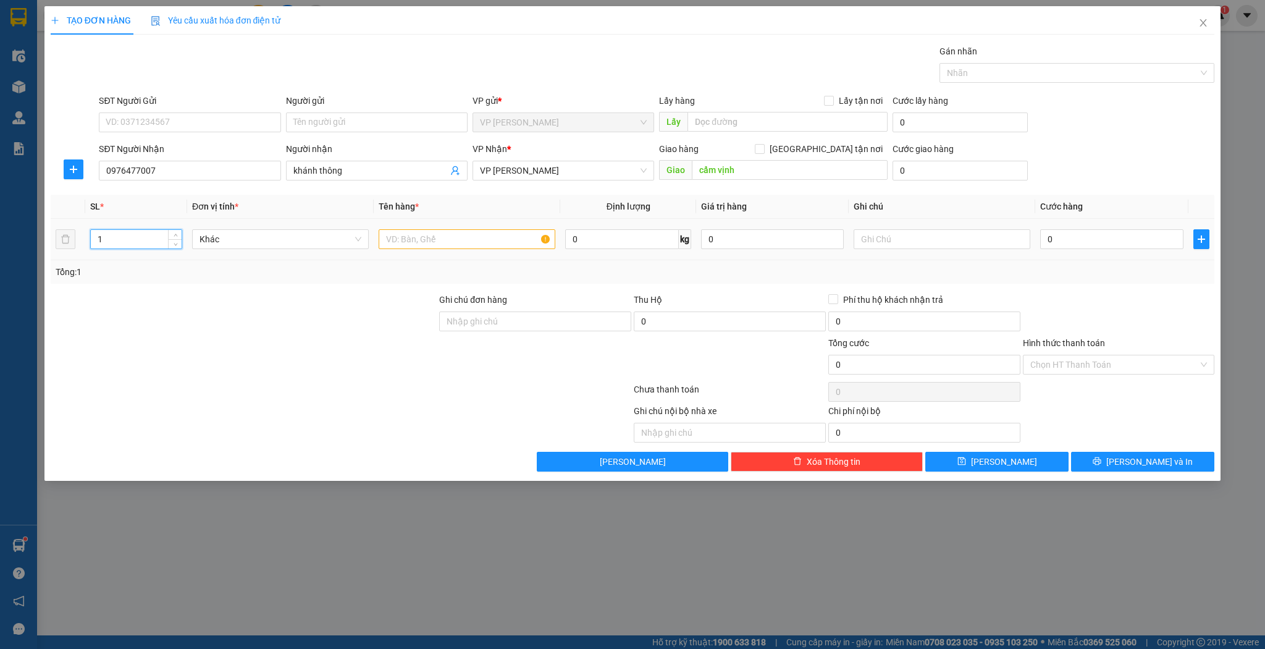
click at [127, 245] on input "1" at bounding box center [136, 239] width 91 height 19
click at [421, 248] on div at bounding box center [467, 239] width 177 height 25
click at [423, 241] on input "text" at bounding box center [467, 239] width 177 height 20
click at [1080, 251] on td "0" at bounding box center [1111, 239] width 153 height 41
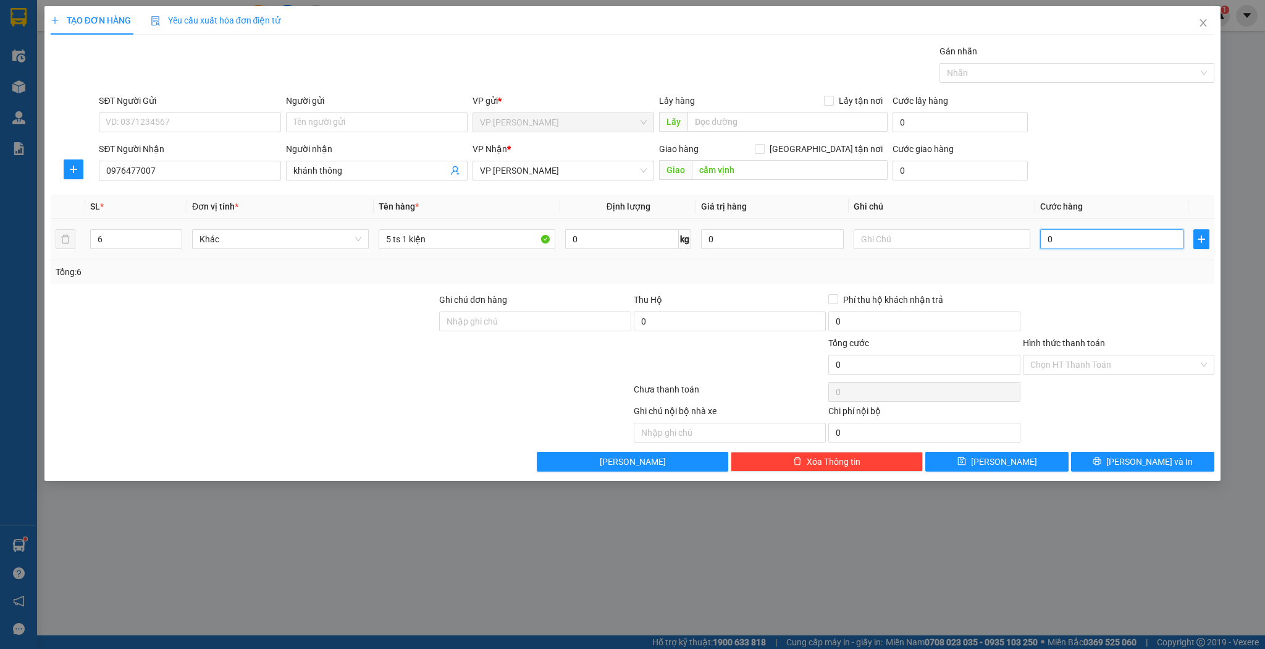
click at [1082, 247] on input "0" at bounding box center [1111, 239] width 143 height 20
click at [1082, 244] on input "0" at bounding box center [1111, 239] width 143 height 20
click at [966, 457] on icon "save" at bounding box center [962, 461] width 8 height 8
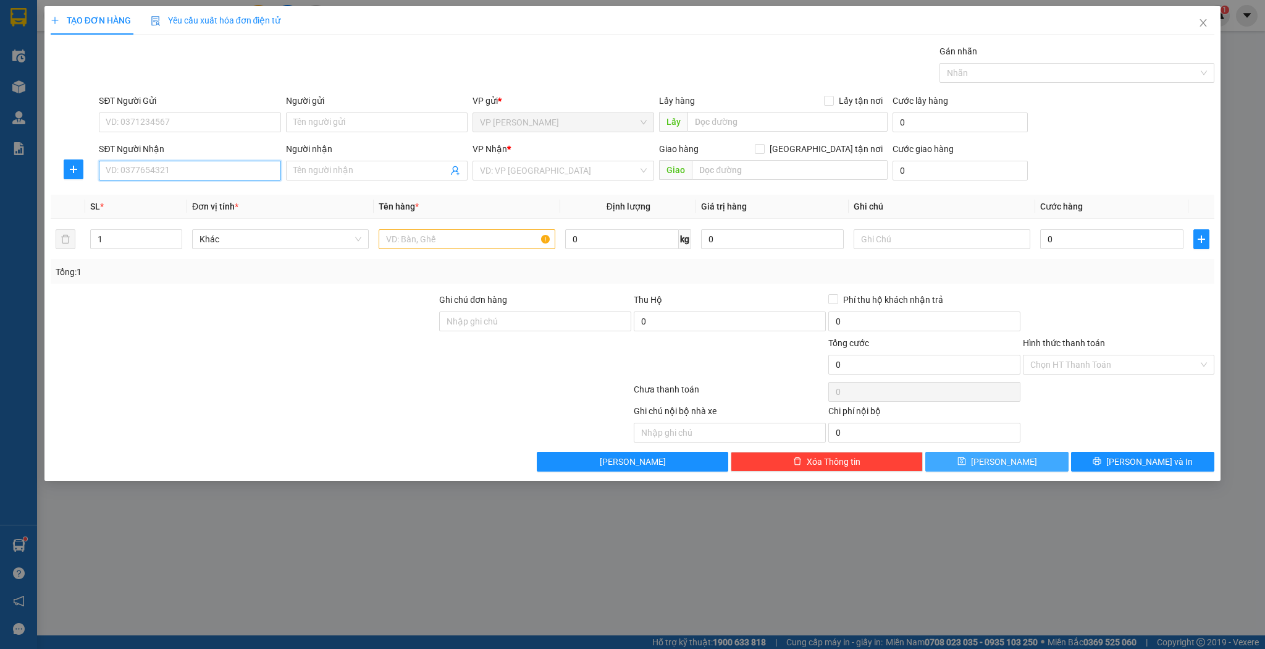
click at [158, 174] on input "SĐT Người Nhận" at bounding box center [190, 171] width 182 height 20
click at [220, 193] on div "0915408438 - trọng nghĩa" at bounding box center [189, 195] width 167 height 14
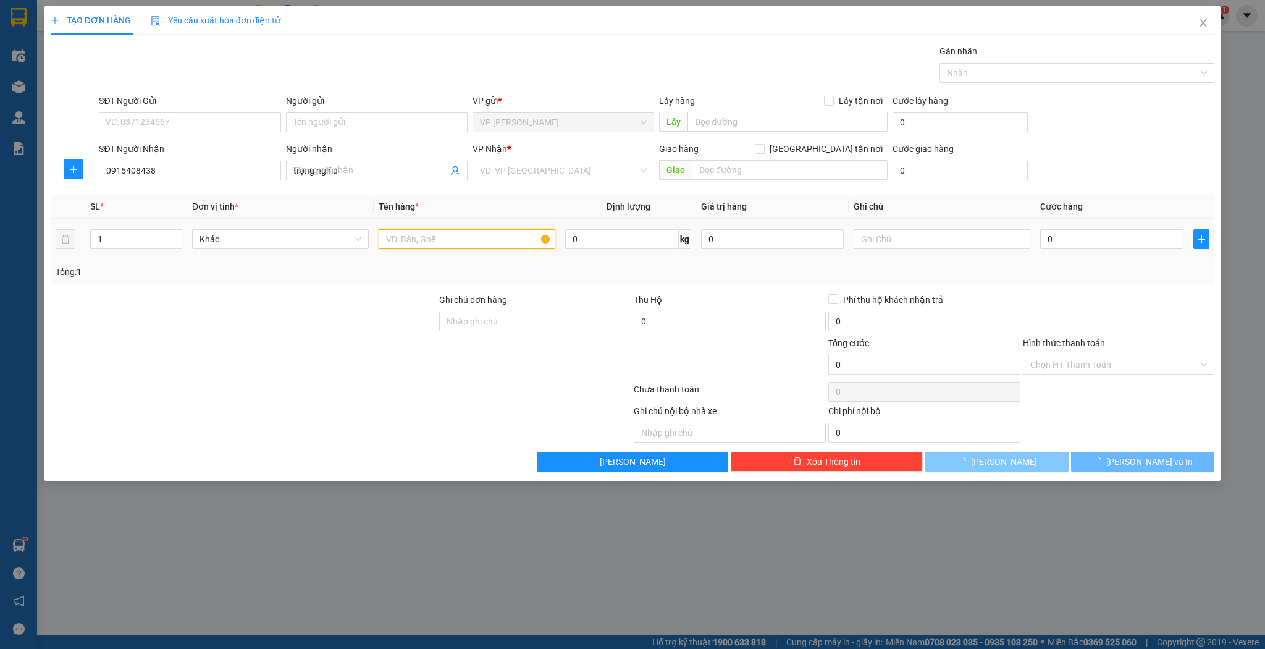
click at [450, 235] on input "text" at bounding box center [467, 239] width 177 height 20
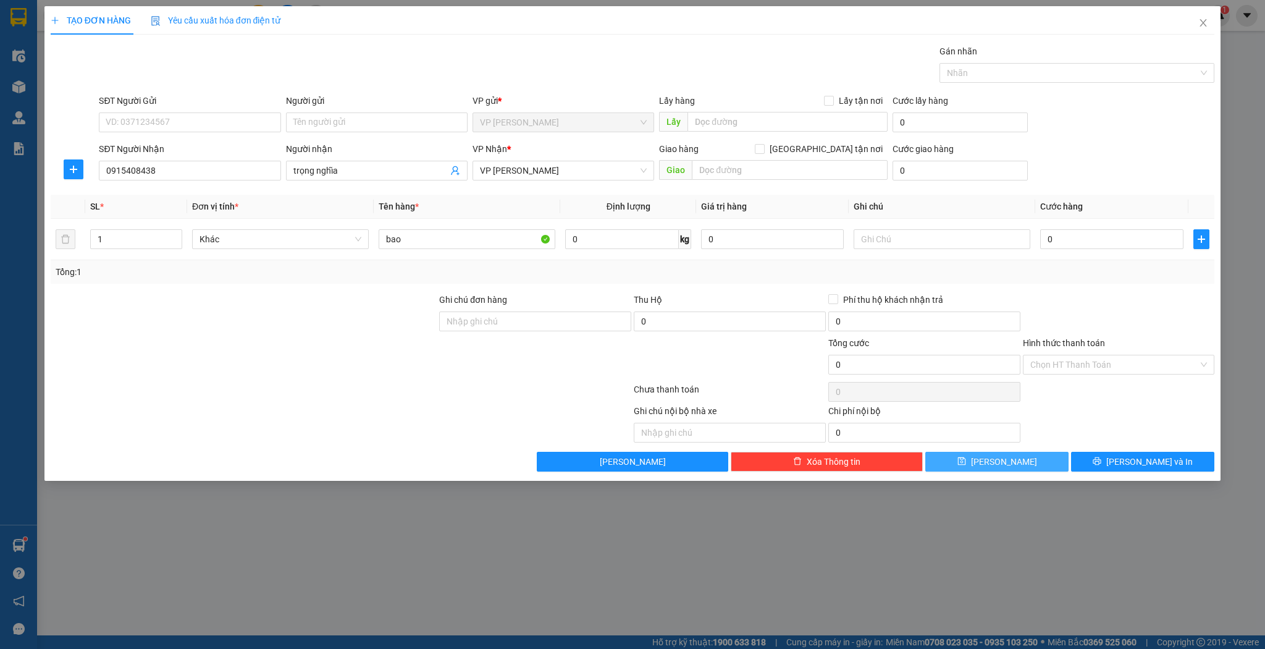
click at [965, 452] on button "[PERSON_NAME]" at bounding box center [997, 462] width 143 height 20
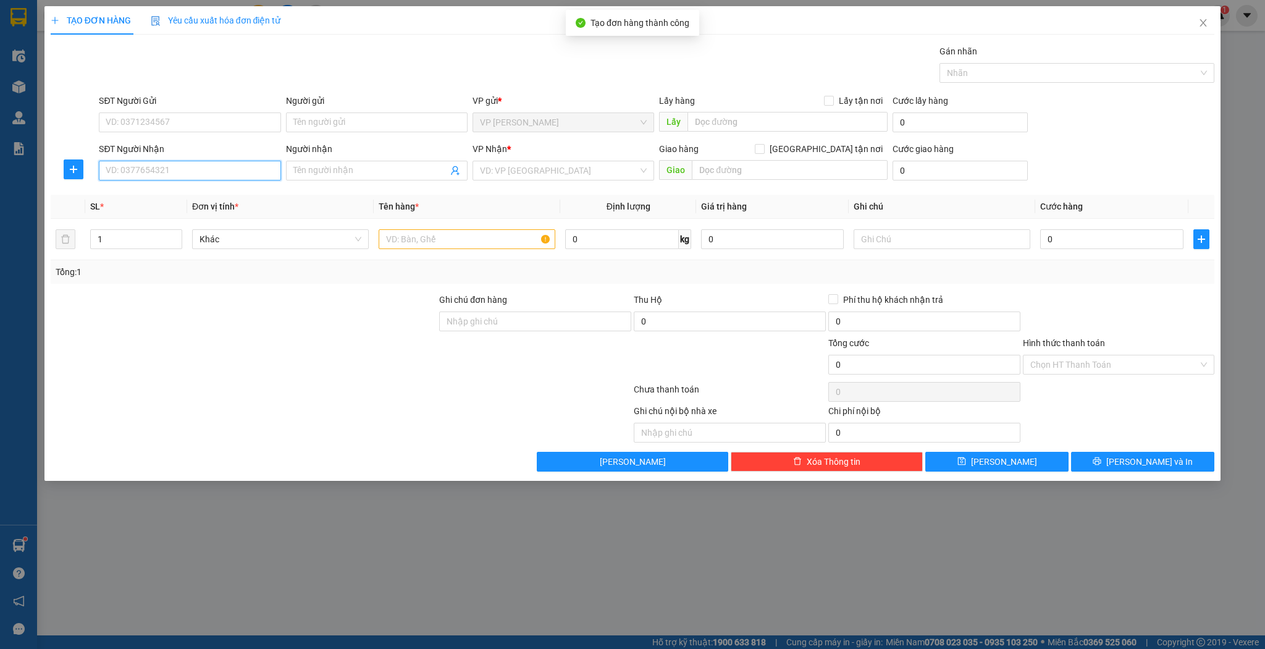
click at [159, 178] on input "SĐT Người Nhận" at bounding box center [190, 171] width 182 height 20
click at [326, 164] on input "Người nhận" at bounding box center [370, 171] width 154 height 14
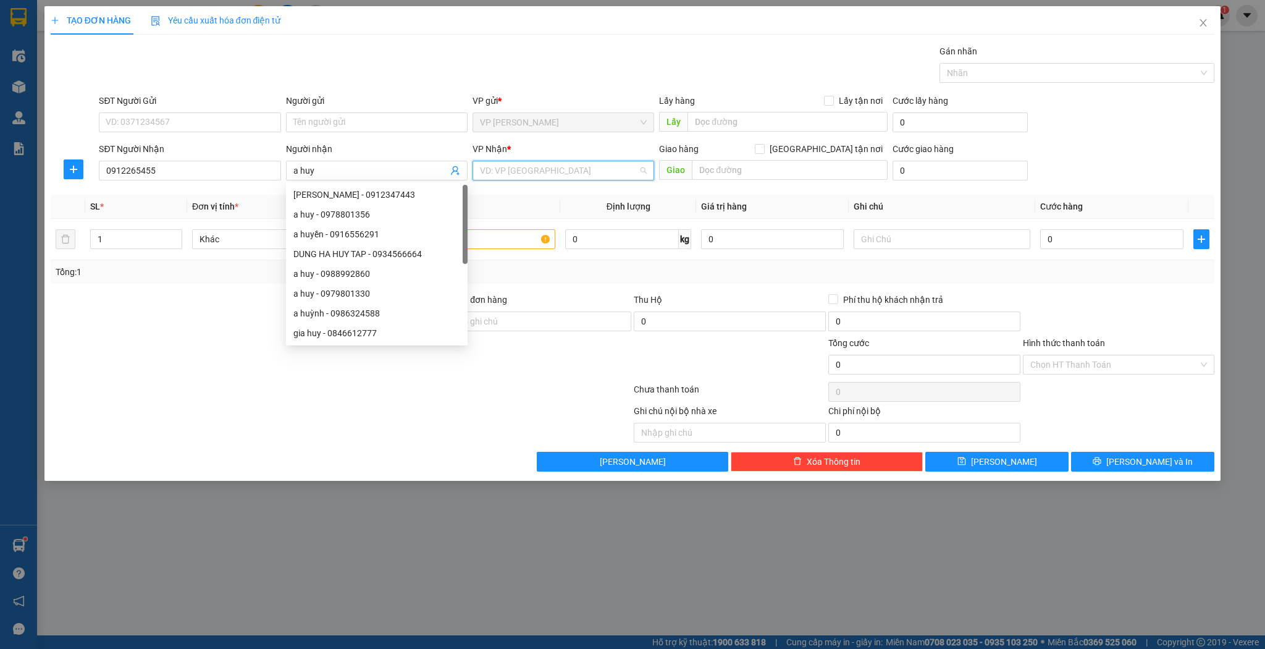
click at [523, 163] on input "search" at bounding box center [559, 170] width 158 height 19
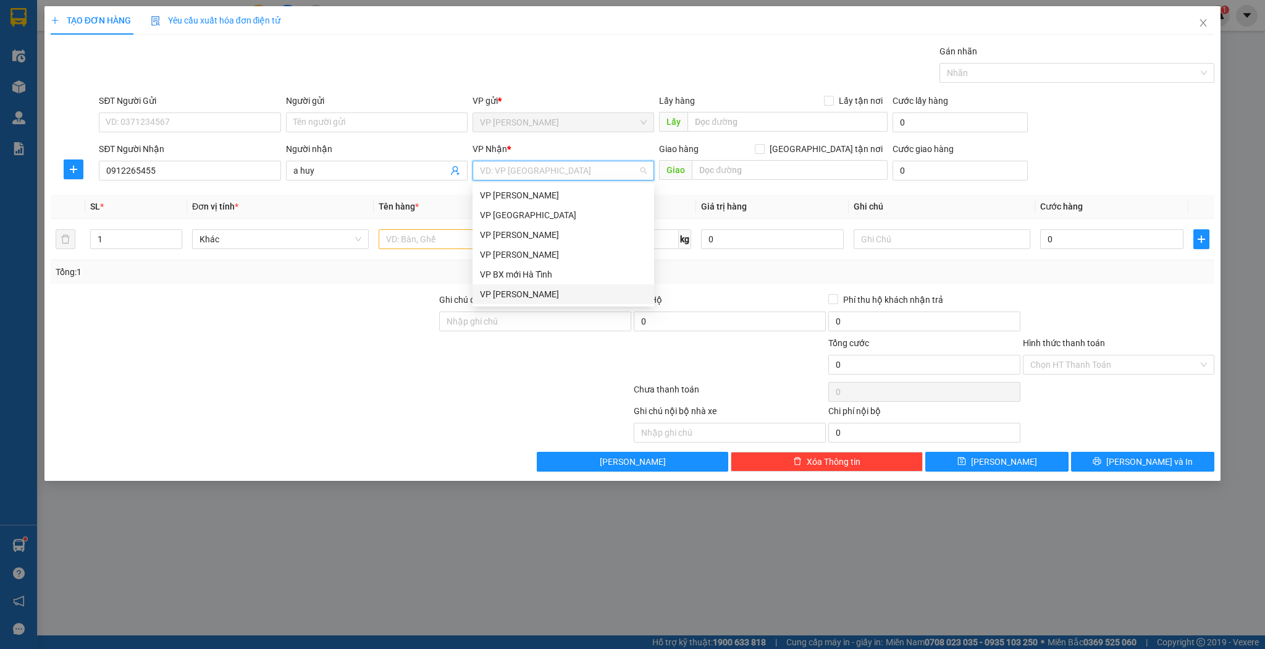
drag, startPoint x: 504, startPoint y: 291, endPoint x: 495, endPoint y: 292, distance: 9.3
click at [504, 291] on div "VP [PERSON_NAME]" at bounding box center [563, 294] width 167 height 14
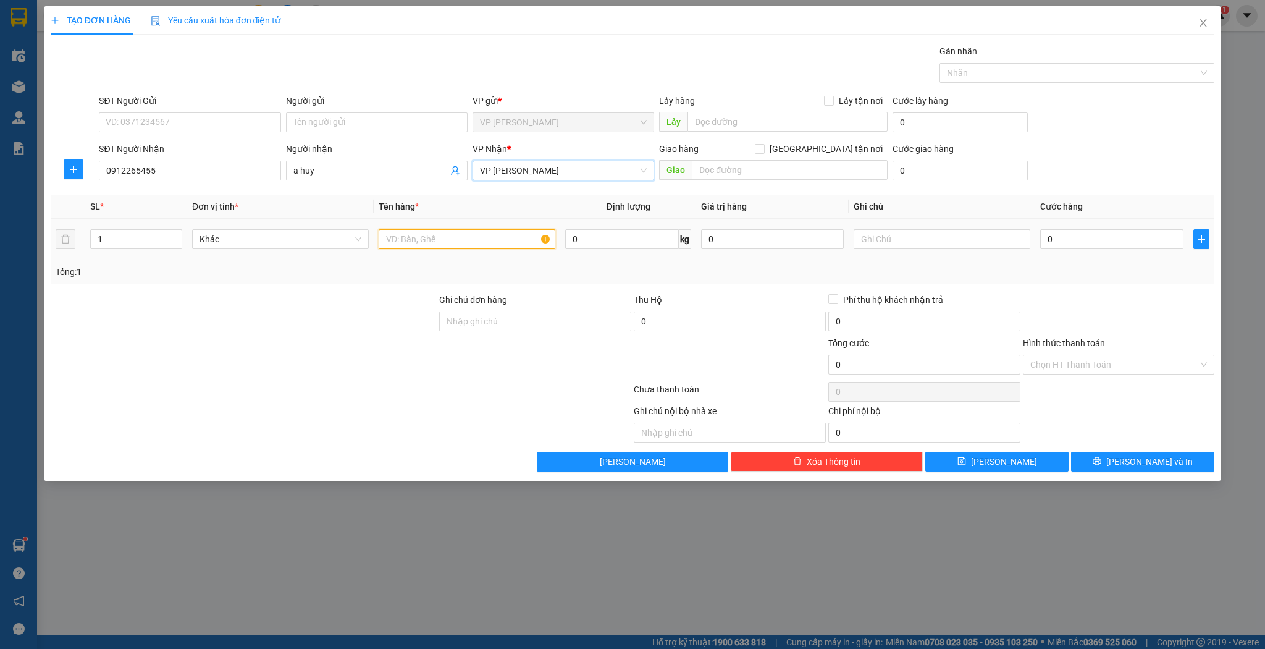
click at [423, 240] on input "text" at bounding box center [467, 239] width 177 height 20
click at [1115, 242] on input "0" at bounding box center [1111, 239] width 143 height 20
drag, startPoint x: 1021, startPoint y: 471, endPoint x: 1023, endPoint y: 460, distance: 11.9
click at [1022, 471] on div "TẠO ĐƠN HÀNG Yêu cầu xuất hóa đơn điện tử Transit Pickup Surcharge Ids Transit …" at bounding box center [632, 243] width 1177 height 475
drag, startPoint x: 1026, startPoint y: 456, endPoint x: 1087, endPoint y: 387, distance: 92.3
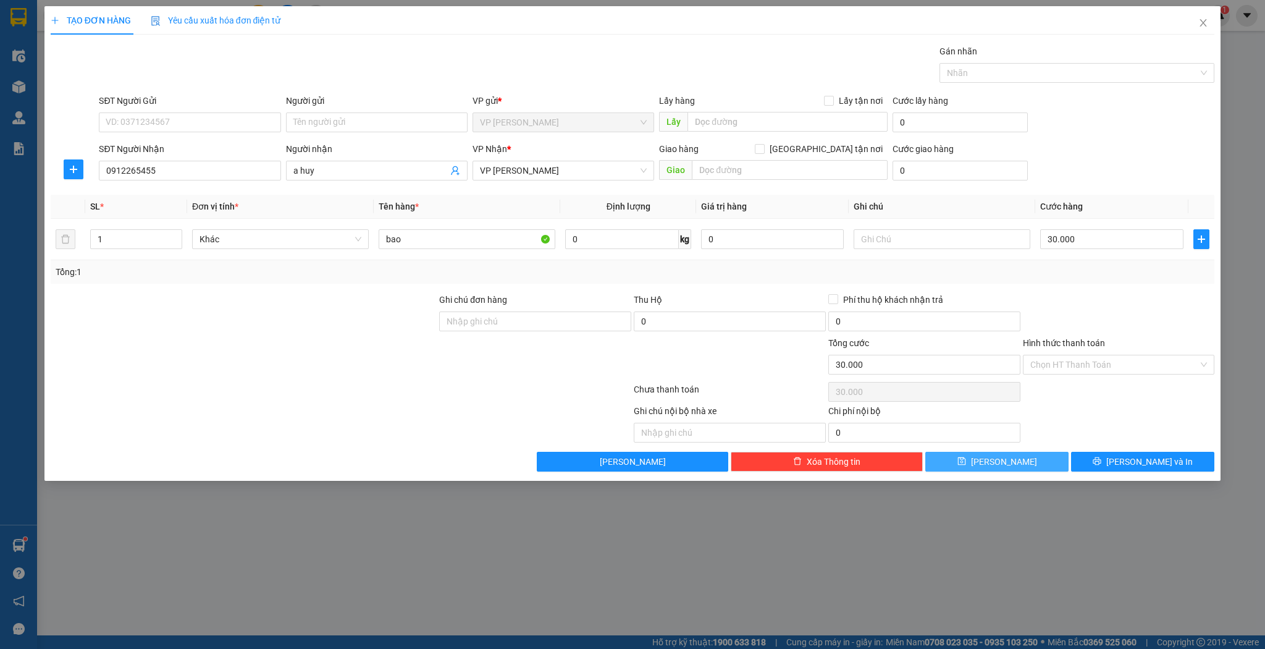
click at [1026, 456] on button "[PERSON_NAME]" at bounding box center [997, 462] width 143 height 20
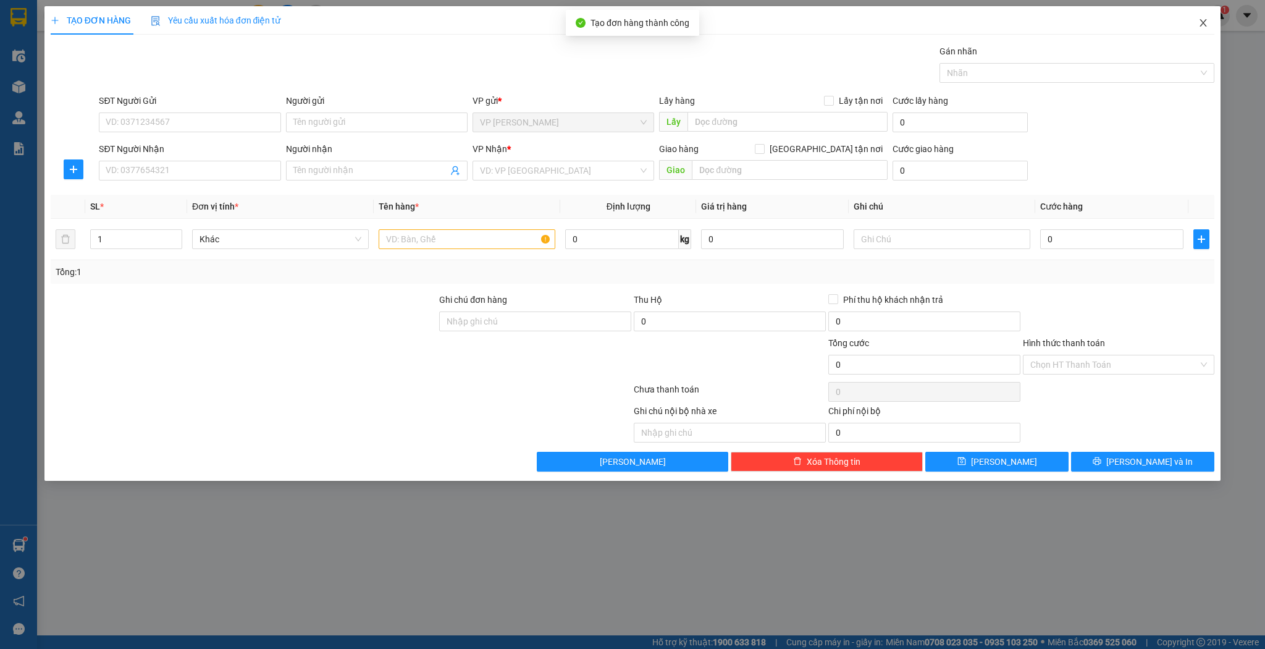
click at [1205, 26] on icon "close" at bounding box center [1204, 23] width 10 height 10
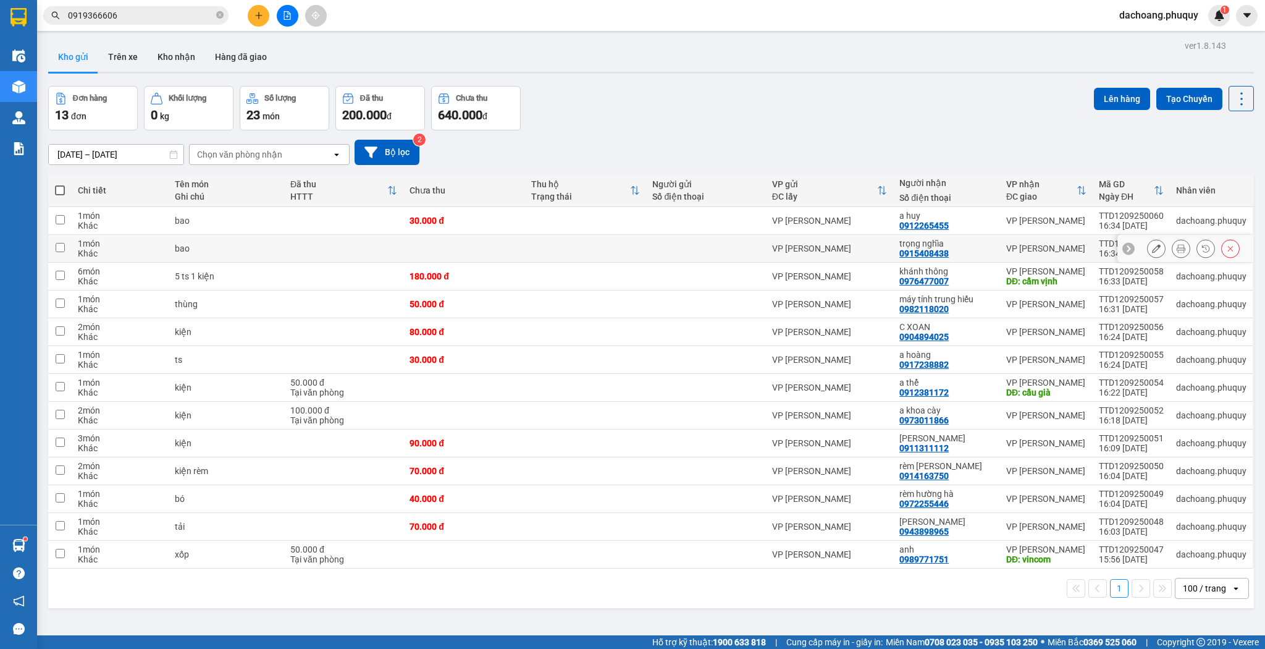
click at [1154, 246] on button at bounding box center [1156, 249] width 17 height 22
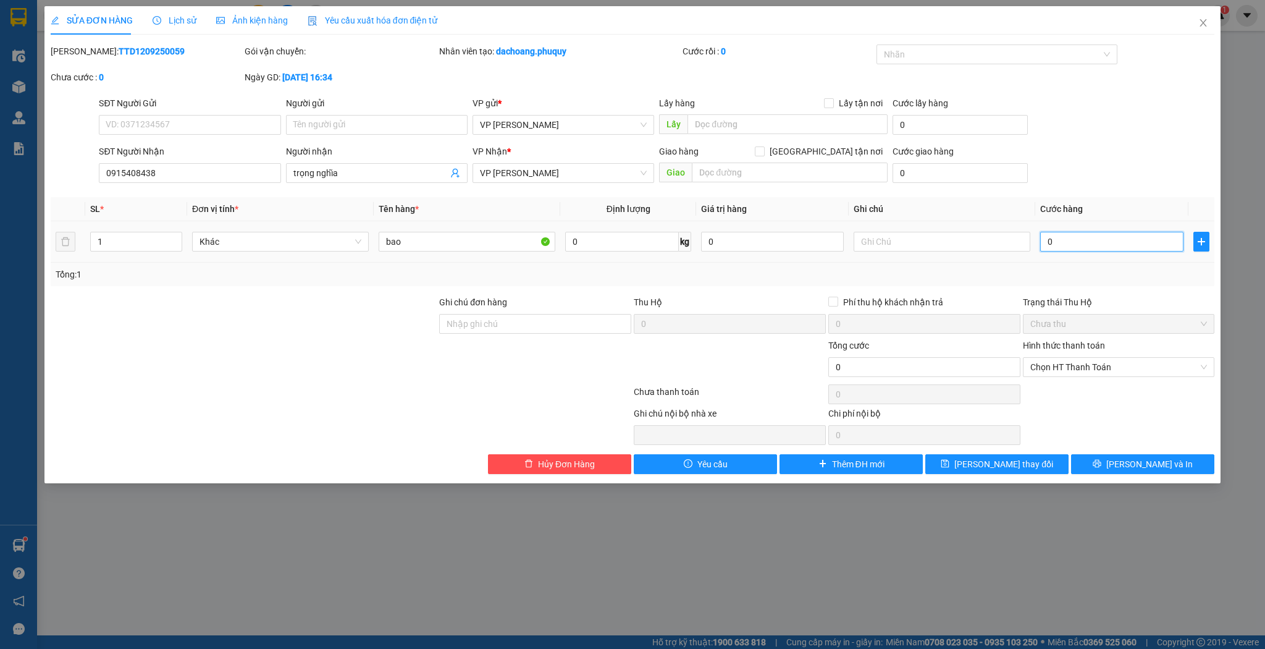
click at [1094, 247] on input "0" at bounding box center [1111, 242] width 143 height 20
click at [1027, 464] on span "[PERSON_NAME] thay đổi" at bounding box center [1004, 464] width 99 height 14
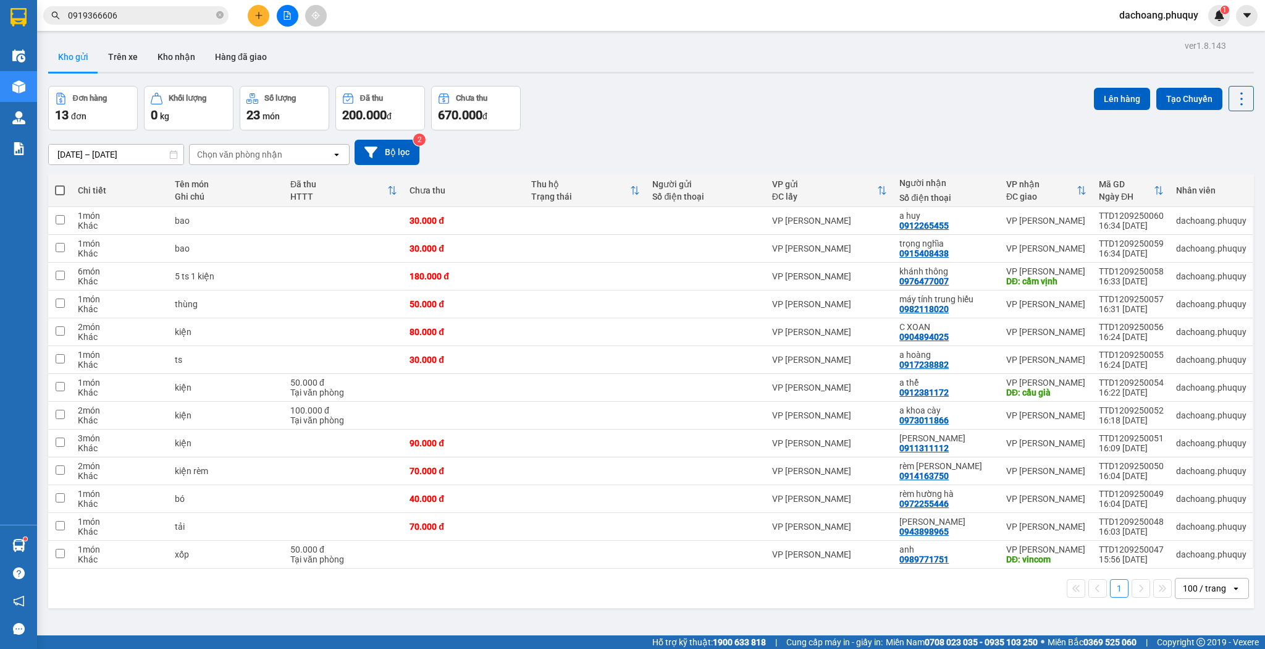
click at [255, 12] on icon "plus" at bounding box center [259, 15] width 9 height 9
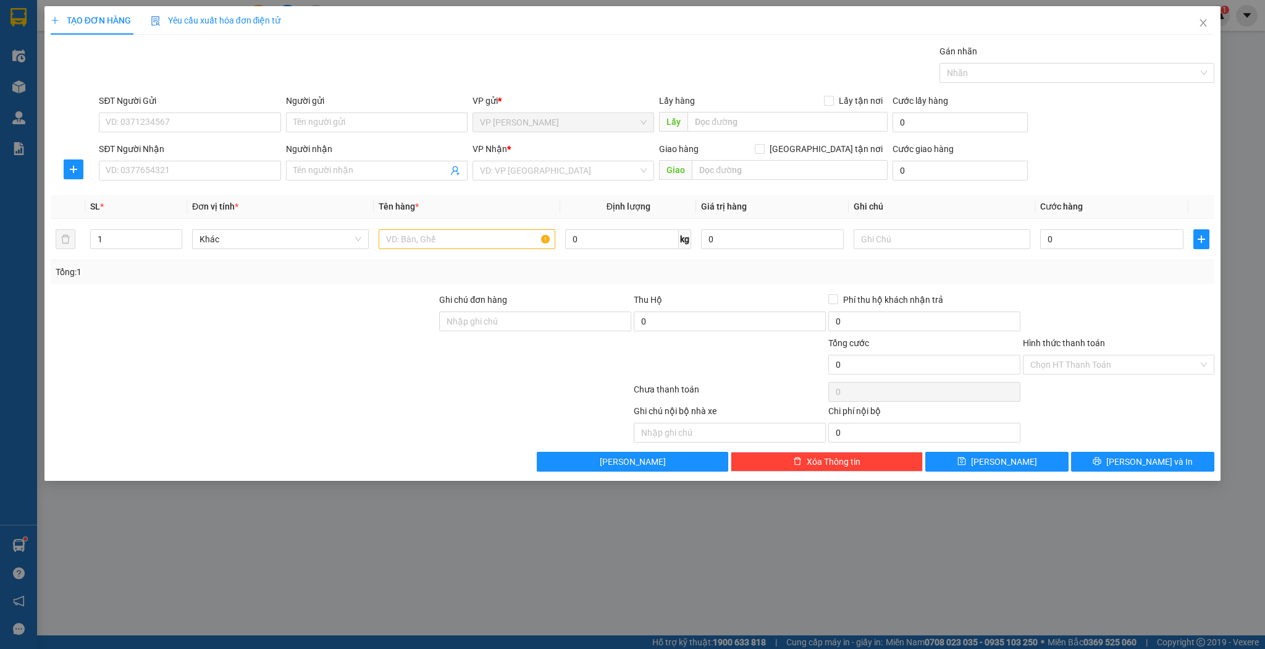
click at [200, 159] on div "SĐT Người Nhận" at bounding box center [190, 151] width 182 height 19
click at [204, 166] on input "SĐT Người Nhận" at bounding box center [190, 171] width 182 height 20
drag, startPoint x: 203, startPoint y: 193, endPoint x: 210, endPoint y: 193, distance: 7.4
click at [203, 193] on div "0966880296 - [PERSON_NAME]" at bounding box center [189, 195] width 167 height 14
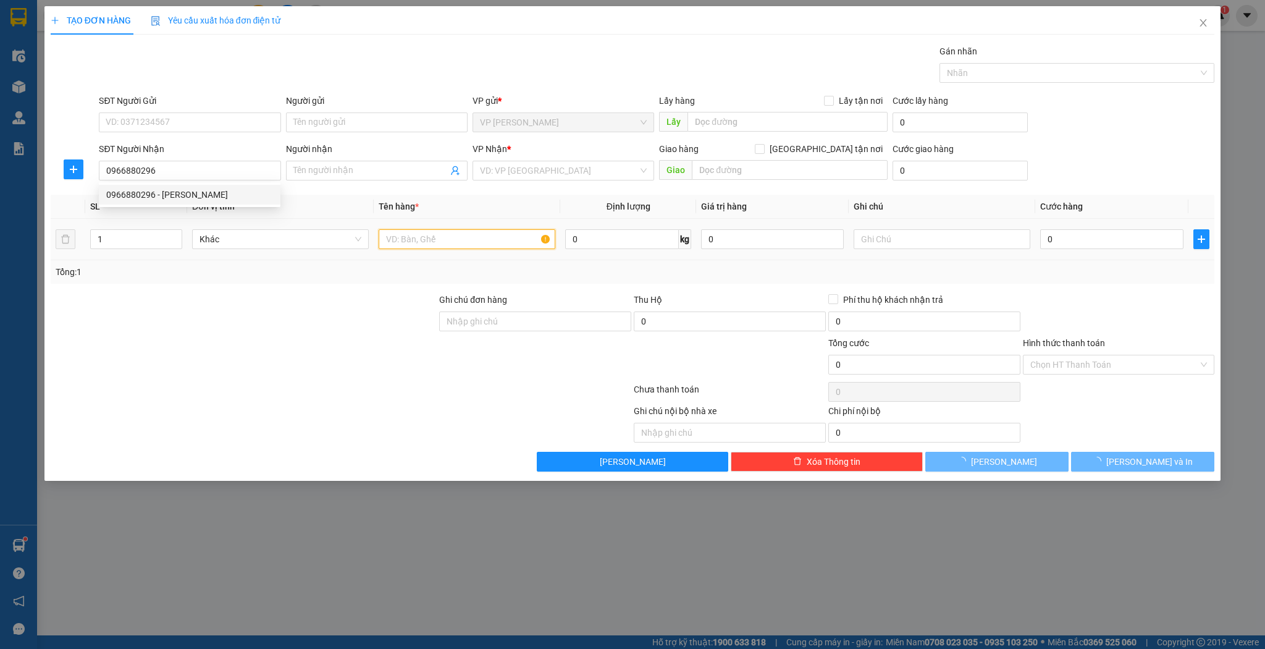
click at [453, 232] on input "text" at bounding box center [467, 239] width 177 height 20
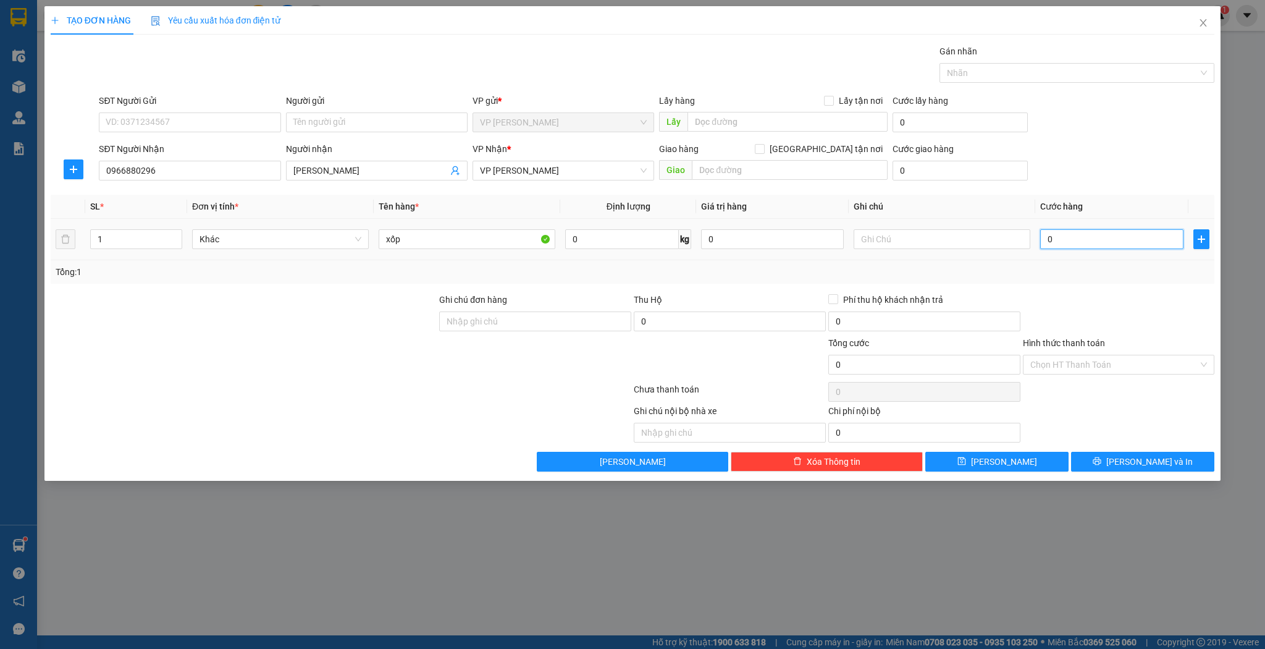
click at [1067, 235] on input "0" at bounding box center [1111, 239] width 143 height 20
click at [1047, 457] on button "[PERSON_NAME]" at bounding box center [997, 462] width 143 height 20
